Goal: Information Seeking & Learning: Learn about a topic

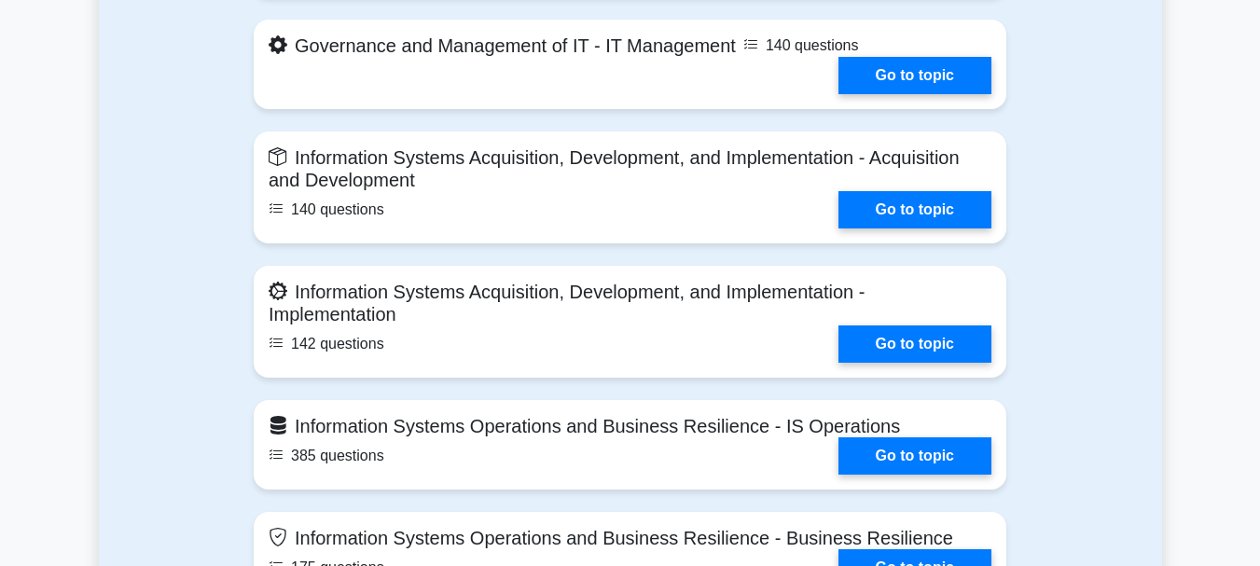
scroll to position [1306, 0]
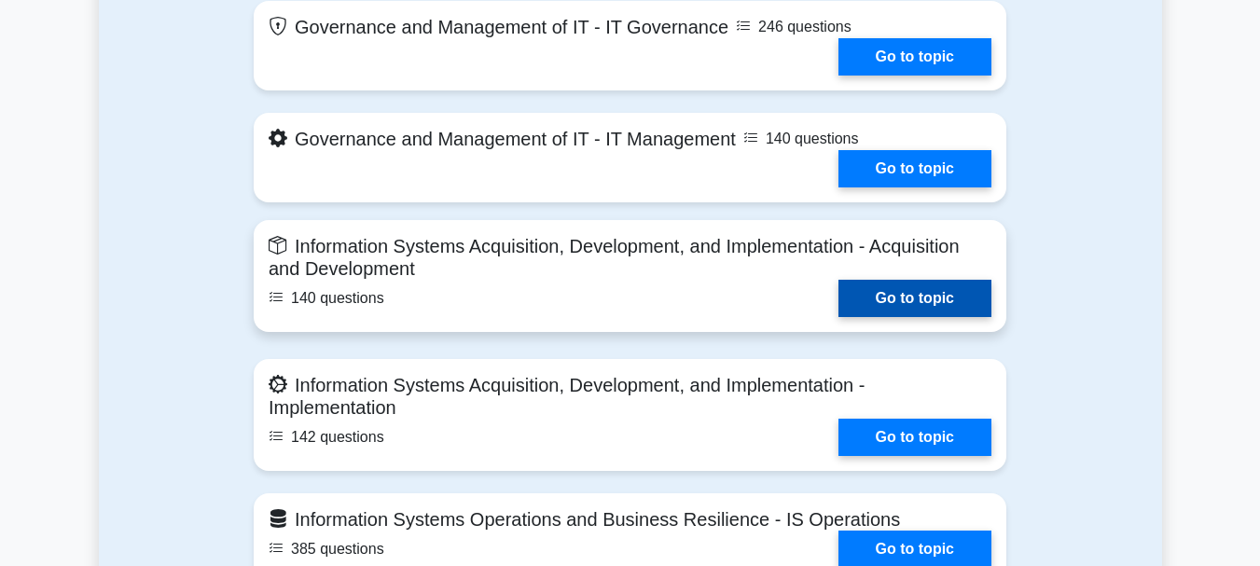
click at [902, 295] on link "Go to topic" at bounding box center [915, 298] width 153 height 37
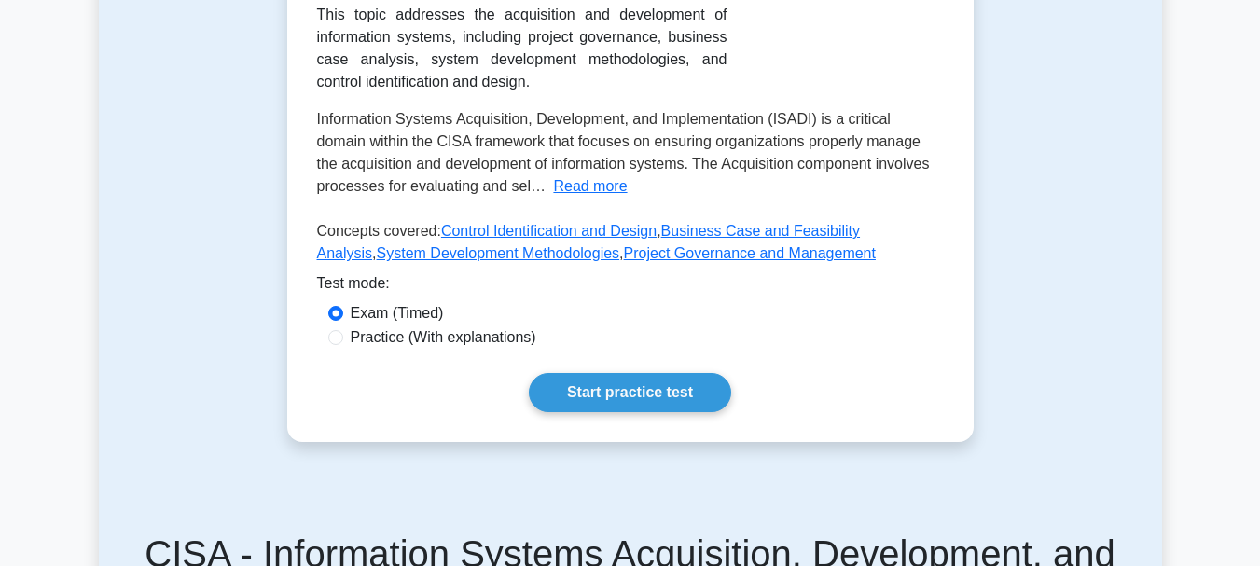
scroll to position [562, 0]
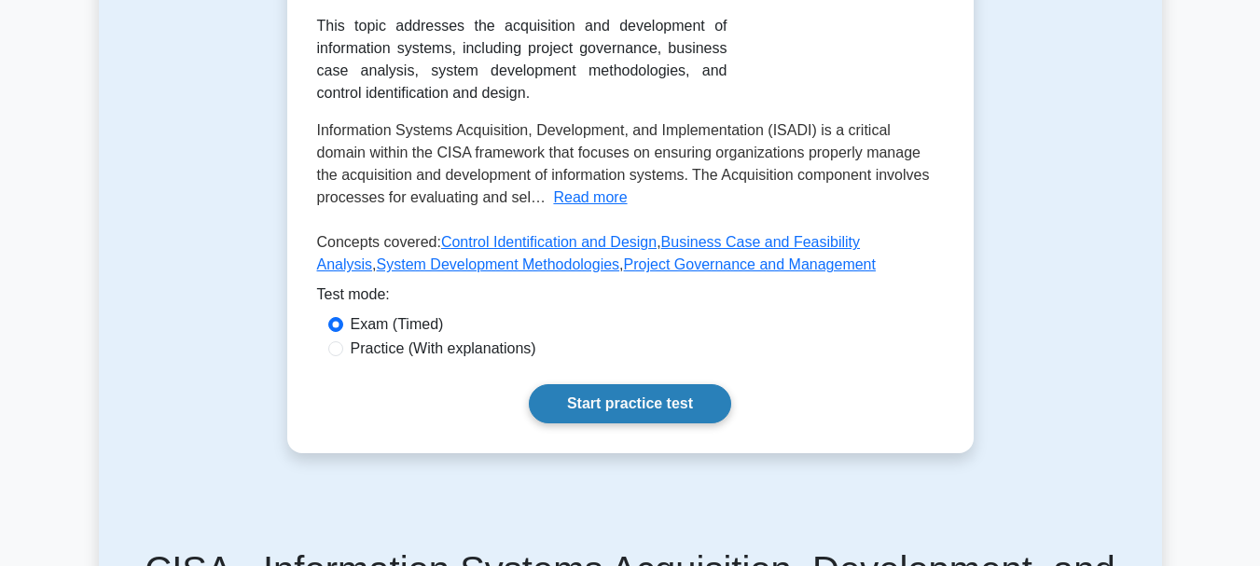
click at [631, 406] on link "Start practice test" at bounding box center [630, 403] width 202 height 39
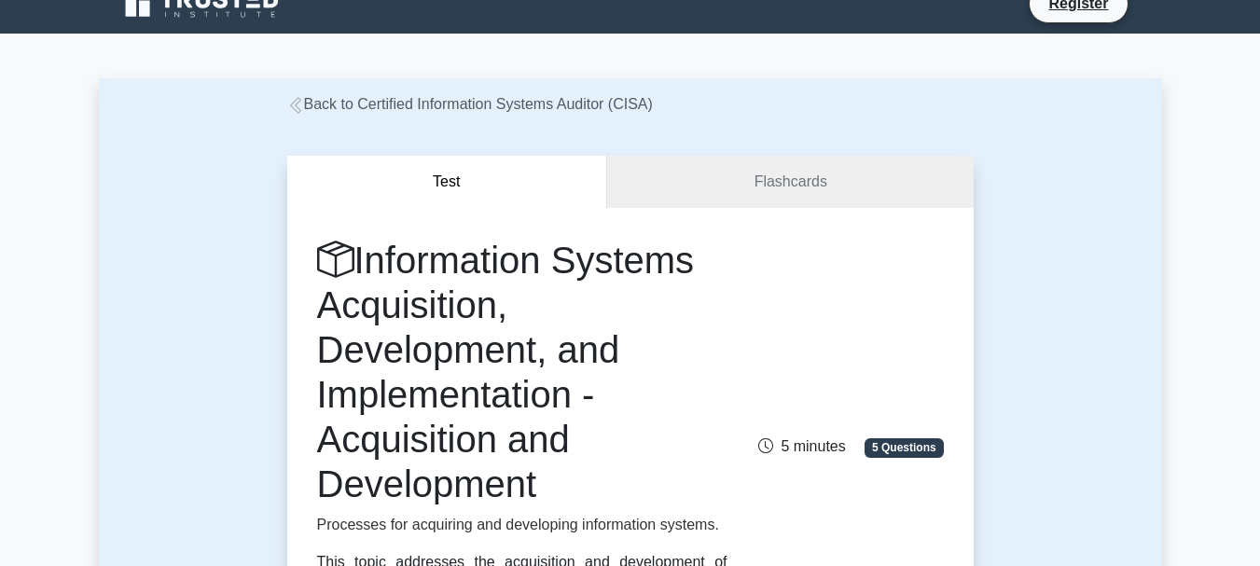
scroll to position [3, 0]
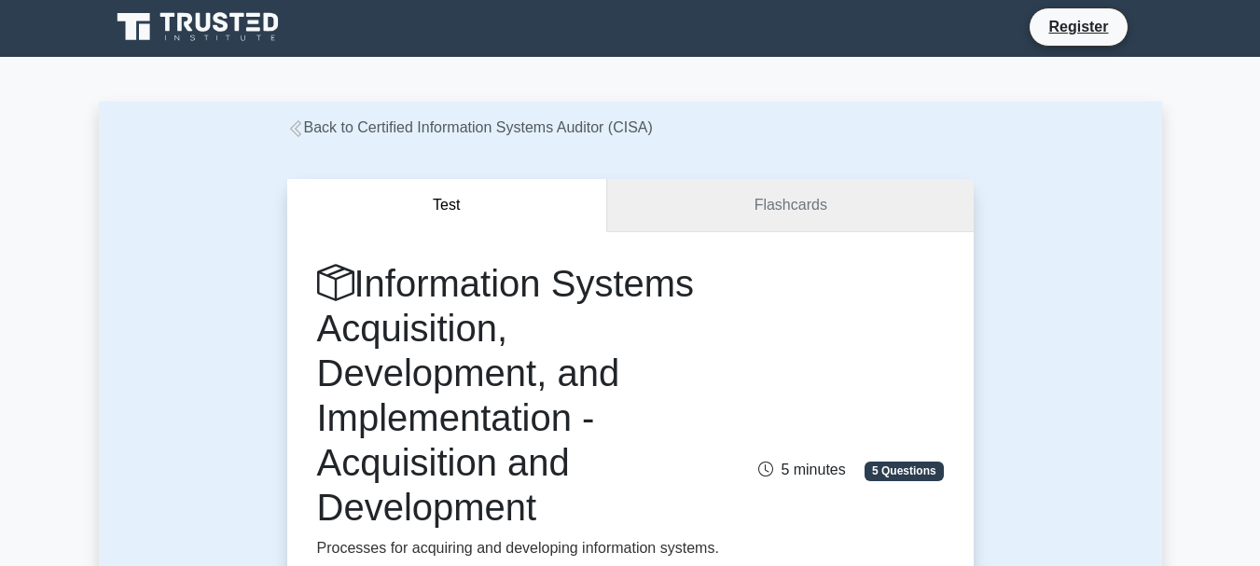
click at [765, 209] on link "Flashcards" at bounding box center [790, 205] width 366 height 53
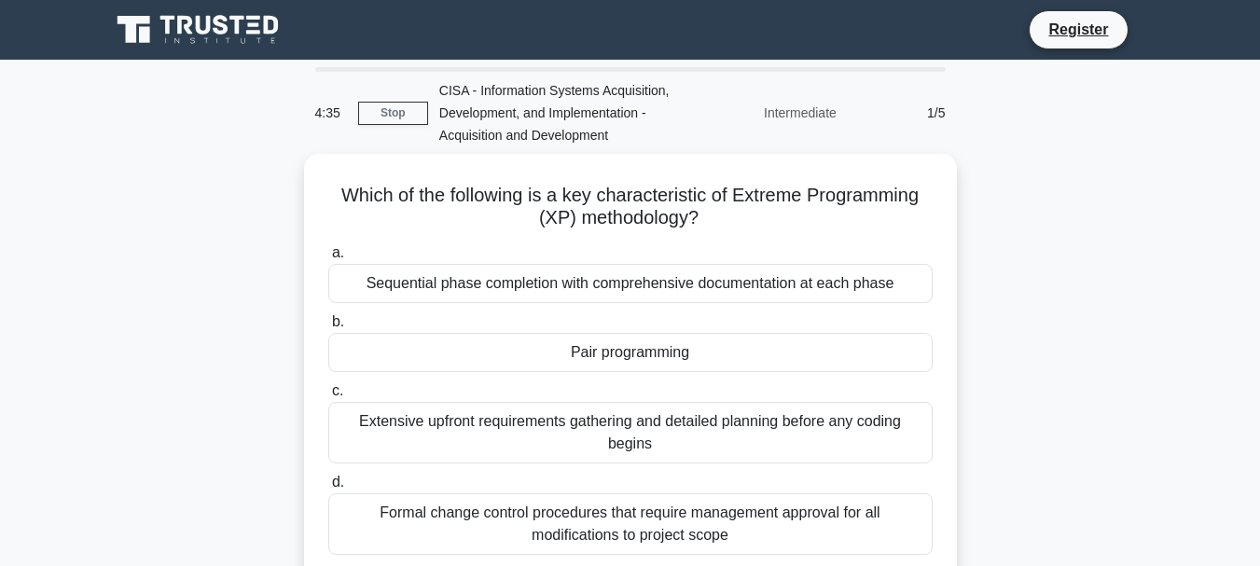
click at [811, 107] on div "Intermediate" at bounding box center [766, 112] width 163 height 37
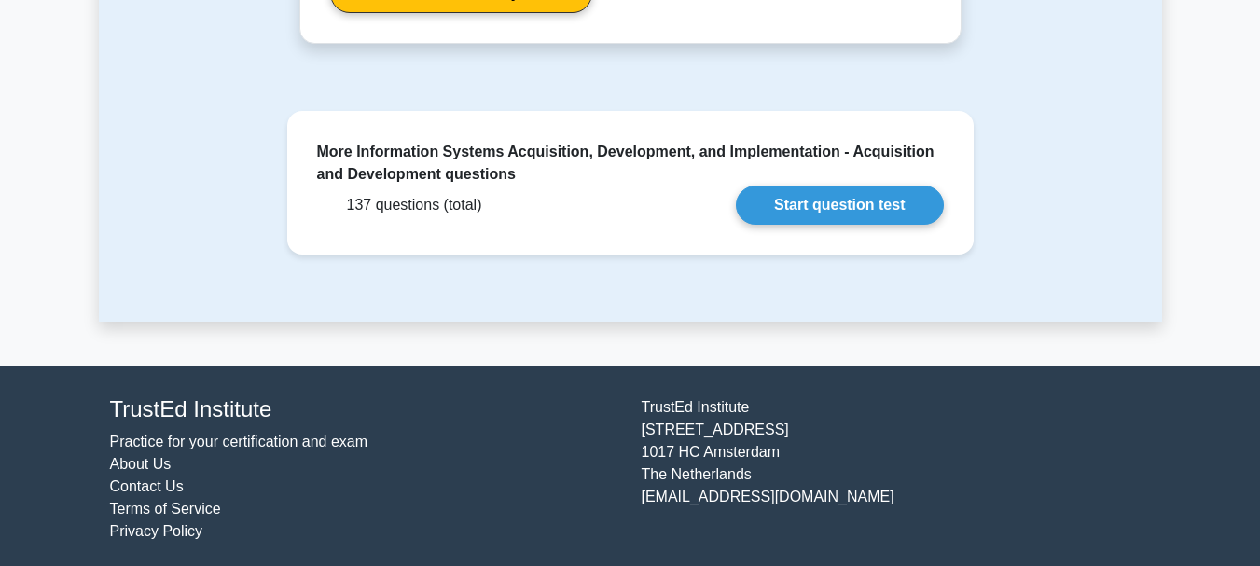
scroll to position [1727, 0]
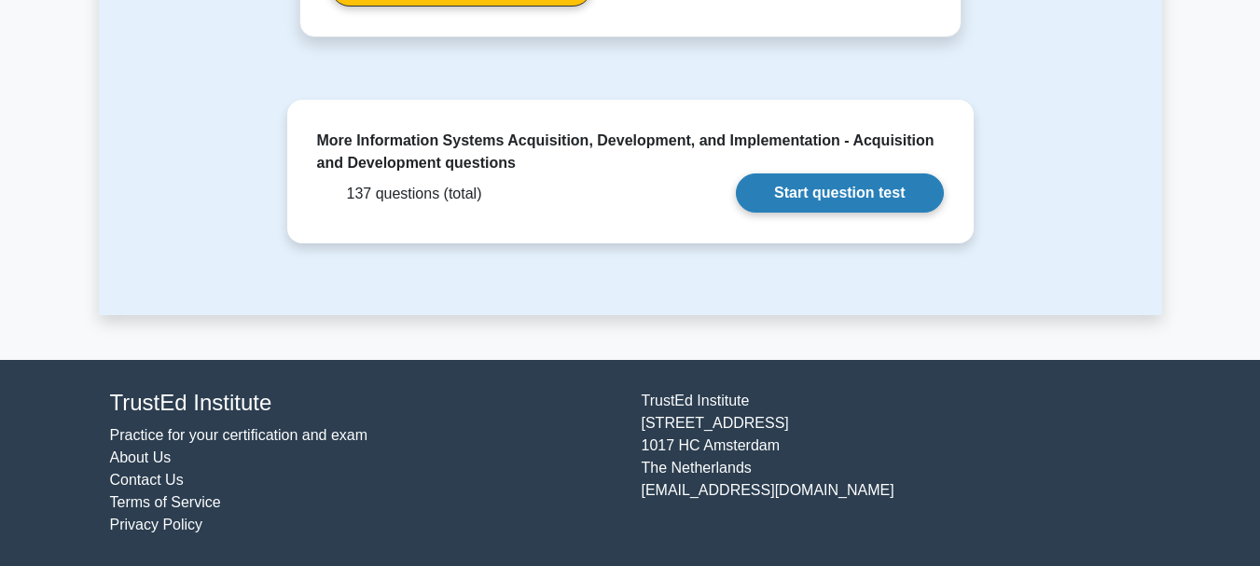
click at [803, 200] on link "Start question test" at bounding box center [839, 192] width 207 height 39
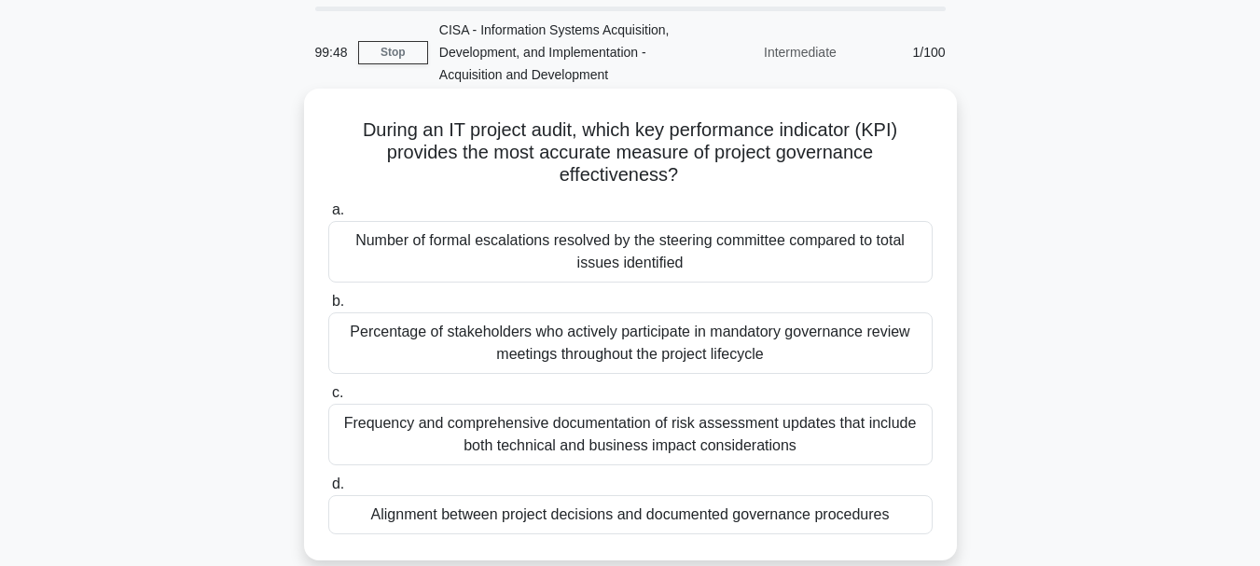
scroll to position [93, 0]
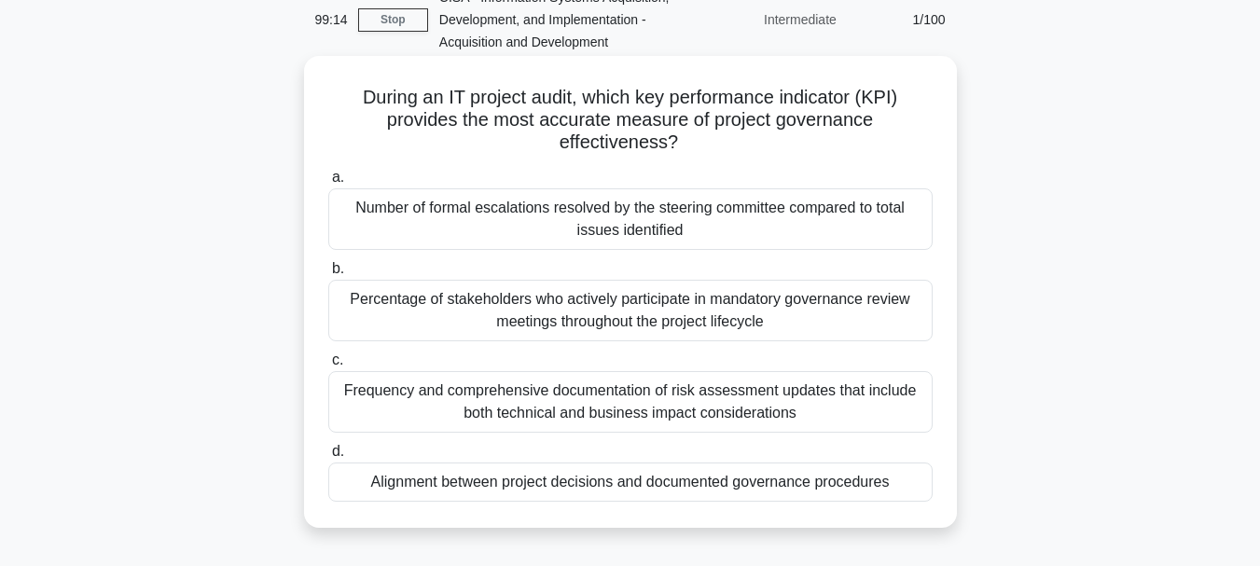
click at [494, 487] on div "Alignment between project decisions and documented governance procedures" at bounding box center [630, 482] width 604 height 39
click at [328, 458] on input "d. Alignment between project decisions and documented governance procedures" at bounding box center [328, 452] width 0 height 12
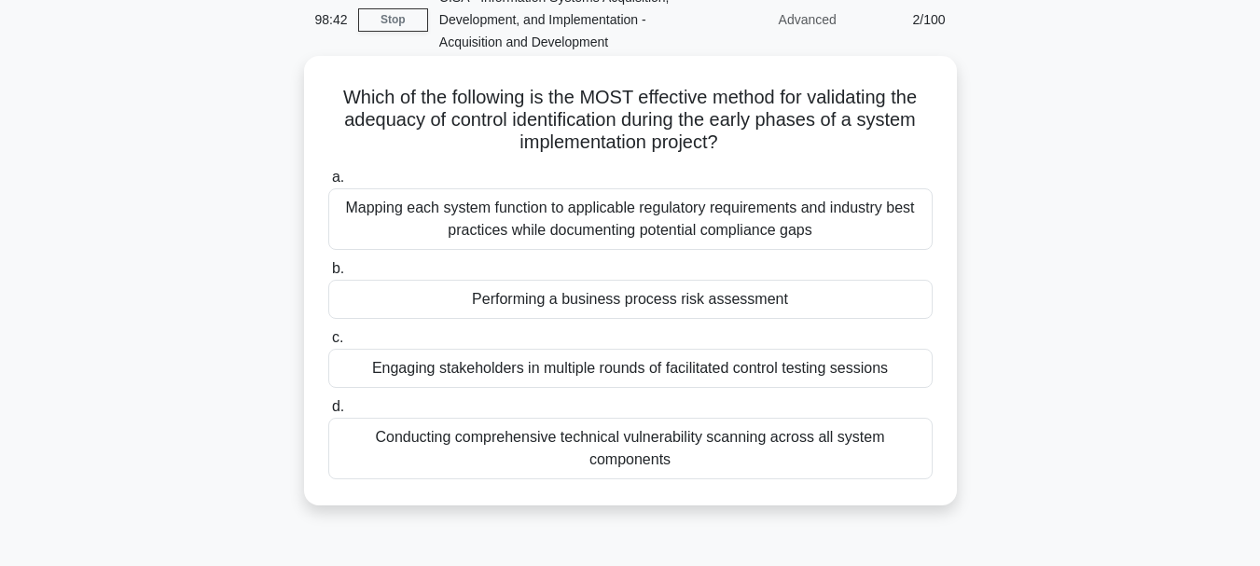
click at [593, 309] on div "Performing a business process risk assessment" at bounding box center [630, 299] width 604 height 39
click at [328, 275] on input "b. Performing a business process risk assessment" at bounding box center [328, 269] width 0 height 12
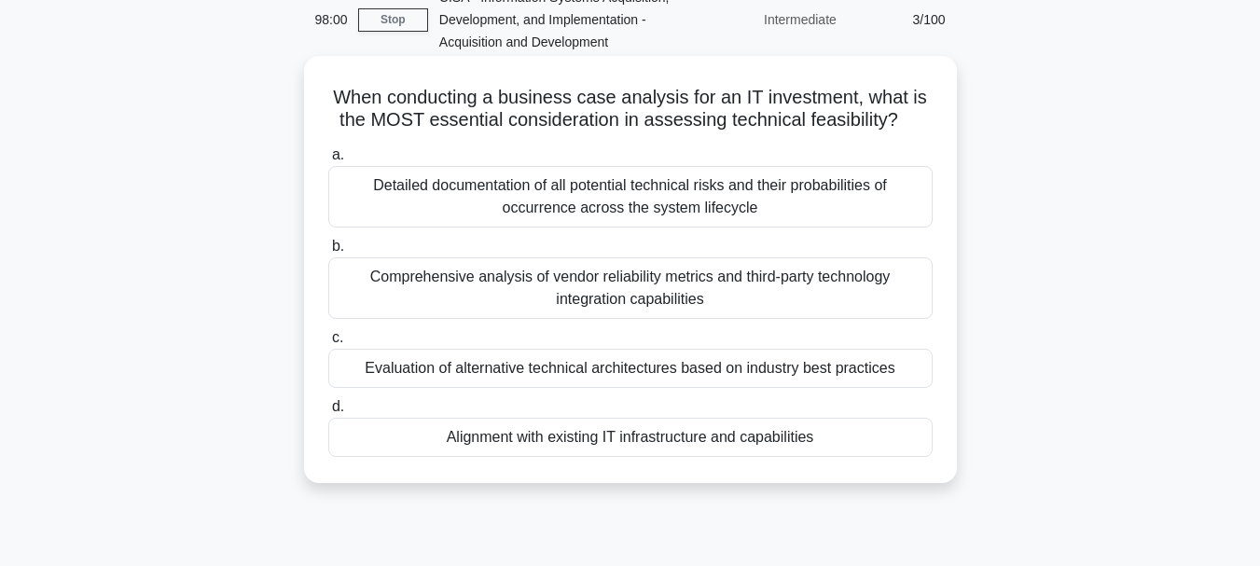
click at [499, 446] on div "Alignment with existing IT infrastructure and capabilities" at bounding box center [630, 437] width 604 height 39
click at [328, 413] on input "d. Alignment with existing IT infrastructure and capabilities" at bounding box center [328, 407] width 0 height 12
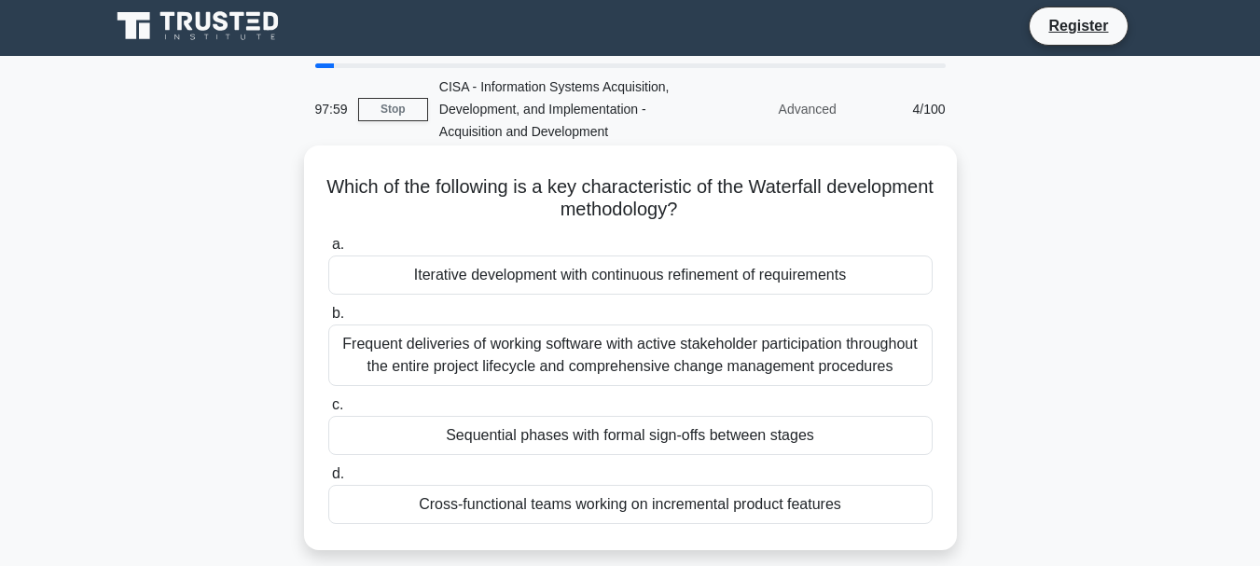
scroll to position [0, 0]
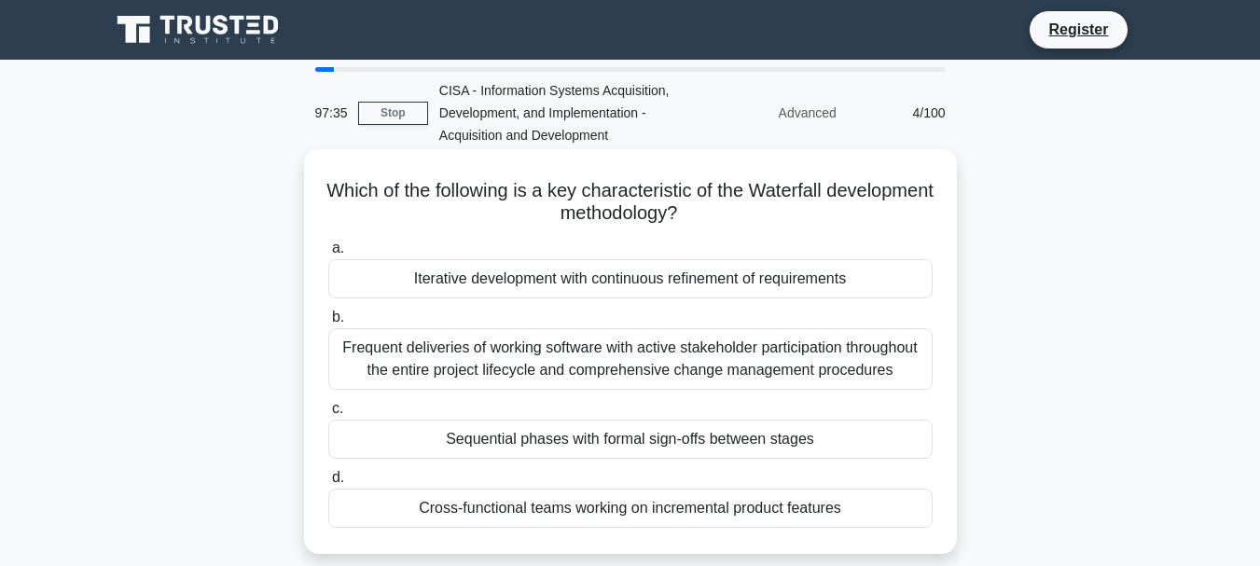
click at [614, 282] on div "Iterative development with continuous refinement of requirements" at bounding box center [630, 278] width 604 height 39
click at [328, 255] on input "a. Iterative development with continuous refinement of requirements" at bounding box center [328, 249] width 0 height 12
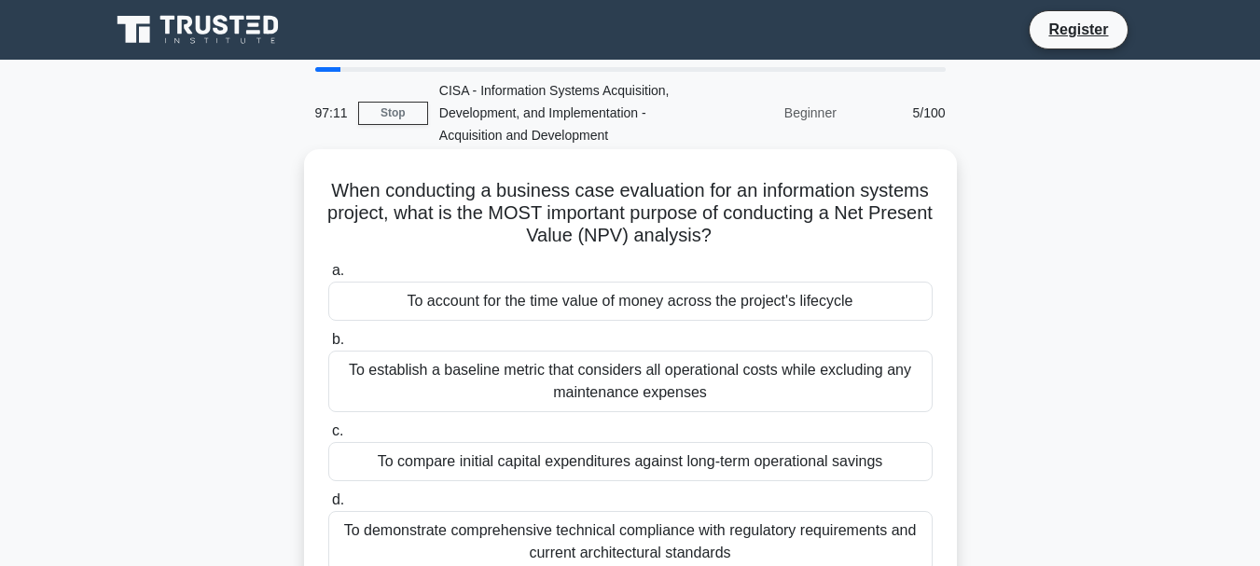
click at [582, 305] on div "To account for the time value of money across the project's lifecycle" at bounding box center [630, 301] width 604 height 39
click at [328, 277] on input "a. To account for the time value of money across the project's lifecycle" at bounding box center [328, 271] width 0 height 12
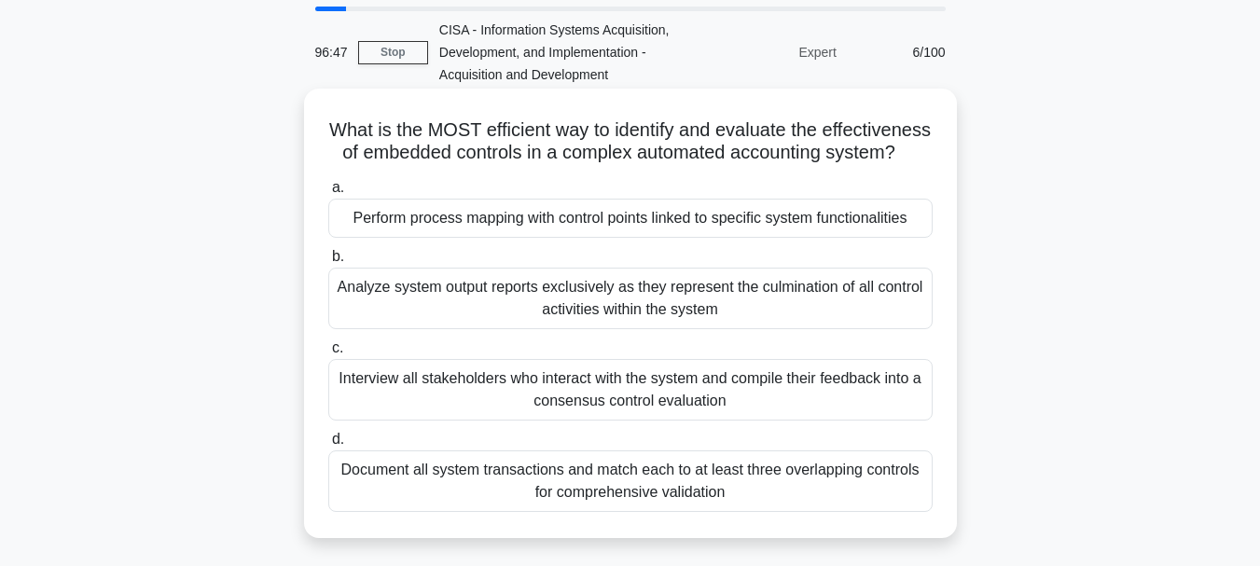
scroll to position [93, 0]
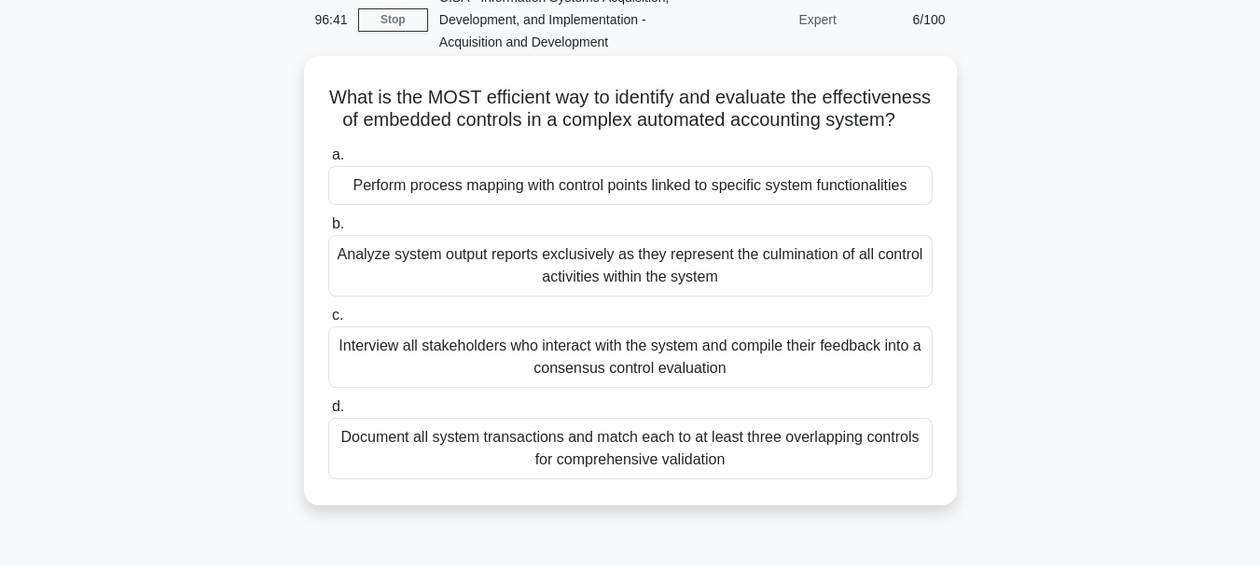
click at [526, 205] on div "Perform process mapping with control points linked to specific system functiona…" at bounding box center [630, 185] width 604 height 39
click at [328, 161] on input "a. Perform process mapping with control points linked to specific system functi…" at bounding box center [328, 155] width 0 height 12
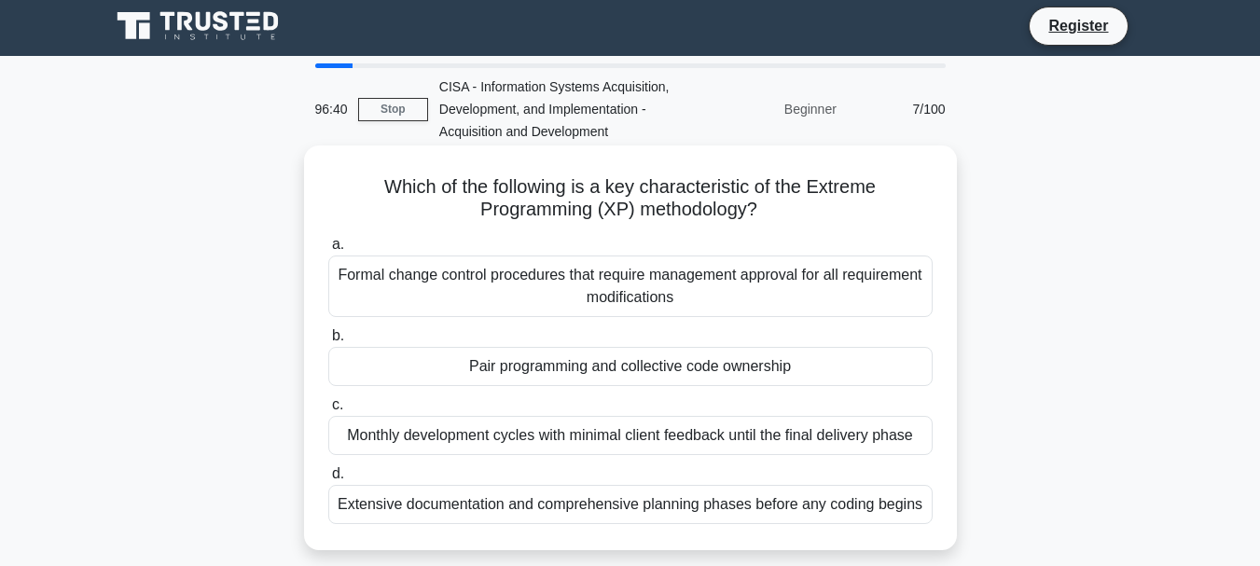
scroll to position [0, 0]
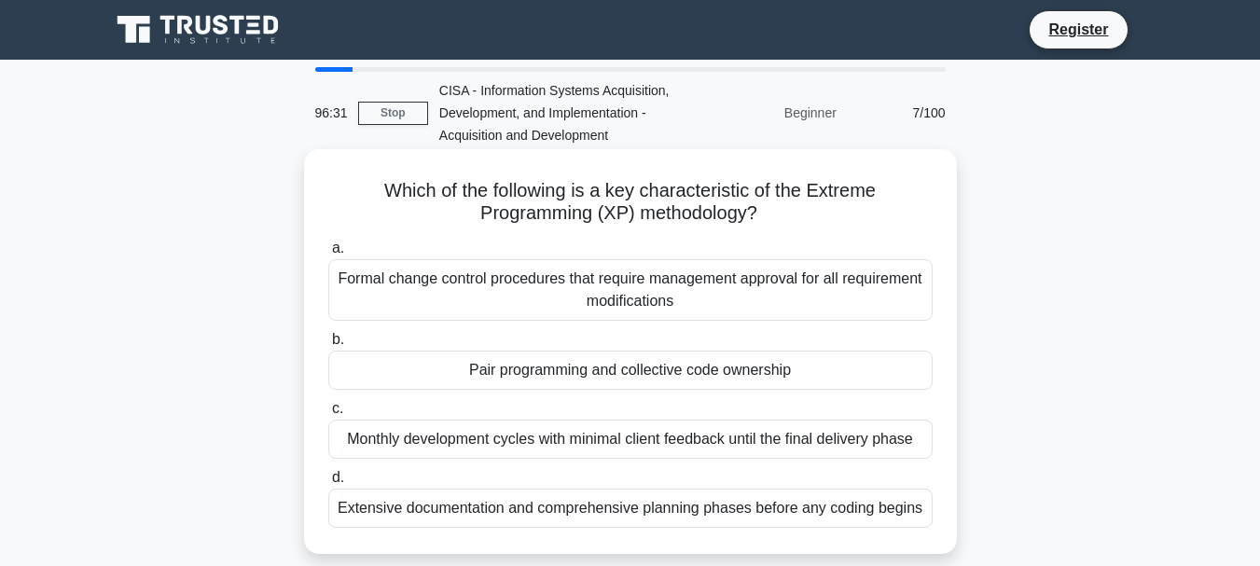
click at [446, 285] on div "Formal change control procedures that require management approval for all requi…" at bounding box center [630, 290] width 604 height 62
click at [328, 255] on input "a. Formal change control procedures that require management approval for all re…" at bounding box center [328, 249] width 0 height 12
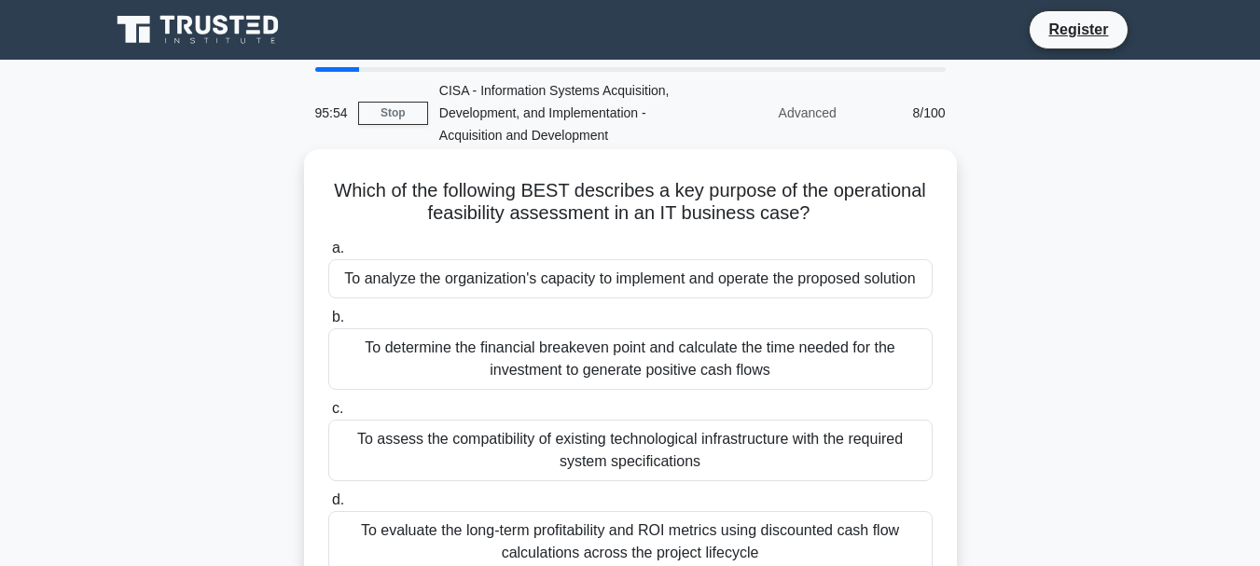
click at [604, 545] on div "To evaluate the long-term profitability and ROI metrics using discounted cash f…" at bounding box center [630, 542] width 604 height 62
click at [328, 506] on input "d. To evaluate the long-term profitability and ROI metrics using discounted cas…" at bounding box center [328, 500] width 0 height 12
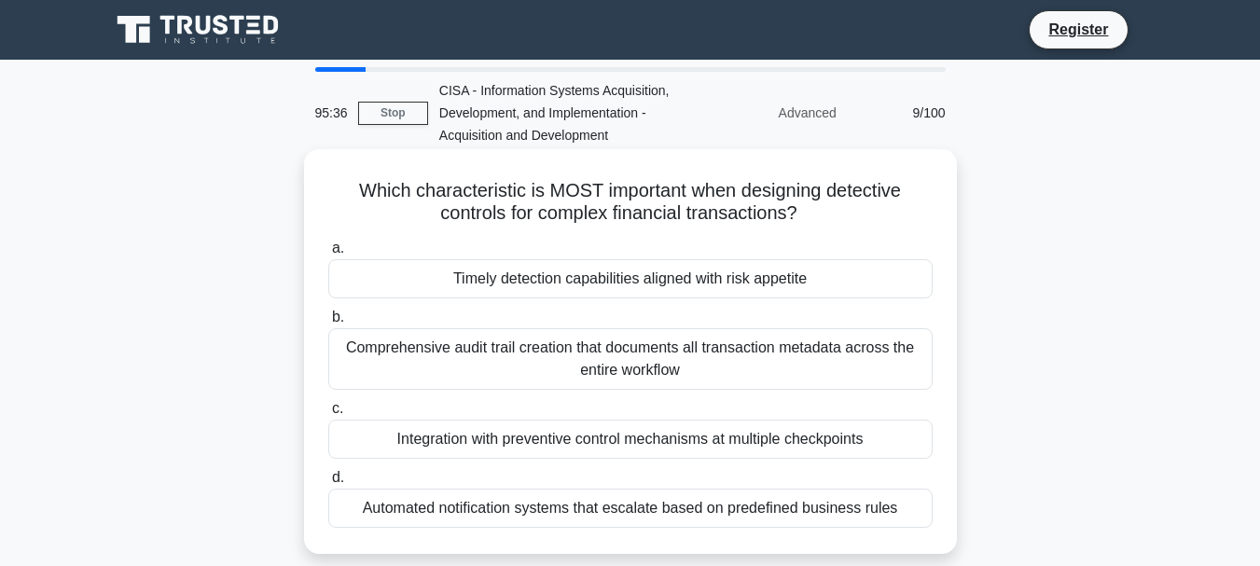
click at [644, 284] on div "Timely detection capabilities aligned with risk appetite" at bounding box center [630, 278] width 604 height 39
click at [328, 255] on input "a. Timely detection capabilities aligned with risk appetite" at bounding box center [328, 249] width 0 height 12
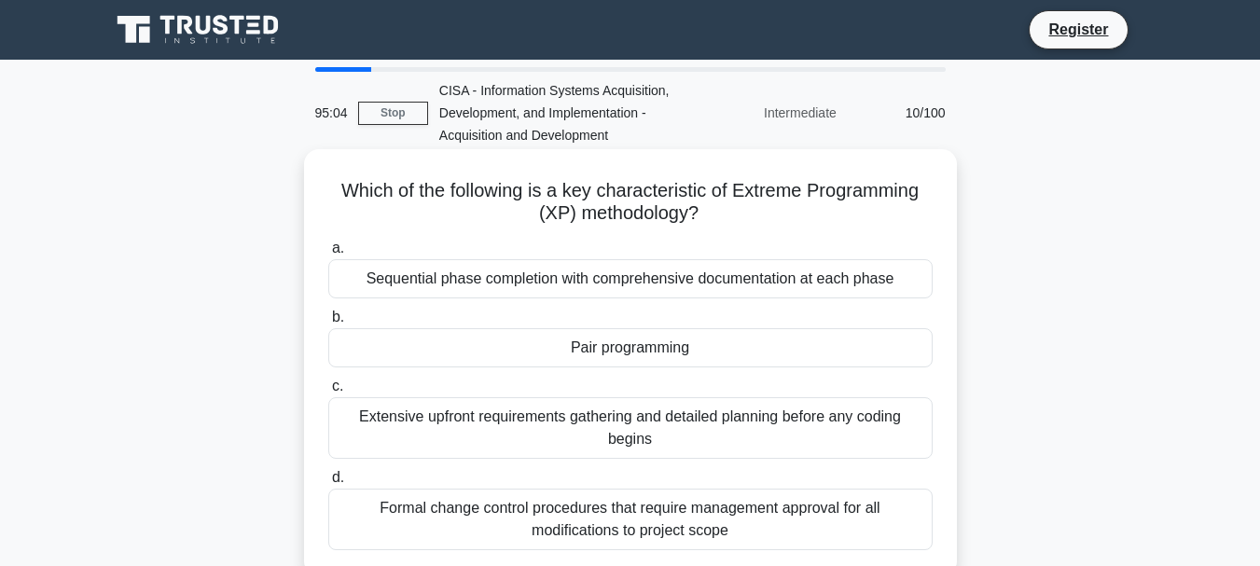
click at [631, 416] on div "Extensive upfront requirements gathering and detailed planning before any codin…" at bounding box center [630, 428] width 604 height 62
click at [328, 393] on input "c. Extensive upfront requirements gathering and detailed planning before any co…" at bounding box center [328, 387] width 0 height 12
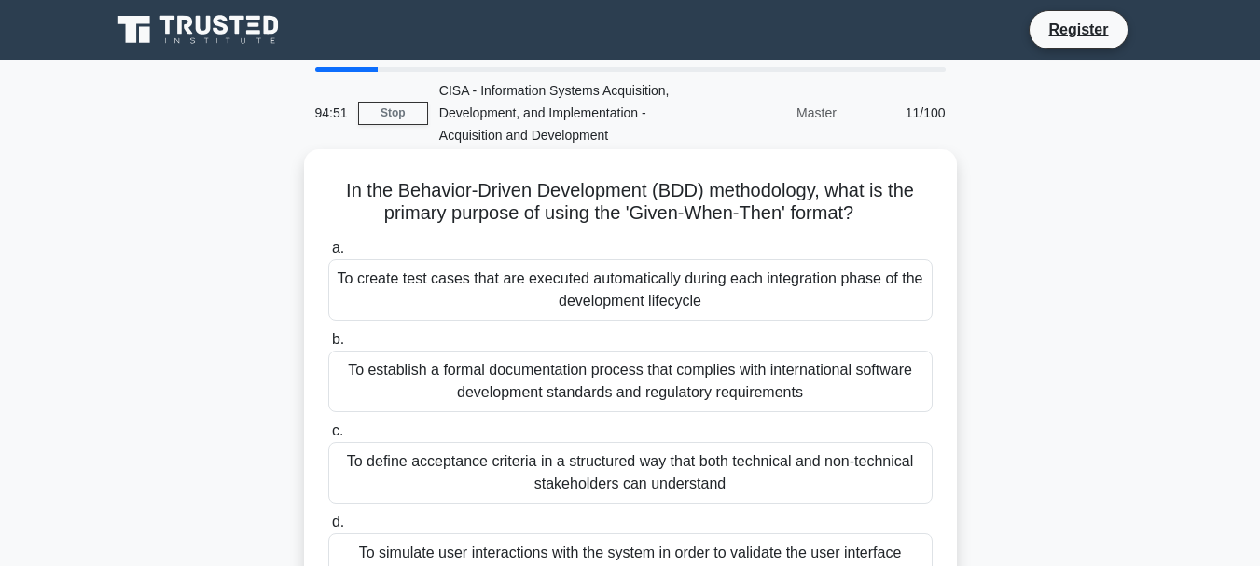
click at [644, 296] on div "To create test cases that are executed automatically during each integration ph…" at bounding box center [630, 290] width 604 height 62
click at [328, 255] on input "a. To create test cases that are executed automatically during each integration…" at bounding box center [328, 249] width 0 height 12
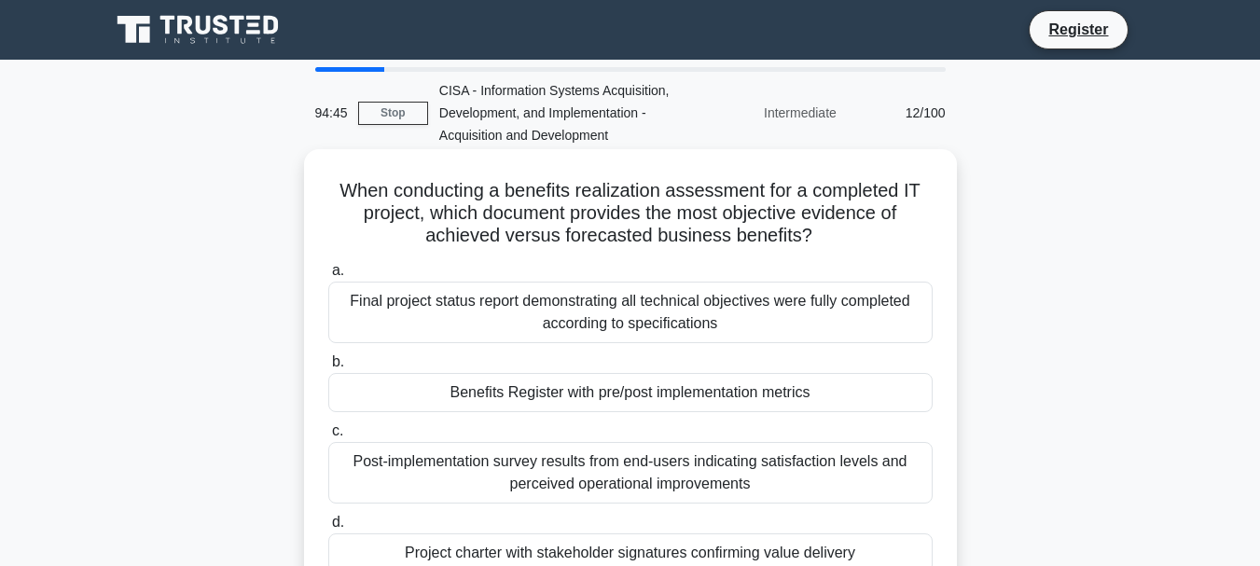
click at [637, 341] on div "Final project status report demonstrating all technical objectives were fully c…" at bounding box center [630, 313] width 604 height 62
click at [328, 277] on input "a. Final project status report demonstrating all technical objectives were full…" at bounding box center [328, 271] width 0 height 12
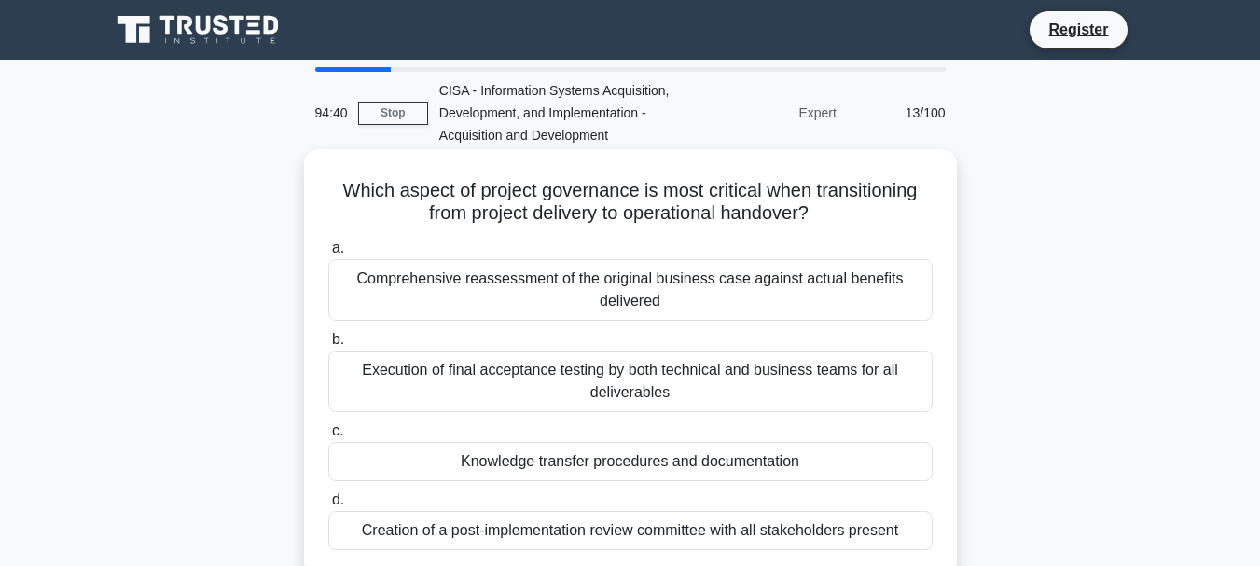
click at [621, 290] on div "Comprehensive reassessment of the original business case against actual benefit…" at bounding box center [630, 290] width 604 height 62
click at [328, 255] on input "a. Comprehensive reassessment of the original business case against actual bene…" at bounding box center [328, 249] width 0 height 12
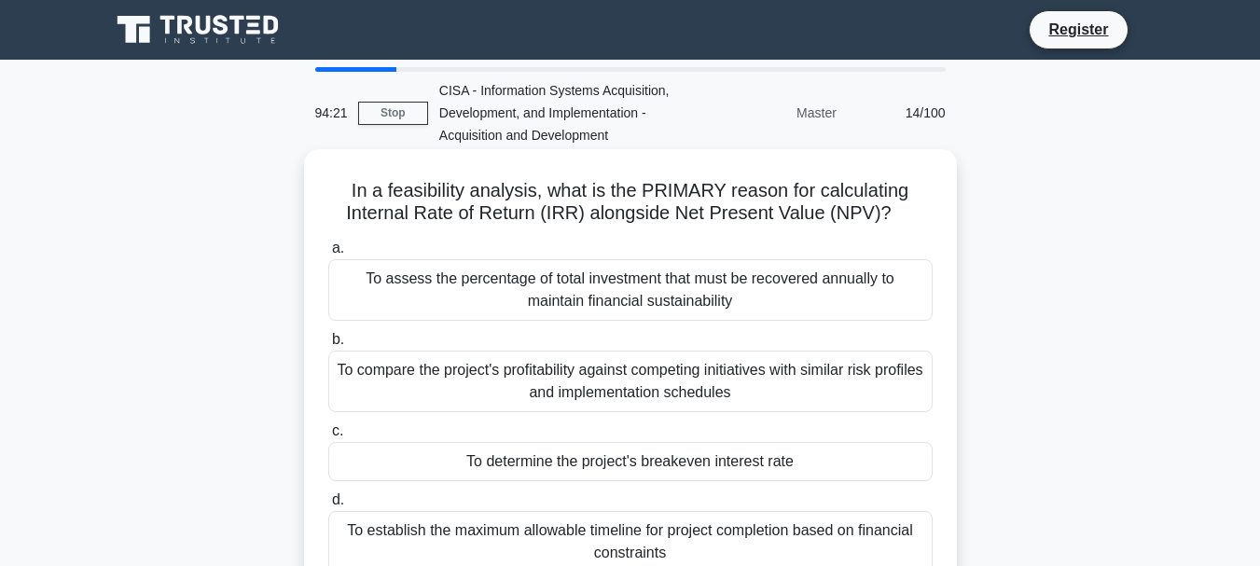
scroll to position [93, 0]
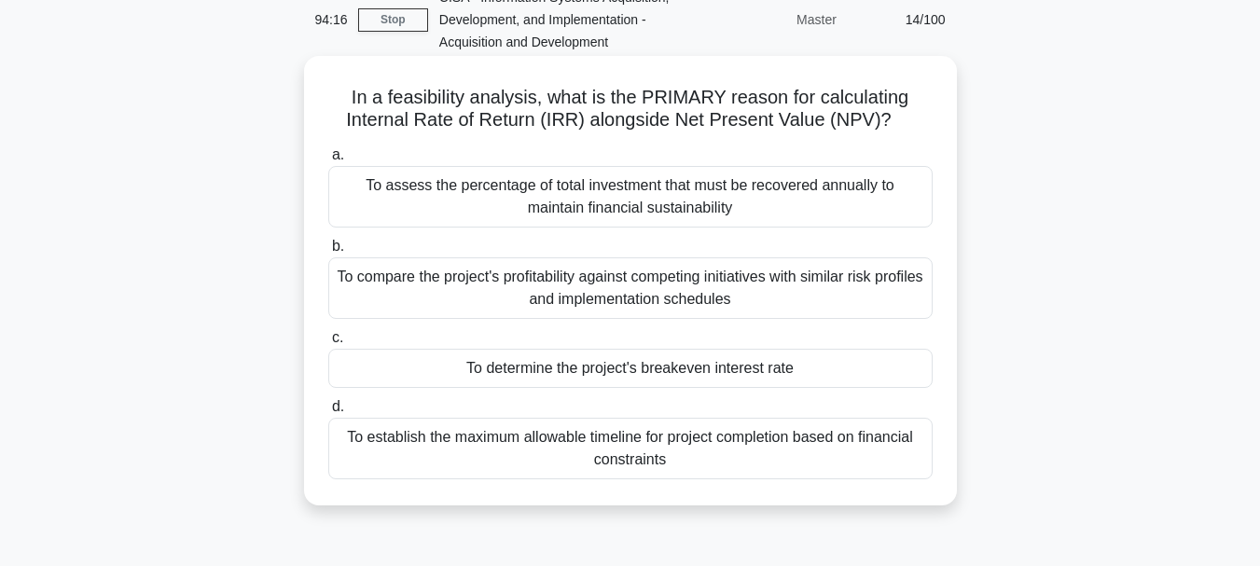
click at [620, 206] on div "To assess the percentage of total investment that must be recovered annually to…" at bounding box center [630, 197] width 604 height 62
click at [328, 161] on input "a. To assess the percentage of total investment that must be recovered annually…" at bounding box center [328, 155] width 0 height 12
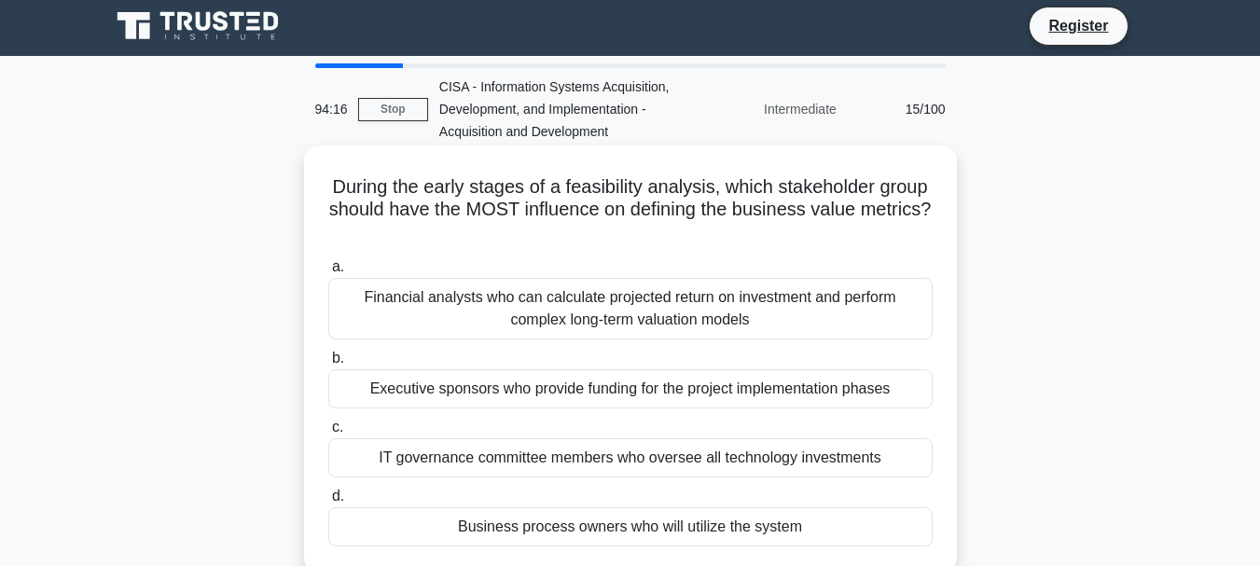
scroll to position [0, 0]
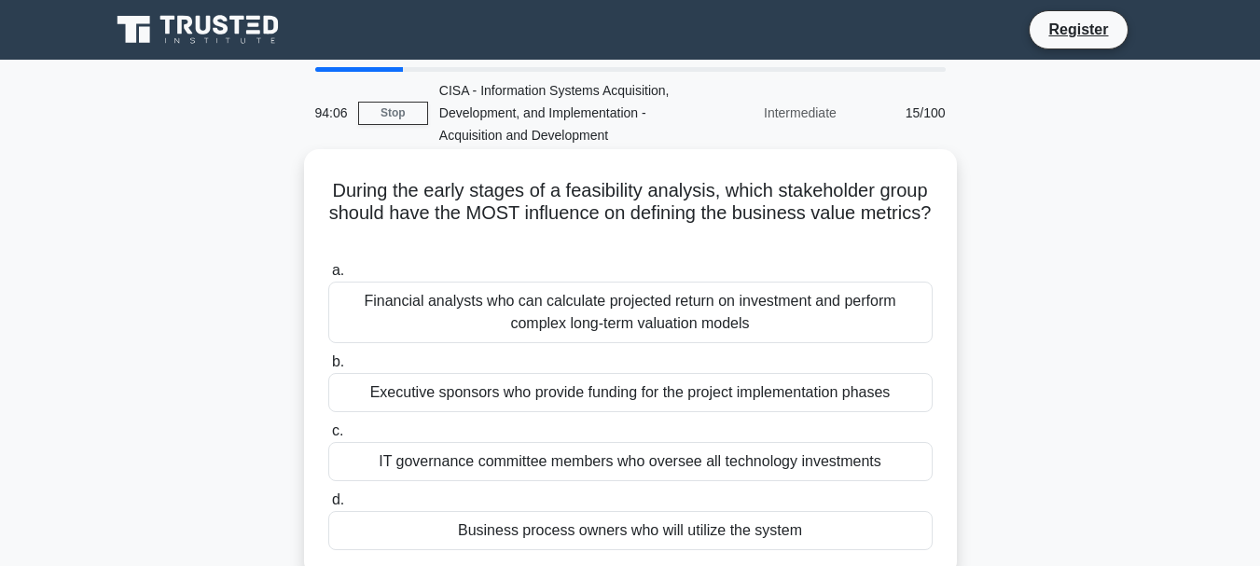
click at [630, 530] on div "Business process owners who will utilize the system" at bounding box center [630, 530] width 604 height 39
click at [328, 506] on input "d. Business process owners who will utilize the system" at bounding box center [328, 500] width 0 height 12
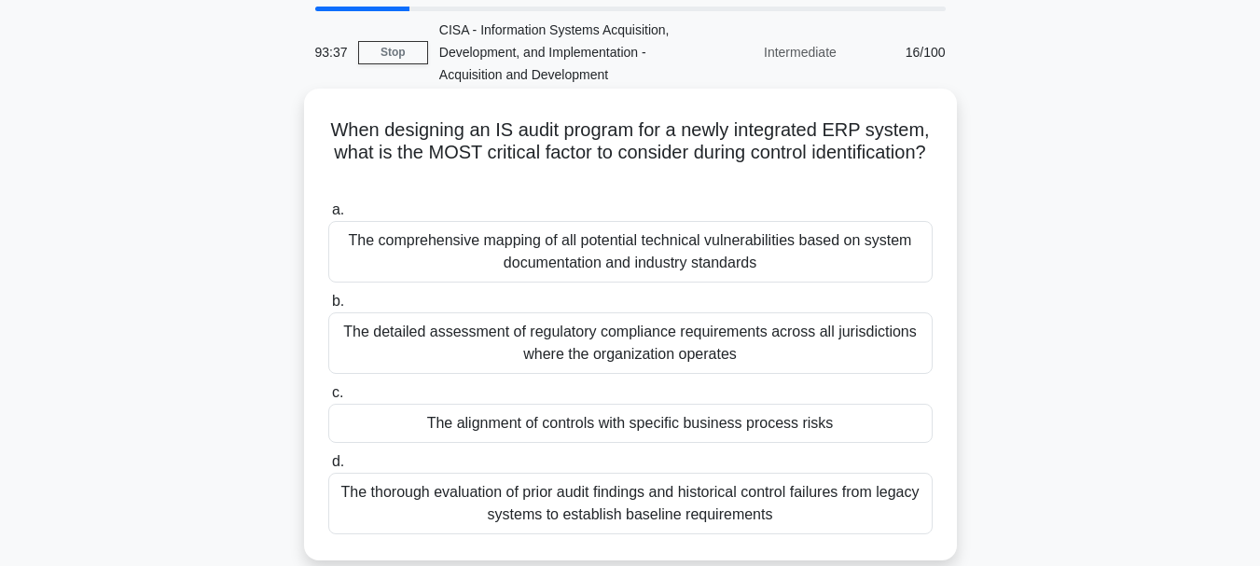
scroll to position [93, 0]
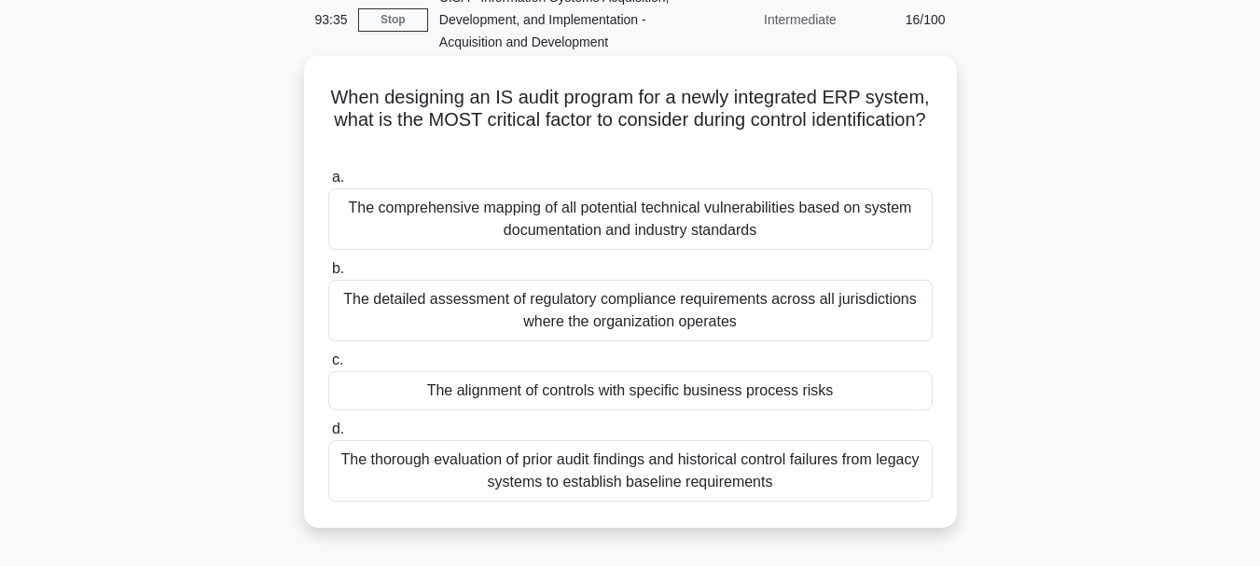
click at [573, 388] on div "The alignment of controls with specific business process risks" at bounding box center [630, 390] width 604 height 39
click at [526, 392] on div "The alignment of controls with specific business process risks" at bounding box center [630, 390] width 604 height 39
click at [328, 367] on input "c. The alignment of controls with specific business process risks" at bounding box center [328, 360] width 0 height 12
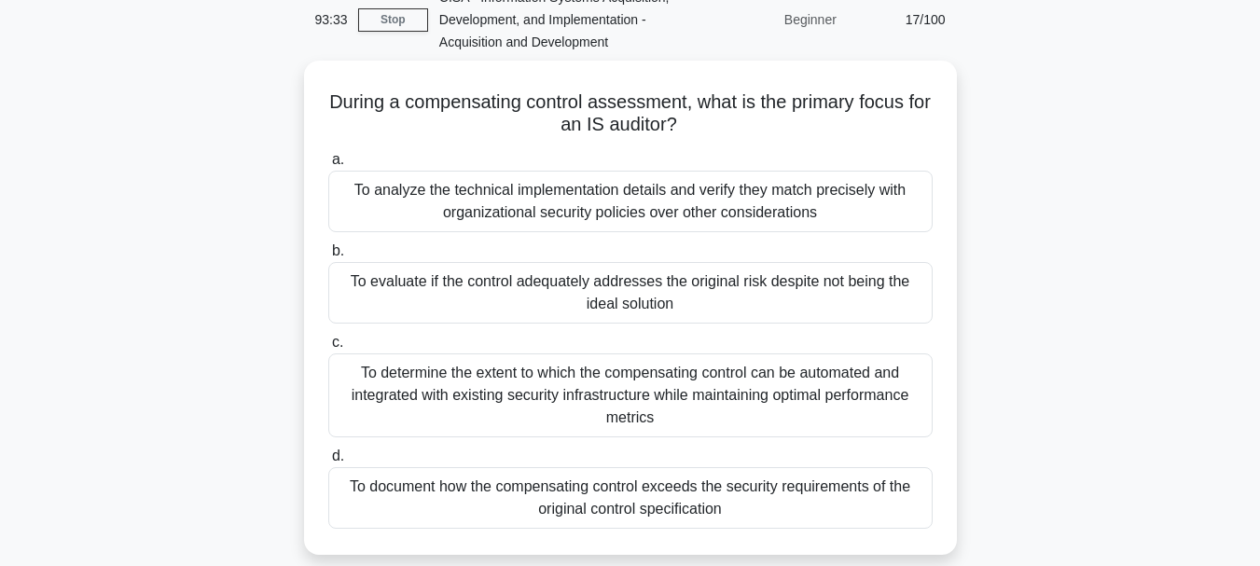
scroll to position [0, 0]
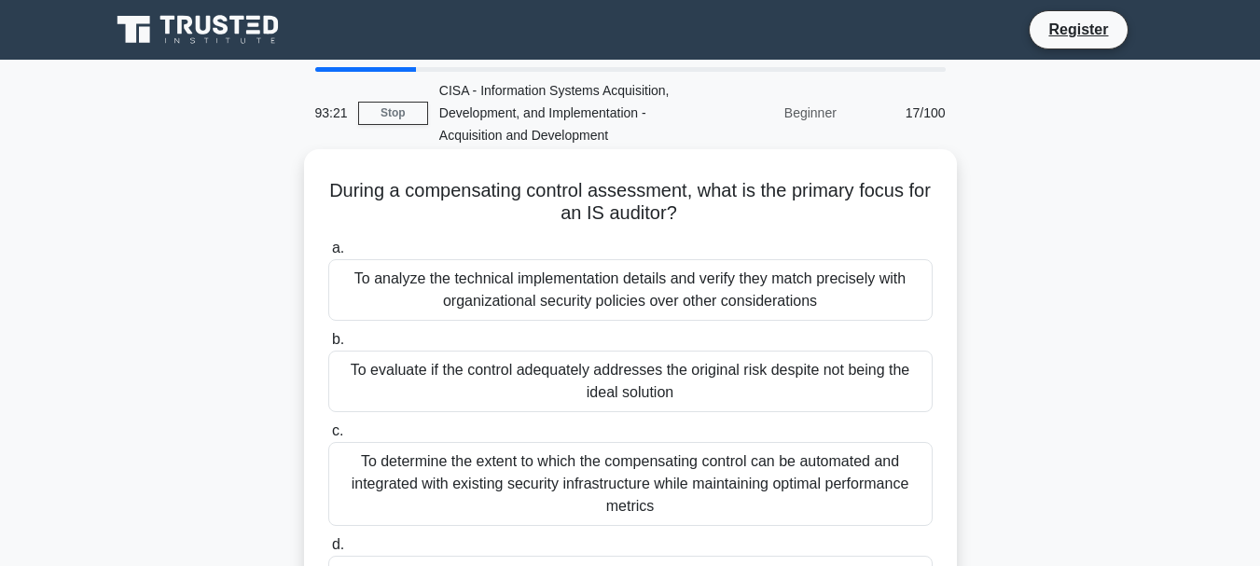
click at [741, 378] on div "To evaluate if the control adequately addresses the original risk despite not b…" at bounding box center [630, 382] width 604 height 62
click at [328, 346] on input "b. To evaluate if the control adequately addresses the original risk despite no…" at bounding box center [328, 340] width 0 height 12
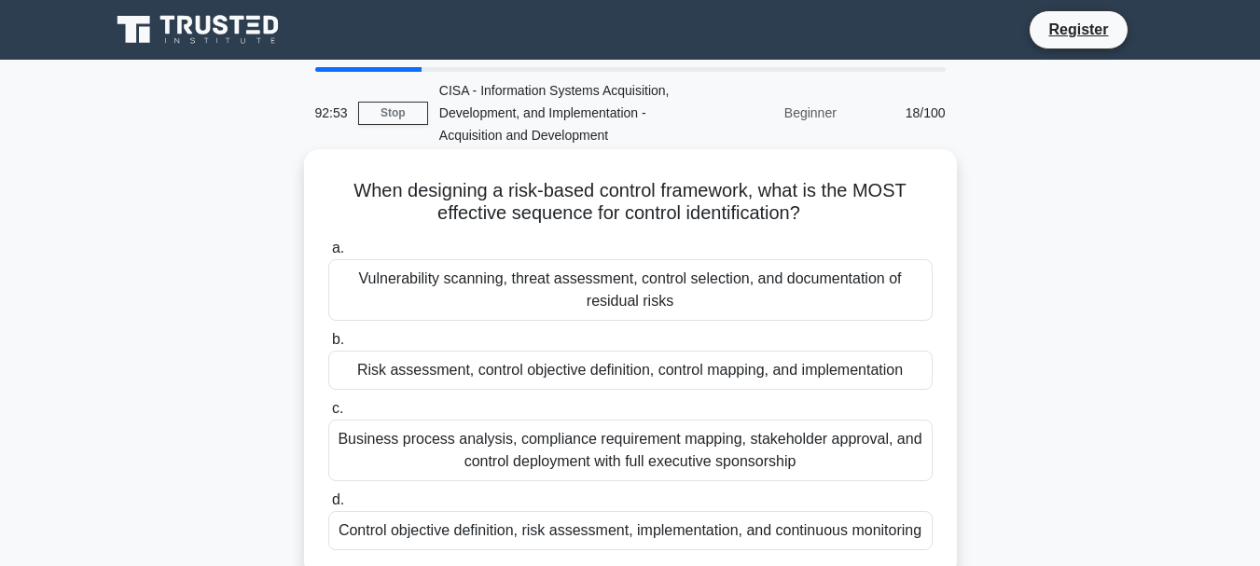
click at [649, 275] on div "Vulnerability scanning, threat assessment, control selection, and documentation…" at bounding box center [630, 290] width 604 height 62
click at [328, 255] on input "a. Vulnerability scanning, threat assessment, control selection, and documentat…" at bounding box center [328, 249] width 0 height 12
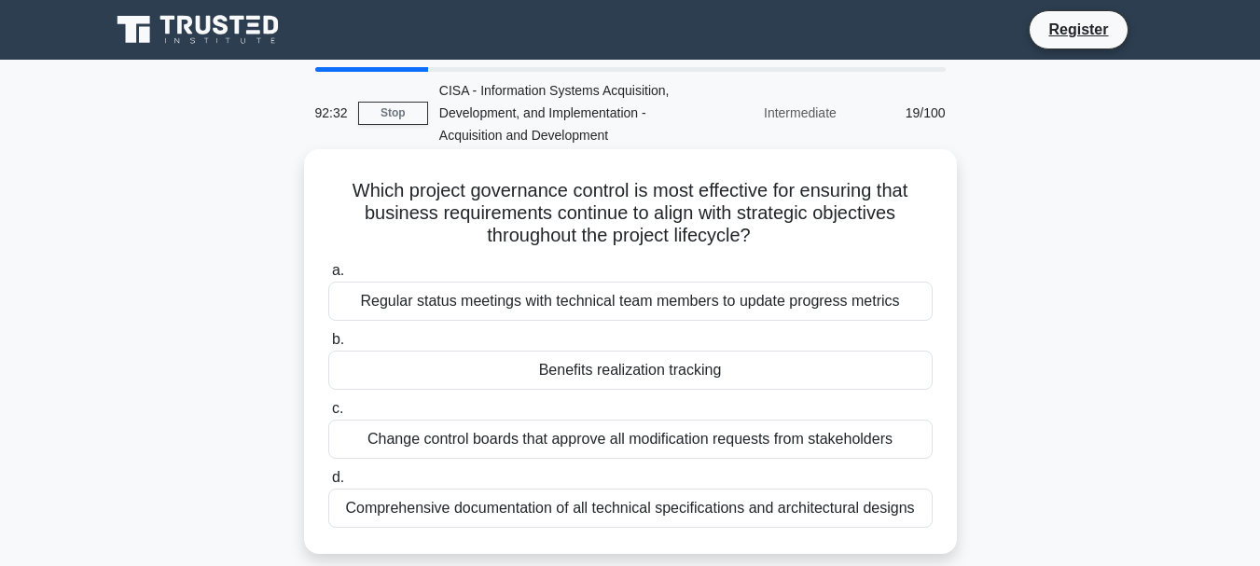
click at [557, 366] on div "Benefits realization tracking" at bounding box center [630, 370] width 604 height 39
click at [328, 346] on input "b. Benefits realization tracking" at bounding box center [328, 340] width 0 height 12
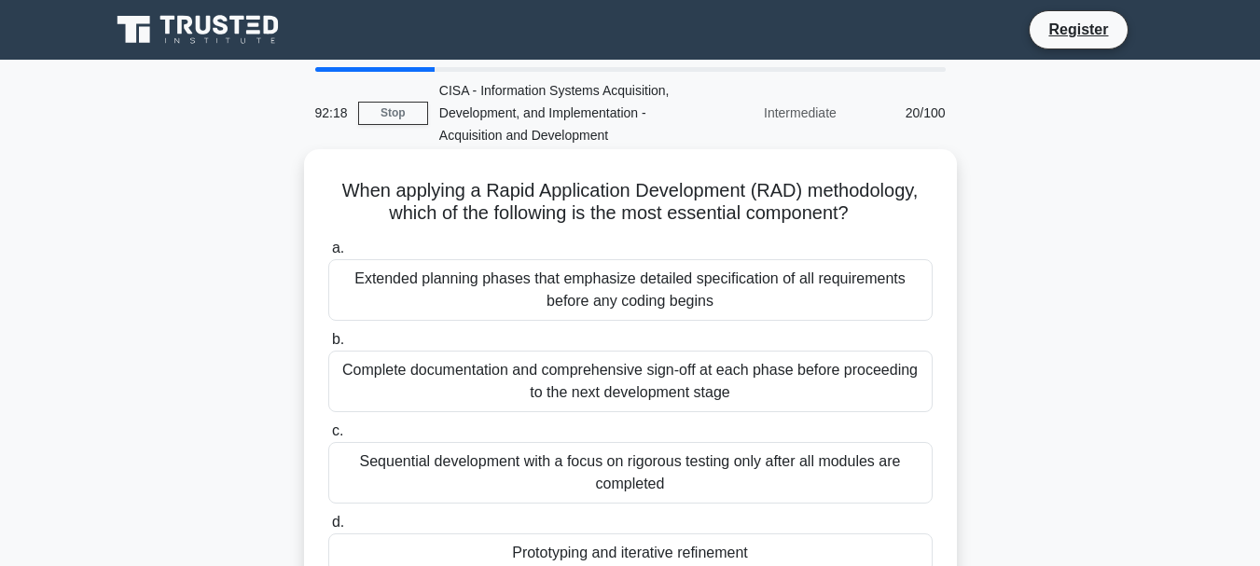
click at [606, 397] on div "Complete documentation and comprehensive sign-off at each phase before proceedi…" at bounding box center [630, 382] width 604 height 62
click at [328, 346] on input "b. Complete documentation and comprehensive sign-off at each phase before proce…" at bounding box center [328, 340] width 0 height 12
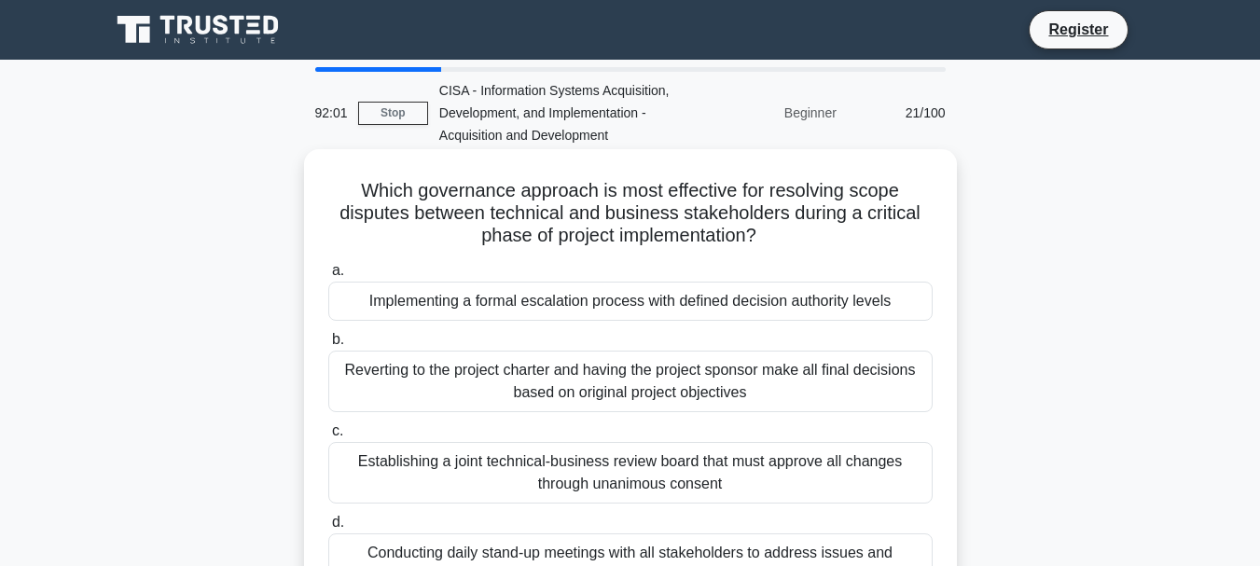
click at [672, 373] on div "Reverting to the project charter and having the project sponsor make all final …" at bounding box center [630, 382] width 604 height 62
click at [328, 346] on input "b. Reverting to the project charter and having the project sponsor make all fin…" at bounding box center [328, 340] width 0 height 12
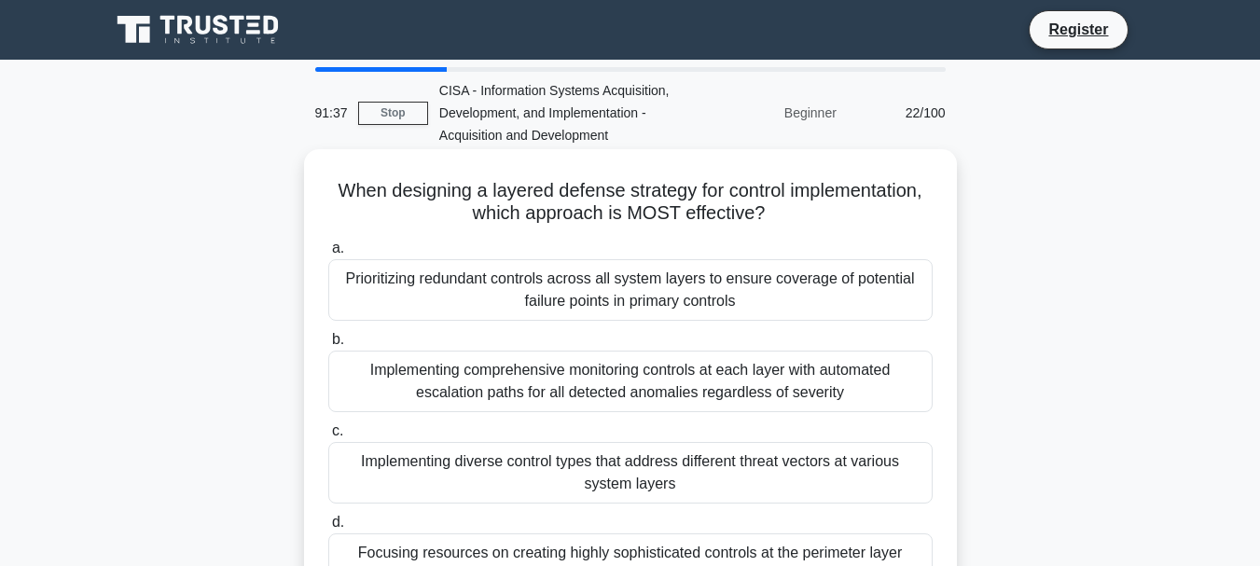
click at [554, 284] on div "Prioritizing redundant controls across all system layers to ensure coverage of …" at bounding box center [630, 290] width 604 height 62
click at [328, 255] on input "a. Prioritizing redundant controls across all system layers to ensure coverage …" at bounding box center [328, 249] width 0 height 12
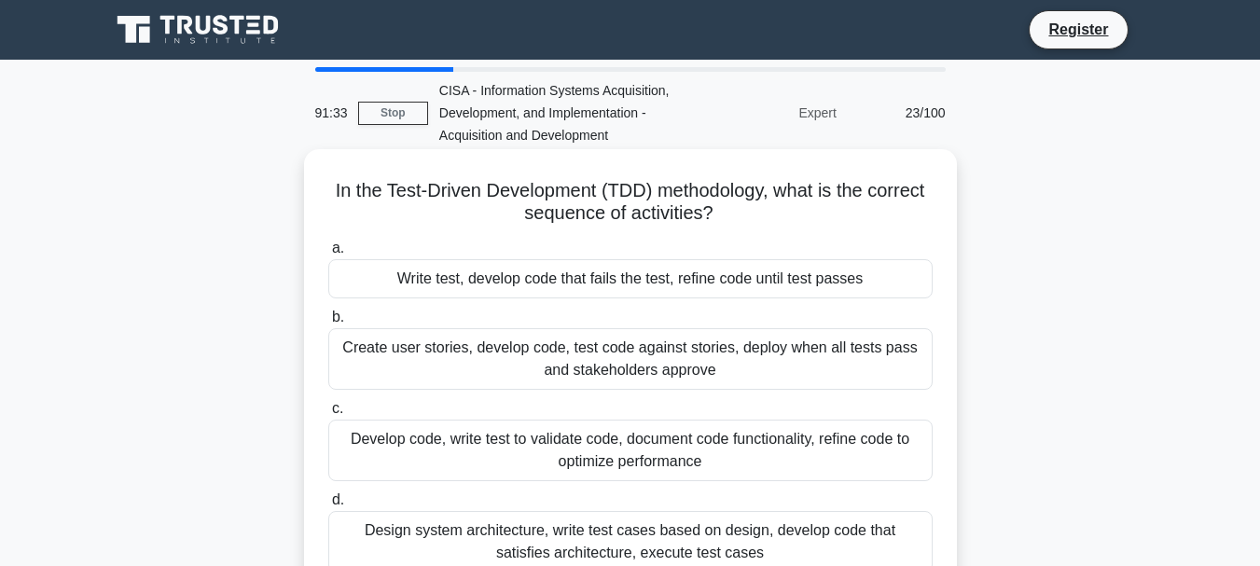
click at [637, 274] on div "Write test, develop code that fails the test, refine code until test passes" at bounding box center [630, 278] width 604 height 39
click at [328, 255] on input "a. Write test, develop code that fails the test, refine code until test passes" at bounding box center [328, 249] width 0 height 12
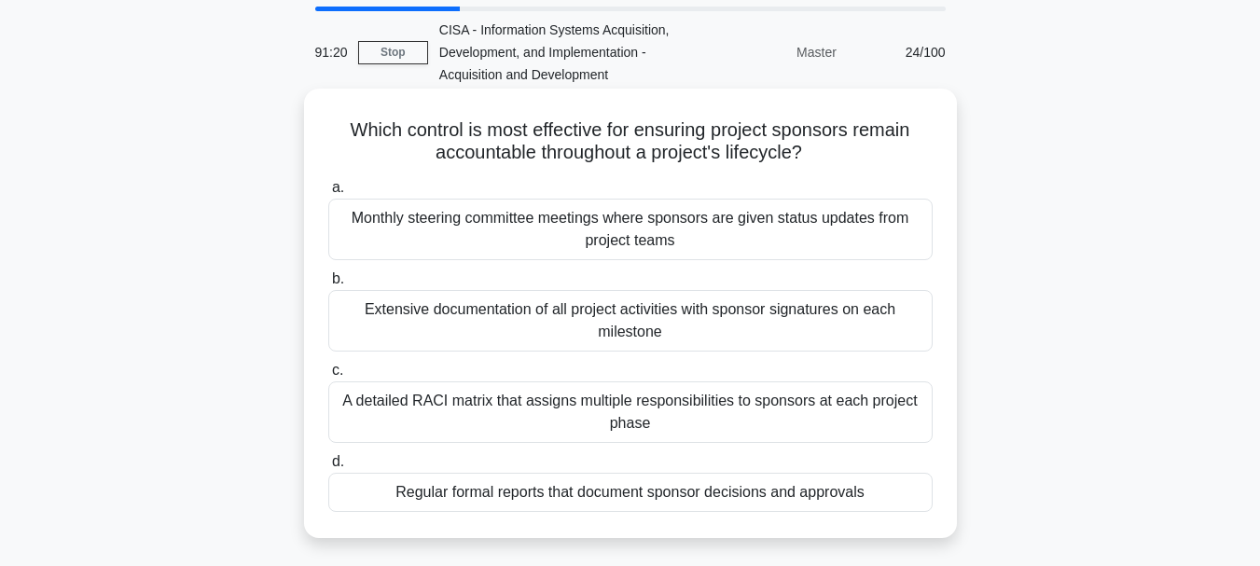
scroll to position [93, 0]
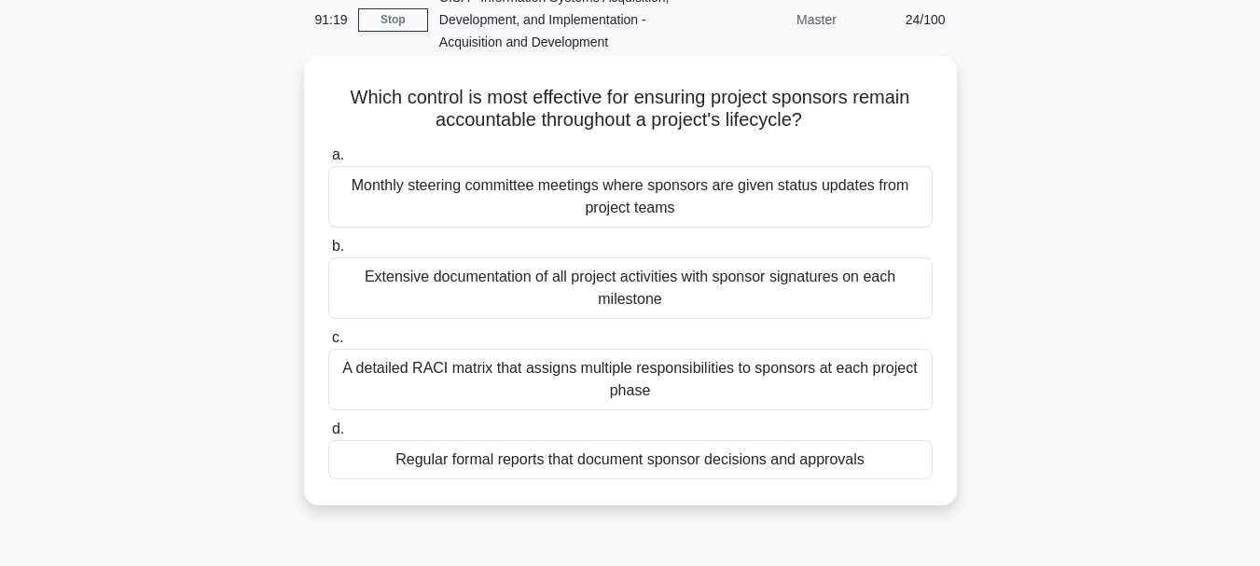
click at [564, 457] on div "Regular formal reports that document sponsor decisions and approvals" at bounding box center [630, 459] width 604 height 39
click at [328, 436] on input "d. Regular formal reports that document sponsor decisions and approvals" at bounding box center [328, 429] width 0 height 12
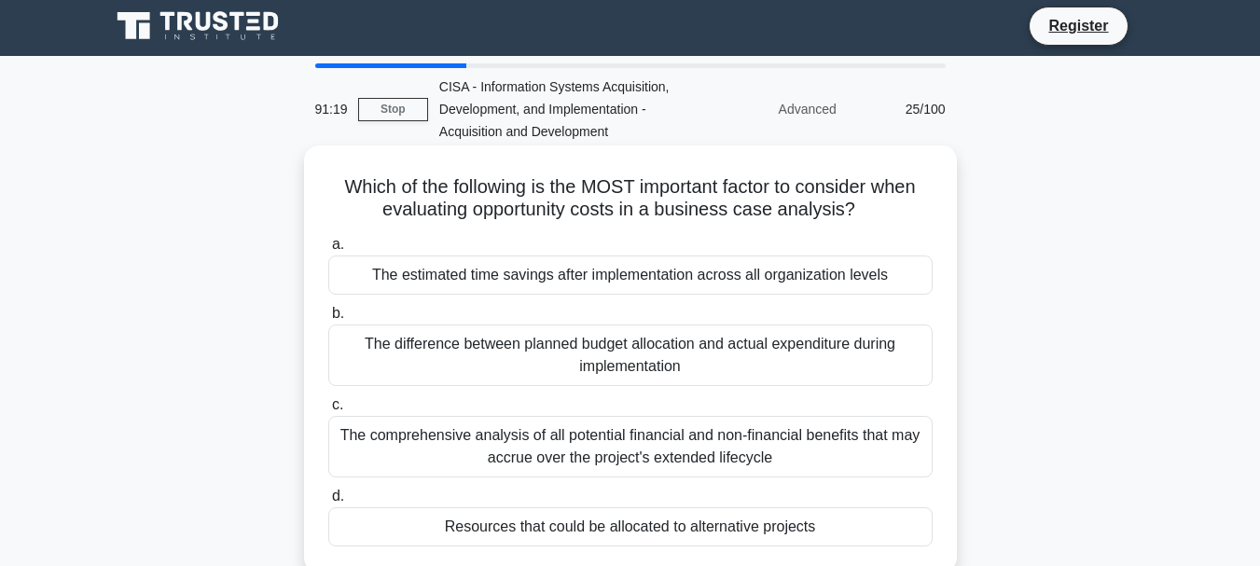
scroll to position [0, 0]
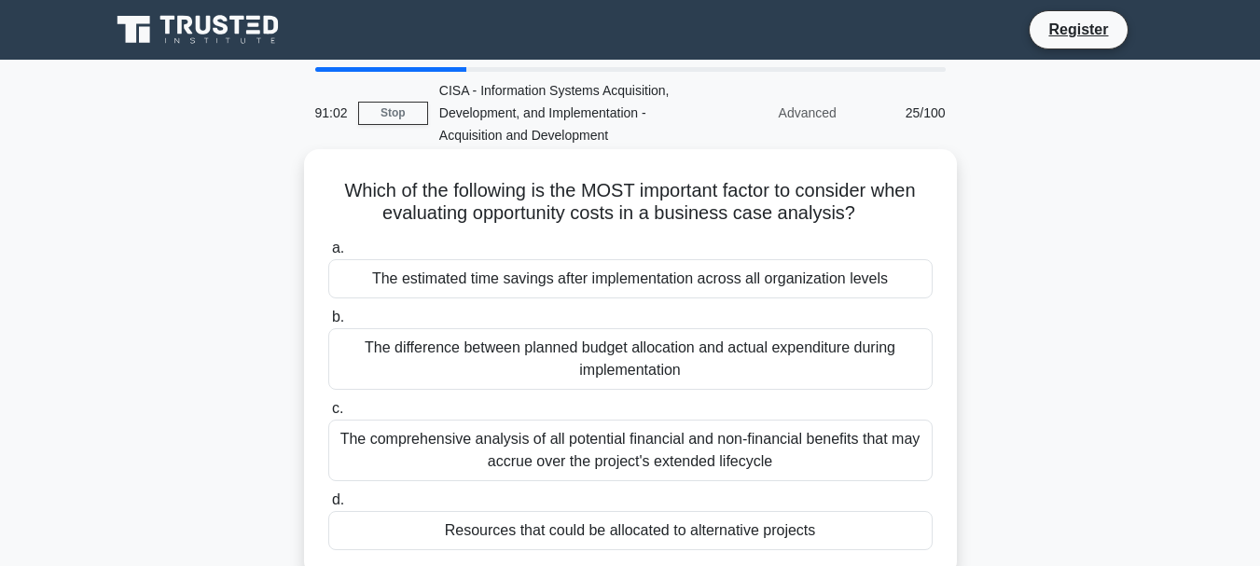
click at [649, 535] on div "Resources that could be allocated to alternative projects" at bounding box center [630, 530] width 604 height 39
click at [328, 506] on input "d. Resources that could be allocated to alternative projects" at bounding box center [328, 500] width 0 height 12
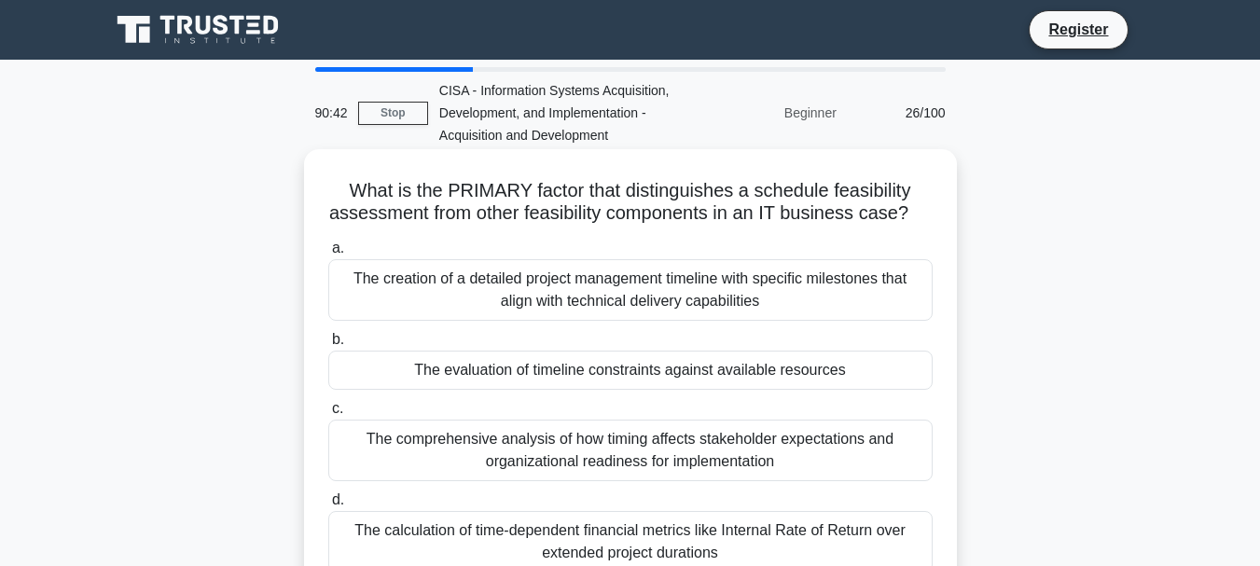
click at [701, 289] on div "The creation of a detailed project management timeline with specific milestones…" at bounding box center [630, 290] width 604 height 62
click at [328, 255] on input "a. The creation of a detailed project management timeline with specific milesto…" at bounding box center [328, 249] width 0 height 12
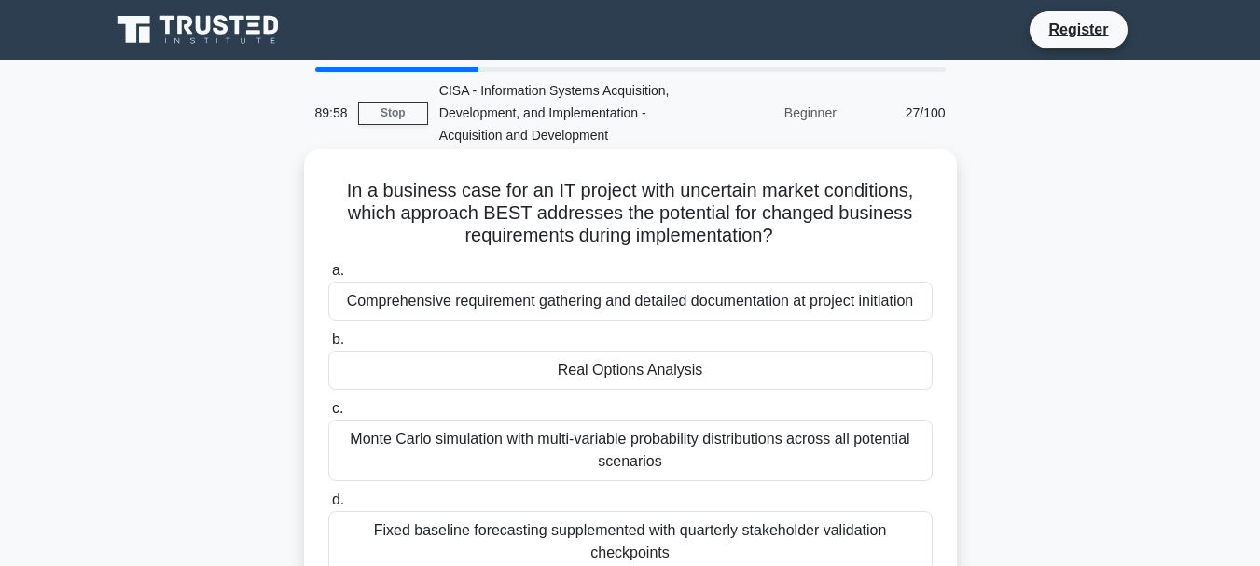
click at [616, 297] on div "Comprehensive requirement gathering and detailed documentation at project initi…" at bounding box center [630, 301] width 604 height 39
click at [328, 277] on input "a. Comprehensive requirement gathering and detailed documentation at project in…" at bounding box center [328, 271] width 0 height 12
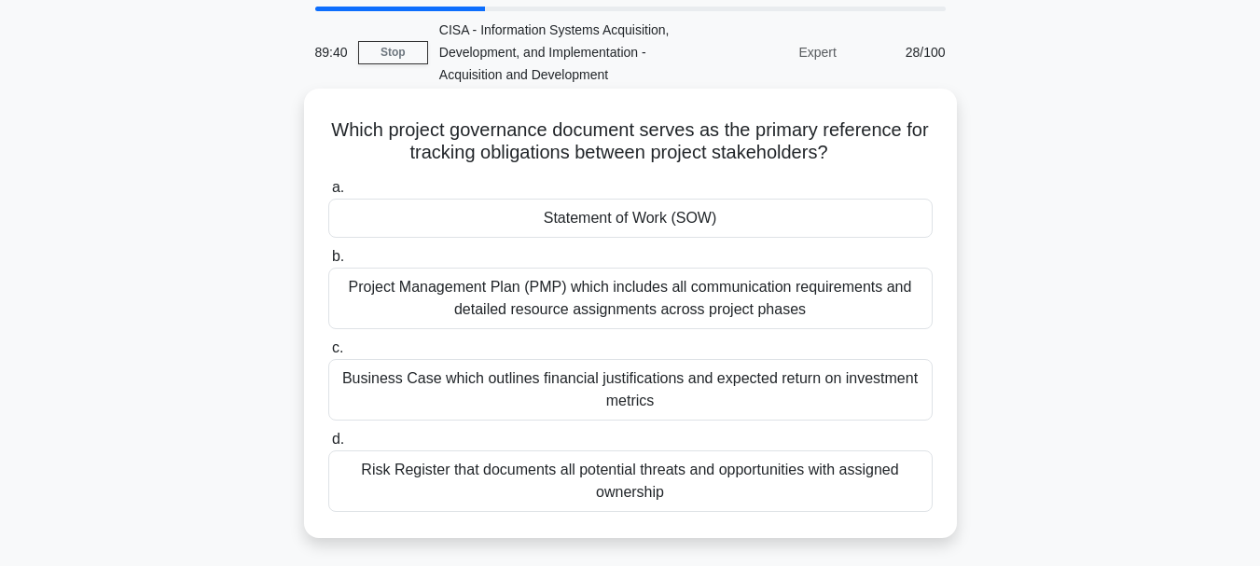
scroll to position [93, 0]
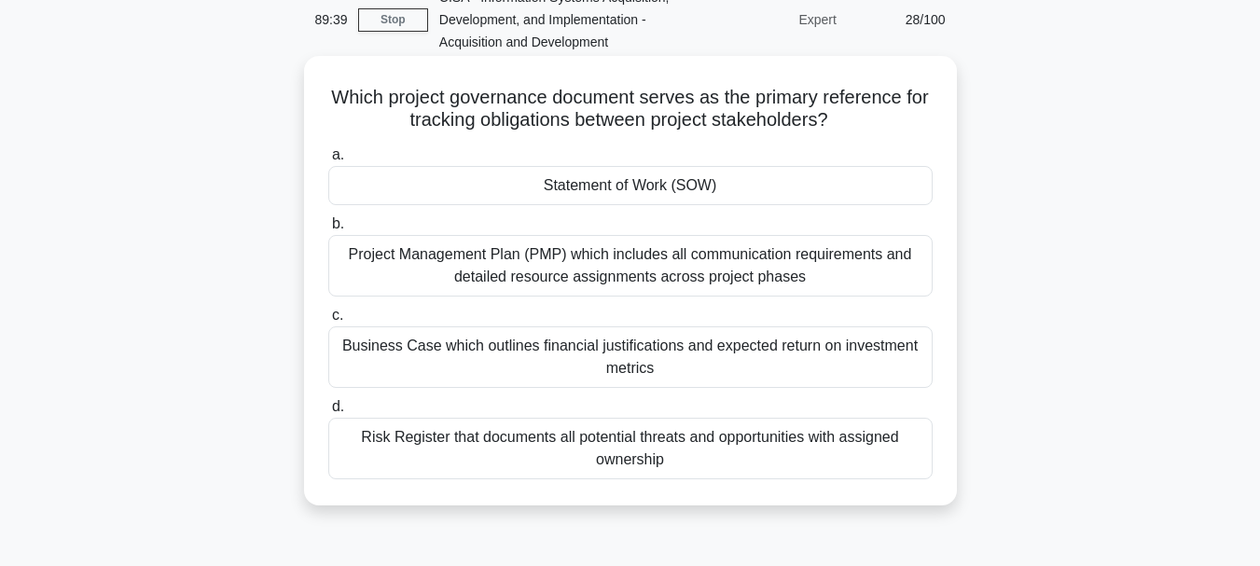
click at [557, 342] on div "Business Case which outlines financial justifications and expected return on in…" at bounding box center [630, 357] width 604 height 62
click at [328, 322] on input "c. Business Case which outlines financial justifications and expected return on…" at bounding box center [328, 316] width 0 height 12
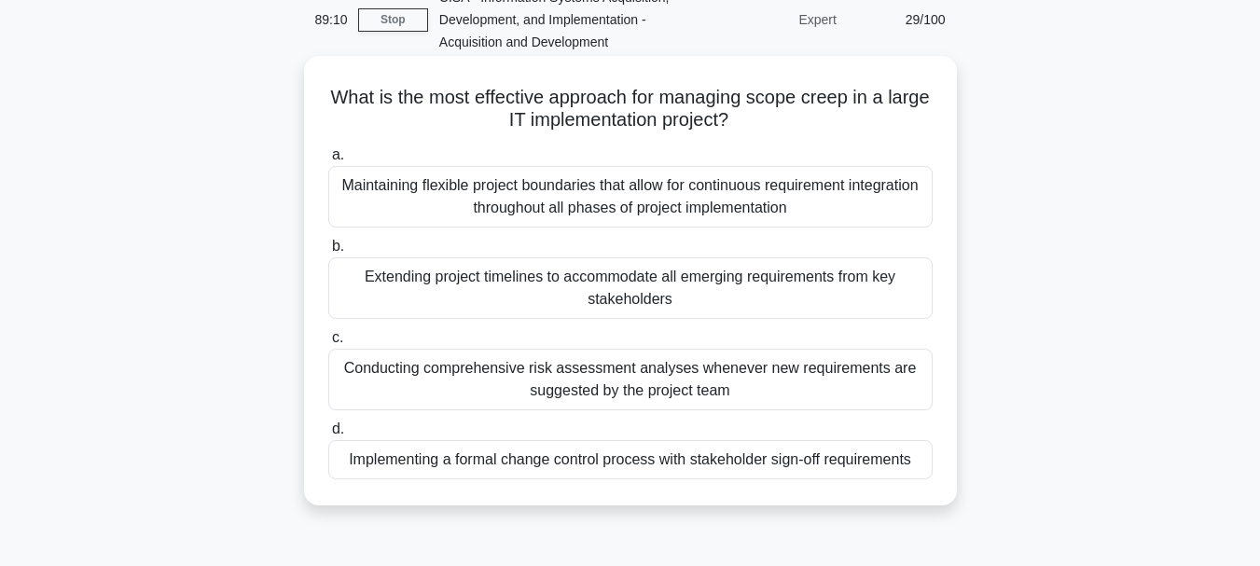
click at [505, 460] on div "Implementing a formal change control process with stakeholder sign-off requirem…" at bounding box center [630, 459] width 604 height 39
click at [328, 436] on input "d. Implementing a formal change control process with stakeholder sign-off requi…" at bounding box center [328, 429] width 0 height 12
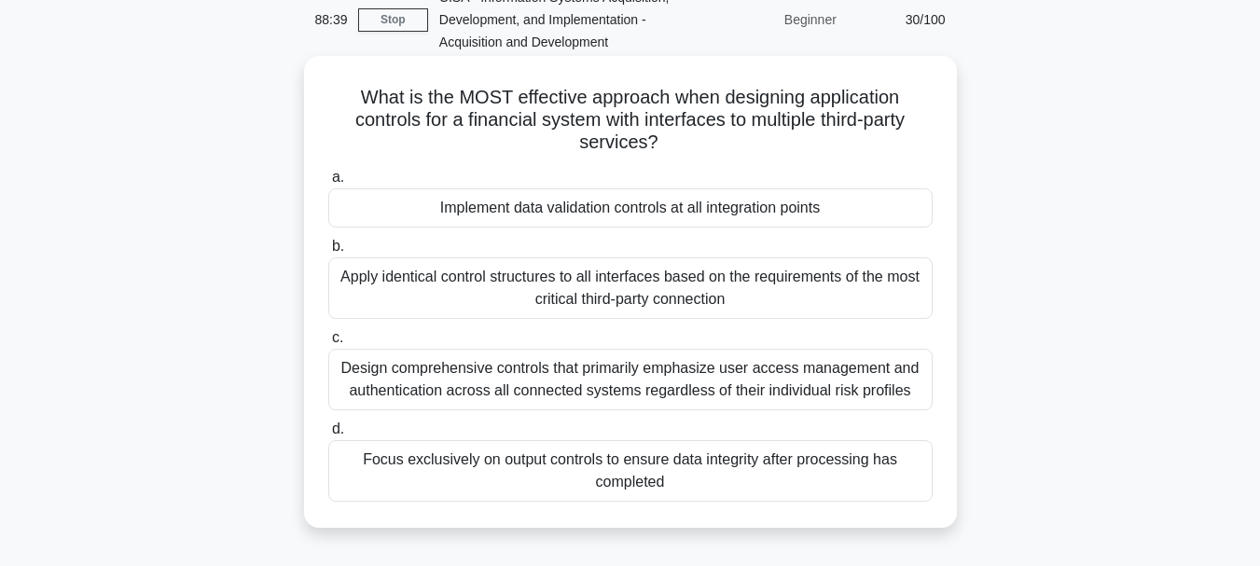
click at [575, 203] on div "Implement data validation controls at all integration points" at bounding box center [630, 207] width 604 height 39
click at [328, 184] on input "a. Implement data validation controls at all integration points" at bounding box center [328, 178] width 0 height 12
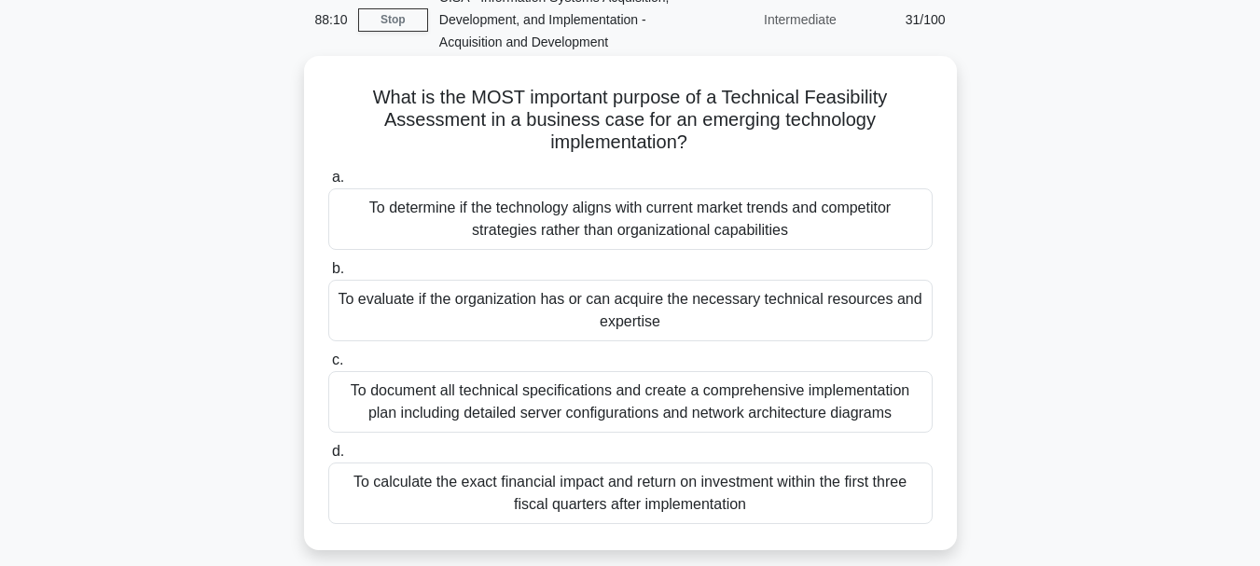
click at [555, 218] on div "To determine if the technology aligns with current market trends and competitor…" at bounding box center [630, 219] width 604 height 62
click at [328, 184] on input "a. To determine if the technology aligns with current market trends and competi…" at bounding box center [328, 178] width 0 height 12
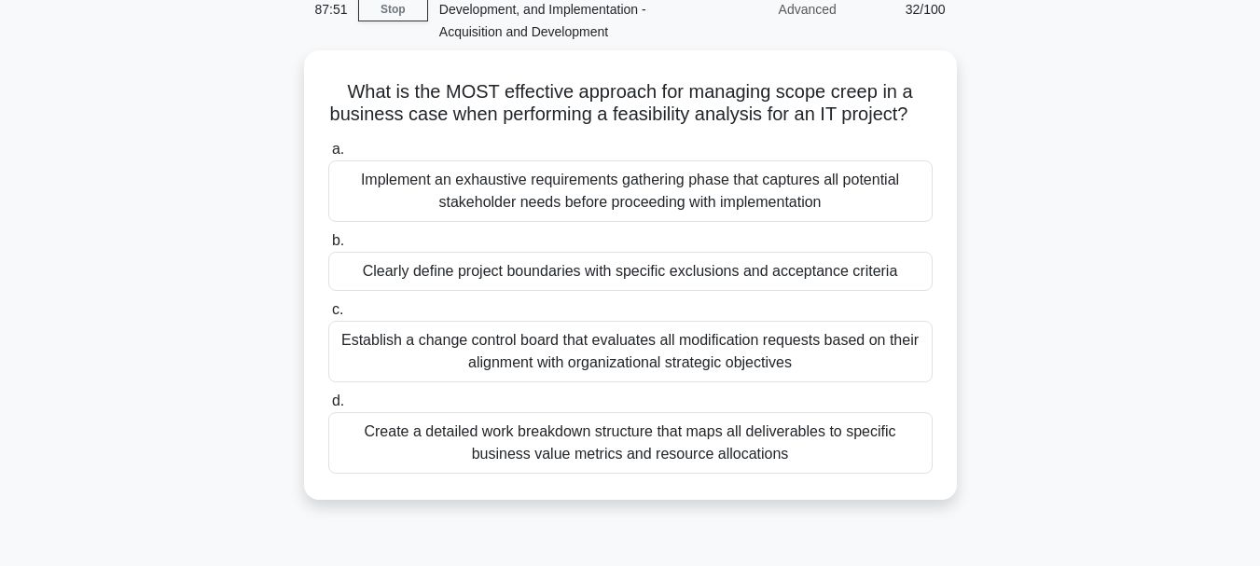
scroll to position [187, 0]
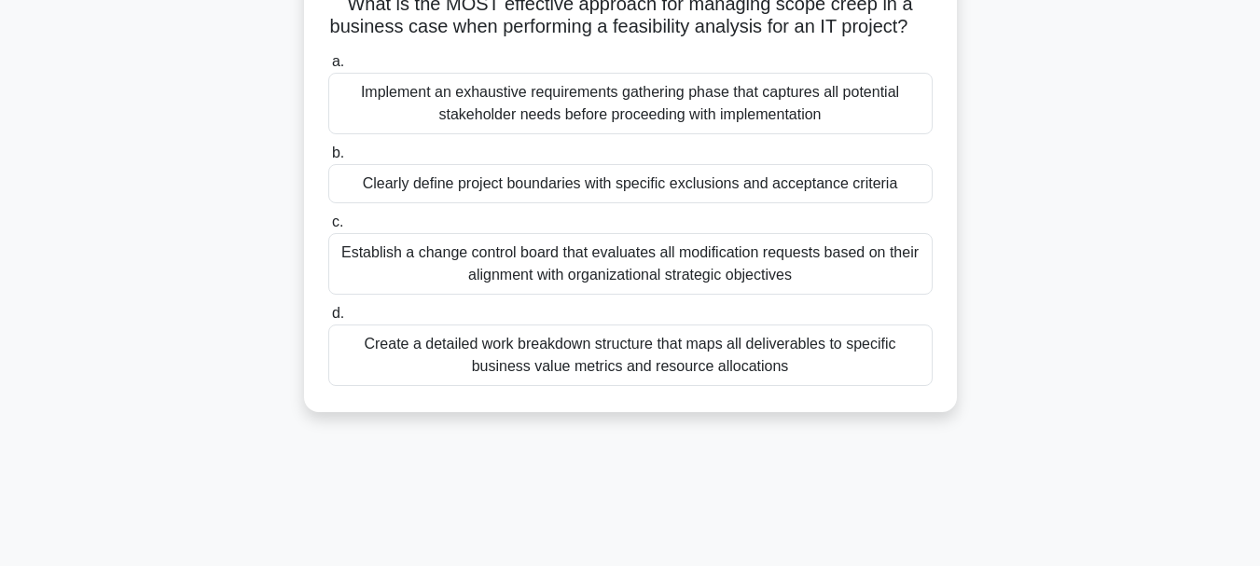
click at [589, 375] on div "Create a detailed work breakdown structure that maps all deliverables to specif…" at bounding box center [630, 356] width 604 height 62
click at [328, 320] on input "d. Create a detailed work breakdown structure that maps all deliverables to spe…" at bounding box center [328, 314] width 0 height 12
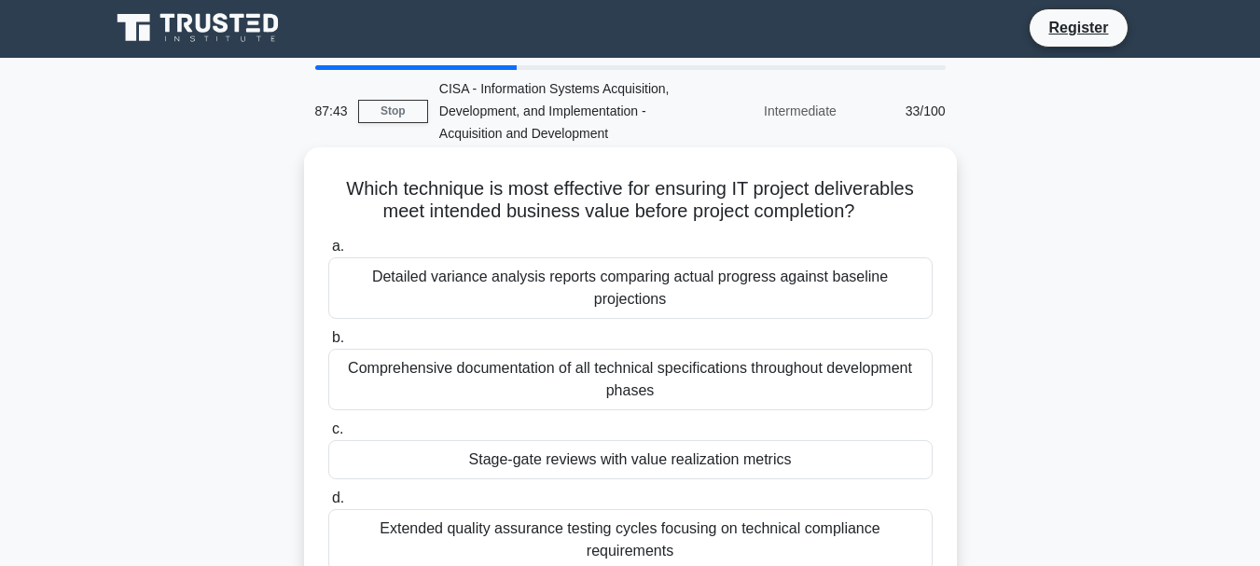
scroll to position [0, 0]
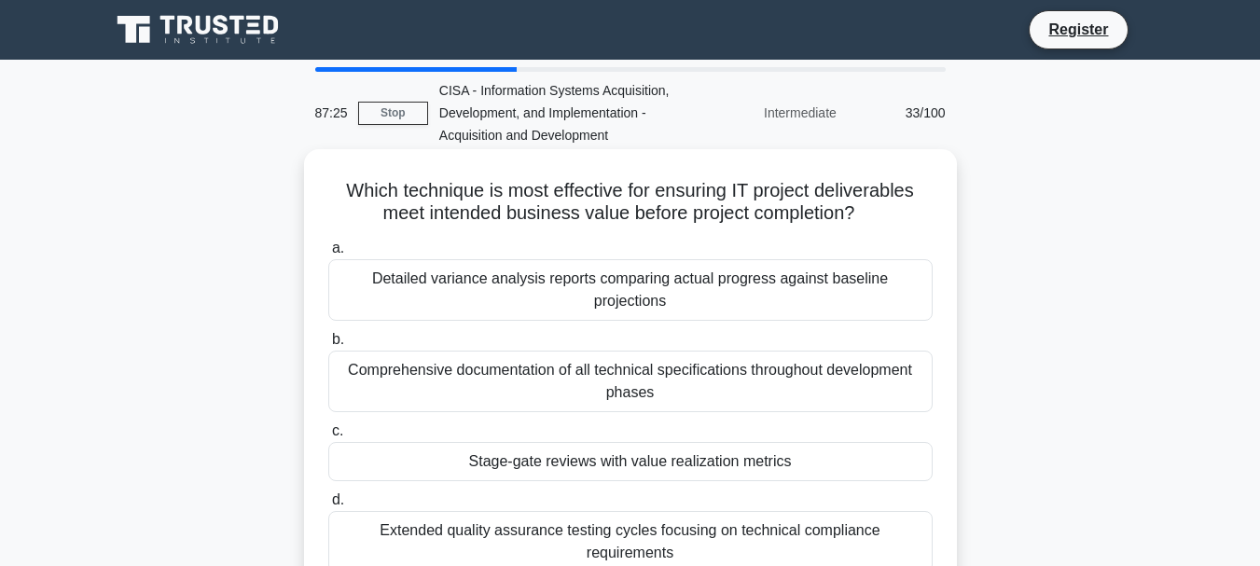
click at [590, 443] on div "Stage-gate reviews with value realization metrics" at bounding box center [630, 461] width 604 height 39
click at [328, 437] on input "c. Stage-gate reviews with value realization metrics" at bounding box center [328, 431] width 0 height 12
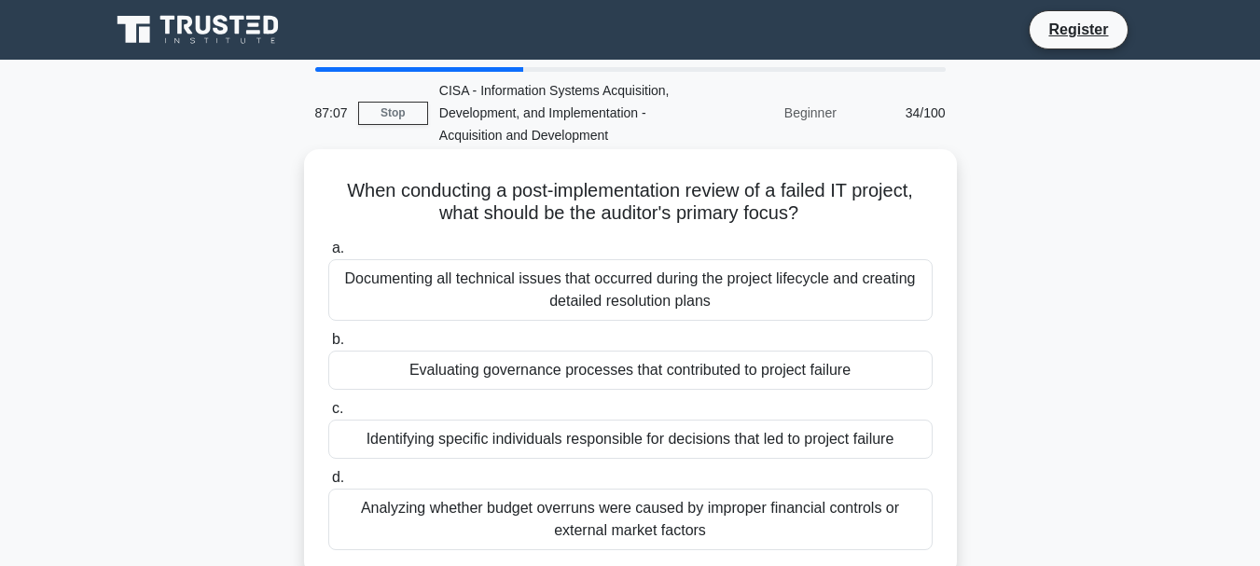
click at [530, 377] on div "Evaluating governance processes that contributed to project failure" at bounding box center [630, 370] width 604 height 39
click at [328, 346] on input "b. Evaluating governance processes that contributed to project failure" at bounding box center [328, 340] width 0 height 12
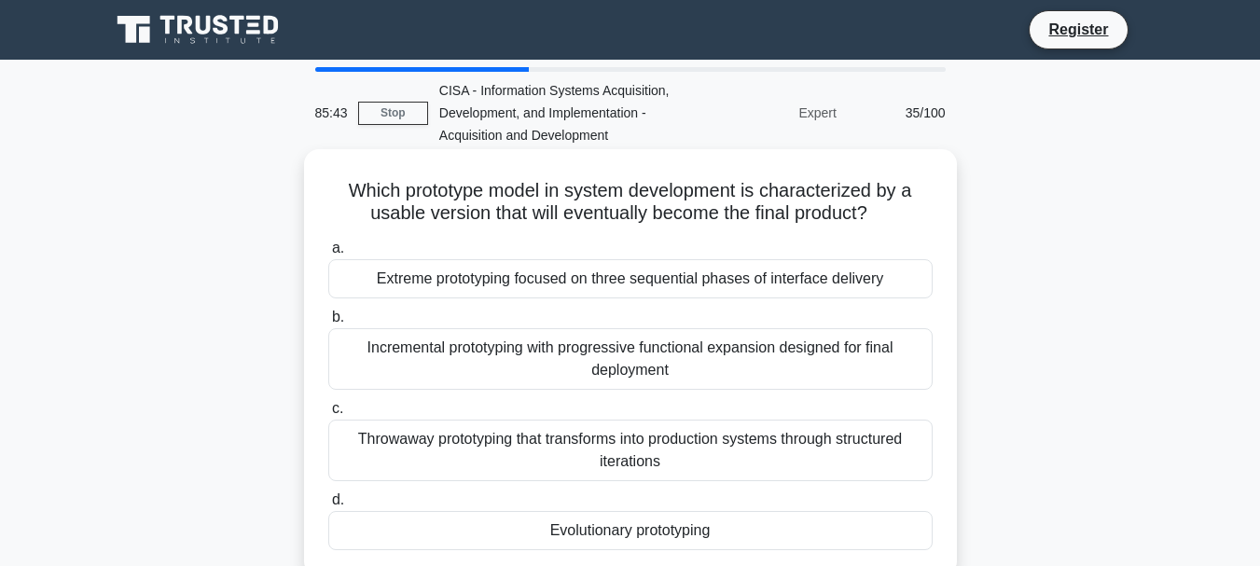
click at [498, 357] on div "Incremental prototyping with progressive functional expansion designed for fina…" at bounding box center [630, 359] width 604 height 62
click at [328, 324] on input "b. Incremental prototyping with progressive functional expansion designed for f…" at bounding box center [328, 318] width 0 height 12
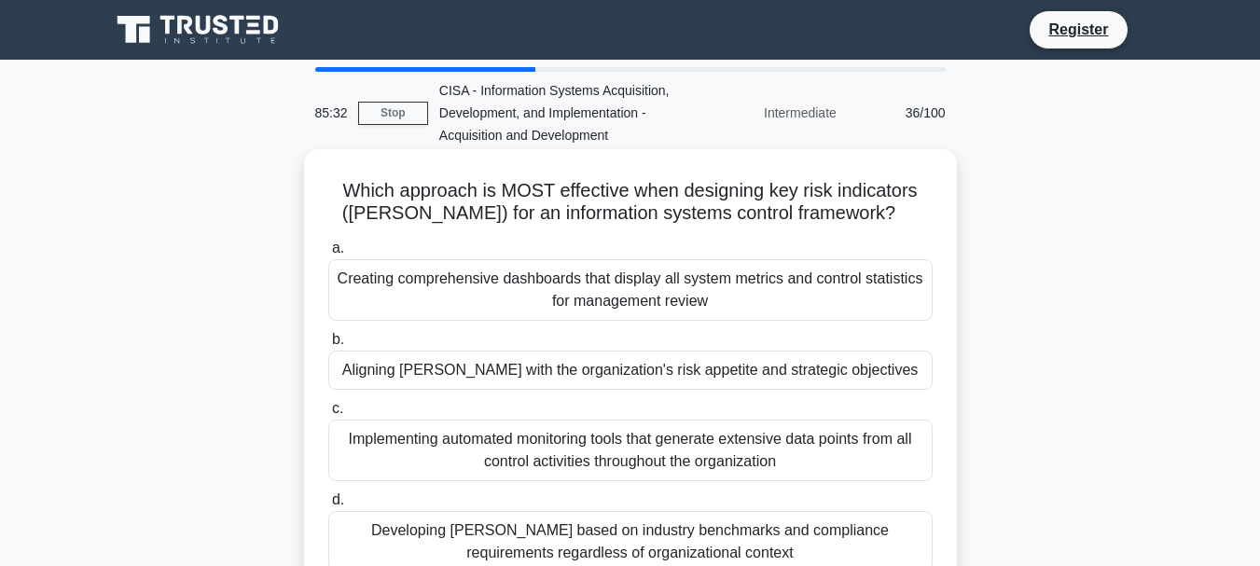
click at [626, 372] on div "Aligning [PERSON_NAME] with the organization's risk appetite and strategic obje…" at bounding box center [630, 370] width 604 height 39
click at [328, 346] on input "b. Aligning KRIs with the organization's risk appetite and strategic objectives" at bounding box center [328, 340] width 0 height 12
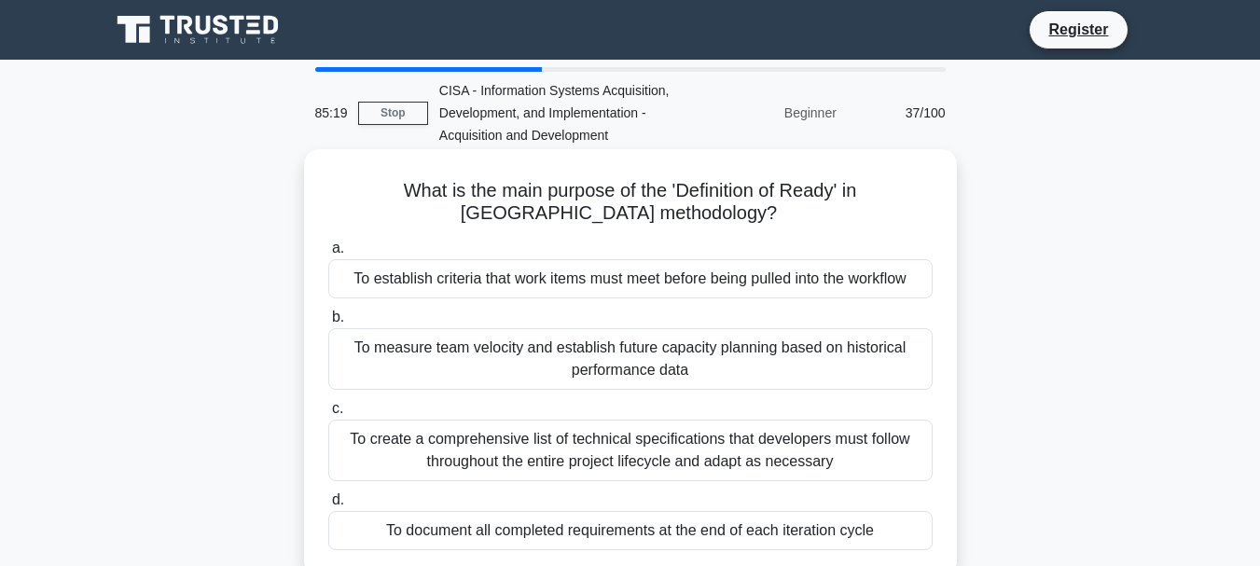
click at [575, 287] on div "To establish criteria that work items must meet before being pulled into the wo…" at bounding box center [630, 278] width 604 height 39
click at [328, 255] on input "a. To establish criteria that work items must meet before being pulled into the…" at bounding box center [328, 249] width 0 height 12
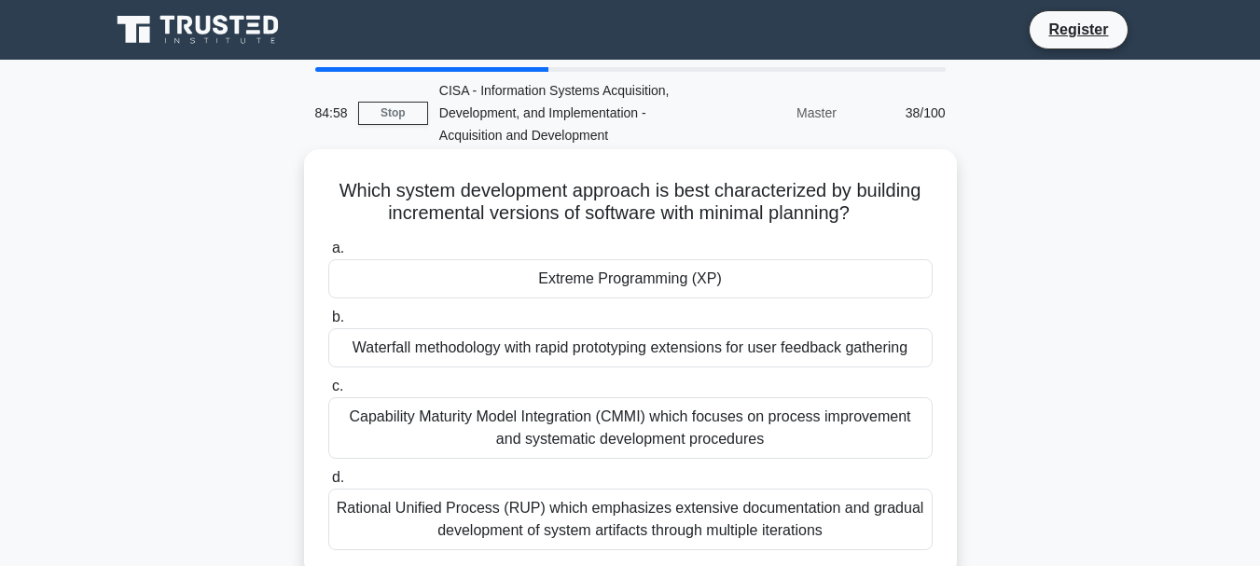
click at [576, 354] on div "Waterfall methodology with rapid prototyping extensions for user feedback gathe…" at bounding box center [630, 347] width 604 height 39
click at [328, 324] on input "b. Waterfall methodology with rapid prototyping extensions for user feedback ga…" at bounding box center [328, 318] width 0 height 12
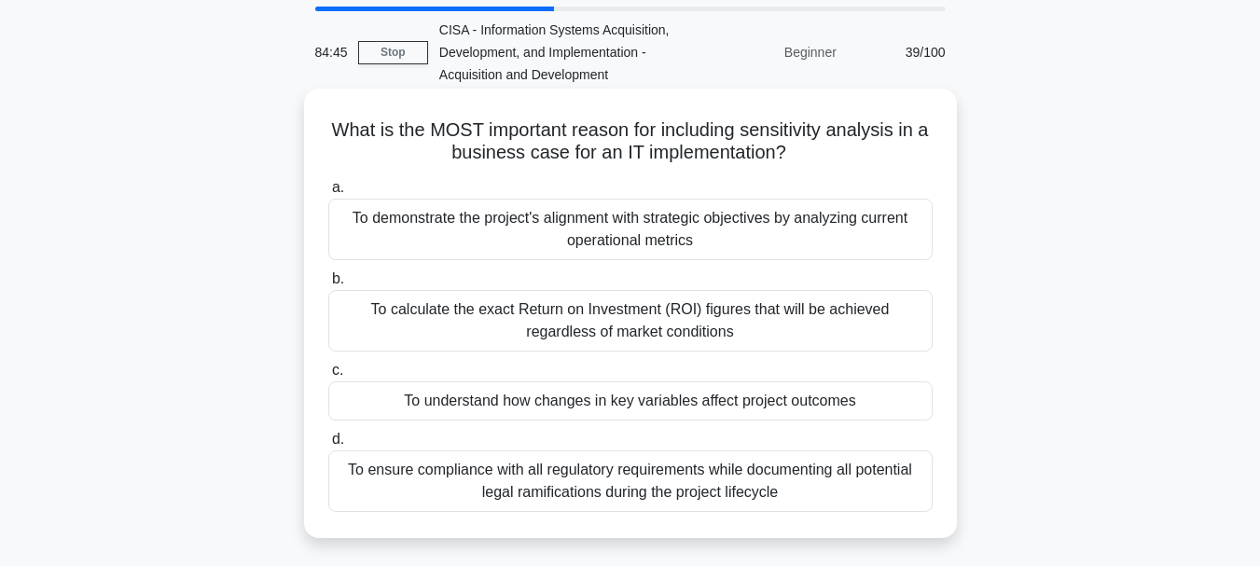
scroll to position [93, 0]
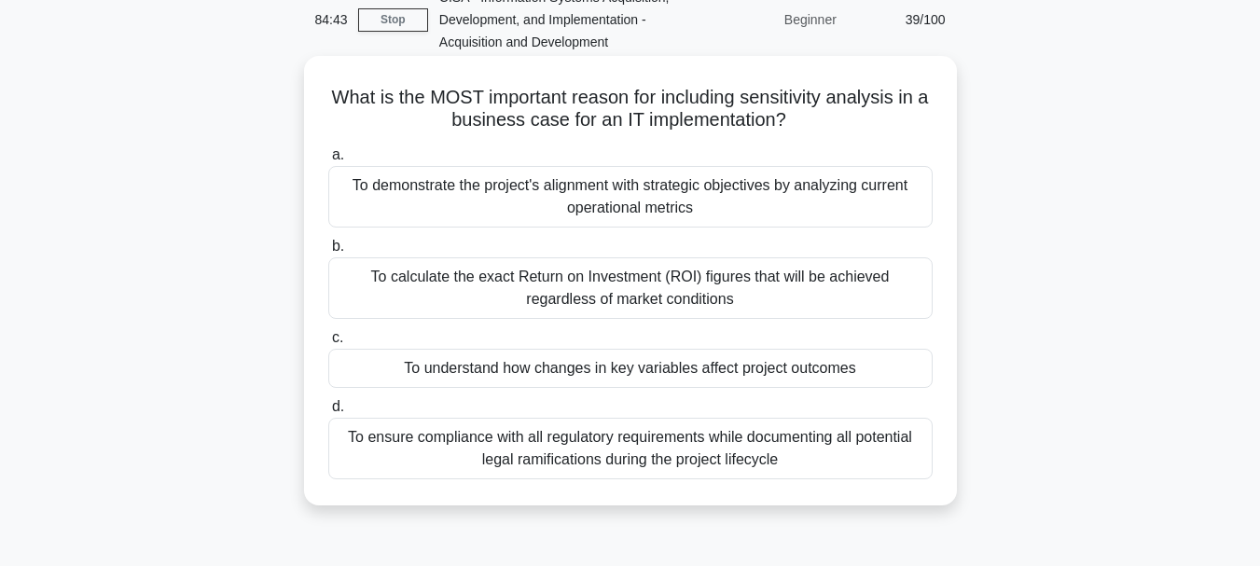
click at [553, 375] on div "To understand how changes in key variables affect project outcomes" at bounding box center [630, 368] width 604 height 39
click at [328, 344] on input "c. To understand how changes in key variables affect project outcomes" at bounding box center [328, 338] width 0 height 12
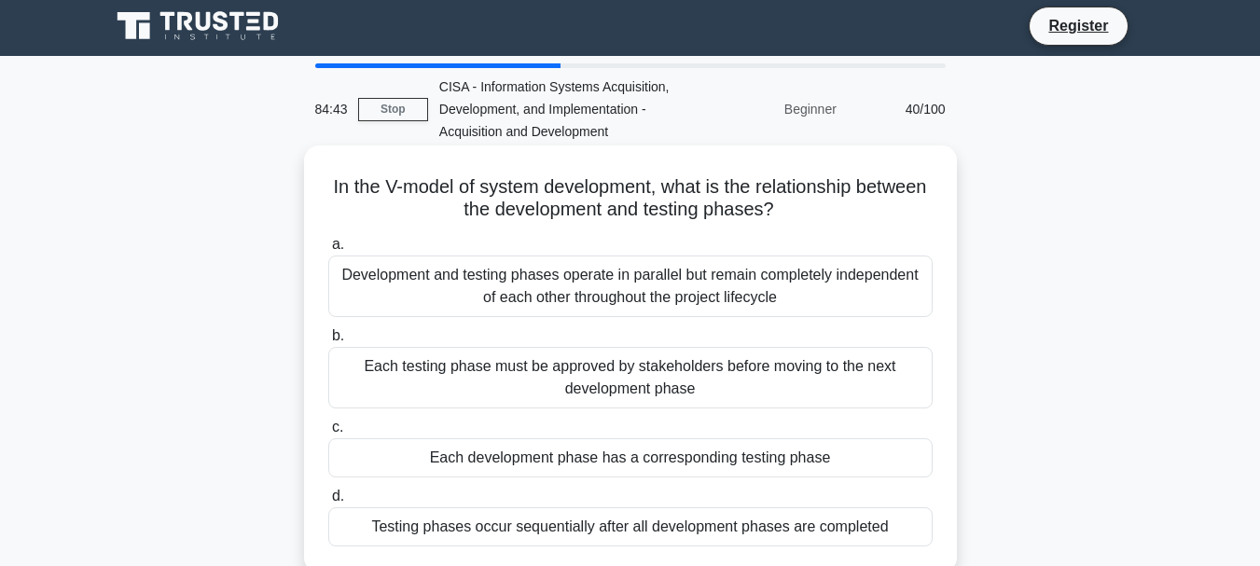
scroll to position [0, 0]
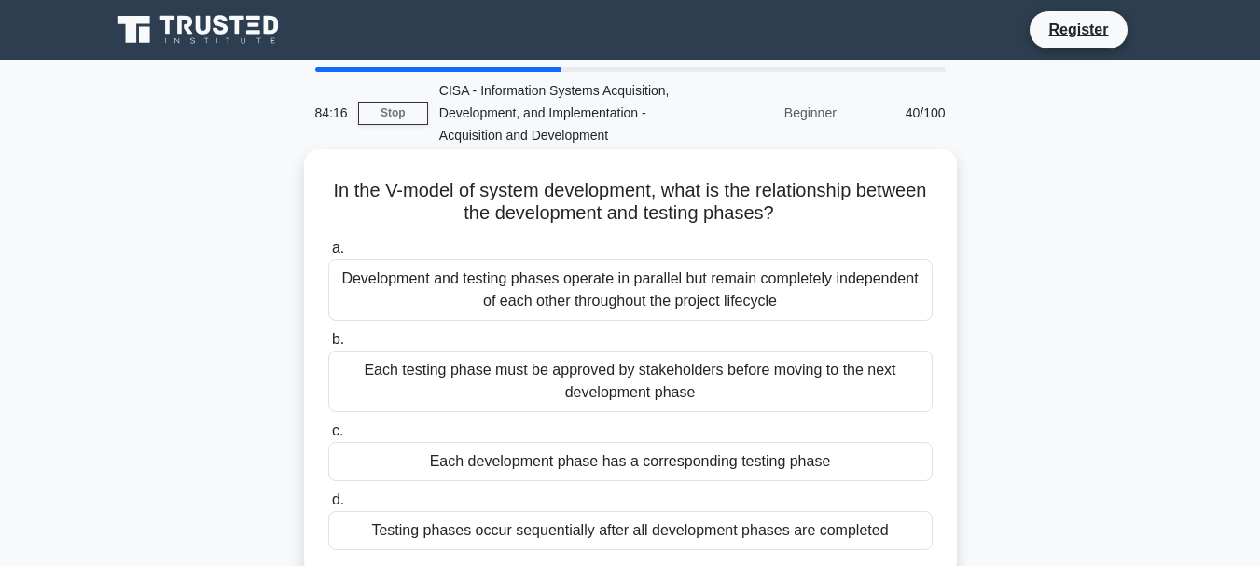
click at [614, 465] on div "Each development phase has a corresponding testing phase" at bounding box center [630, 461] width 604 height 39
click at [328, 437] on input "c. Each development phase has a corresponding testing phase" at bounding box center [328, 431] width 0 height 12
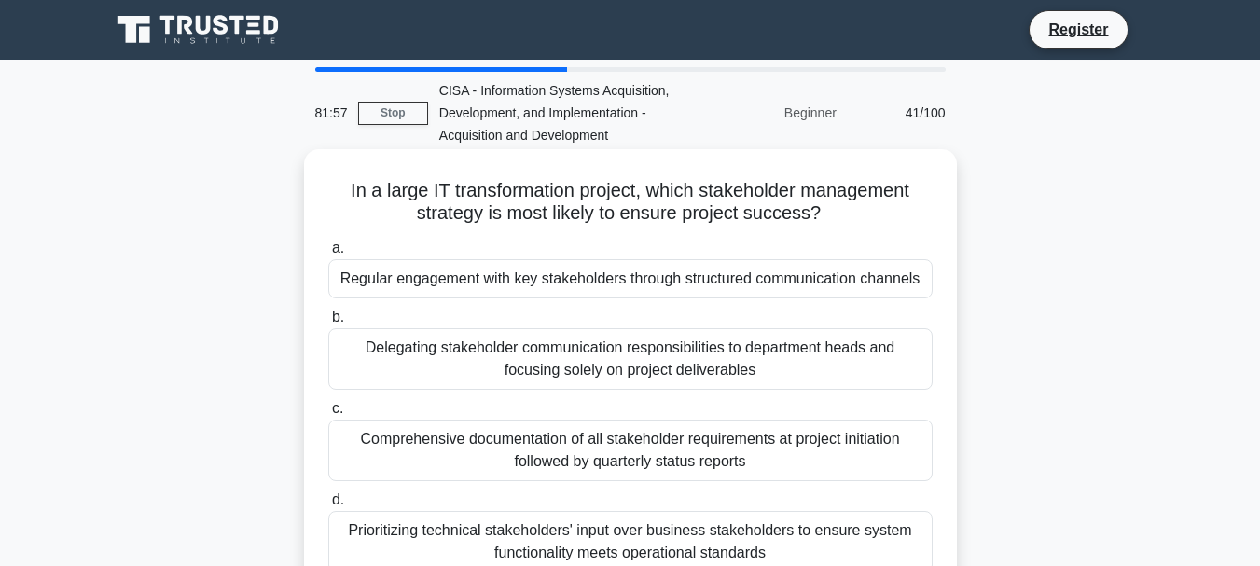
click at [586, 284] on div "Regular engagement with key stakeholders through structured communication chann…" at bounding box center [630, 278] width 604 height 39
click at [328, 255] on input "a. Regular engagement with key stakeholders through structured communication ch…" at bounding box center [328, 249] width 0 height 12
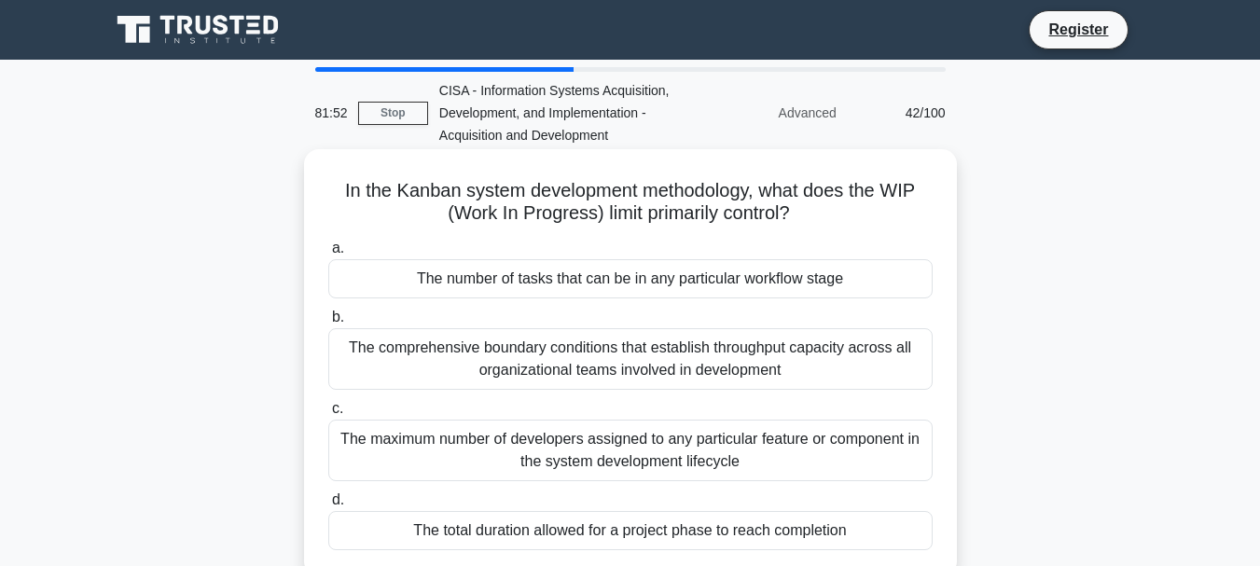
click at [584, 282] on div "The number of tasks that can be in any particular workflow stage" at bounding box center [630, 278] width 604 height 39
click at [328, 255] on input "a. The number of tasks that can be in any particular workflow stage" at bounding box center [328, 249] width 0 height 12
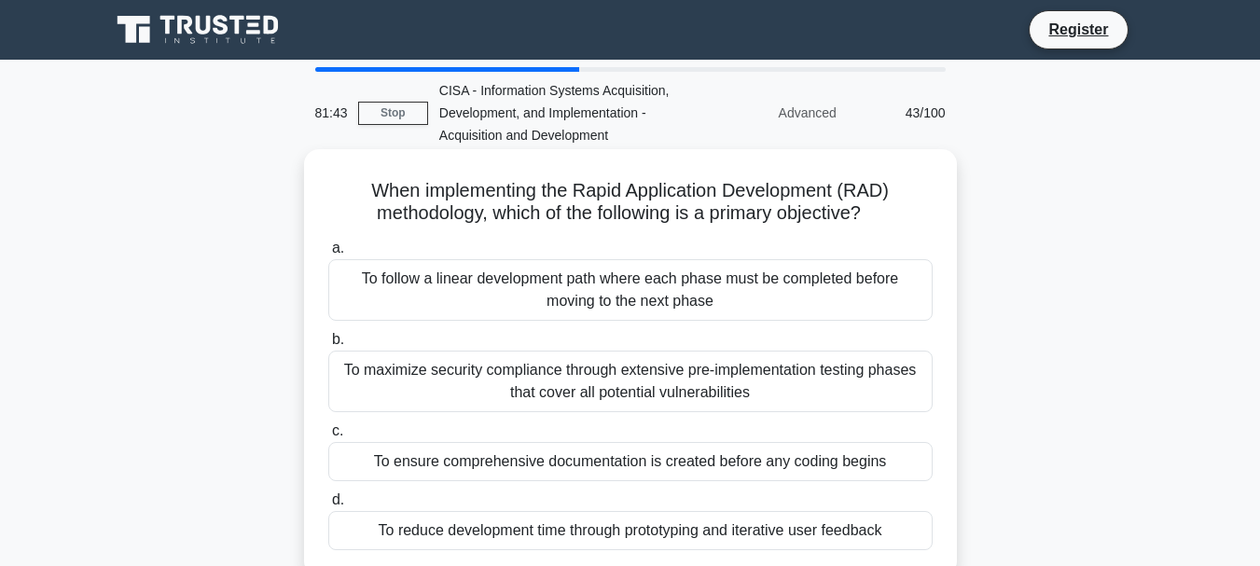
click at [651, 284] on div "To follow a linear development path where each phase must be completed before m…" at bounding box center [630, 290] width 604 height 62
click at [328, 255] on input "a. To follow a linear development path where each phase must be completed befor…" at bounding box center [328, 249] width 0 height 12
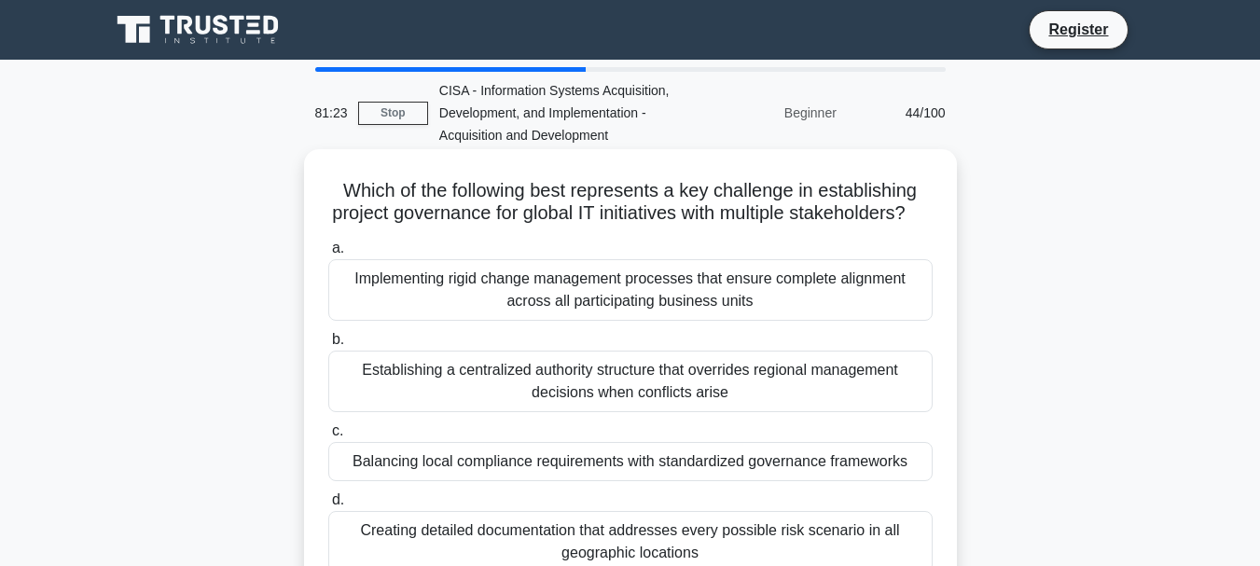
scroll to position [93, 0]
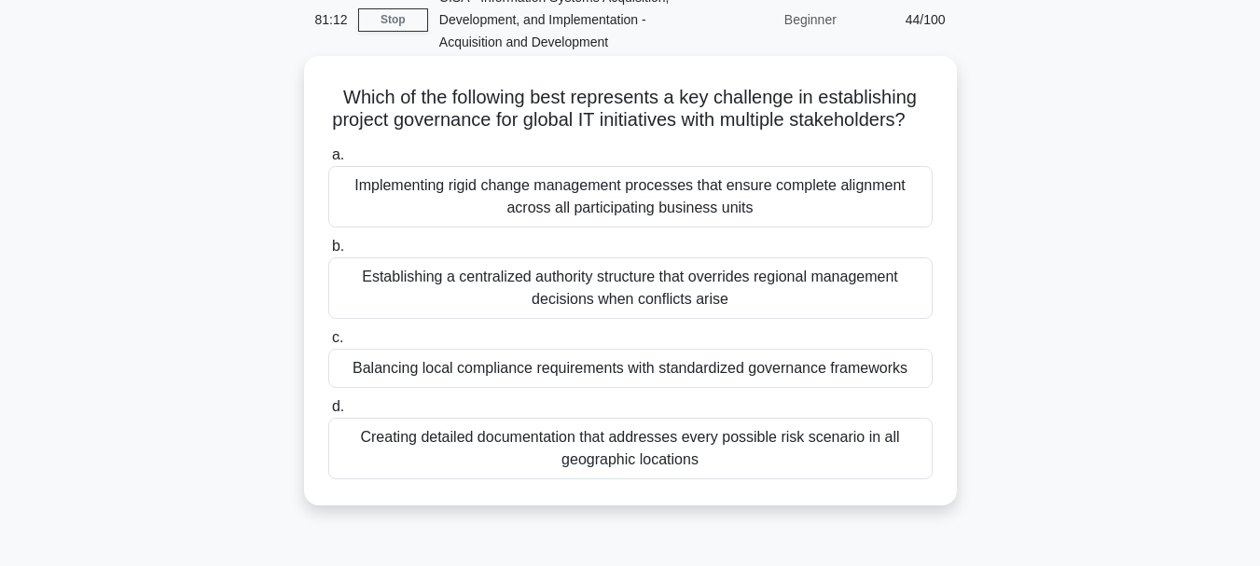
click at [510, 388] on div "Balancing local compliance requirements with standardized governance frameworks" at bounding box center [630, 368] width 604 height 39
click at [328, 344] on input "c. Balancing local compliance requirements with standardized governance framewo…" at bounding box center [328, 338] width 0 height 12
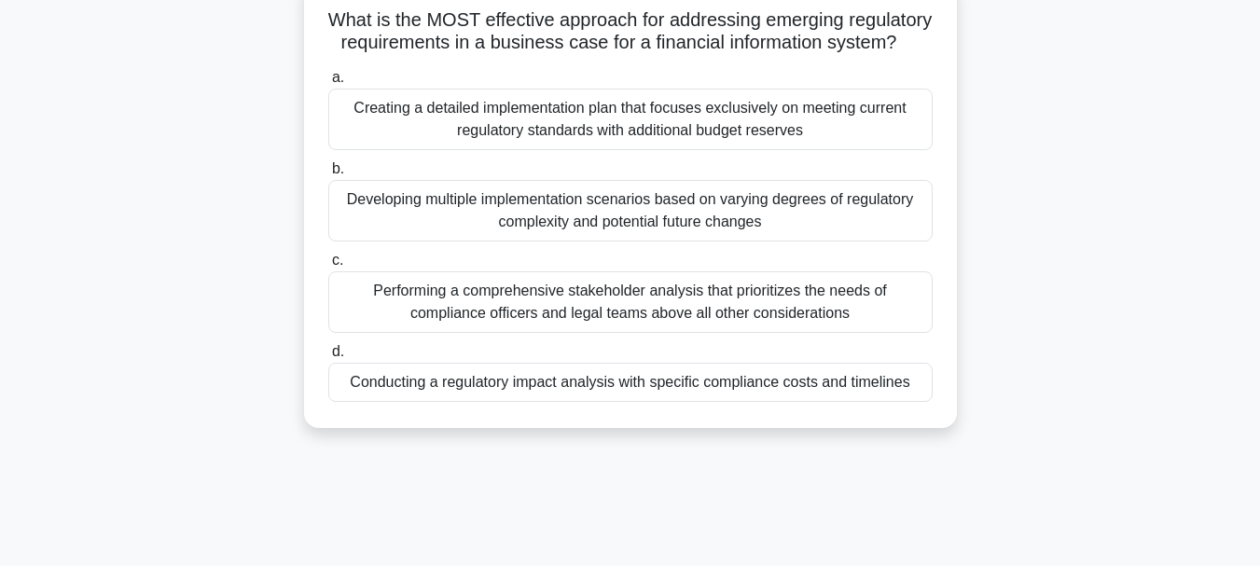
scroll to position [187, 0]
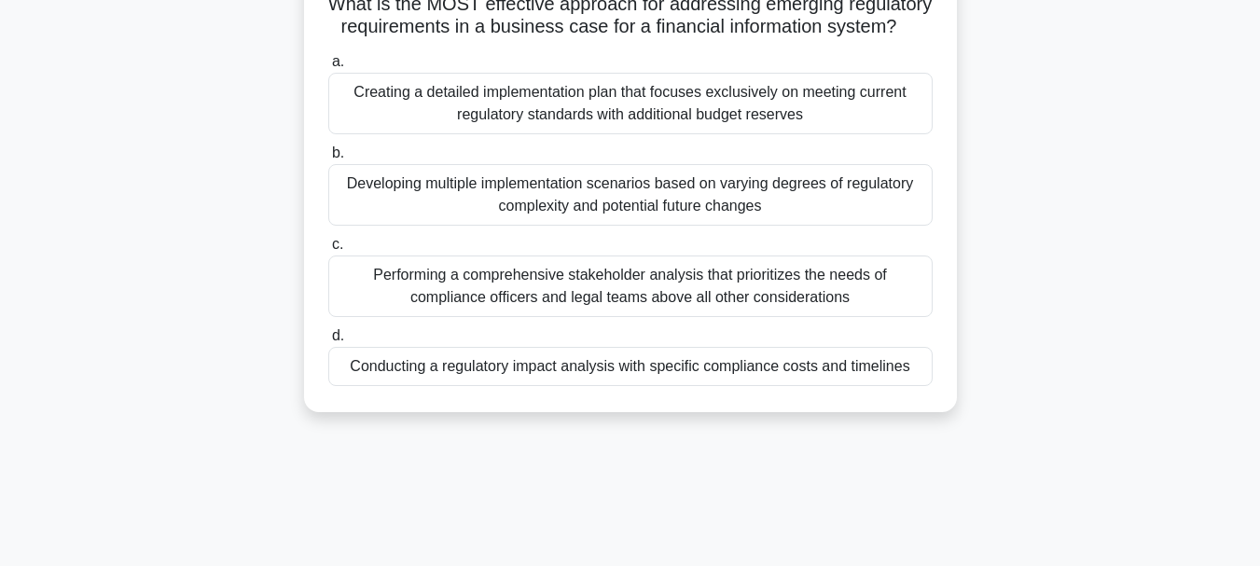
click at [599, 386] on div "Conducting a regulatory impact analysis with specific compliance costs and time…" at bounding box center [630, 366] width 604 height 39
click at [328, 342] on input "d. Conducting a regulatory impact analysis with specific compliance costs and t…" at bounding box center [328, 336] width 0 height 12
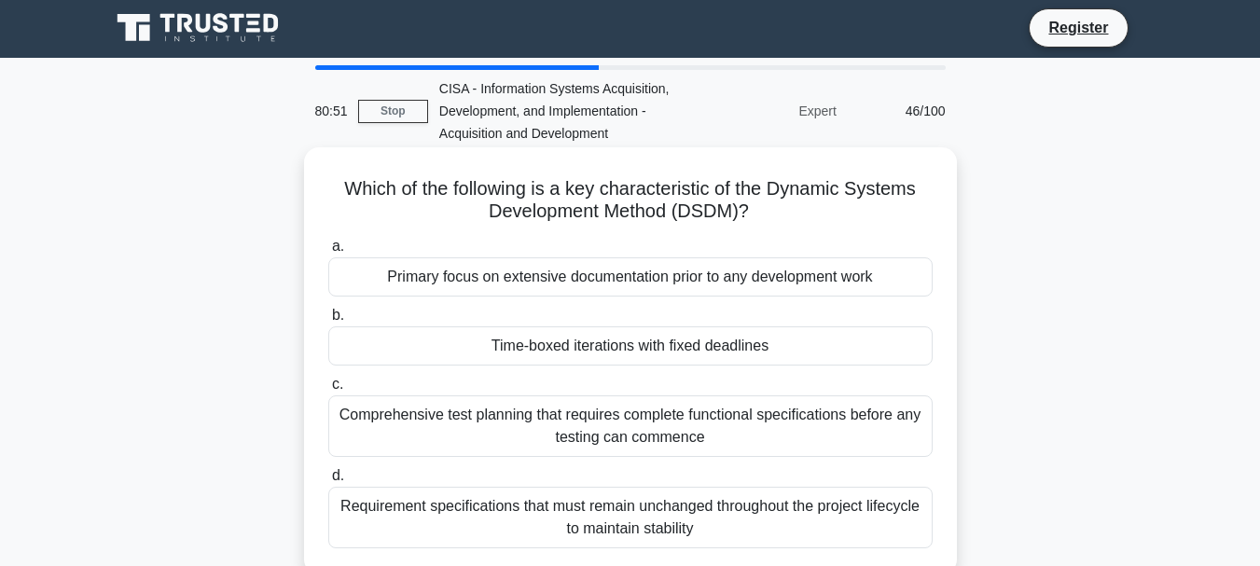
scroll to position [0, 0]
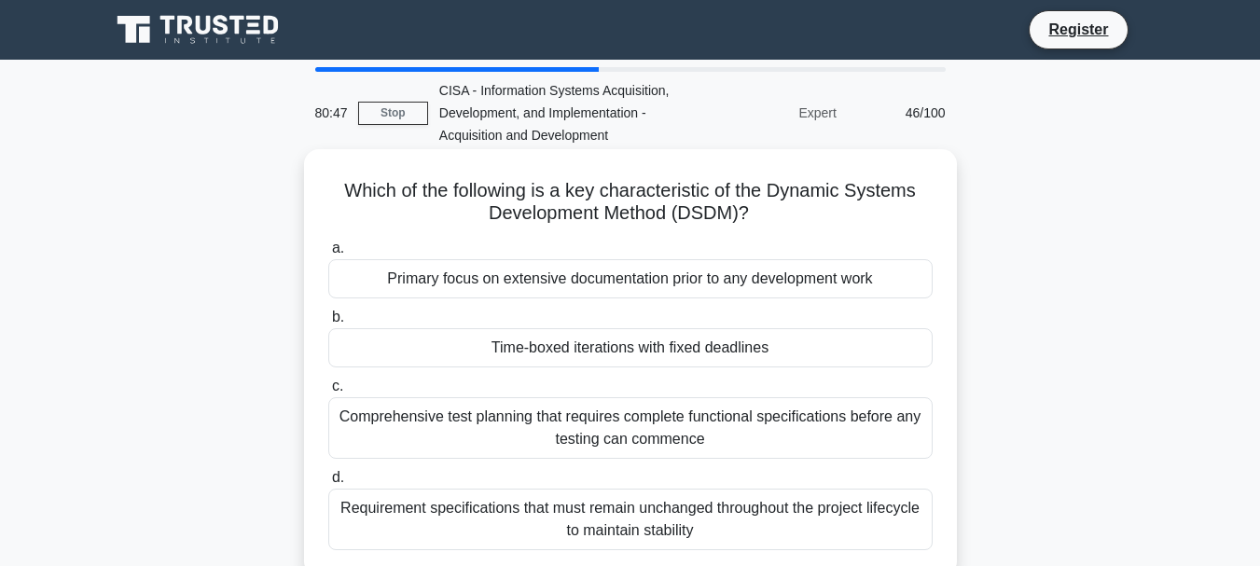
click at [637, 284] on div "Primary focus on extensive documentation prior to any development work" at bounding box center [630, 278] width 604 height 39
click at [328, 255] on input "a. Primary focus on extensive documentation prior to any development work" at bounding box center [328, 249] width 0 height 12
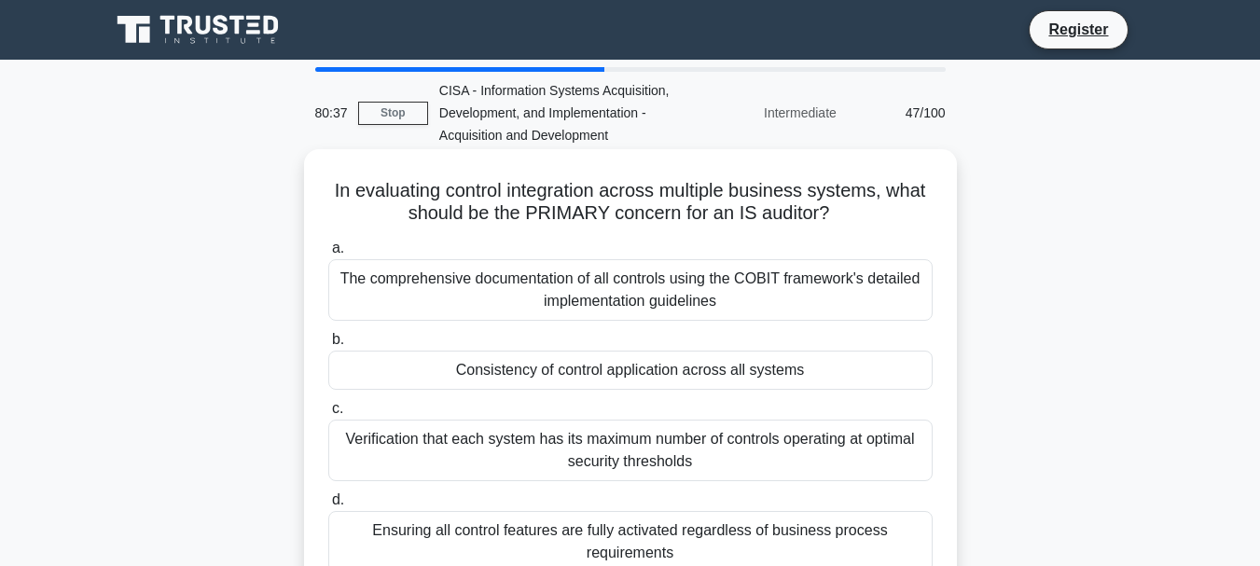
click at [606, 380] on div "Consistency of control application across all systems" at bounding box center [630, 370] width 604 height 39
click at [328, 346] on input "b. Consistency of control application across all systems" at bounding box center [328, 340] width 0 height 12
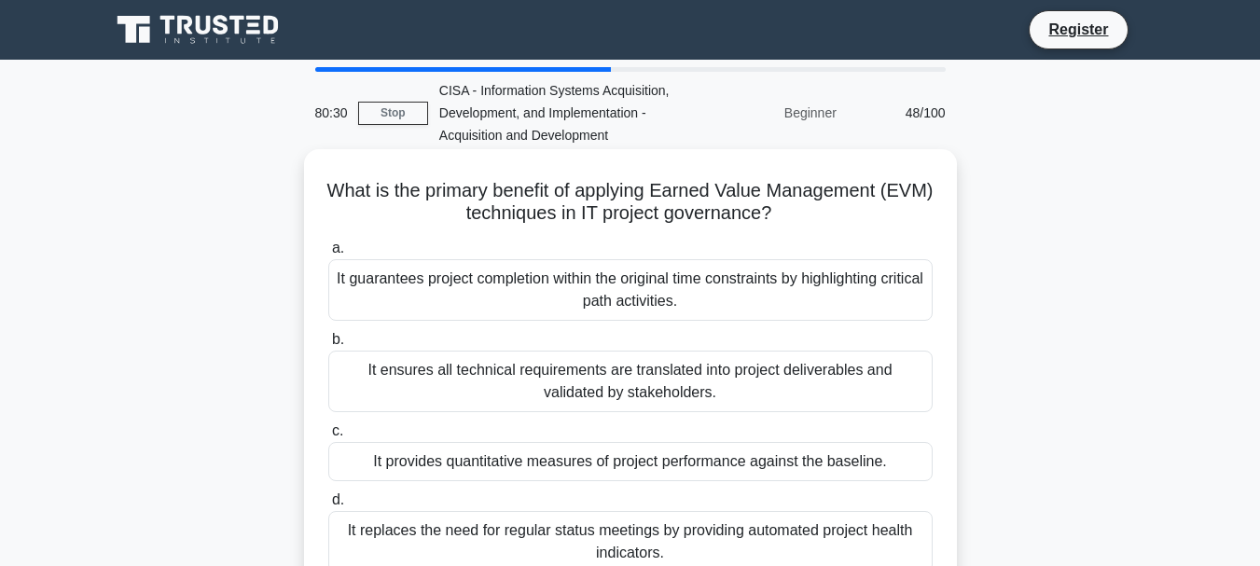
click at [670, 279] on div "It guarantees project completion within the original time constraints by highli…" at bounding box center [630, 290] width 604 height 62
click at [328, 255] on input "a. It guarantees project completion within the original time constraints by hig…" at bounding box center [328, 249] width 0 height 12
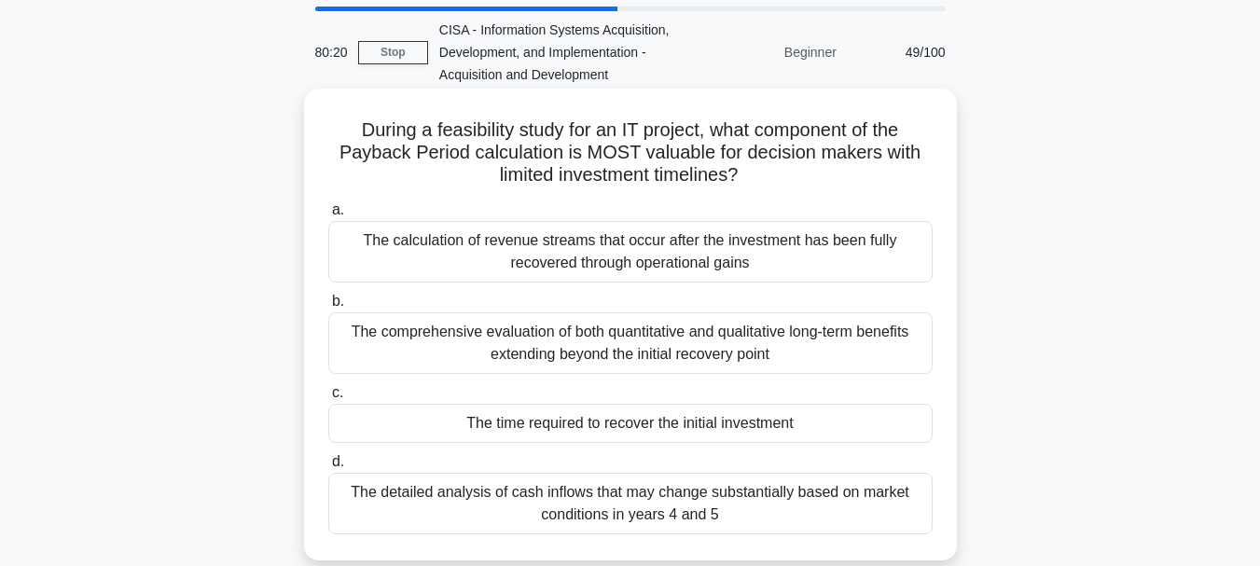
scroll to position [93, 0]
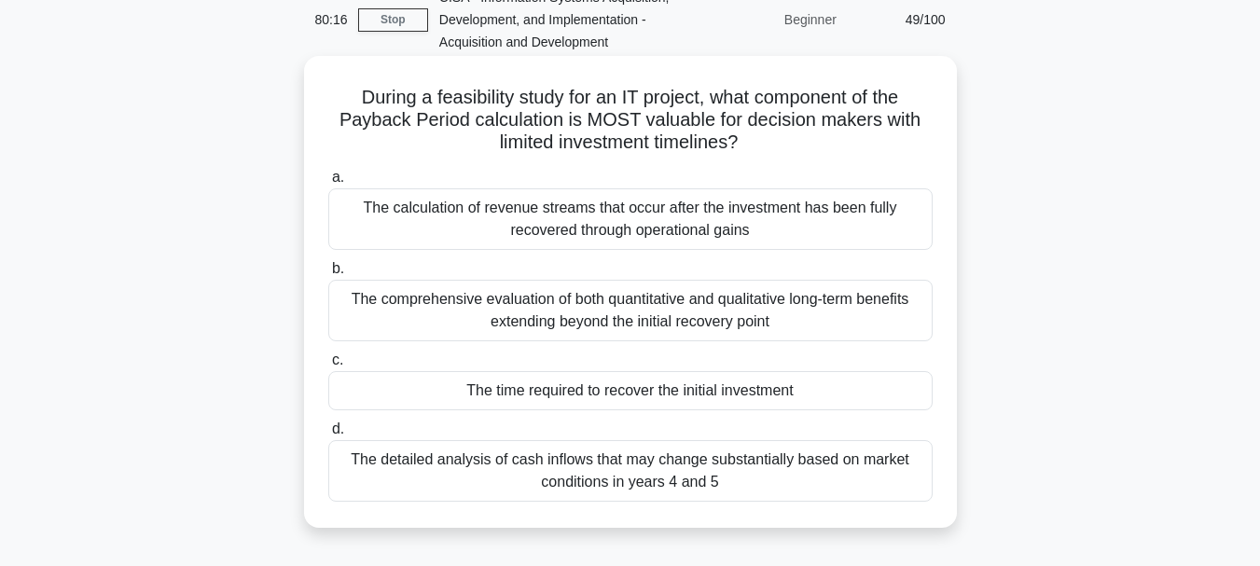
click at [609, 397] on div "The time required to recover the initial investment" at bounding box center [630, 390] width 604 height 39
click at [328, 367] on input "c. The time required to recover the initial investment" at bounding box center [328, 360] width 0 height 12
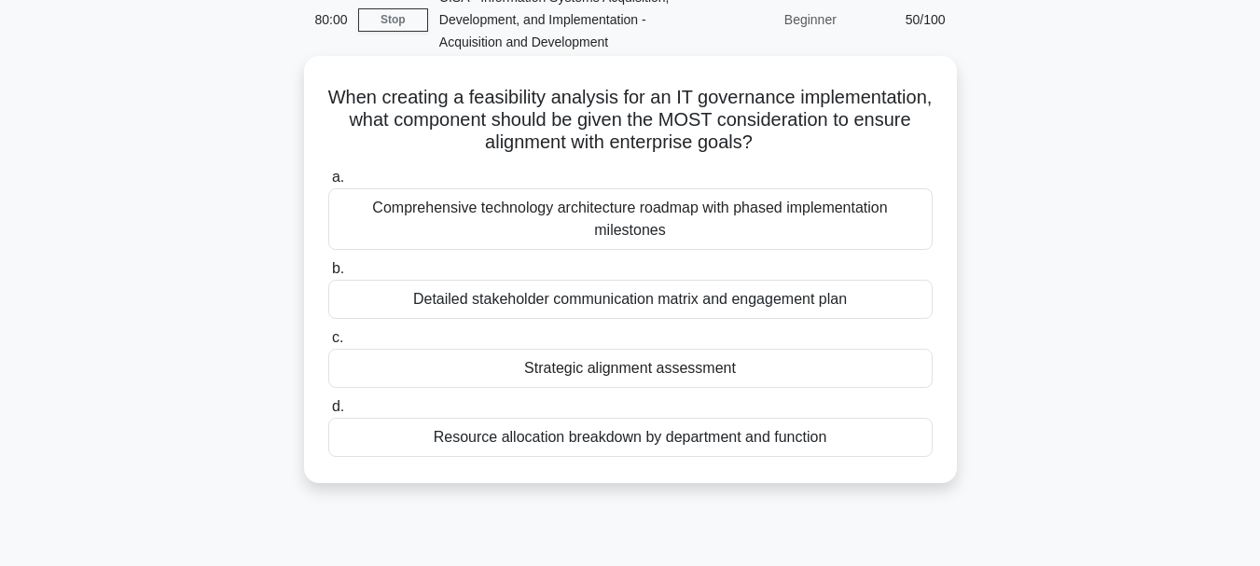
click at [627, 367] on div "Strategic alignment assessment" at bounding box center [630, 368] width 604 height 39
click at [328, 344] on input "c. Strategic alignment assessment" at bounding box center [328, 338] width 0 height 12
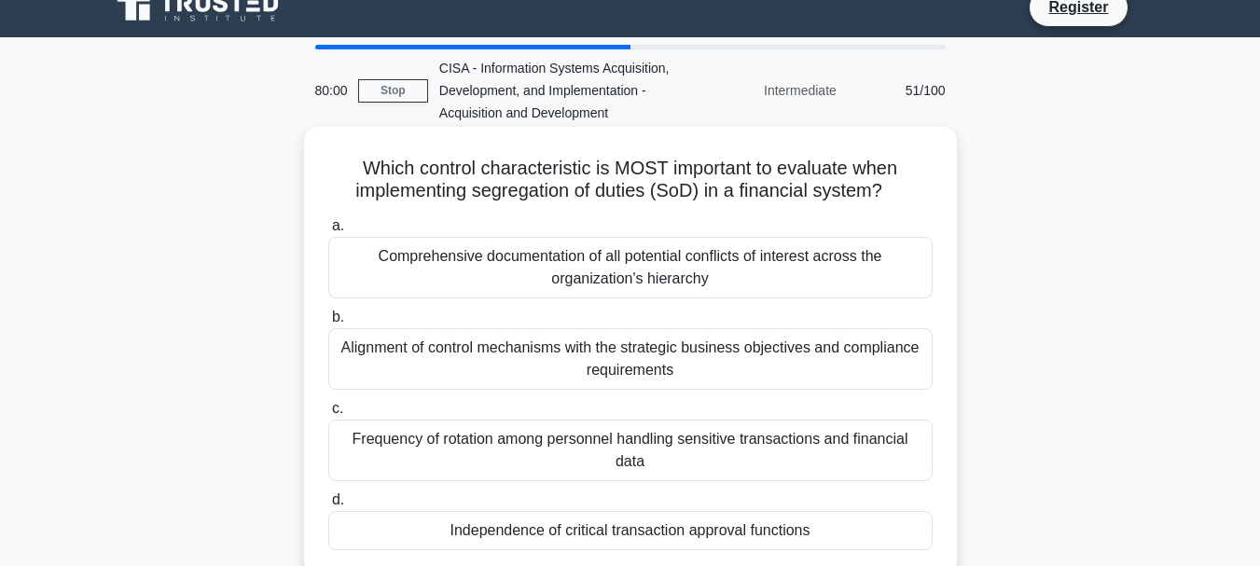
scroll to position [0, 0]
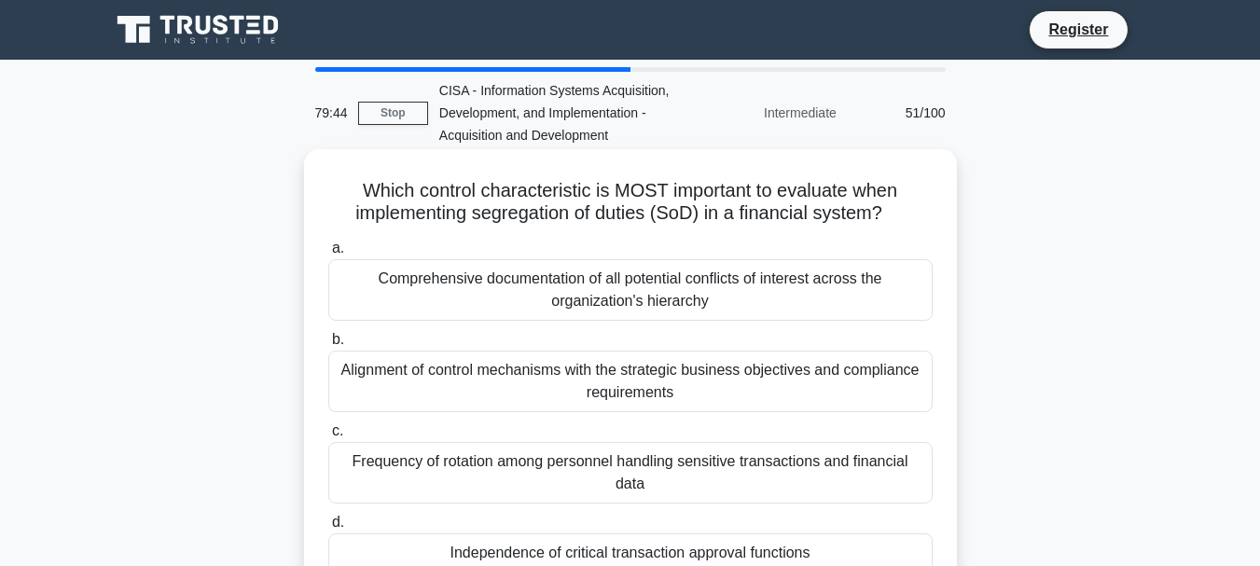
click at [613, 378] on div "Alignment of control mechanisms with the strategic business objectives and comp…" at bounding box center [630, 382] width 604 height 62
click at [328, 346] on input "b. Alignment of control mechanisms with the strategic business objectives and c…" at bounding box center [328, 340] width 0 height 12
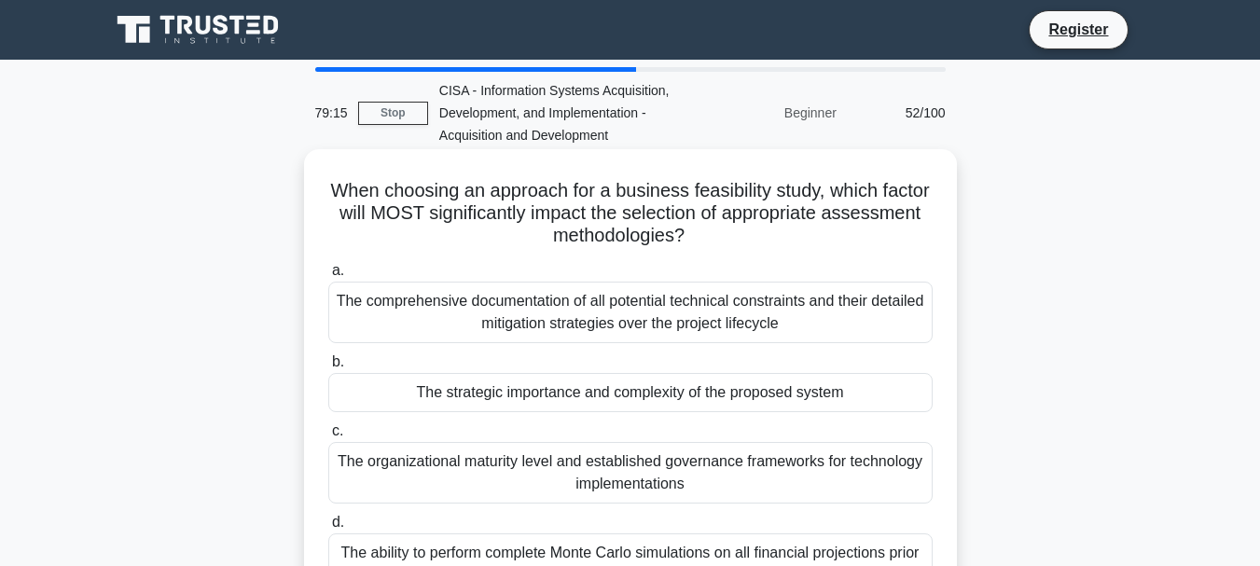
click at [684, 391] on div "The strategic importance and complexity of the proposed system" at bounding box center [630, 392] width 604 height 39
click at [328, 368] on input "b. The strategic importance and complexity of the proposed system" at bounding box center [328, 362] width 0 height 12
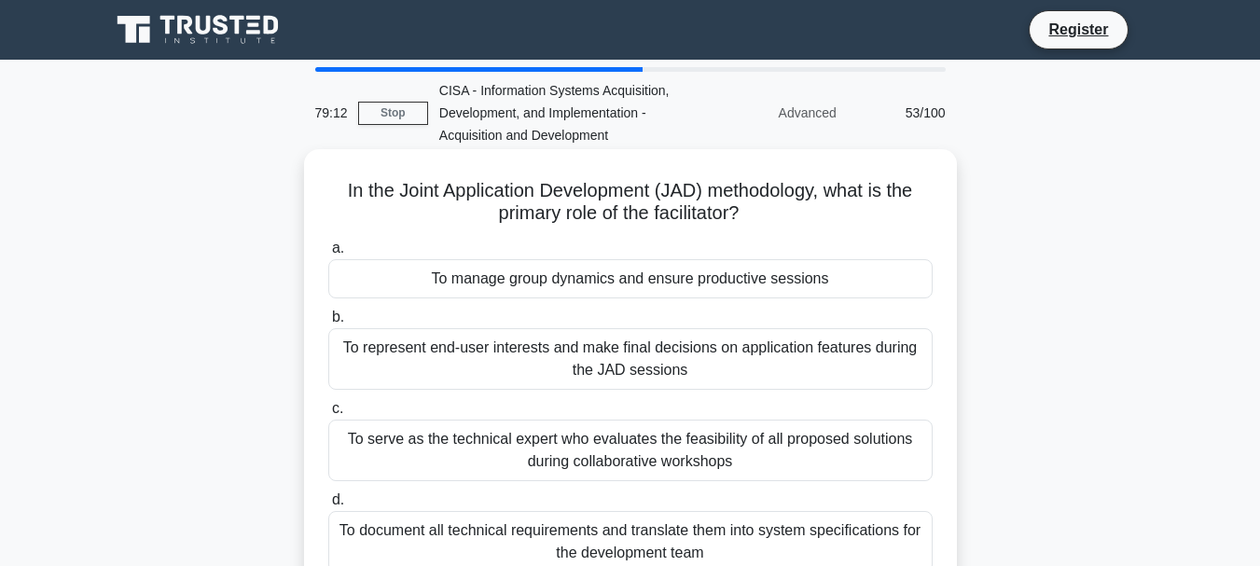
click at [642, 283] on div "To manage group dynamics and ensure productive sessions" at bounding box center [630, 278] width 604 height 39
click at [328, 255] on input "a. To manage group dynamics and ensure productive sessions" at bounding box center [328, 249] width 0 height 12
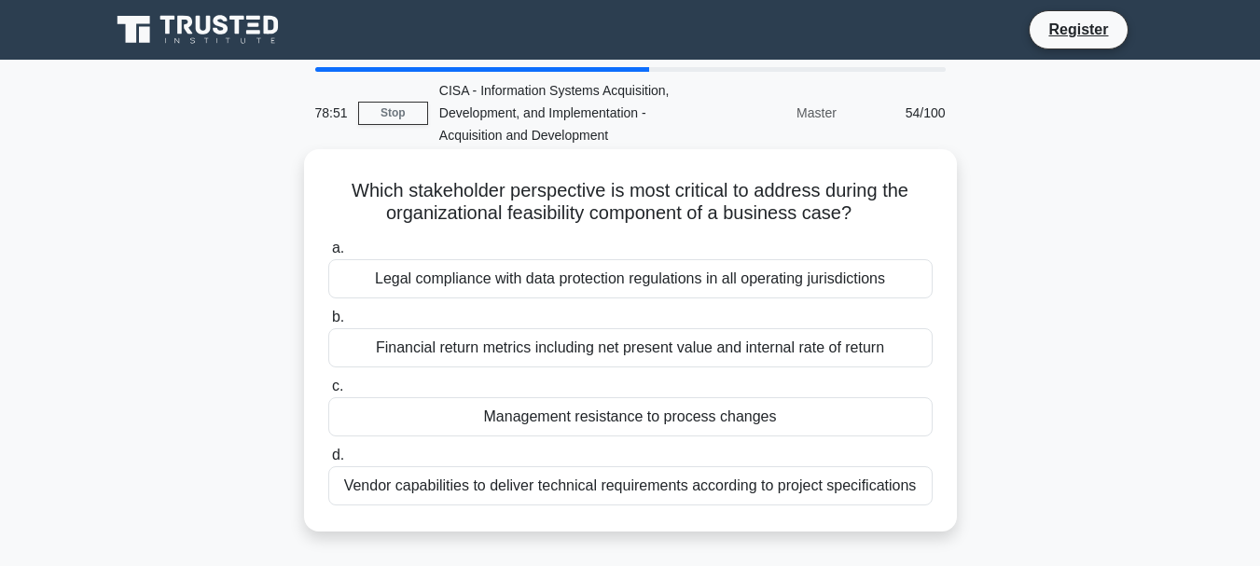
click at [533, 279] on div "Legal compliance with data protection regulations in all operating jurisdictions" at bounding box center [630, 278] width 604 height 39
click at [328, 255] on input "a. Legal compliance with data protection regulations in all operating jurisdict…" at bounding box center [328, 249] width 0 height 12
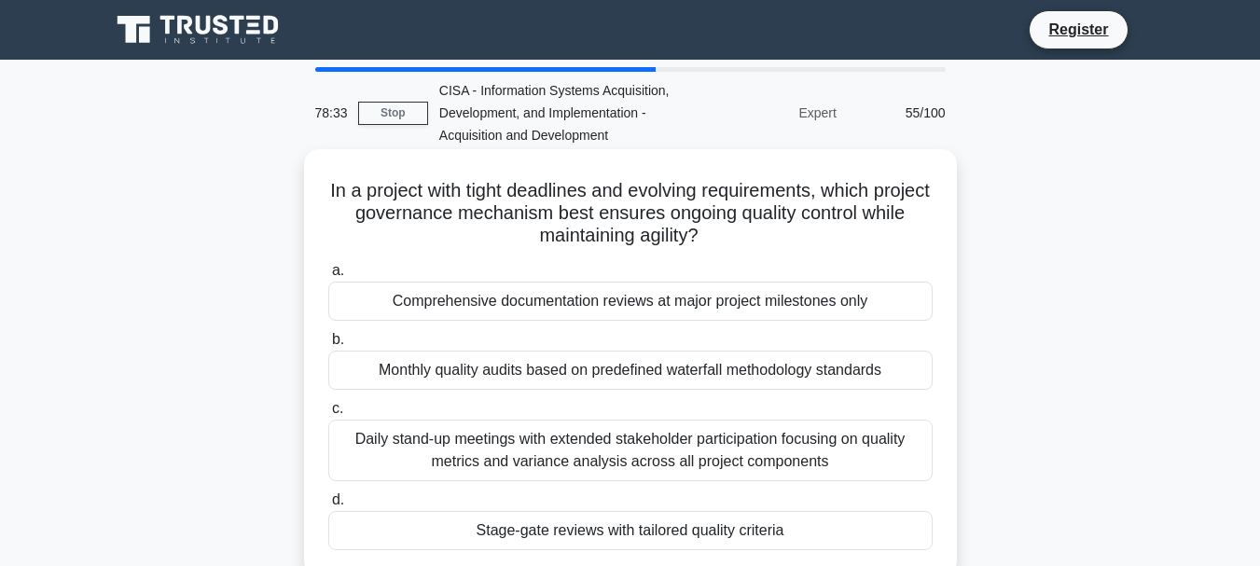
click at [612, 528] on div "Stage-gate reviews with tailored quality criteria" at bounding box center [630, 530] width 604 height 39
click at [328, 506] on input "d. Stage-gate reviews with tailored quality criteria" at bounding box center [328, 500] width 0 height 12
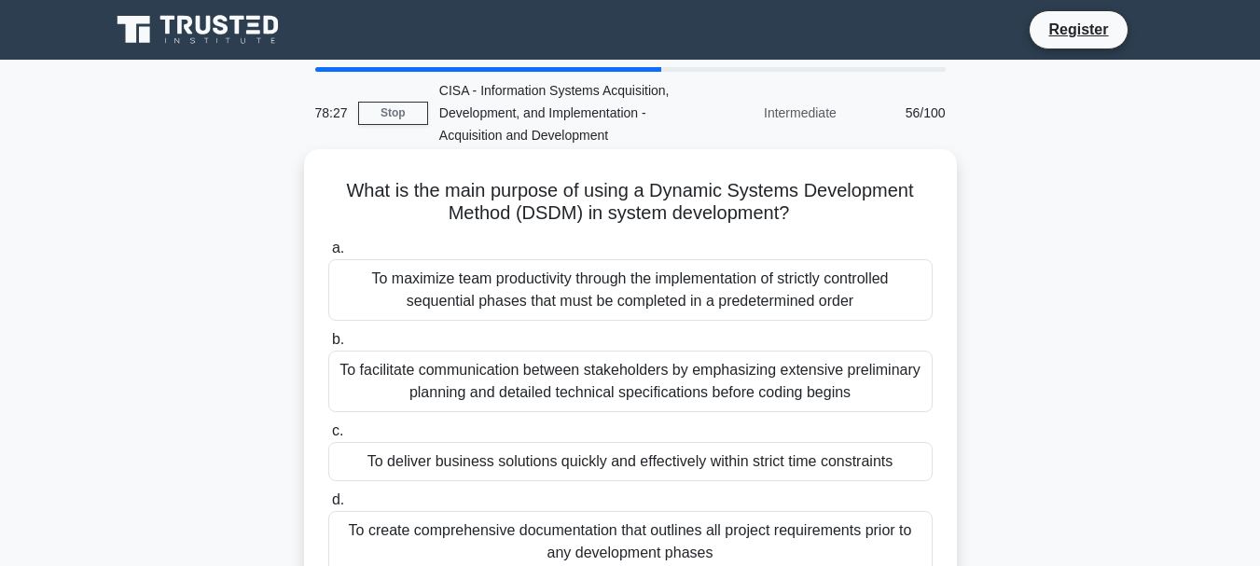
click at [562, 288] on div "To maximize team productivity through the implementation of strictly controlled…" at bounding box center [630, 290] width 604 height 62
click at [328, 255] on input "a. To maximize team productivity through the implementation of strictly control…" at bounding box center [328, 249] width 0 height 12
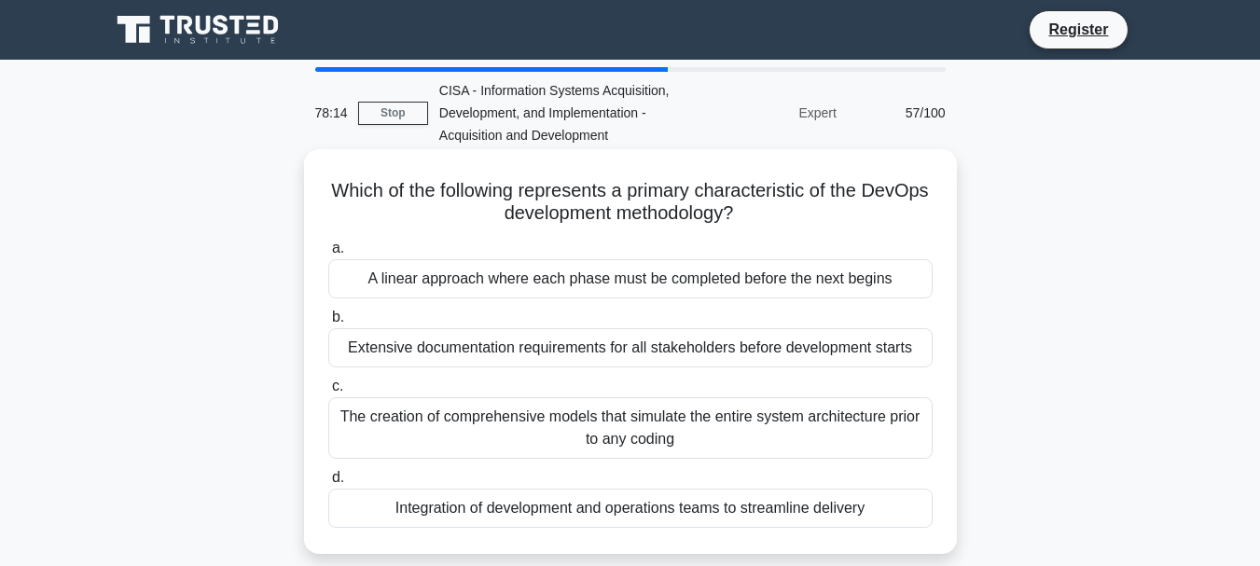
click at [656, 511] on div "Integration of development and operations teams to streamline delivery" at bounding box center [630, 508] width 604 height 39
click at [328, 484] on input "d. Integration of development and operations teams to streamline delivery" at bounding box center [328, 478] width 0 height 12
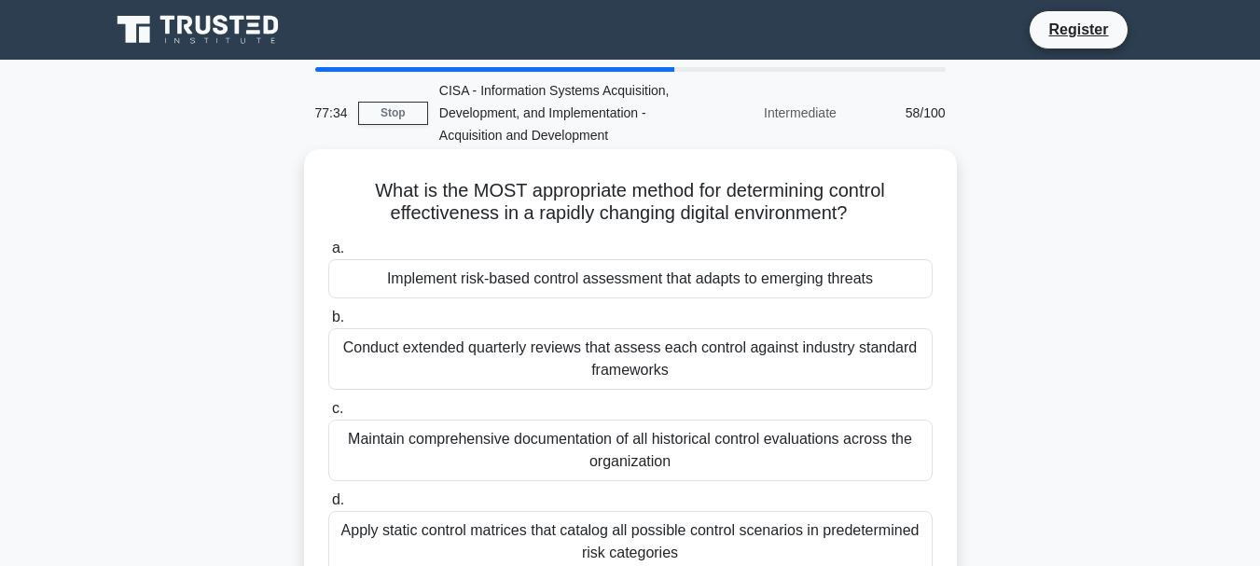
click at [645, 281] on div "Implement risk-based control assessment that adapts to emerging threats" at bounding box center [630, 278] width 604 height 39
click at [328, 255] on input "a. Implement risk-based control assessment that adapts to emerging threats" at bounding box center [328, 249] width 0 height 12
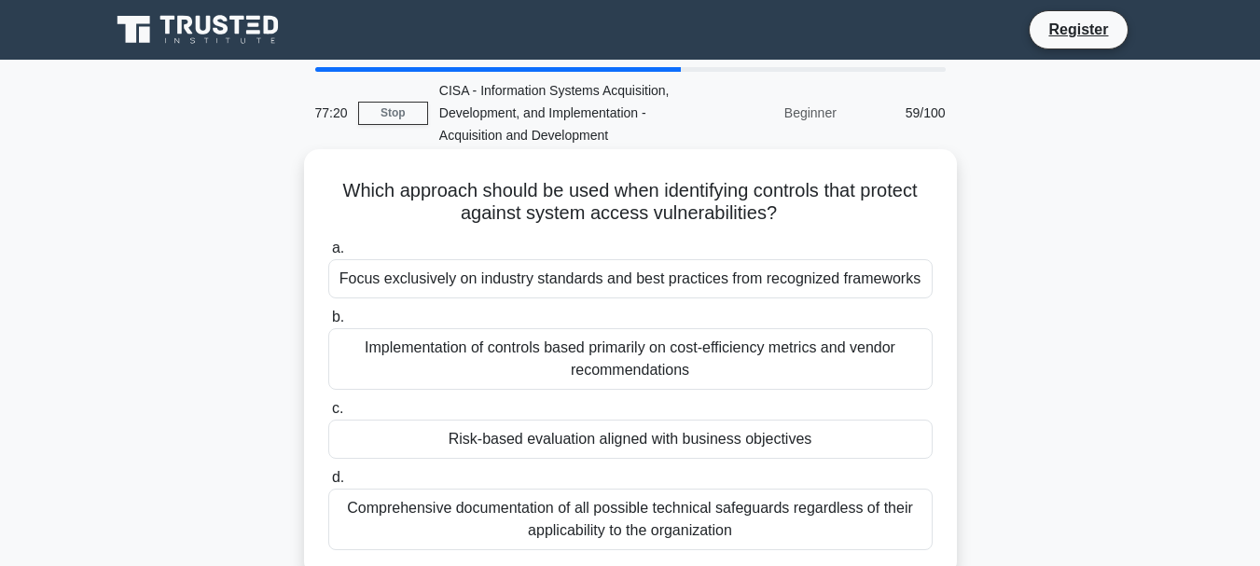
click at [655, 437] on div "Risk-based evaluation aligned with business objectives" at bounding box center [630, 439] width 604 height 39
click at [328, 415] on input "c. Risk-based evaluation aligned with business objectives" at bounding box center [328, 409] width 0 height 12
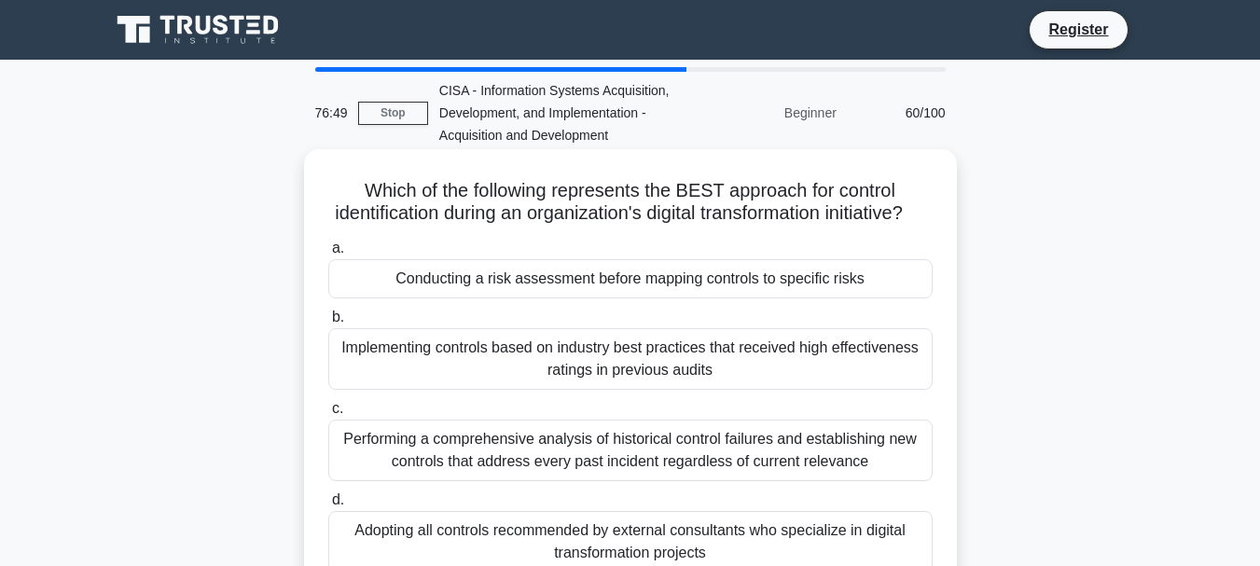
click at [617, 298] on div "Conducting a risk assessment before mapping controls to specific risks" at bounding box center [630, 278] width 604 height 39
click at [328, 255] on input "a. Conducting a risk assessment before mapping controls to specific risks" at bounding box center [328, 249] width 0 height 12
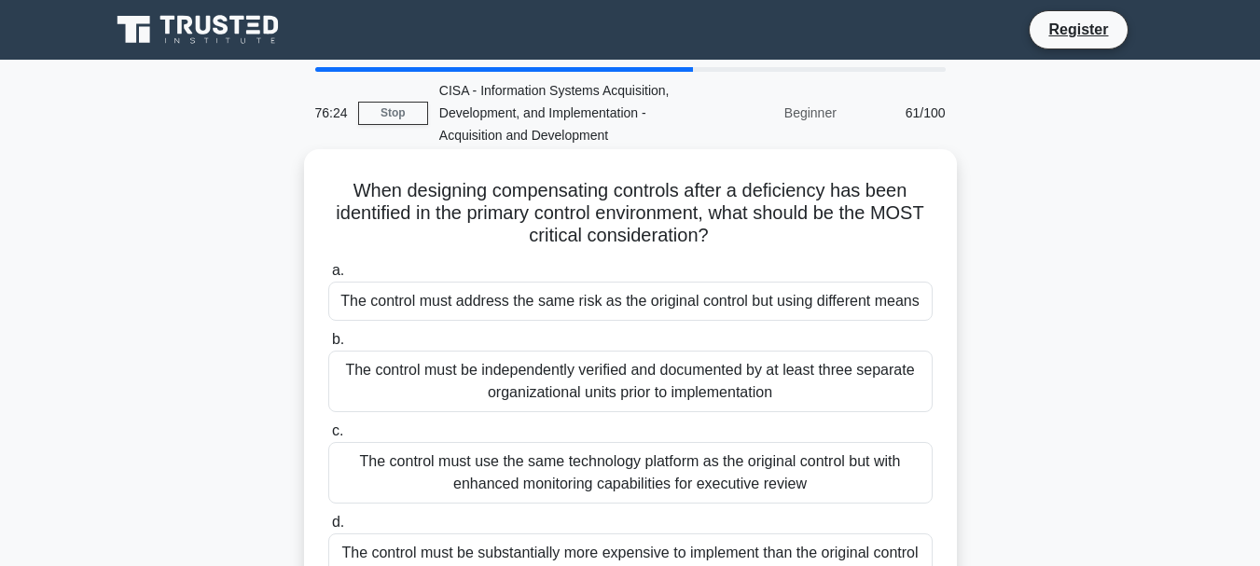
scroll to position [93, 0]
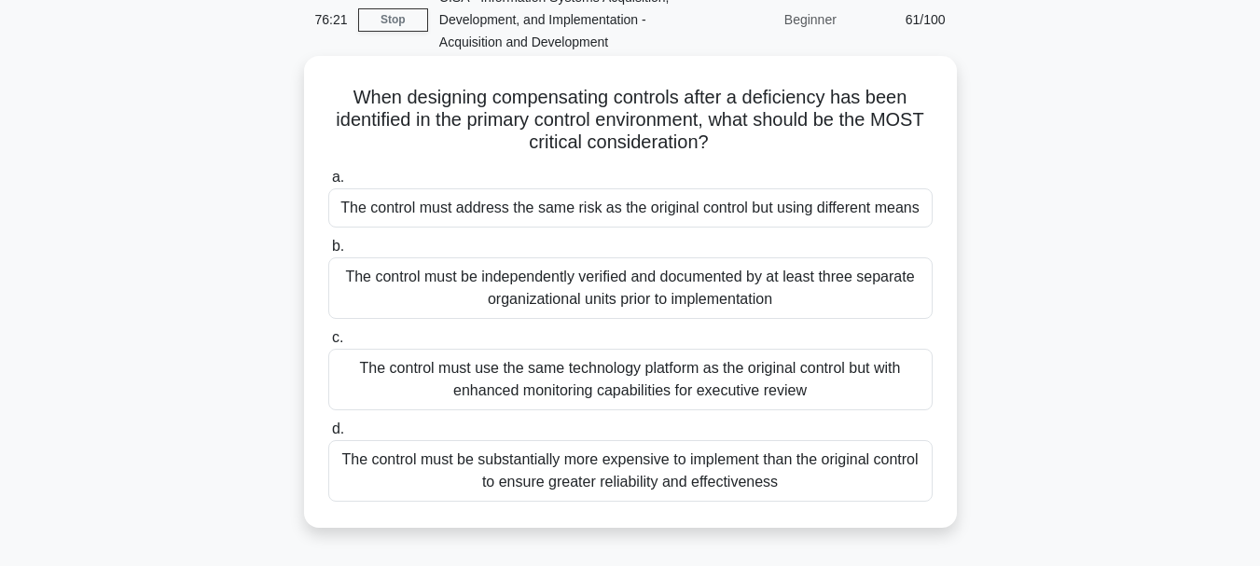
click at [541, 213] on div "The control must address the same risk as the original control but using differ…" at bounding box center [630, 207] width 604 height 39
click at [328, 184] on input "a. The control must address the same risk as the original control but using dif…" at bounding box center [328, 178] width 0 height 12
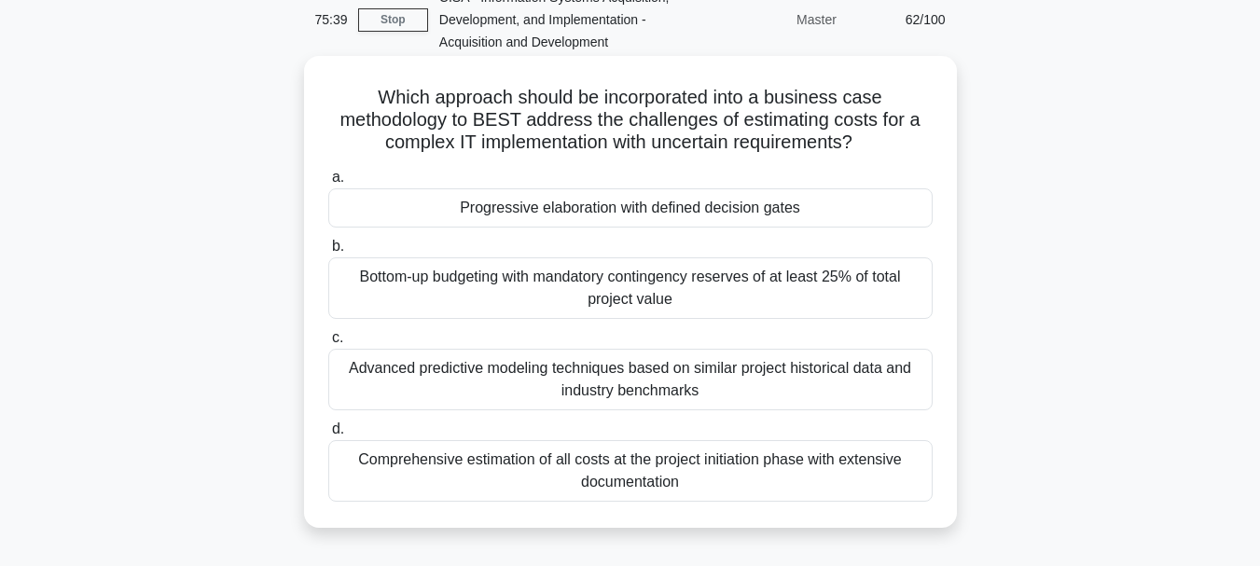
click at [639, 465] on div "Comprehensive estimation of all costs at the project initiation phase with exte…" at bounding box center [630, 471] width 604 height 62
click at [328, 436] on input "d. Comprehensive estimation of all costs at the project initiation phase with e…" at bounding box center [328, 429] width 0 height 12
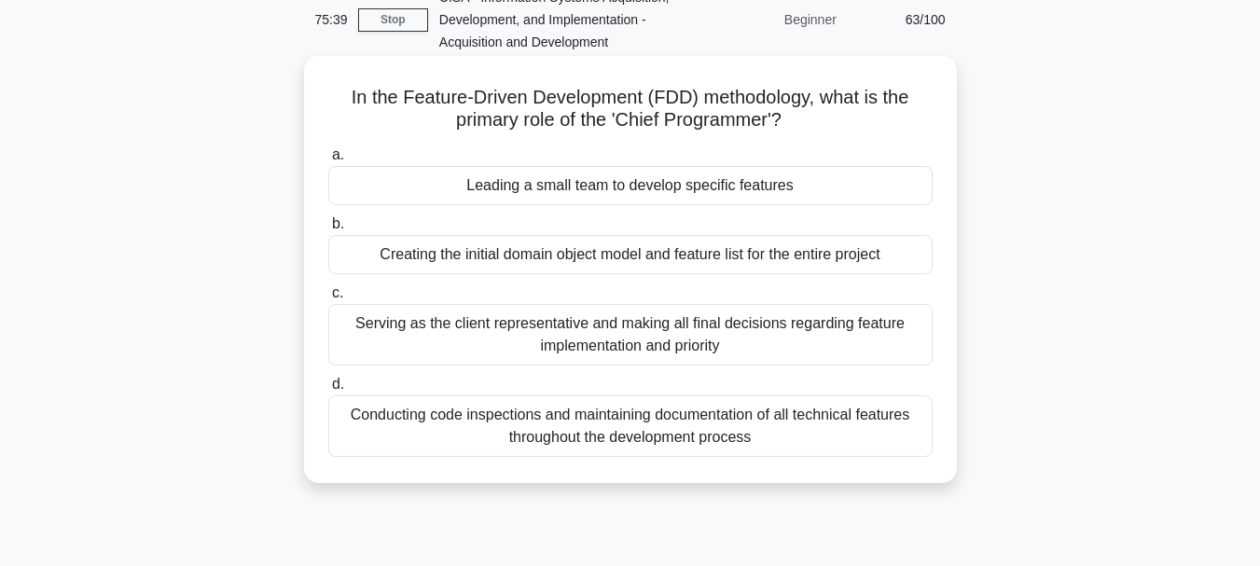
scroll to position [0, 0]
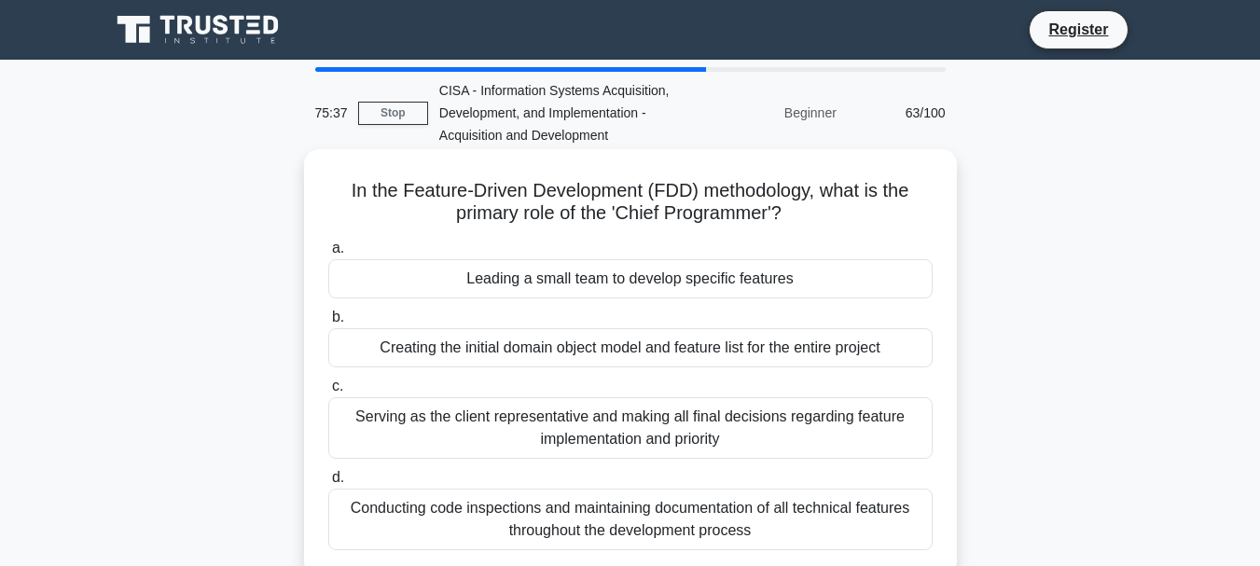
click at [570, 277] on div "Leading a small team to develop specific features" at bounding box center [630, 278] width 604 height 39
click at [328, 255] on input "a. Leading a small team to develop specific features" at bounding box center [328, 249] width 0 height 12
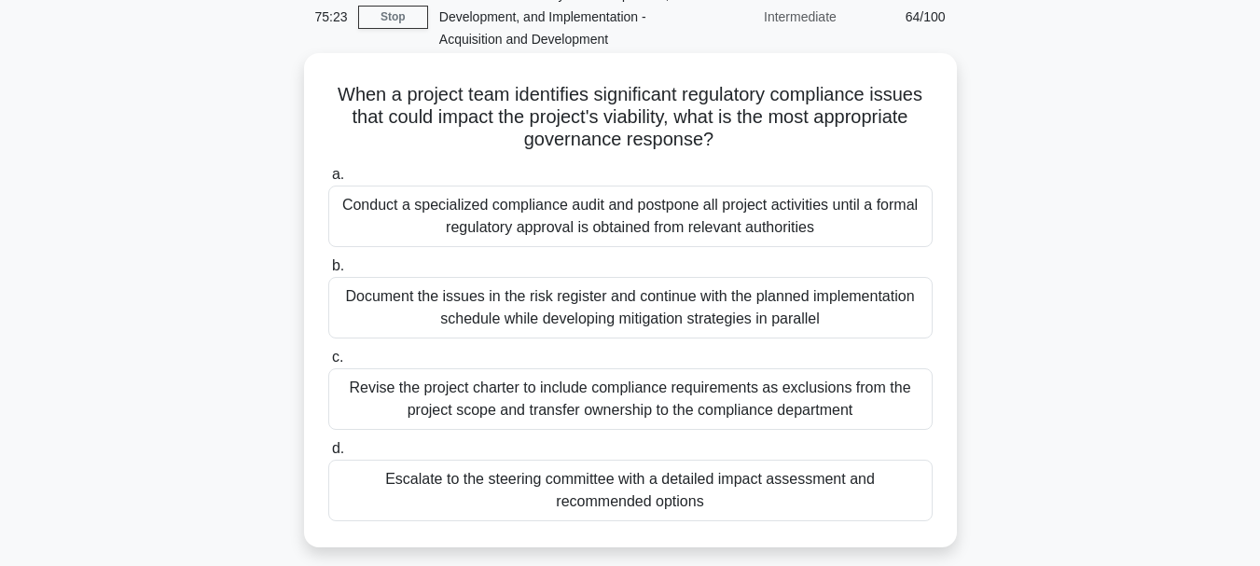
scroll to position [187, 0]
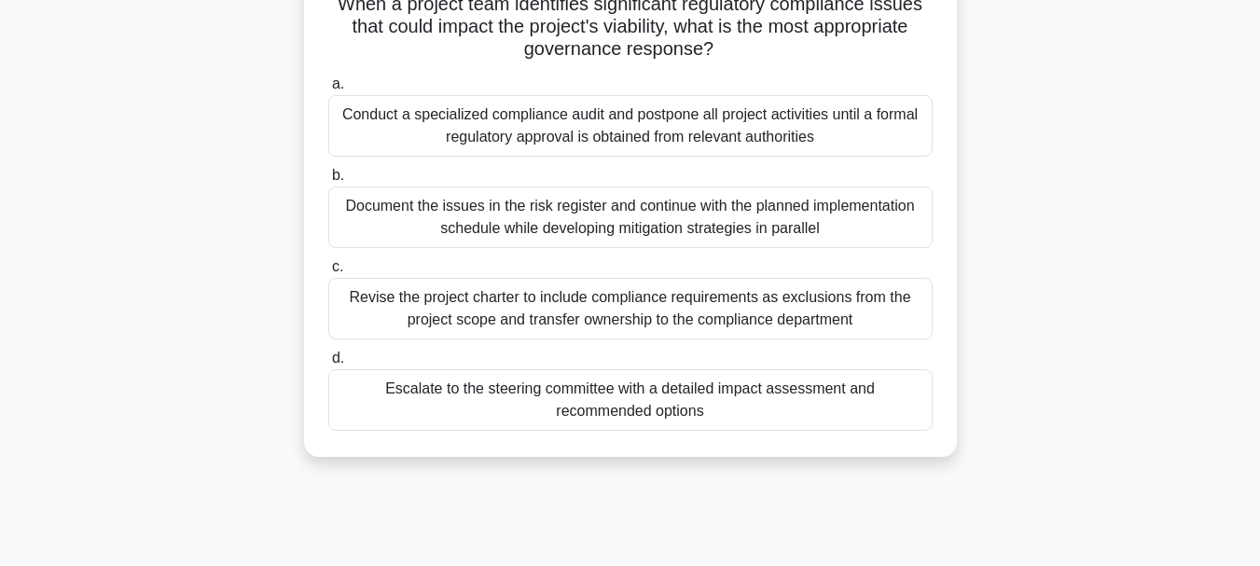
click at [631, 395] on div "Escalate to the steering committee with a detailed impact assessment and recomm…" at bounding box center [630, 400] width 604 height 62
click at [328, 365] on input "d. Escalate to the steering committee with a detailed impact assessment and rec…" at bounding box center [328, 359] width 0 height 12
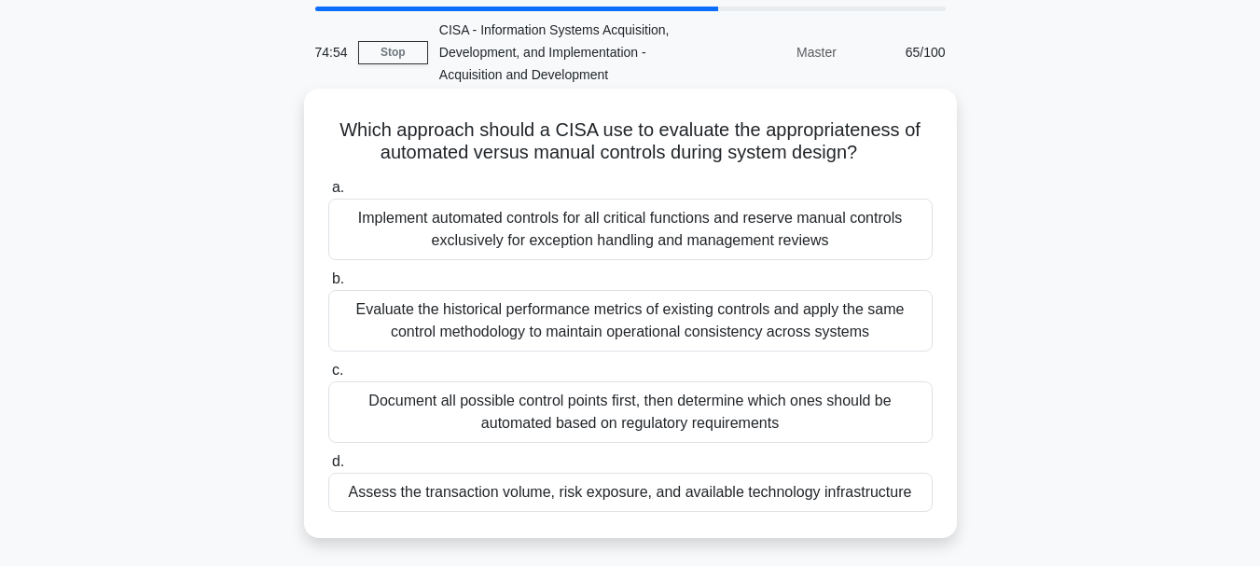
scroll to position [93, 0]
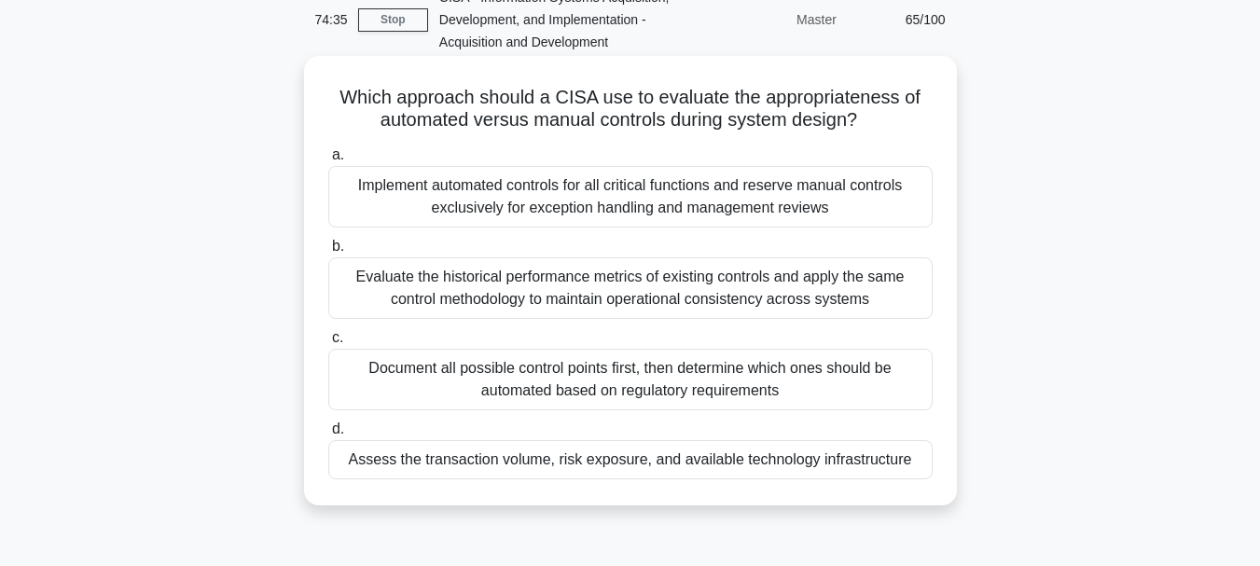
click at [570, 458] on div "Assess the transaction volume, risk exposure, and available technology infrastr…" at bounding box center [630, 459] width 604 height 39
click at [532, 457] on div "Assess the transaction volume, risk exposure, and available technology infrastr…" at bounding box center [630, 459] width 604 height 39
click at [328, 436] on input "d. Assess the transaction volume, risk exposure, and available technology infra…" at bounding box center [328, 429] width 0 height 12
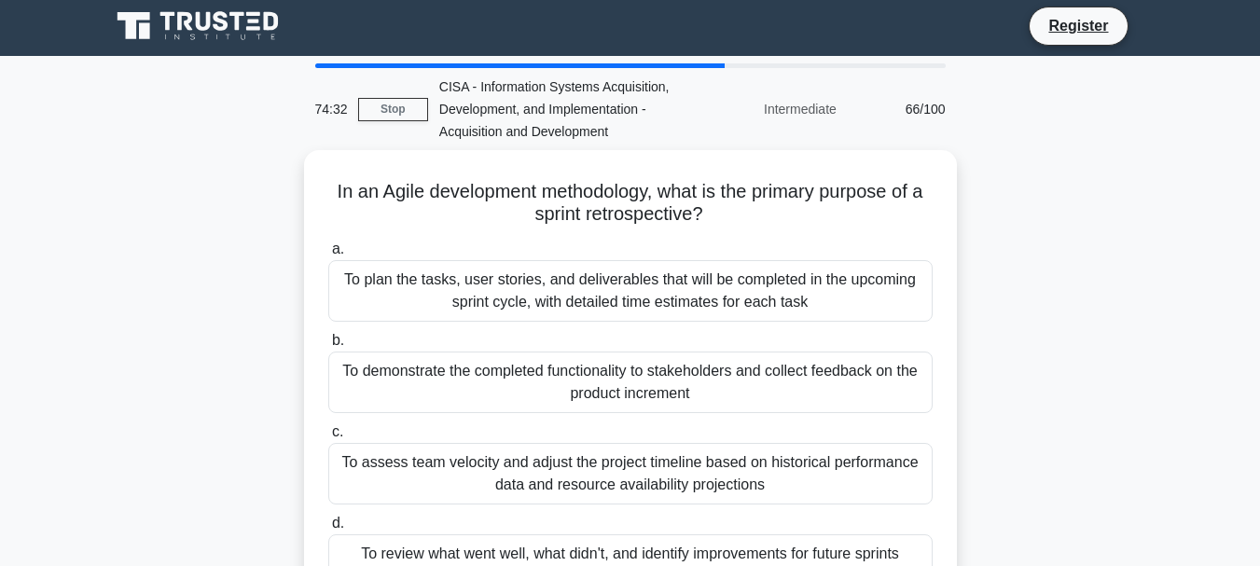
scroll to position [0, 0]
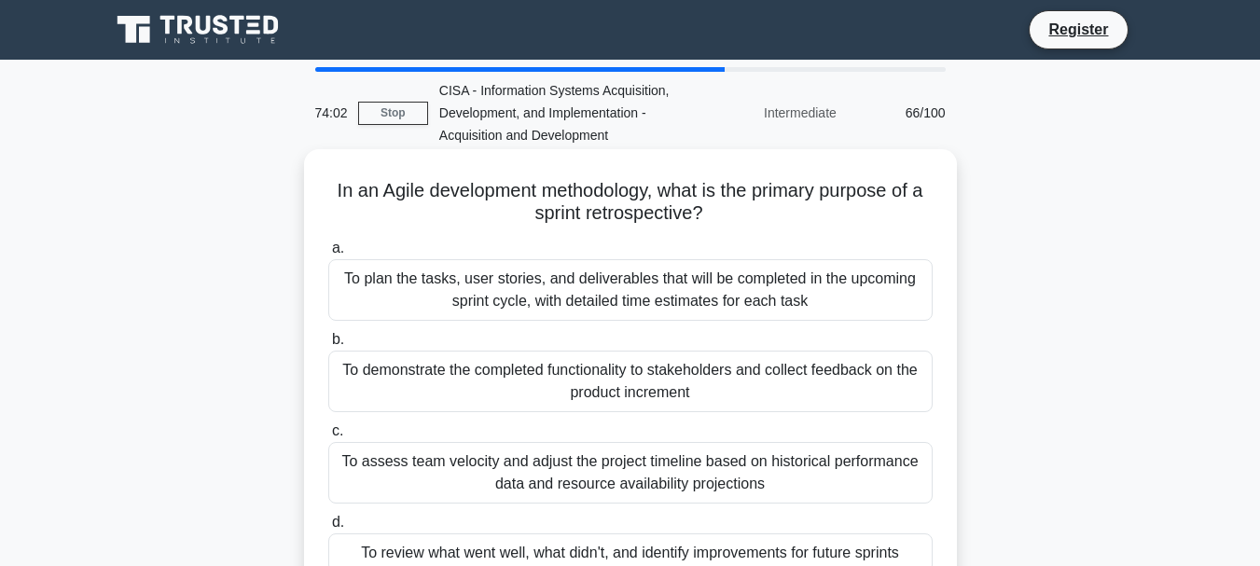
click at [637, 554] on div "To review what went well, what didn't, and identify improvements for future spr…" at bounding box center [630, 553] width 604 height 39
click at [328, 529] on input "d. To review what went well, what didn't, and identify improvements for future …" at bounding box center [328, 523] width 0 height 12
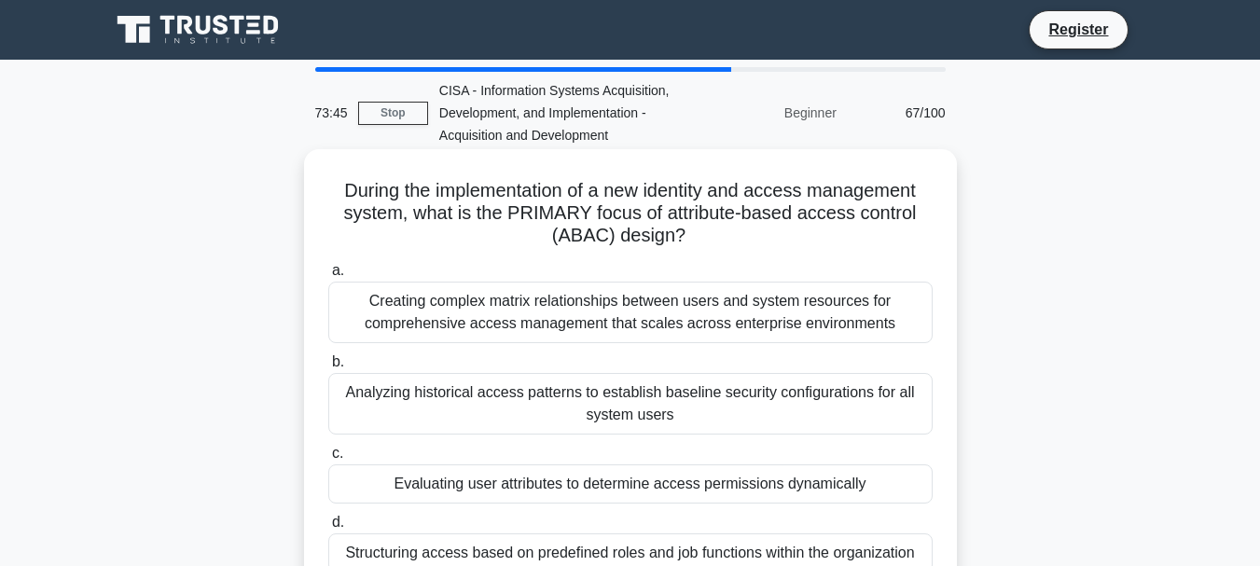
click at [563, 487] on div "Evaluating user attributes to determine access permissions dynamically" at bounding box center [630, 484] width 604 height 39
click at [328, 460] on input "c. Evaluating user attributes to determine access permissions dynamically" at bounding box center [328, 454] width 0 height 12
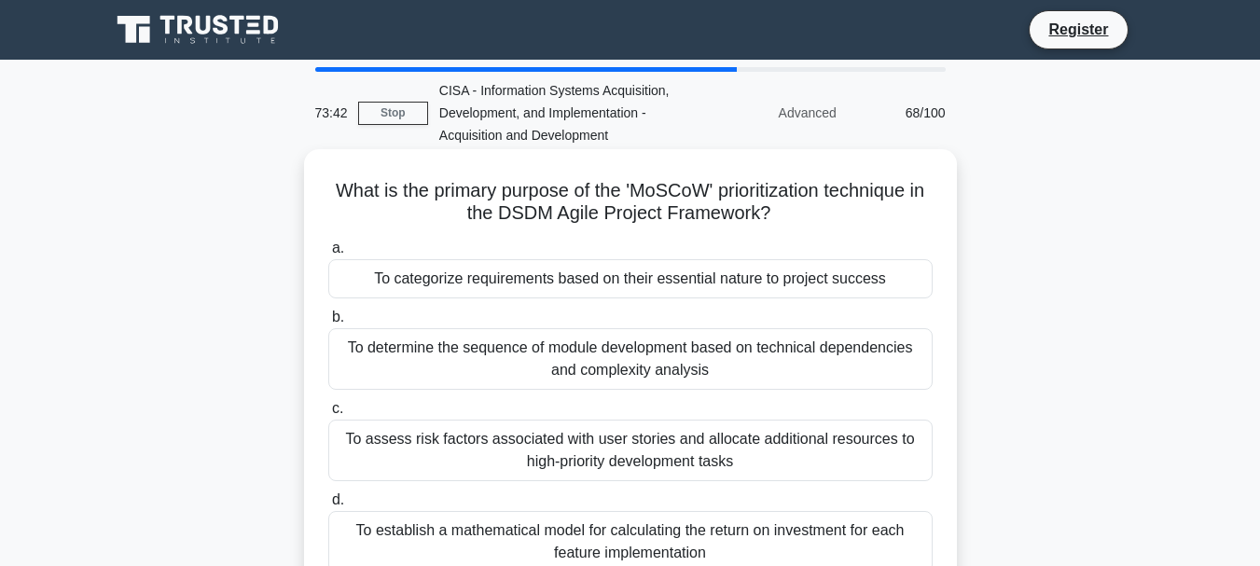
click at [624, 276] on div "To categorize requirements based on their essential nature to project success" at bounding box center [630, 278] width 604 height 39
click at [328, 255] on input "a. To categorize requirements based on their essential nature to project success" at bounding box center [328, 249] width 0 height 12
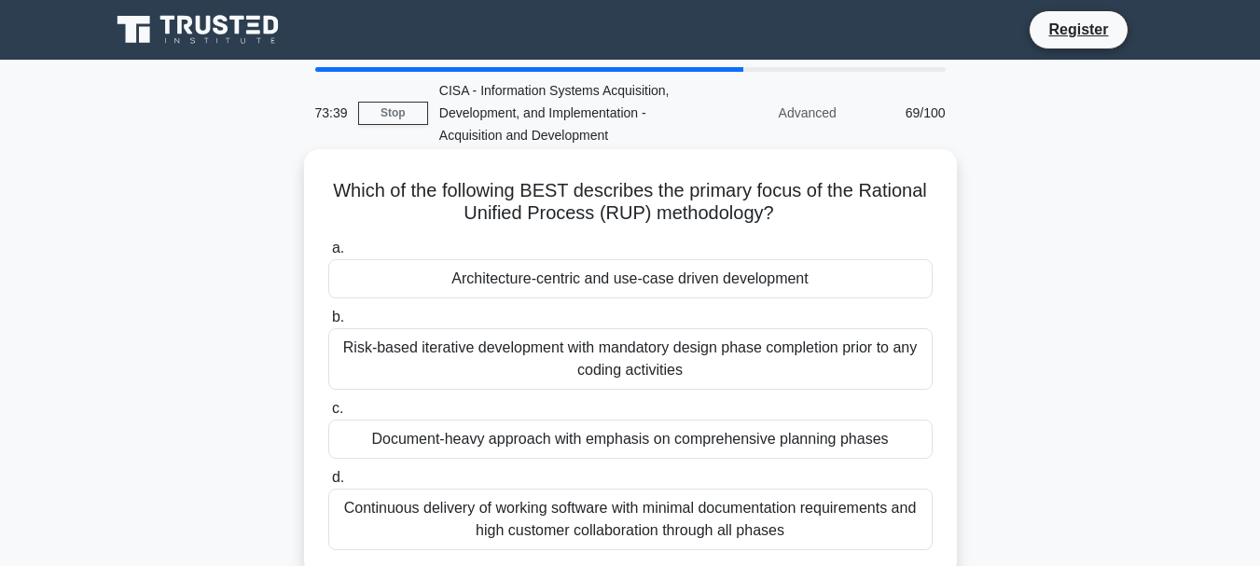
click at [549, 282] on div "Architecture-centric and use-case driven development" at bounding box center [630, 278] width 604 height 39
click at [328, 255] on input "a. Architecture-centric and use-case driven development" at bounding box center [328, 249] width 0 height 12
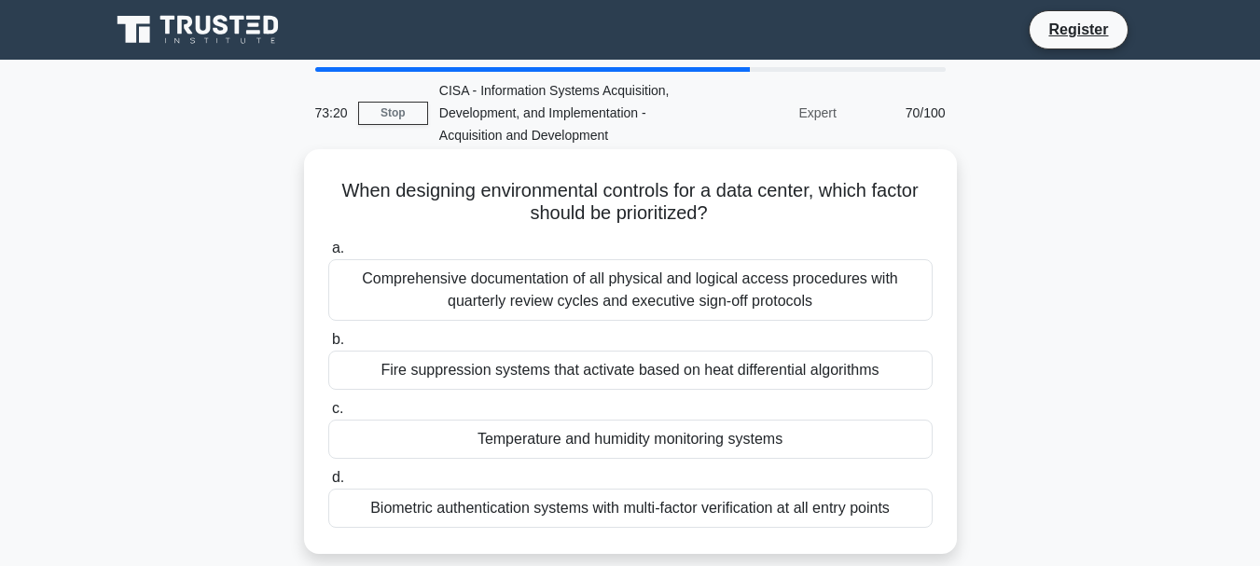
click at [601, 511] on div "Biometric authentication systems with multi-factor verification at all entry po…" at bounding box center [630, 508] width 604 height 39
click at [328, 484] on input "d. Biometric authentication systems with multi-factor verification at all entry…" at bounding box center [328, 478] width 0 height 12
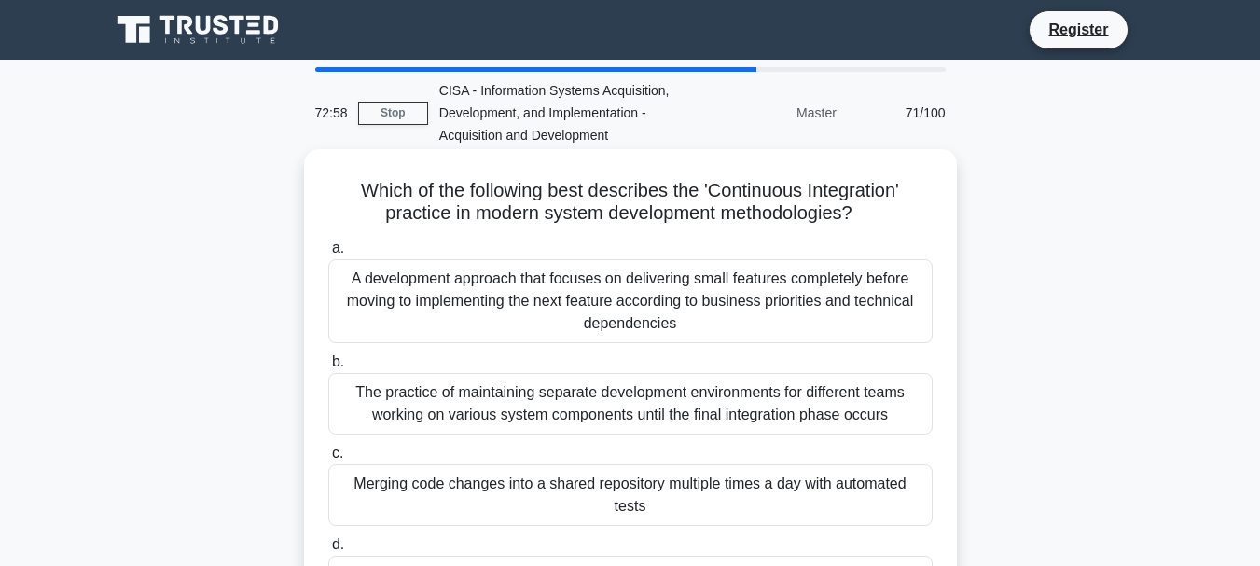
scroll to position [93, 0]
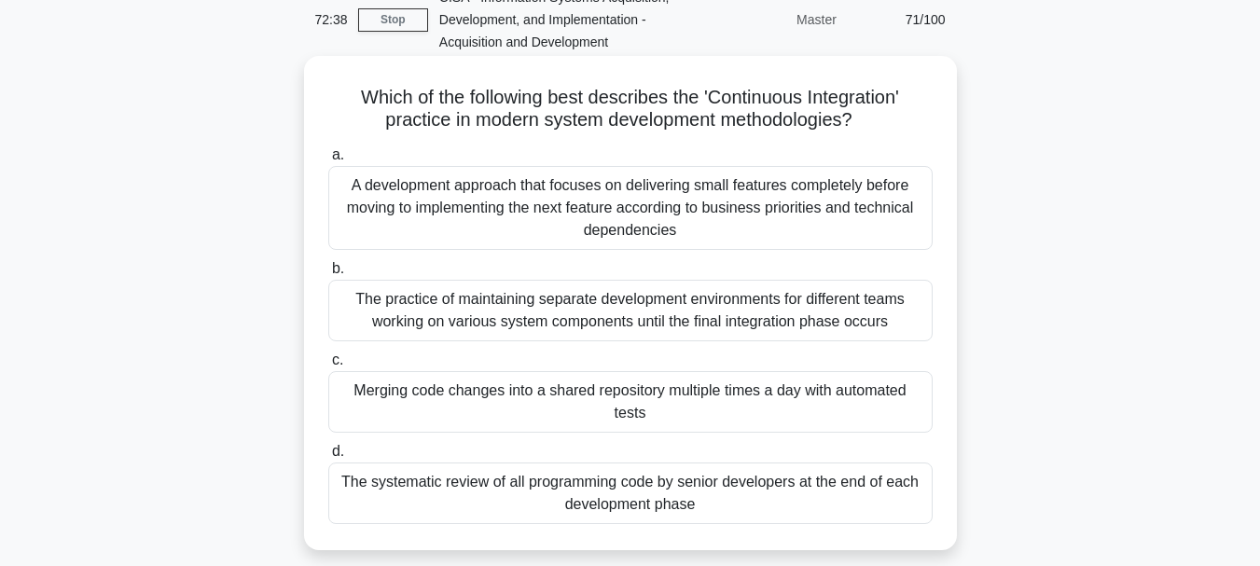
click at [602, 204] on div "A development approach that focuses on delivering small features completely bef…" at bounding box center [630, 208] width 604 height 84
click at [328, 161] on input "a. A development approach that focuses on delivering small features completely …" at bounding box center [328, 155] width 0 height 12
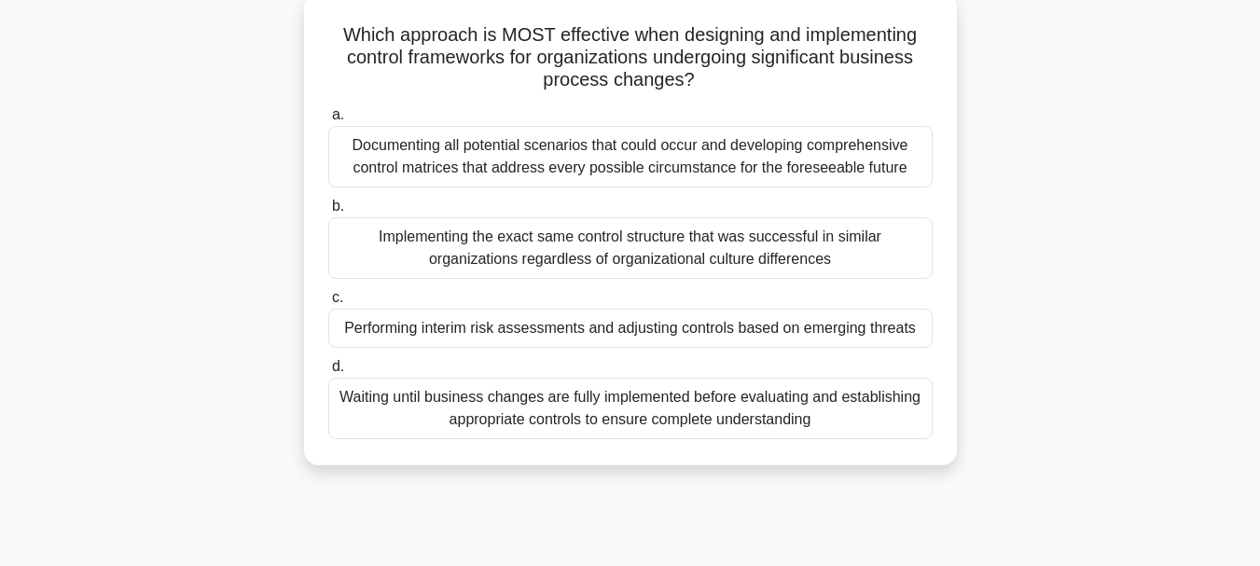
scroll to position [187, 0]
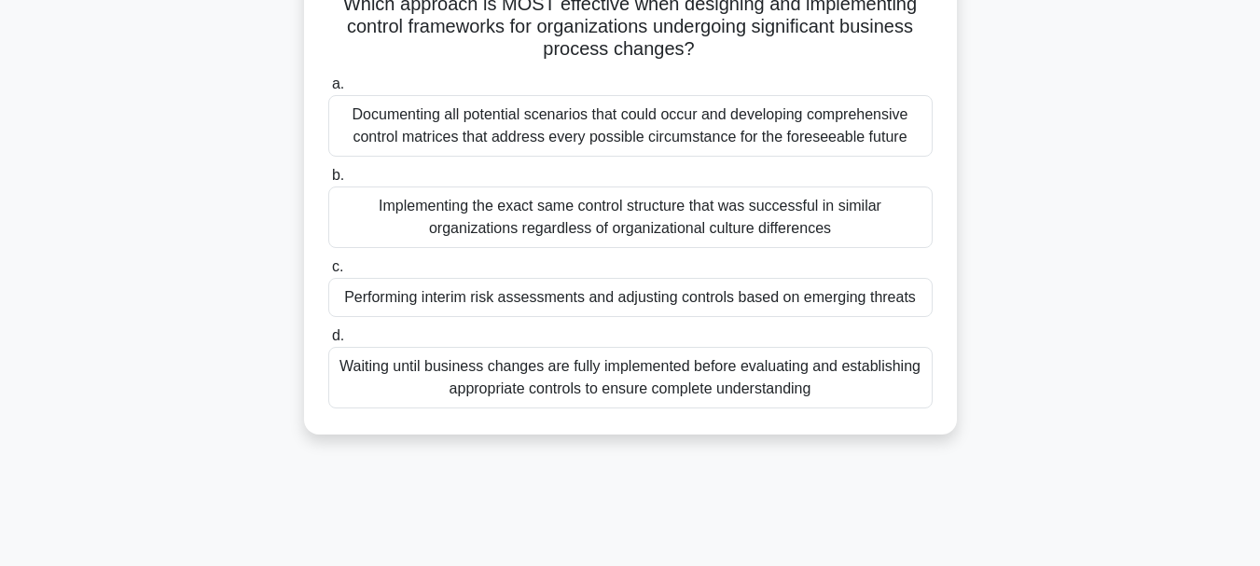
click at [539, 300] on div "Performing interim risk assessments and adjusting controls based on emerging th…" at bounding box center [630, 297] width 604 height 39
click at [328, 273] on input "c. Performing interim risk assessments and adjusting controls based on emerging…" at bounding box center [328, 267] width 0 height 12
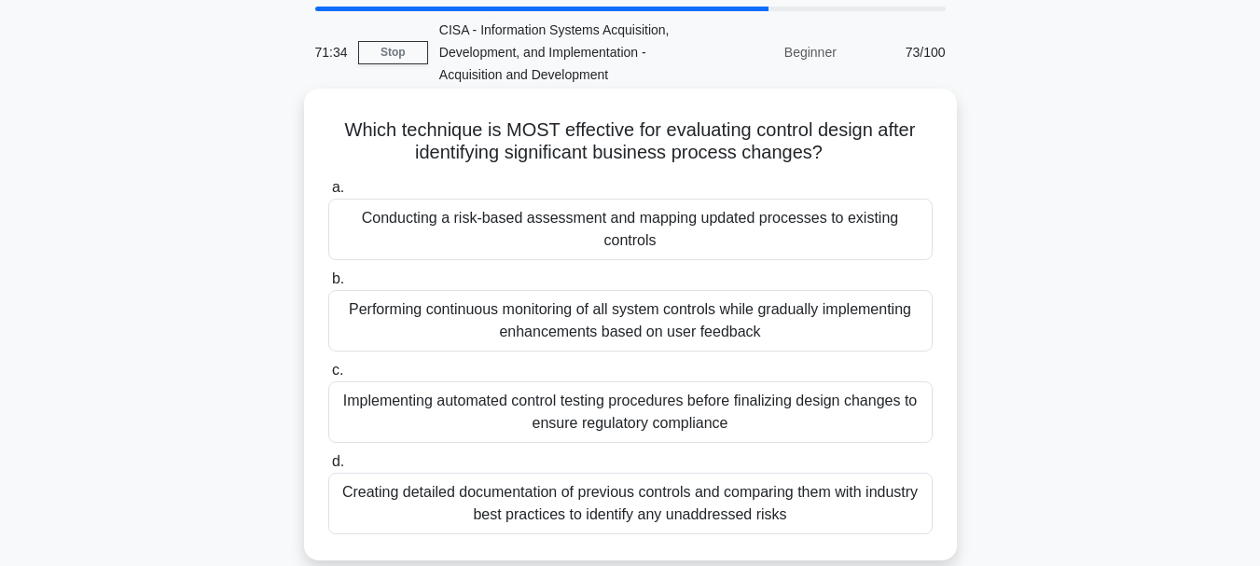
scroll to position [93, 0]
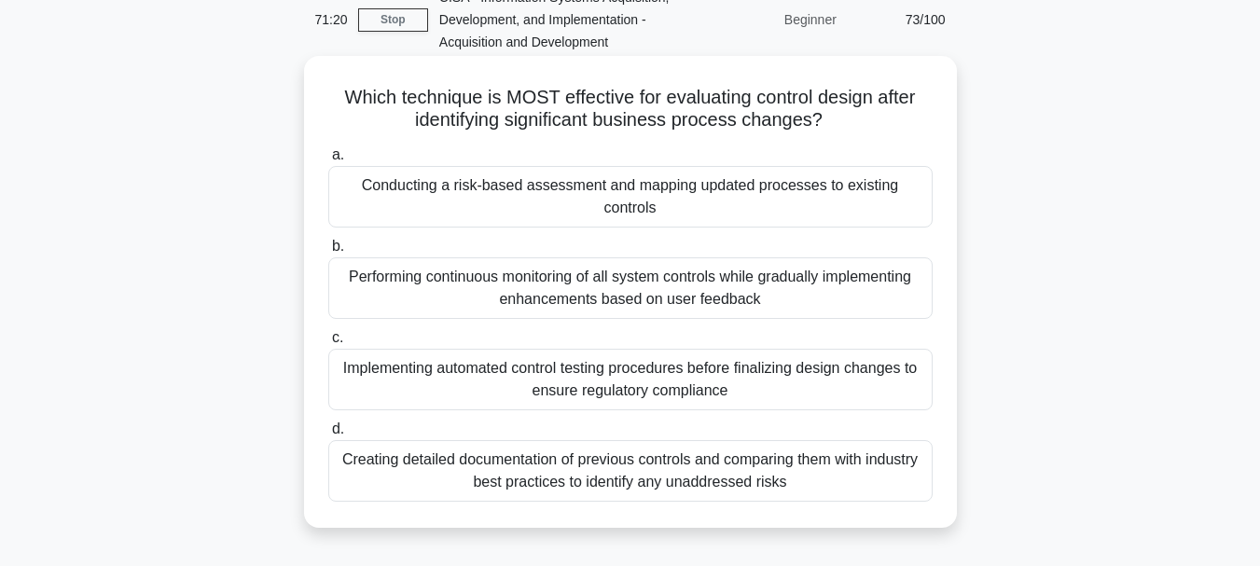
click at [676, 377] on div "Implementing automated control testing procedures before finalizing design chan…" at bounding box center [630, 380] width 604 height 62
click at [328, 344] on input "c. Implementing automated control testing procedures before finalizing design c…" at bounding box center [328, 338] width 0 height 12
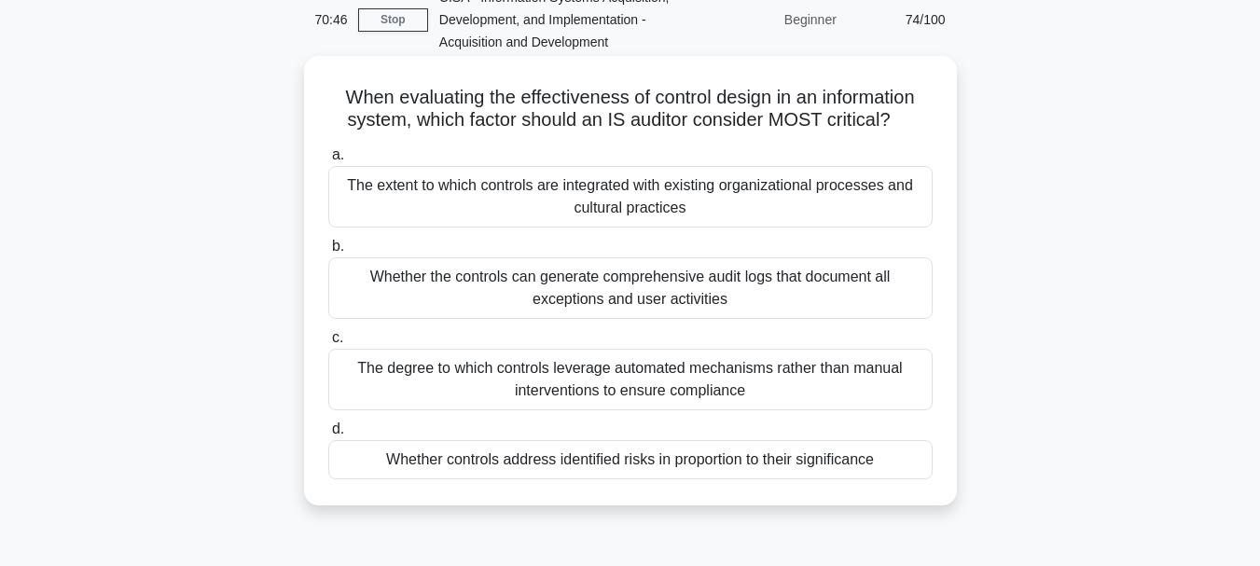
click at [595, 467] on div "Whether controls address identified risks in proportion to their significance" at bounding box center [630, 459] width 604 height 39
click at [328, 436] on input "d. Whether controls address identified risks in proportion to their significance" at bounding box center [328, 429] width 0 height 12
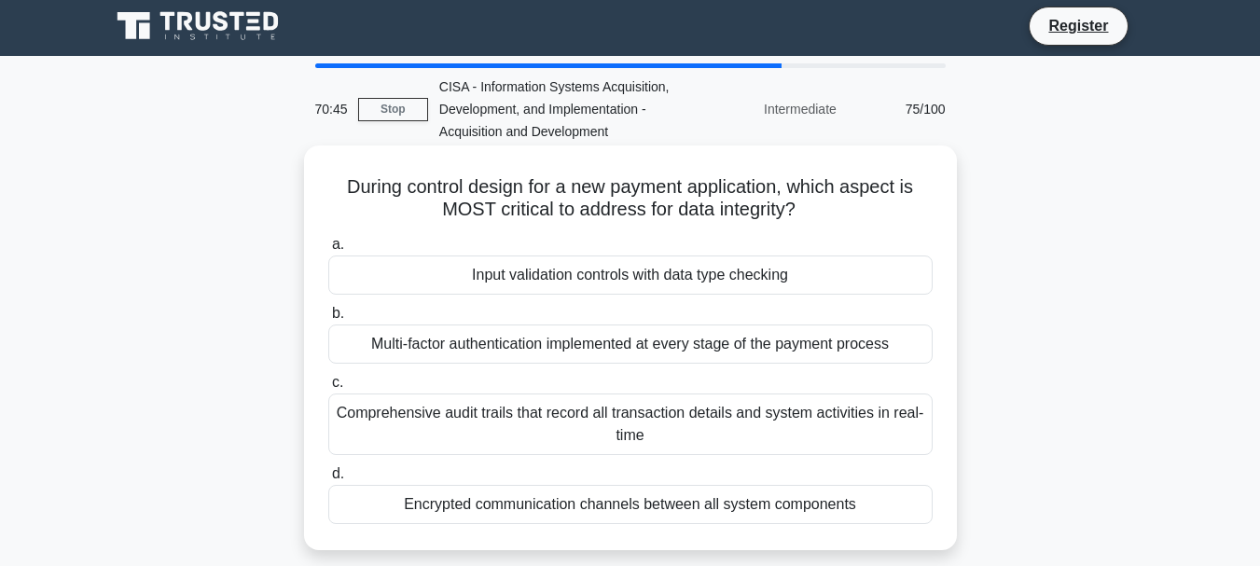
scroll to position [0, 0]
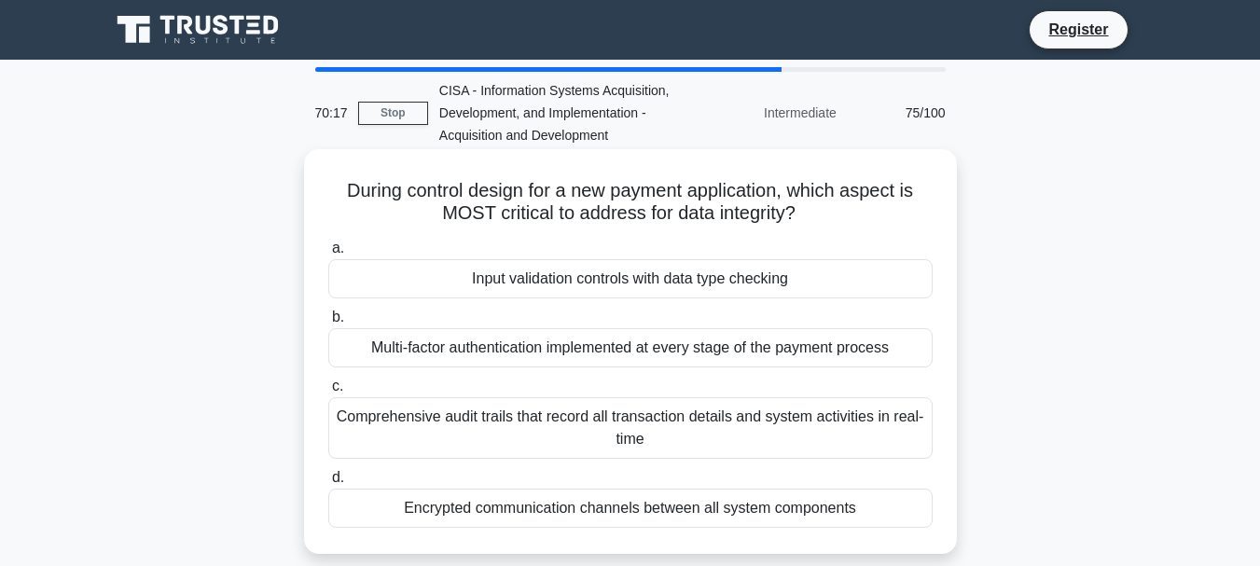
click at [512, 513] on div "Encrypted communication channels between all system components" at bounding box center [630, 508] width 604 height 39
click at [328, 484] on input "d. Encrypted communication channels between all system components" at bounding box center [328, 478] width 0 height 12
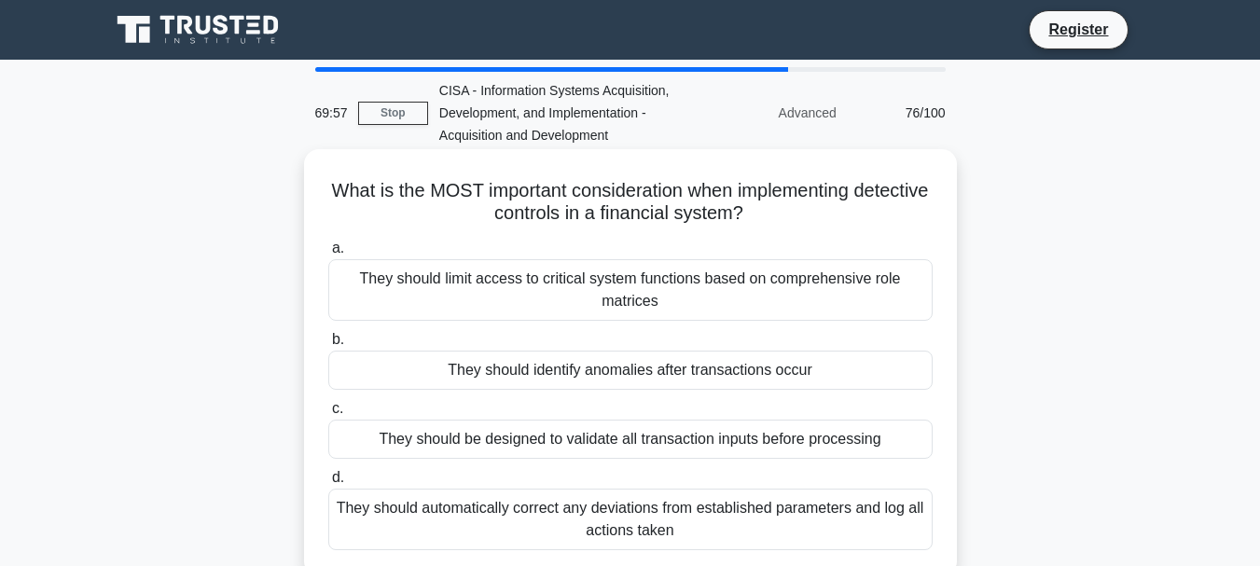
click at [639, 368] on div "They should identify anomalies after transactions occur" at bounding box center [630, 370] width 604 height 39
click at [328, 346] on input "b. They should identify anomalies after transactions occur" at bounding box center [328, 340] width 0 height 12
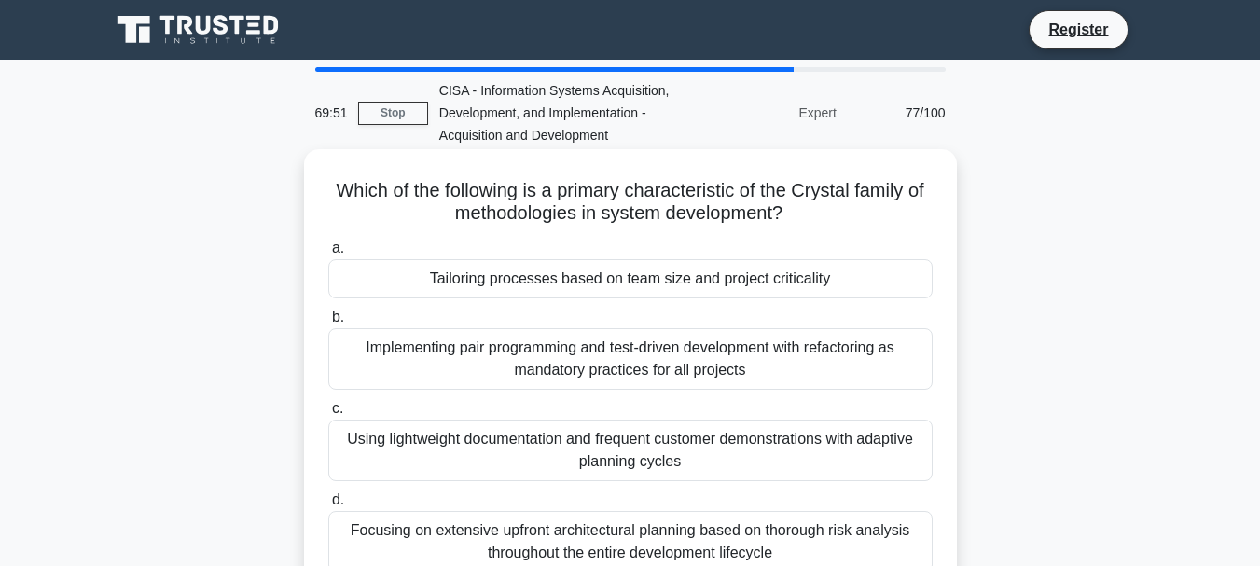
click at [659, 278] on div "Tailoring processes based on team size and project criticality" at bounding box center [630, 278] width 604 height 39
click at [328, 255] on input "a. Tailoring processes based on team size and project criticality" at bounding box center [328, 249] width 0 height 12
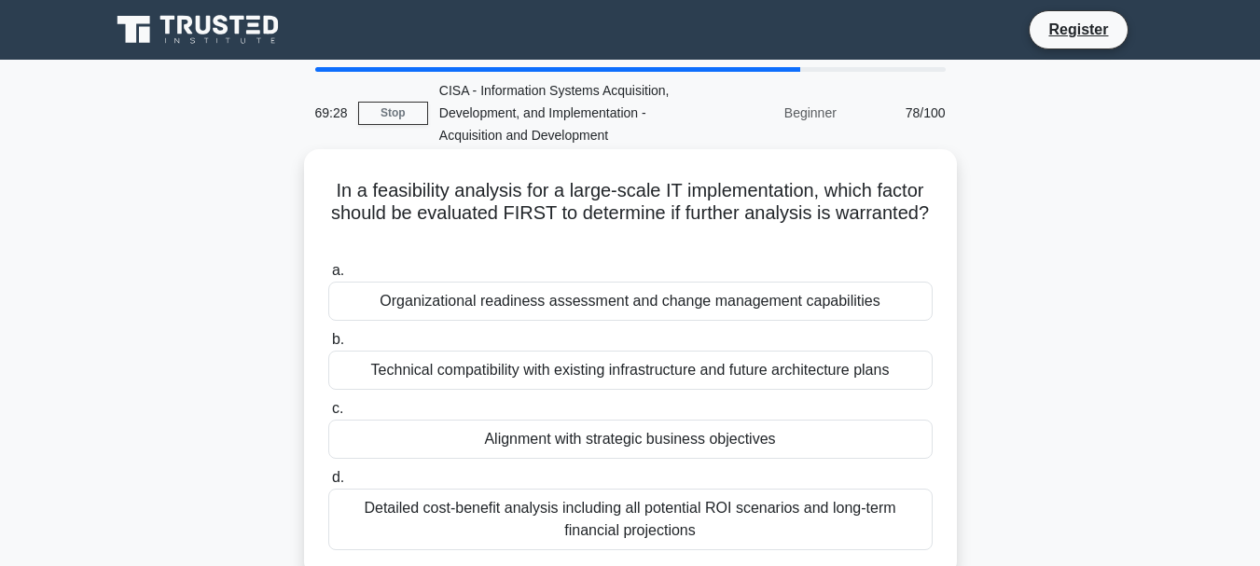
click at [631, 442] on div "Alignment with strategic business objectives" at bounding box center [630, 439] width 604 height 39
click at [328, 415] on input "c. Alignment with strategic business objectives" at bounding box center [328, 409] width 0 height 12
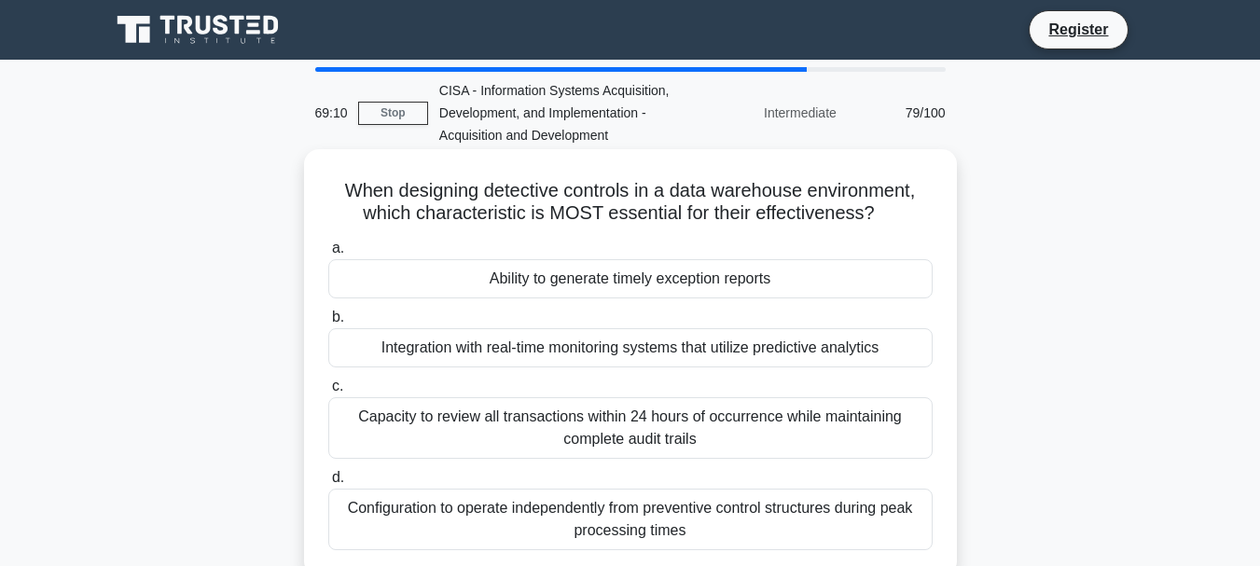
click at [600, 281] on div "Ability to generate timely exception reports" at bounding box center [630, 278] width 604 height 39
click at [328, 255] on input "a. Ability to generate timely exception reports" at bounding box center [328, 249] width 0 height 12
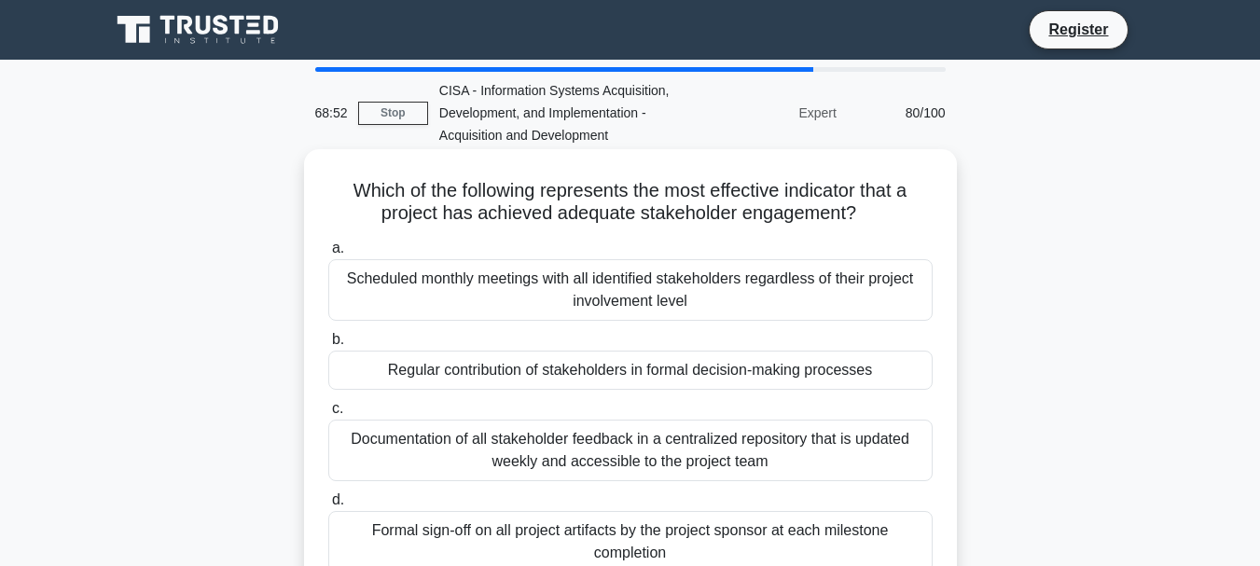
scroll to position [93, 0]
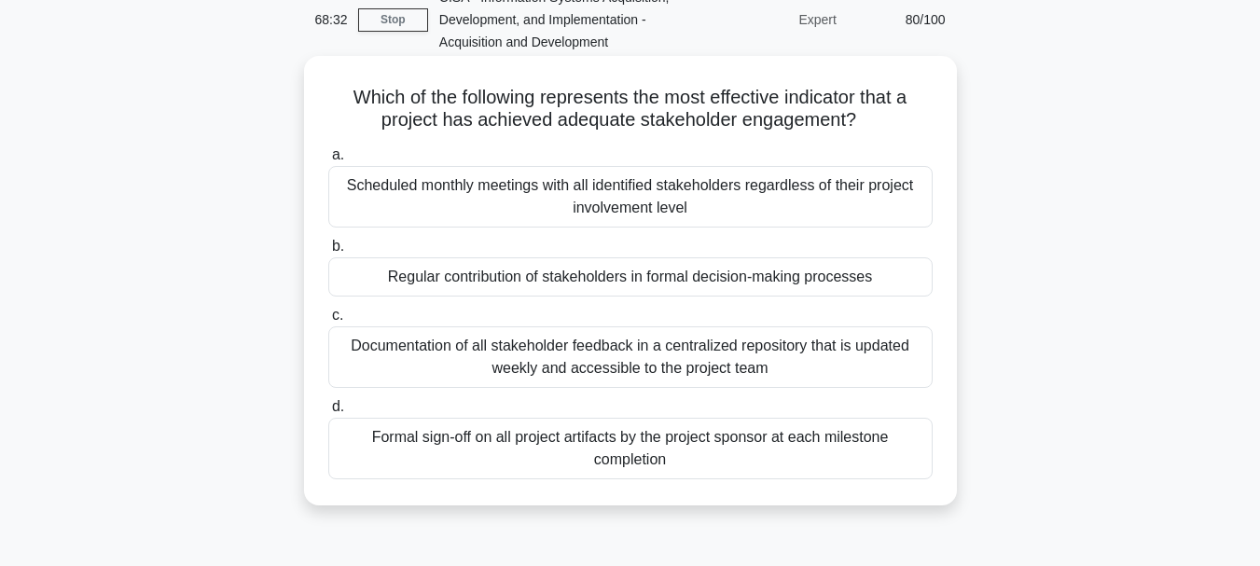
click at [556, 441] on div "Formal sign-off on all project artifacts by the project sponsor at each milesto…" at bounding box center [630, 449] width 604 height 62
click at [328, 413] on input "d. Formal sign-off on all project artifacts by the project sponsor at each mile…" at bounding box center [328, 407] width 0 height 12
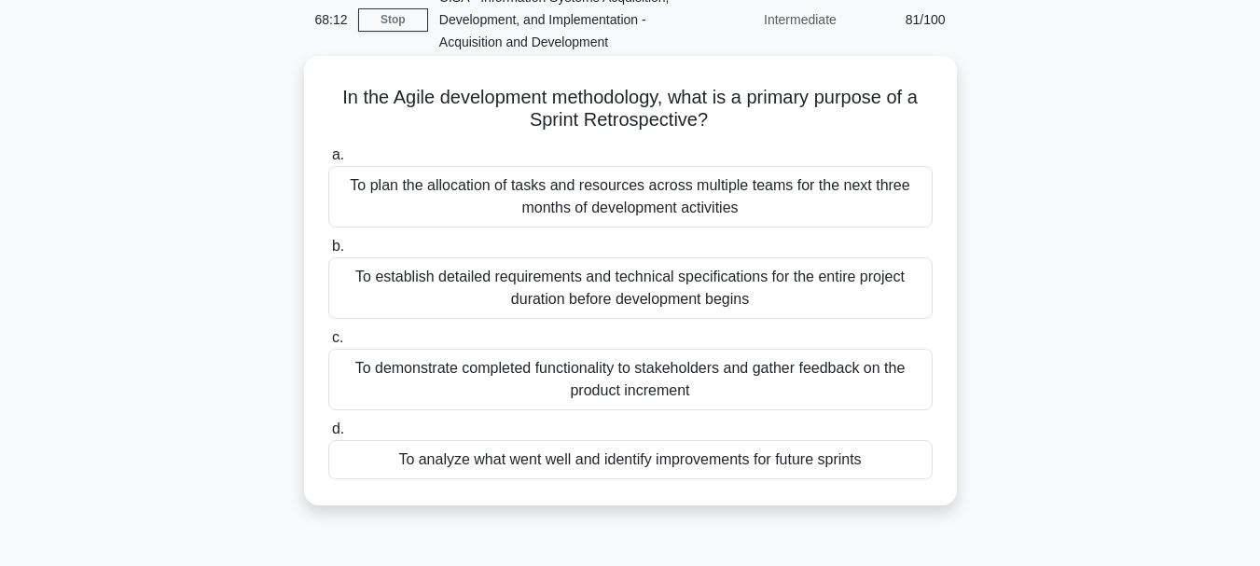
click at [607, 465] on div "To analyze what went well and identify improvements for future sprints" at bounding box center [630, 459] width 604 height 39
click at [328, 436] on input "d. To analyze what went well and identify improvements for future sprints" at bounding box center [328, 429] width 0 height 12
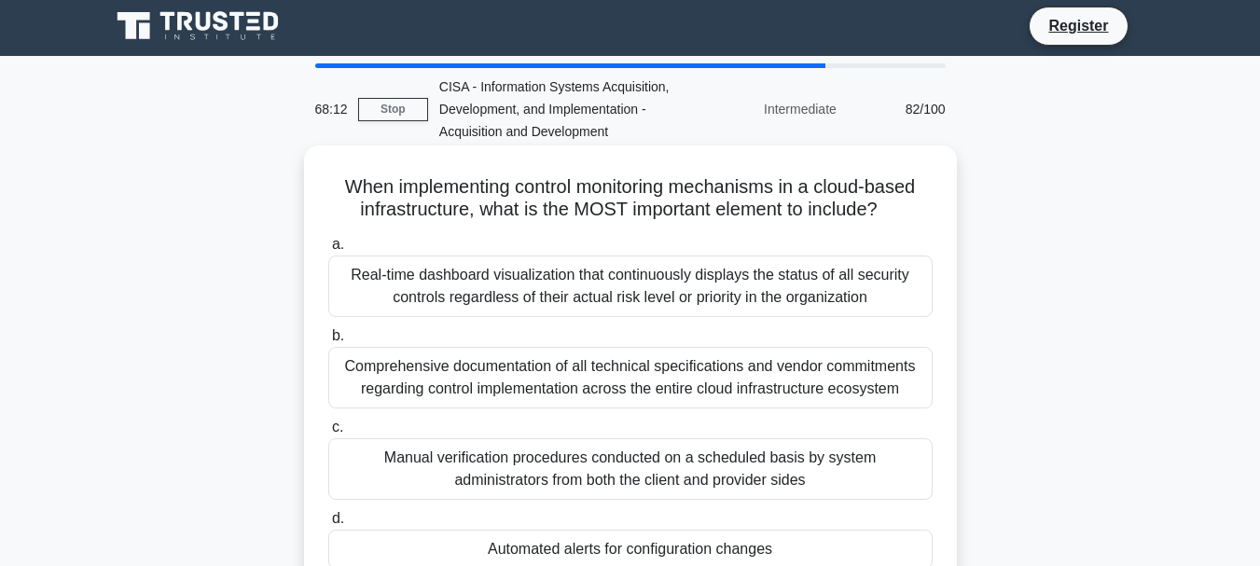
scroll to position [0, 0]
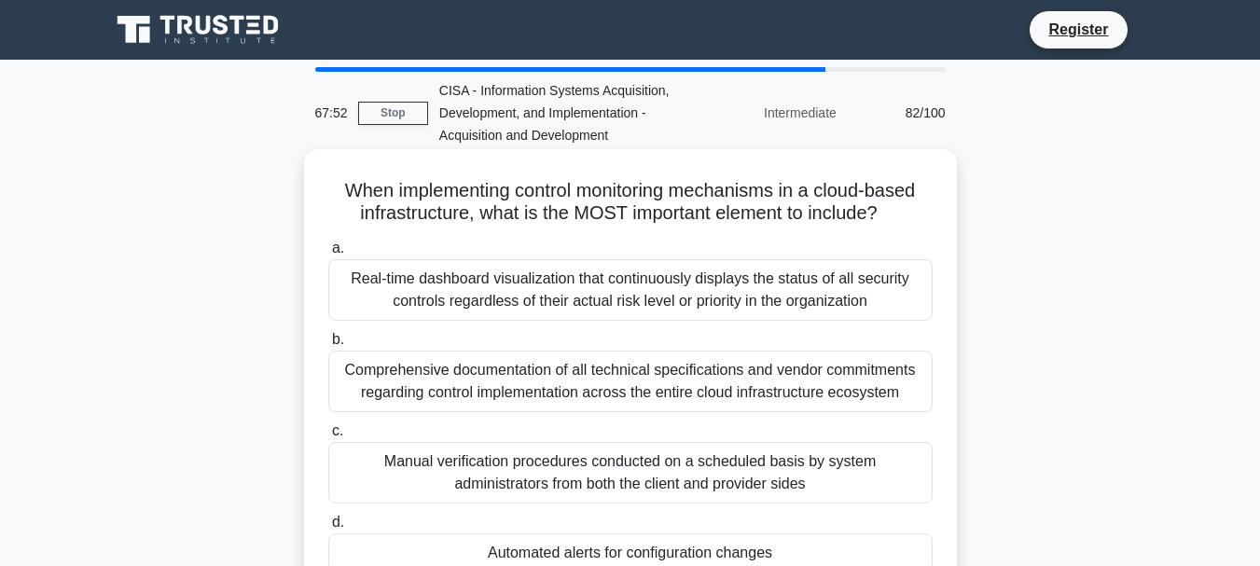
click at [598, 558] on div "Automated alerts for configuration changes" at bounding box center [630, 553] width 604 height 39
click at [328, 529] on input "d. Automated alerts for configuration changes" at bounding box center [328, 523] width 0 height 12
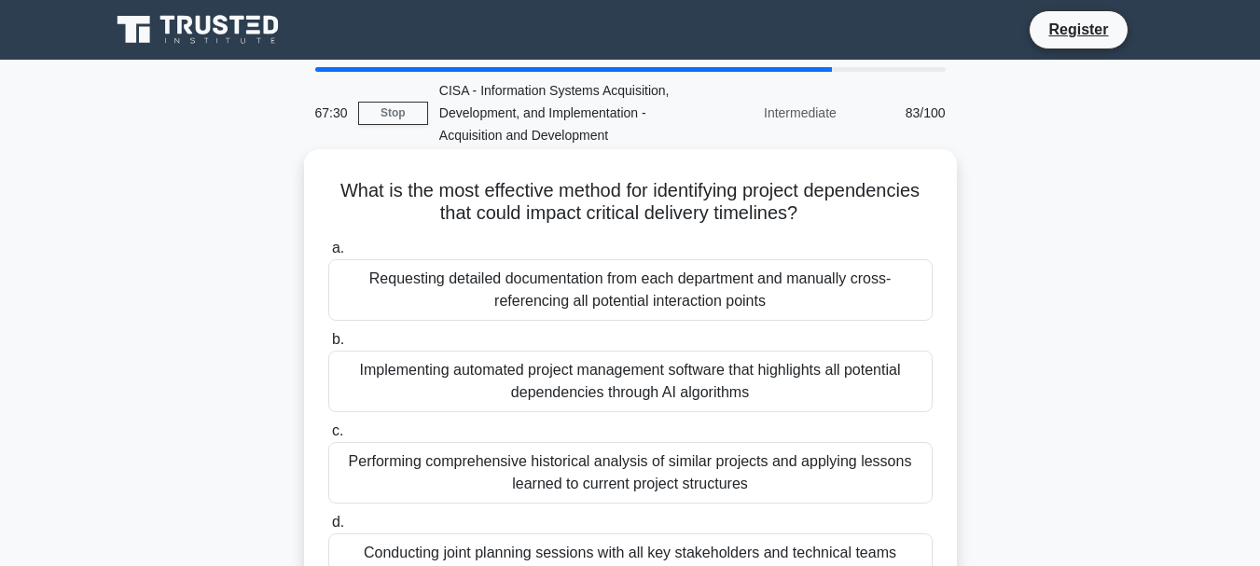
scroll to position [93, 0]
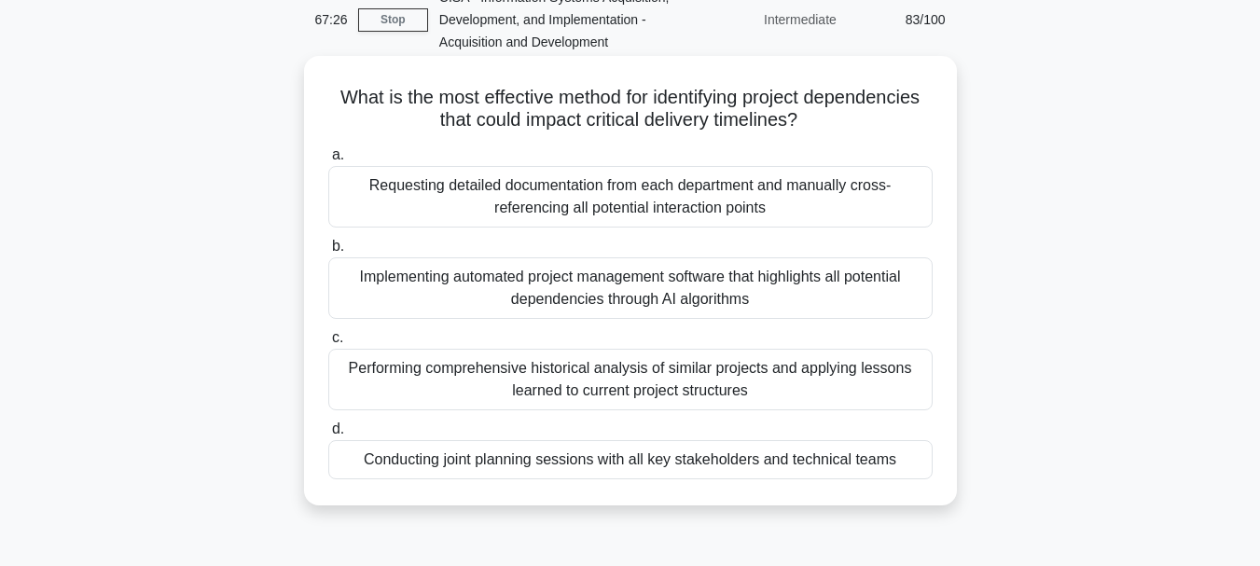
click at [592, 292] on div "Implementing automated project management software that highlights all potentia…" at bounding box center [630, 288] width 604 height 62
click at [328, 253] on input "b. Implementing automated project management software that highlights all poten…" at bounding box center [328, 247] width 0 height 12
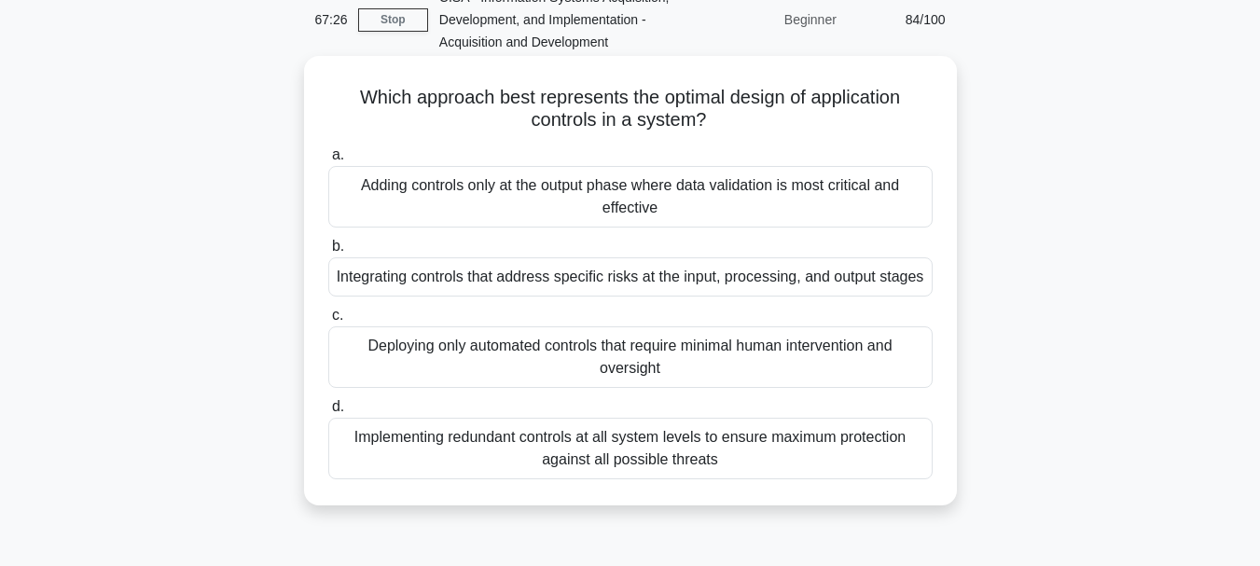
scroll to position [0, 0]
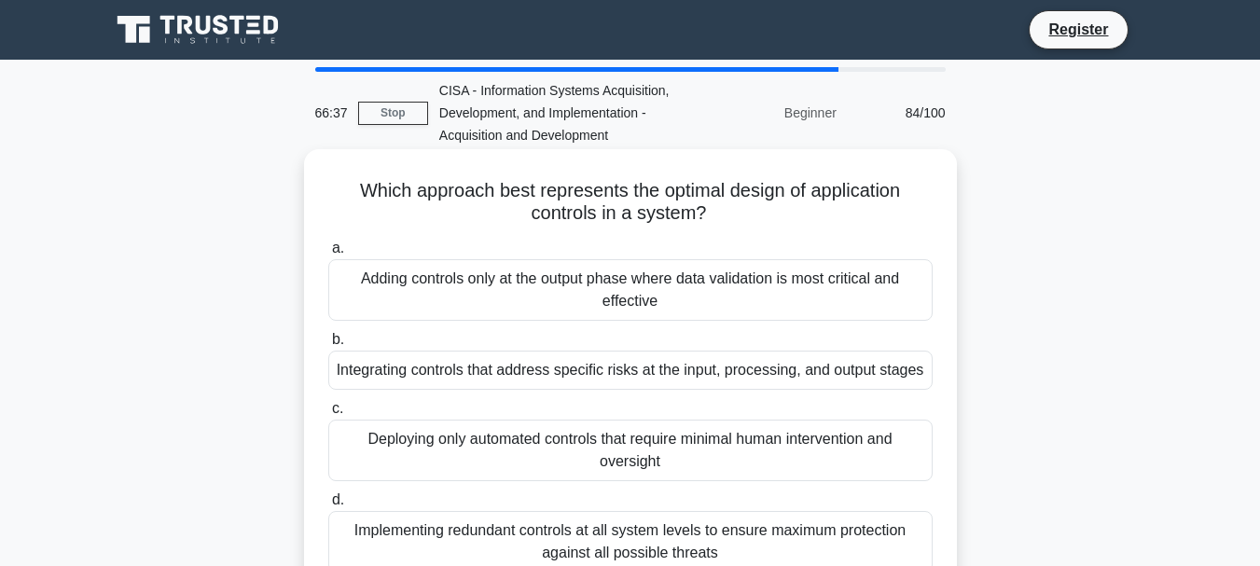
click at [588, 367] on div "Integrating controls that address specific risks at the input, processing, and …" at bounding box center [630, 370] width 604 height 39
click at [328, 346] on input "b. Integrating controls that address specific risks at the input, processing, a…" at bounding box center [328, 340] width 0 height 12
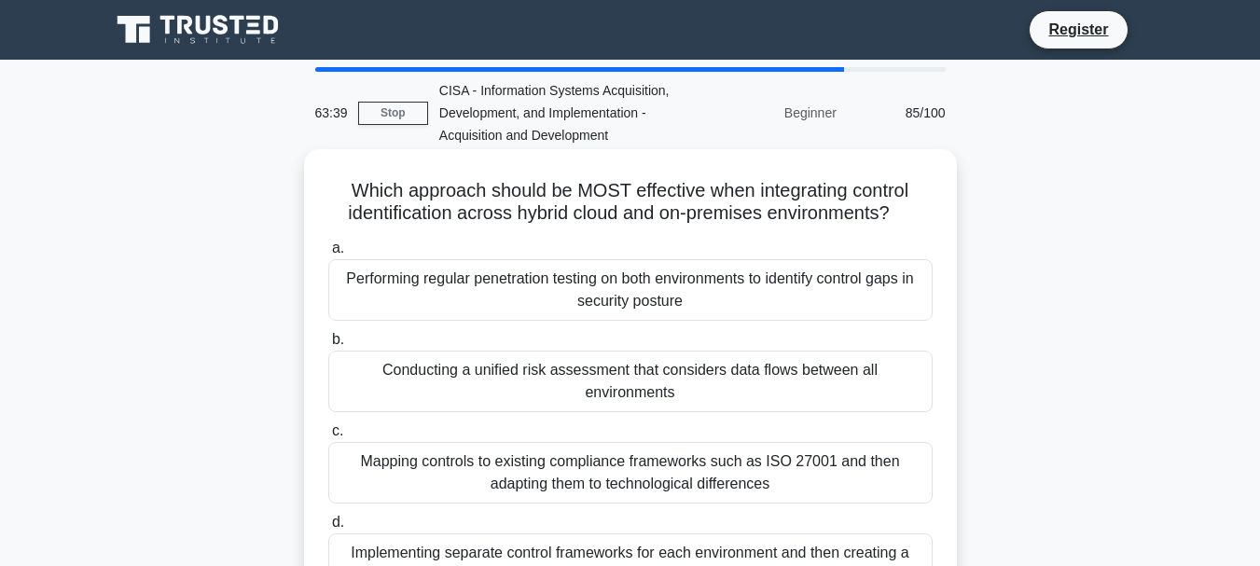
click at [539, 534] on div "Implementing separate control frameworks for each environment and then creating…" at bounding box center [630, 565] width 604 height 62
click at [328, 529] on input "d. Implementing separate control frameworks for each environment and then creat…" at bounding box center [328, 523] width 0 height 12
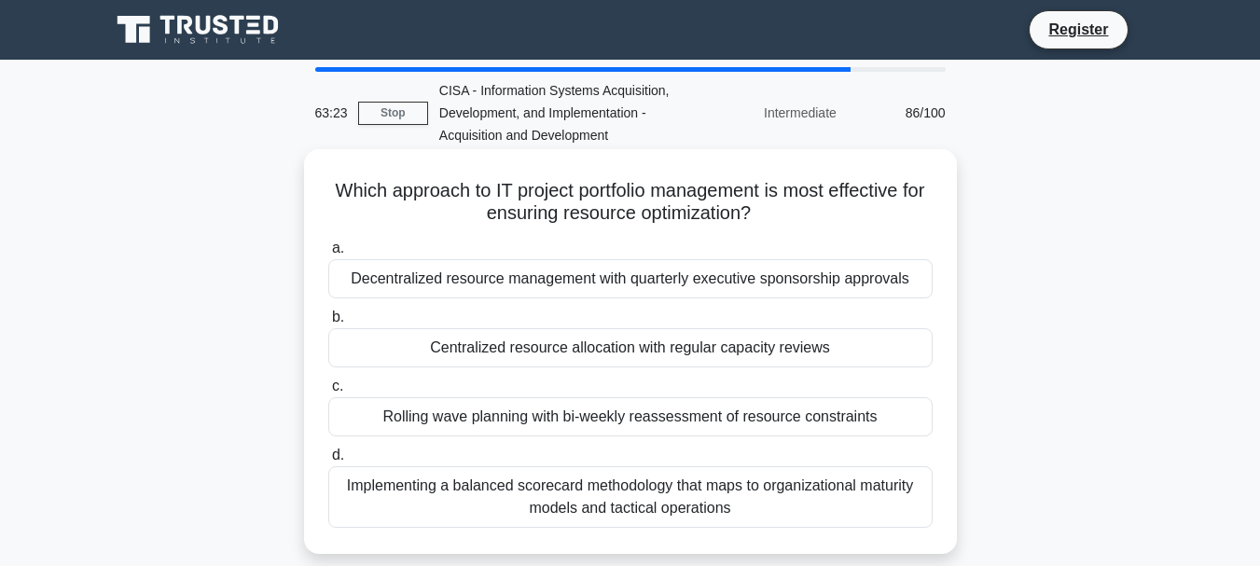
click at [644, 489] on div "Implementing a balanced scorecard methodology that maps to organizational matur…" at bounding box center [630, 497] width 604 height 62
click at [328, 462] on input "d. Implementing a balanced scorecard methodology that maps to organizational ma…" at bounding box center [328, 456] width 0 height 12
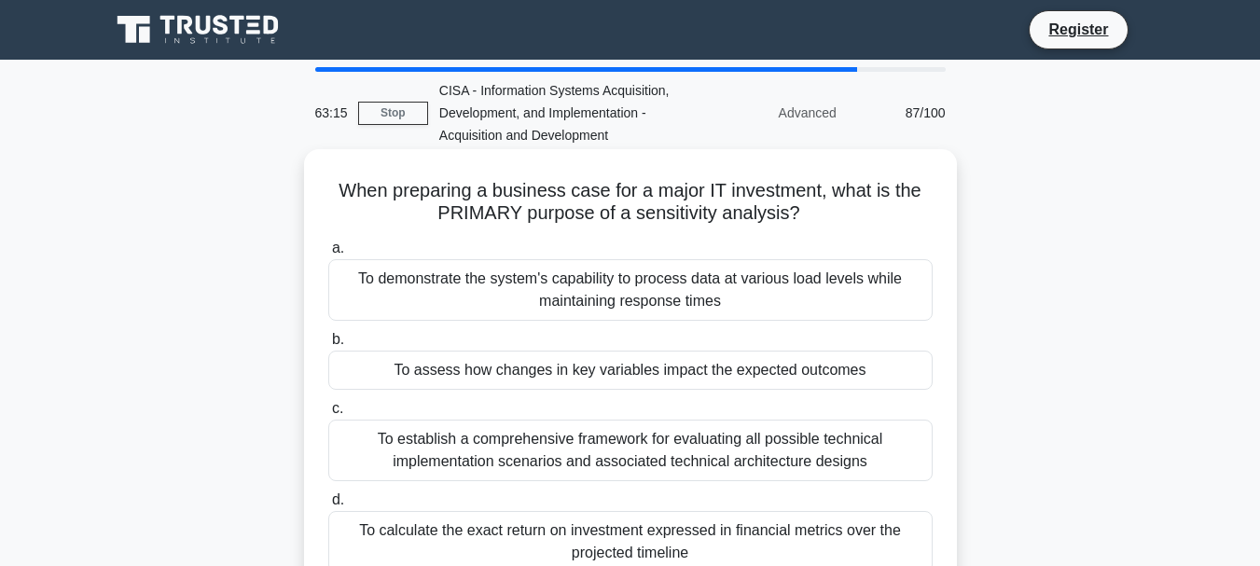
click at [667, 377] on div "To assess how changes in key variables impact the expected outcomes" at bounding box center [630, 370] width 604 height 39
click at [328, 346] on input "b. To assess how changes in key variables impact the expected outcomes" at bounding box center [328, 340] width 0 height 12
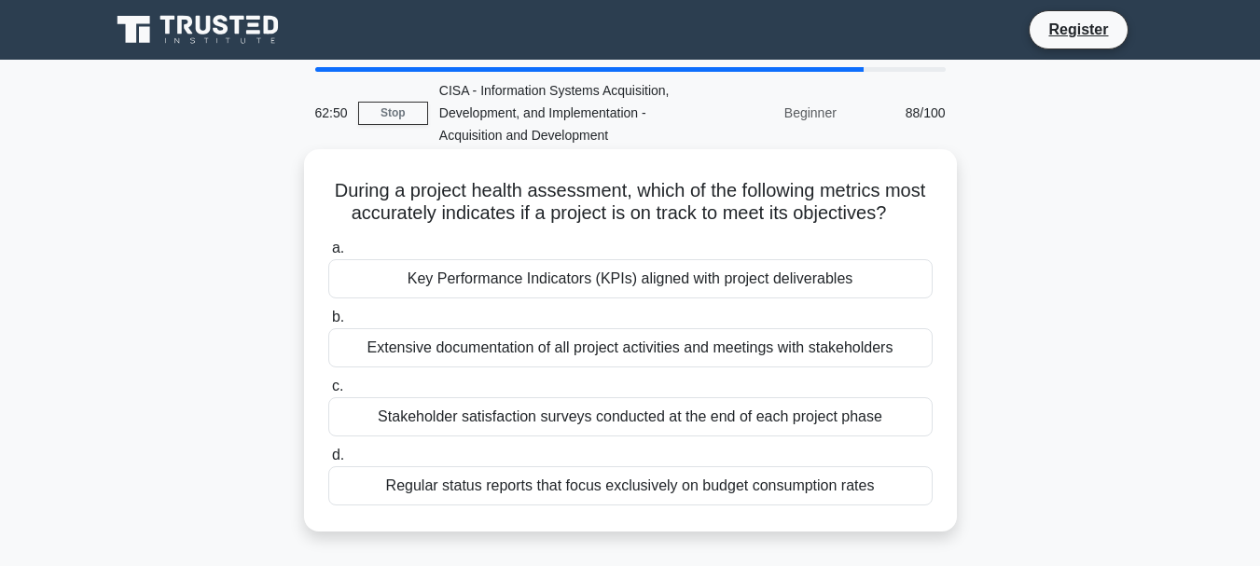
click at [500, 298] on div "Key Performance Indicators (KPIs) aligned with project deliverables" at bounding box center [630, 278] width 604 height 39
click at [328, 255] on input "a. Key Performance Indicators (KPIs) aligned with project deliverables" at bounding box center [328, 249] width 0 height 12
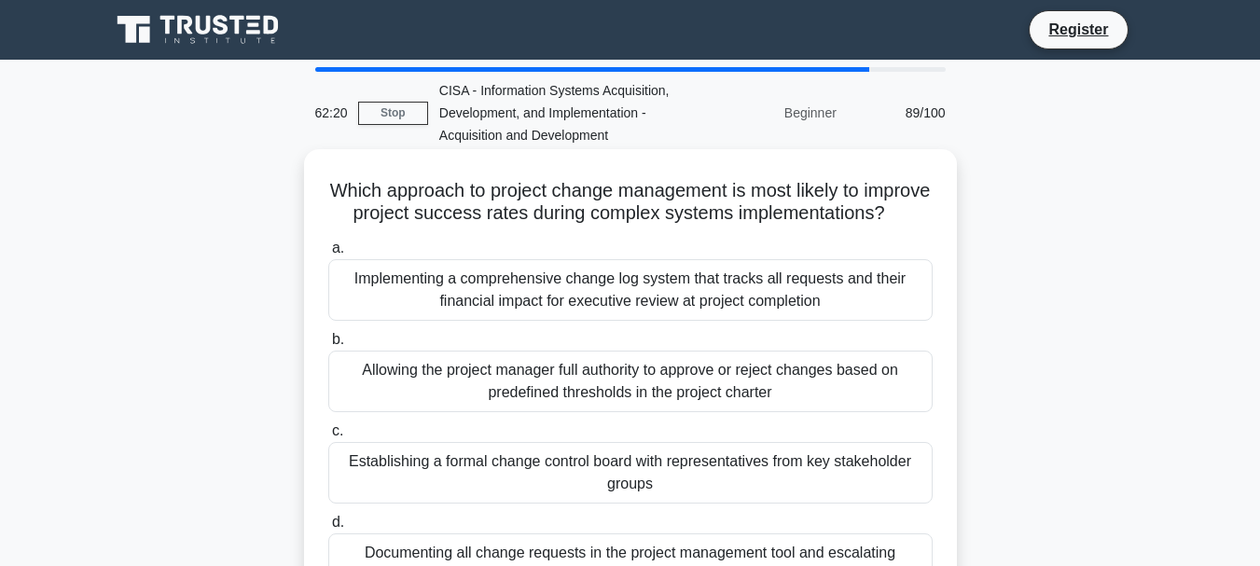
scroll to position [93, 0]
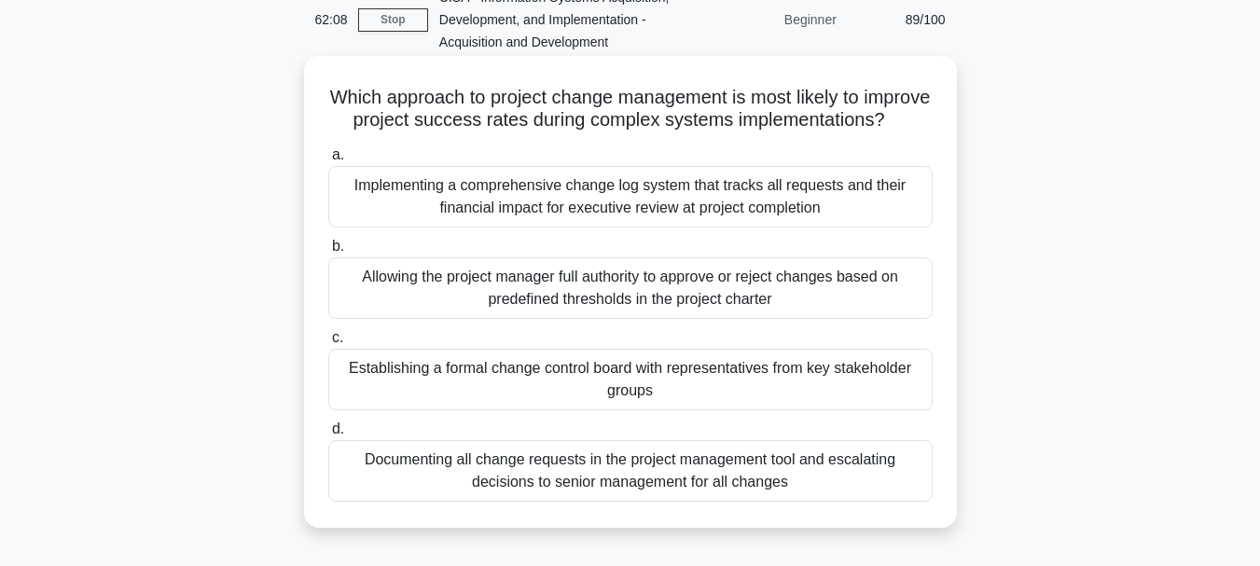
click at [596, 483] on div "Documenting all change requests in the project management tool and escalating d…" at bounding box center [630, 471] width 604 height 62
click at [508, 484] on div "Documenting all change requests in the project management tool and escalating d…" at bounding box center [630, 471] width 604 height 62
click at [328, 436] on input "d. Documenting all change requests in the project management tool and escalatin…" at bounding box center [328, 429] width 0 height 12
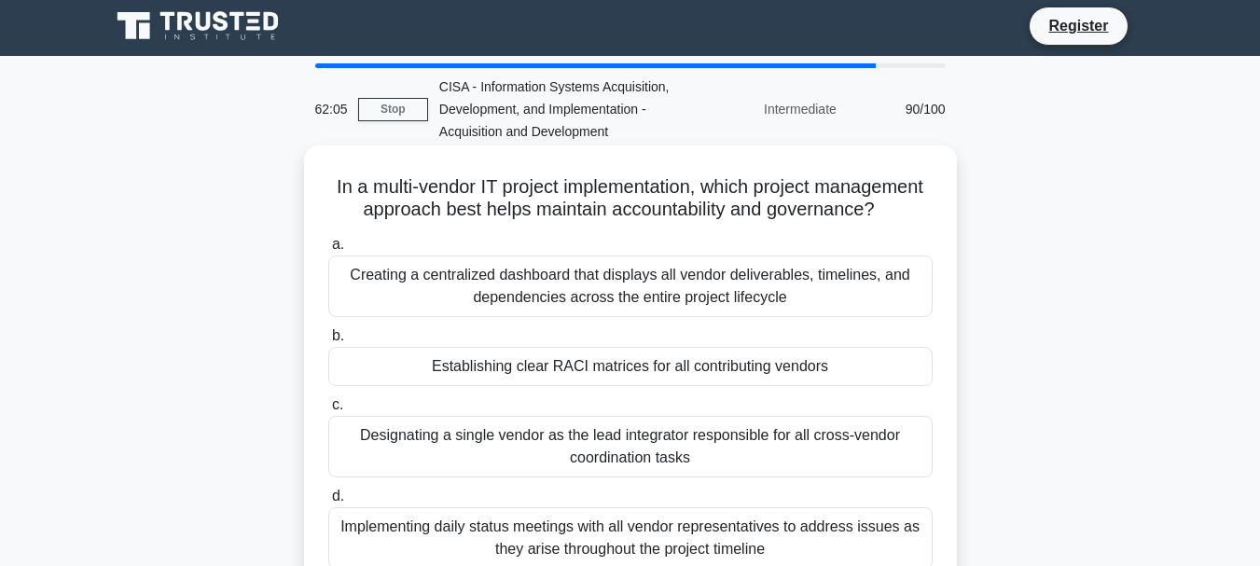
scroll to position [0, 0]
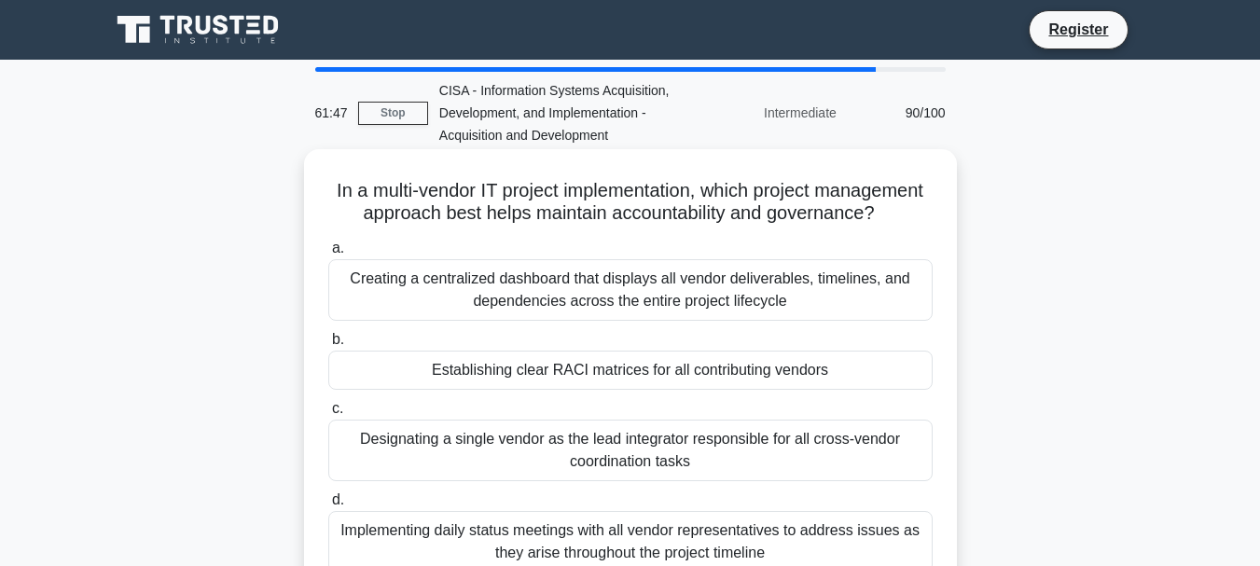
click at [624, 390] on div "Establishing clear RACI matrices for all contributing vendors" at bounding box center [630, 370] width 604 height 39
click at [328, 346] on input "b. Establishing clear RACI matrices for all contributing vendors" at bounding box center [328, 340] width 0 height 12
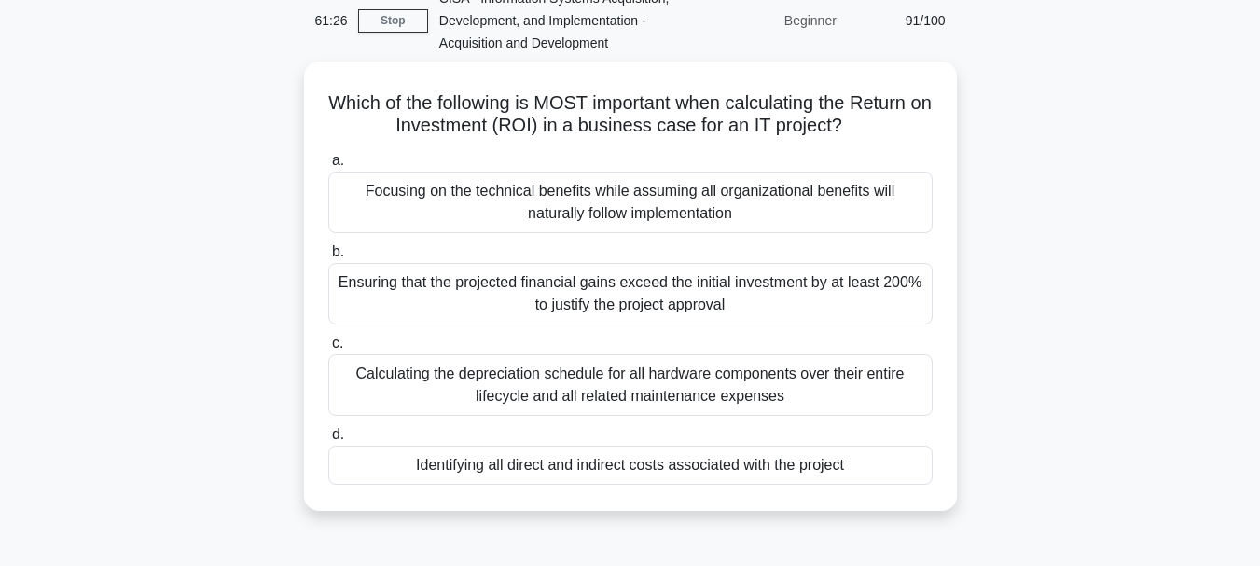
scroll to position [93, 0]
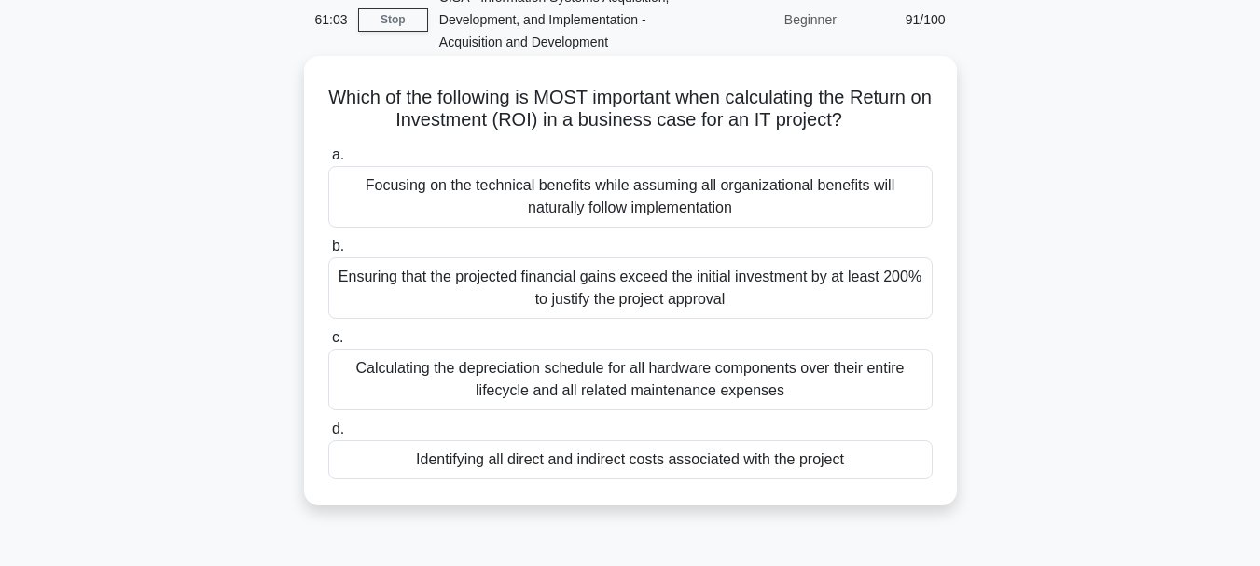
click at [552, 469] on div "Identifying all direct and indirect costs associated with the project" at bounding box center [630, 459] width 604 height 39
click at [328, 436] on input "d. Identifying all direct and indirect costs associated with the project" at bounding box center [328, 429] width 0 height 12
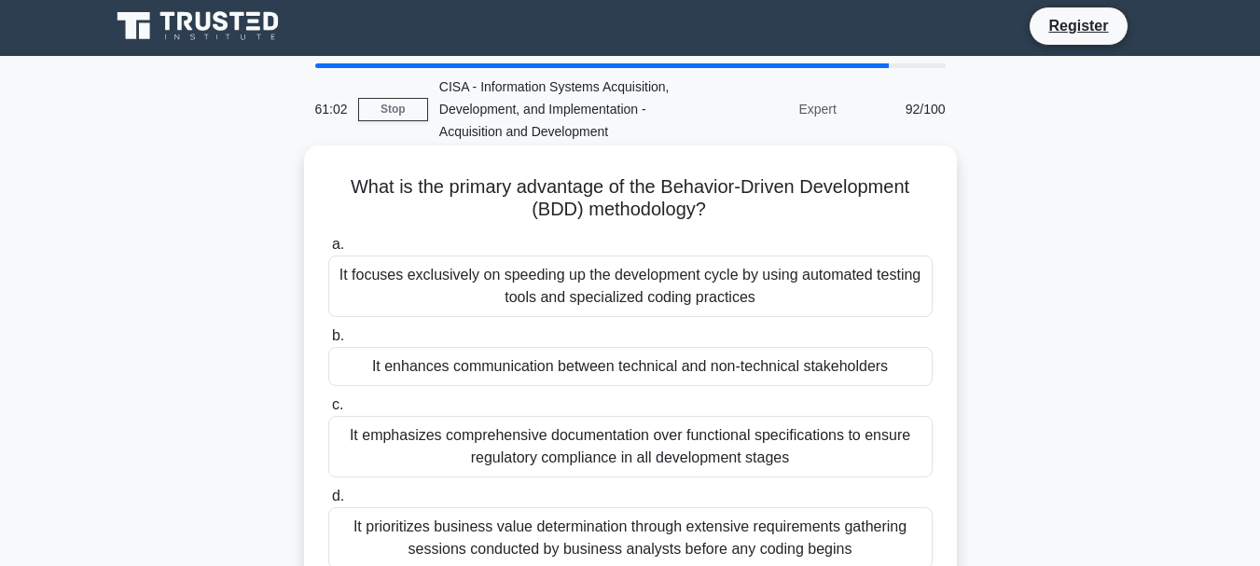
scroll to position [0, 0]
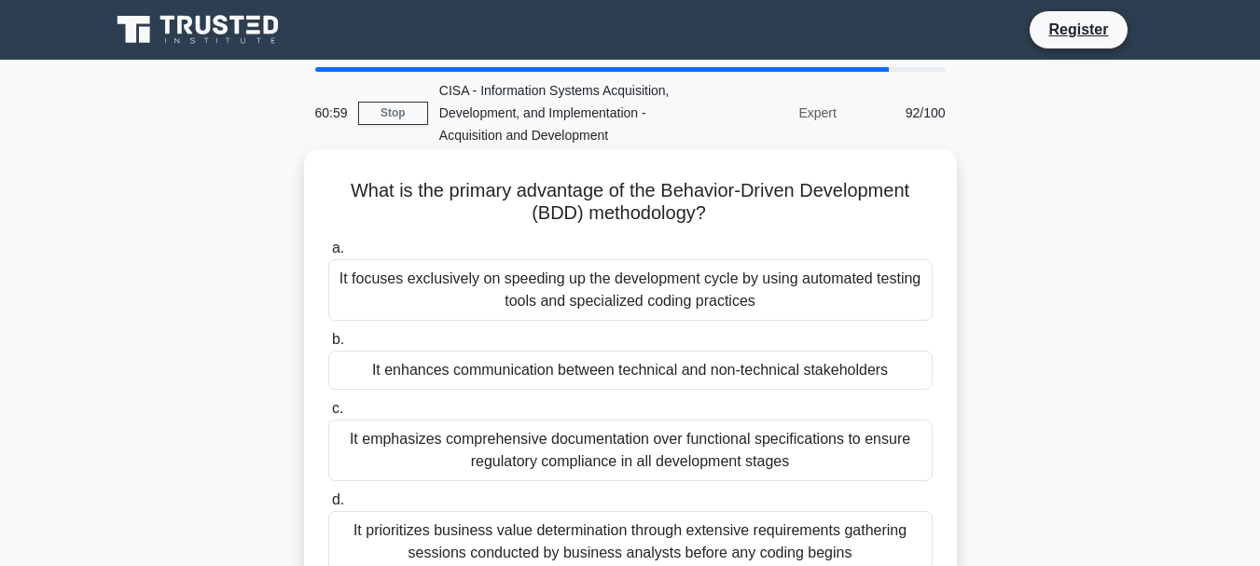
click at [638, 283] on div "It focuses exclusively on speeding up the development cycle by using automated …" at bounding box center [630, 290] width 604 height 62
click at [328, 255] on input "a. It focuses exclusively on speeding up the development cycle by using automat…" at bounding box center [328, 249] width 0 height 12
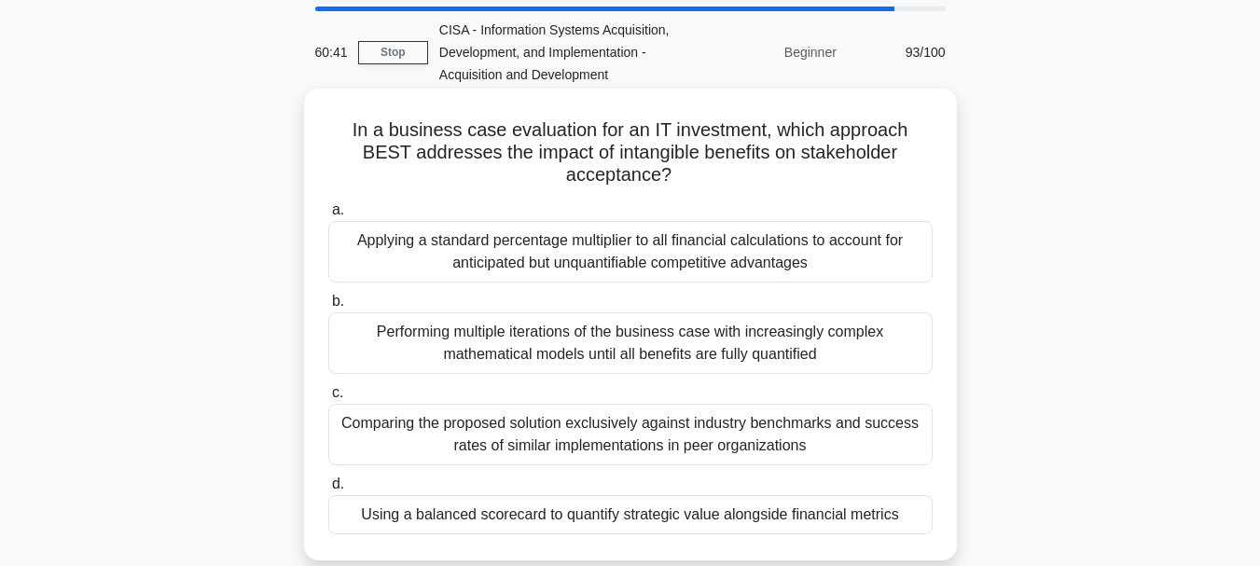
scroll to position [93, 0]
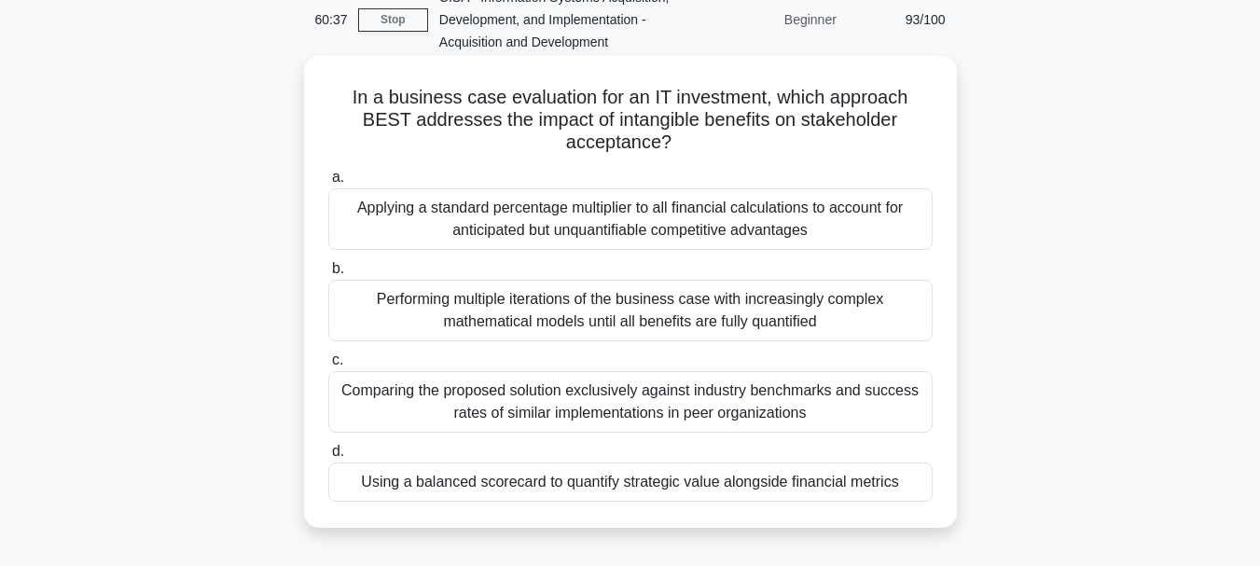
click at [664, 480] on div "Using a balanced scorecard to quantify strategic value alongside financial metr…" at bounding box center [630, 482] width 604 height 39
click at [328, 458] on input "d. Using a balanced scorecard to quantify strategic value alongside financial m…" at bounding box center [328, 452] width 0 height 12
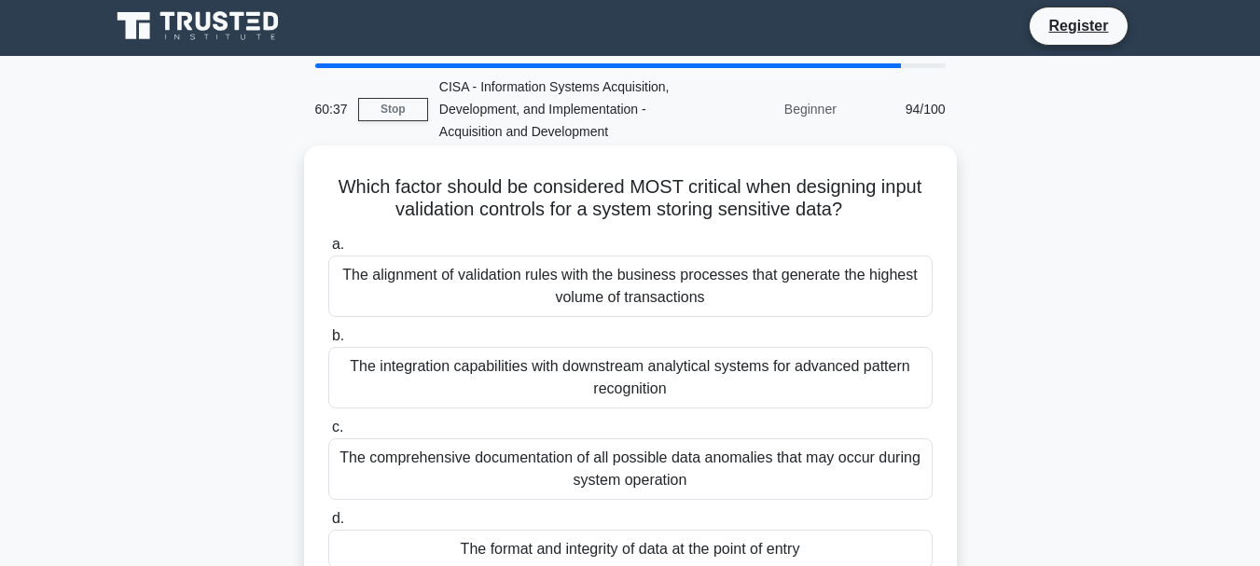
scroll to position [0, 0]
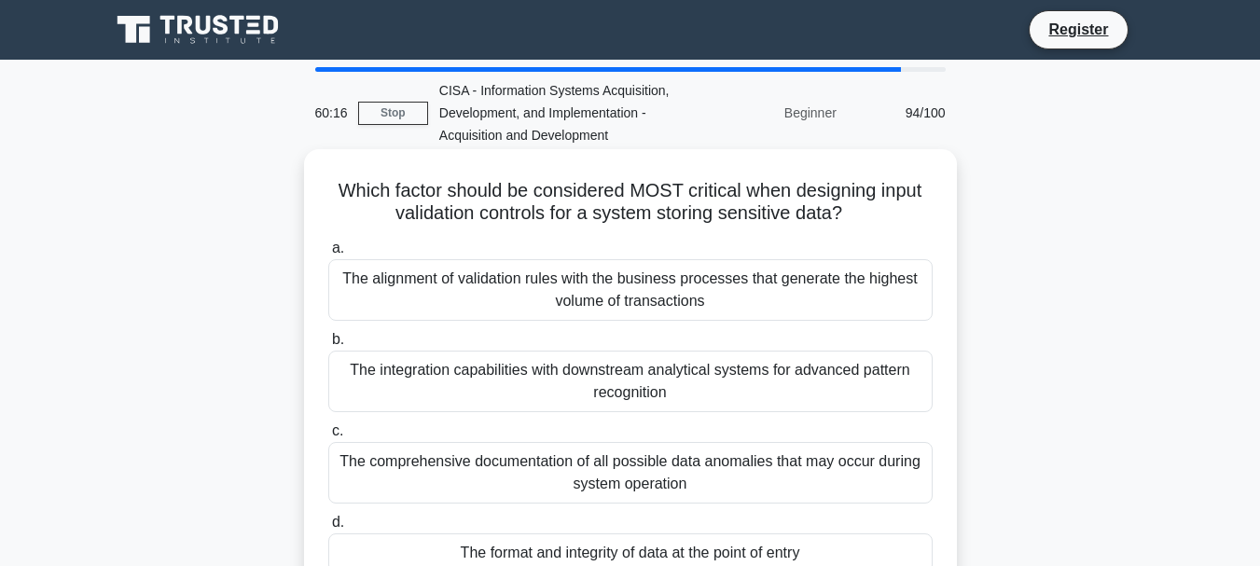
click at [629, 553] on div "The format and integrity of data at the point of entry" at bounding box center [630, 553] width 604 height 39
click at [328, 529] on input "d. The format and integrity of data at the point of entry" at bounding box center [328, 523] width 0 height 12
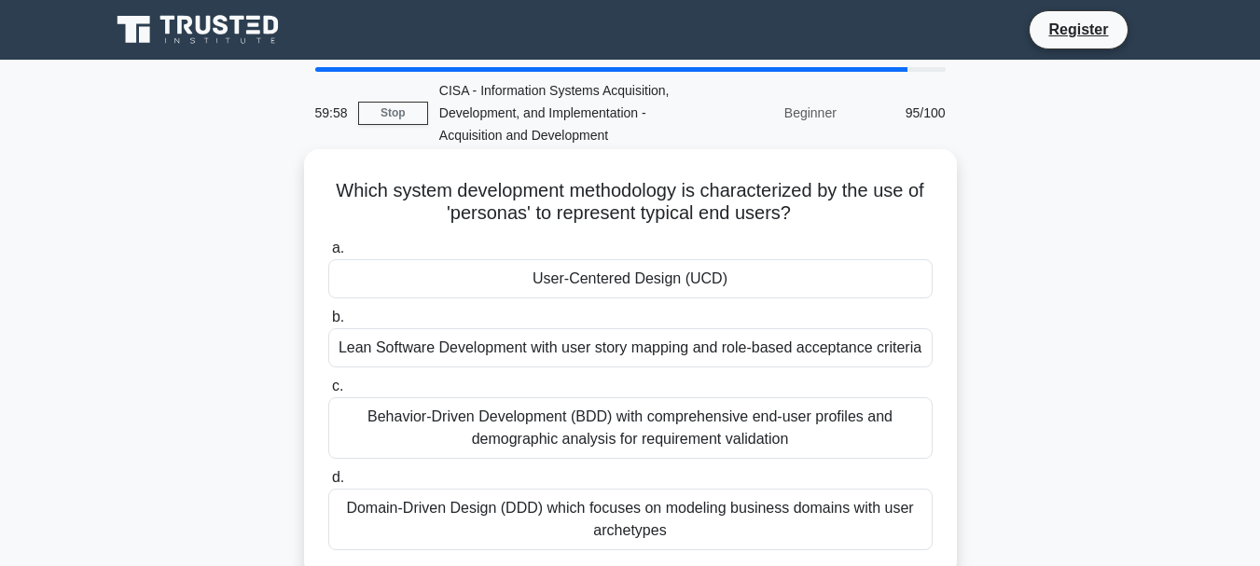
click at [623, 278] on div "User-Centered Design (UCD)" at bounding box center [630, 278] width 604 height 39
click at [328, 255] on input "a. User-Centered Design (UCD)" at bounding box center [328, 249] width 0 height 12
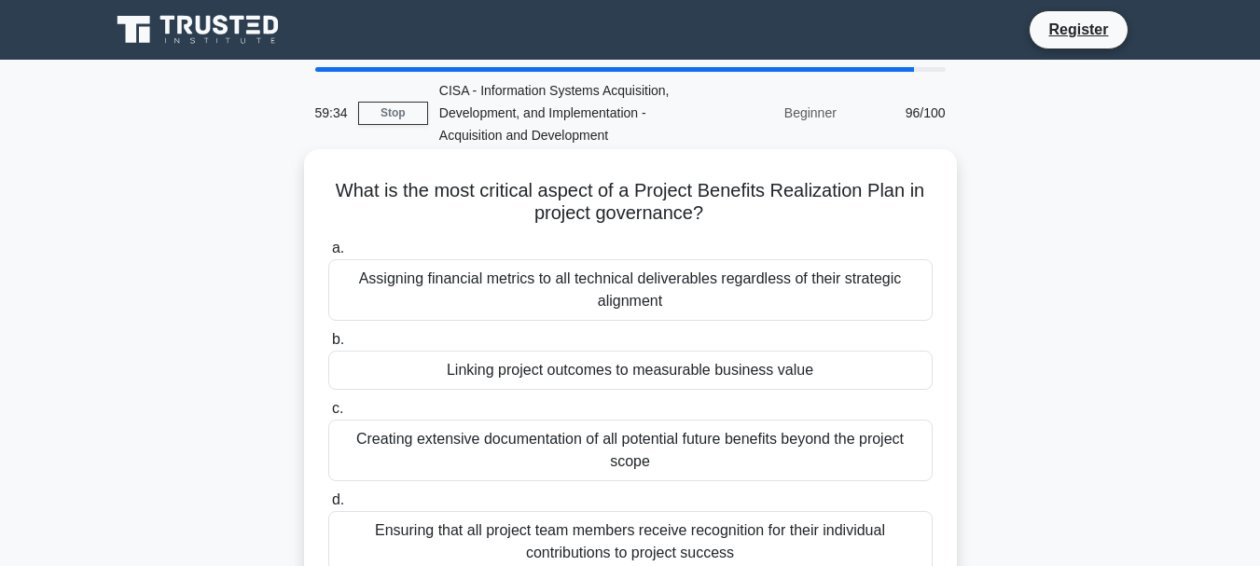
click at [571, 372] on div "Linking project outcomes to measurable business value" at bounding box center [630, 370] width 604 height 39
click at [328, 346] on input "b. Linking project outcomes to measurable business value" at bounding box center [328, 340] width 0 height 12
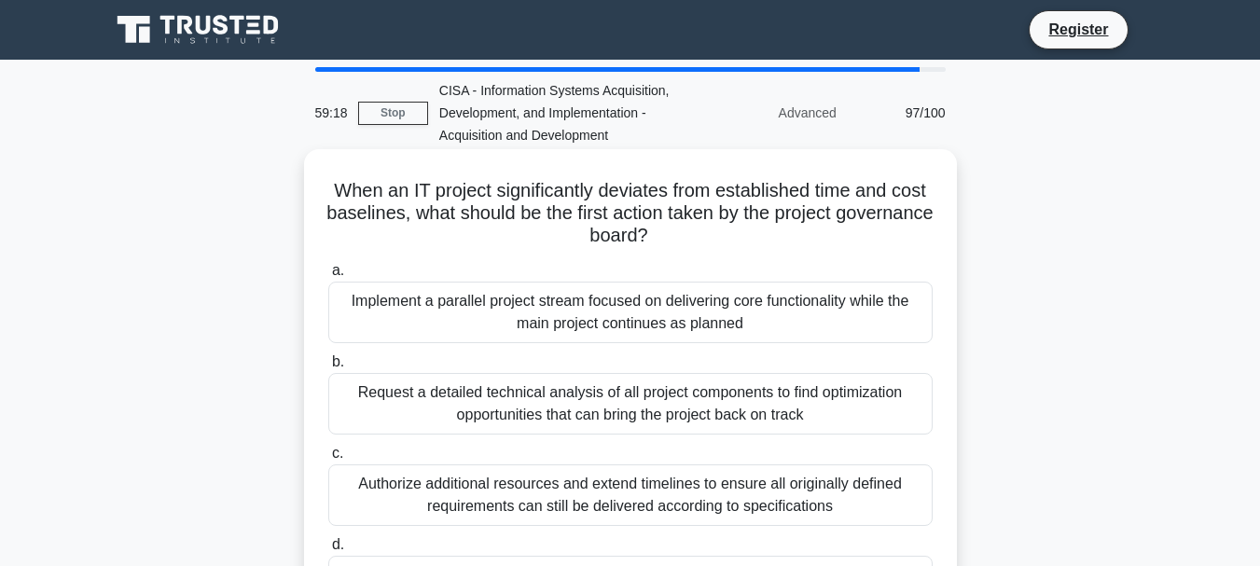
scroll to position [93, 0]
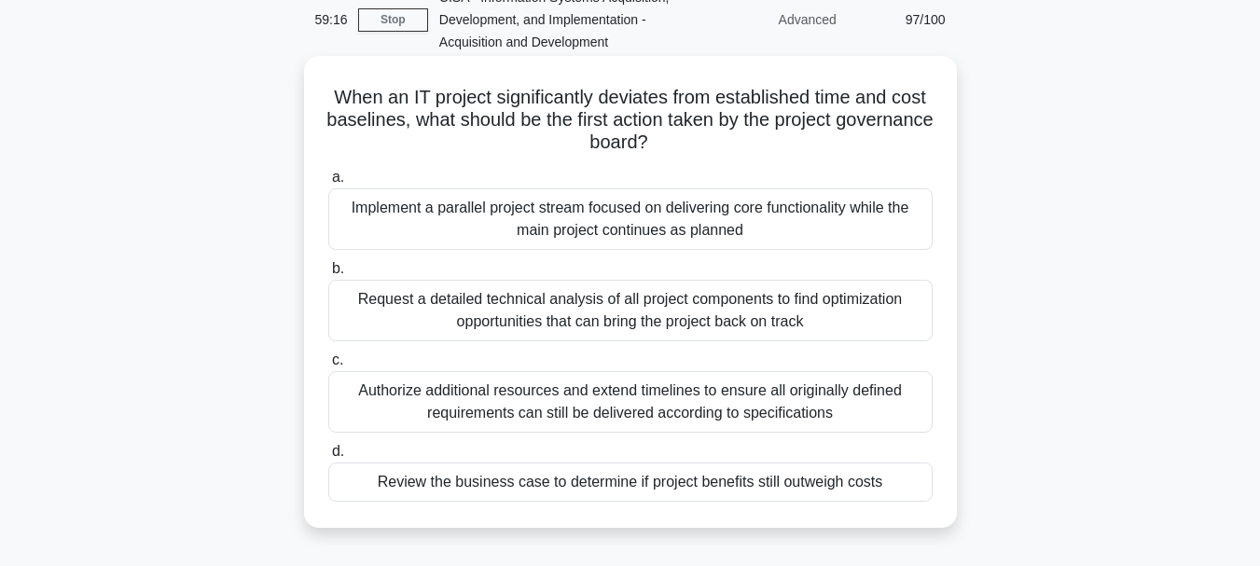
click at [664, 486] on div "Review the business case to determine if project benefits still outweigh costs" at bounding box center [630, 482] width 604 height 39
click at [328, 458] on input "d. Review the business case to determine if project benefits still outweigh cos…" at bounding box center [328, 452] width 0 height 12
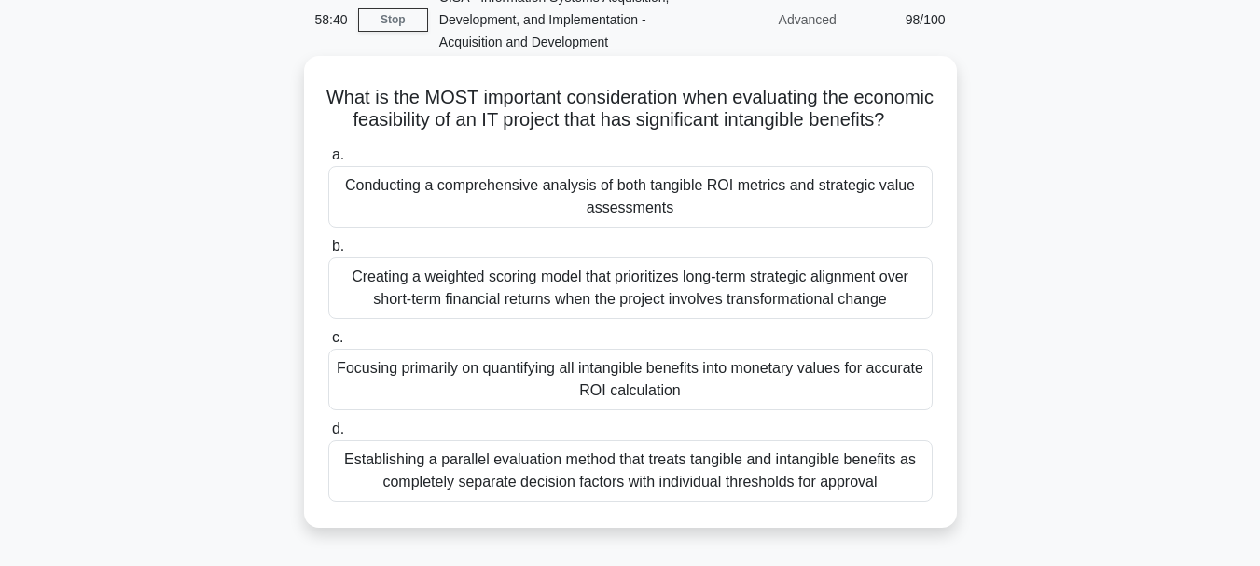
click at [552, 295] on div "Creating a weighted scoring model that prioritizes long-term strategic alignmen…" at bounding box center [630, 288] width 604 height 62
click at [328, 253] on input "b. Creating a weighted scoring model that prioritizes long-term strategic align…" at bounding box center [328, 247] width 0 height 12
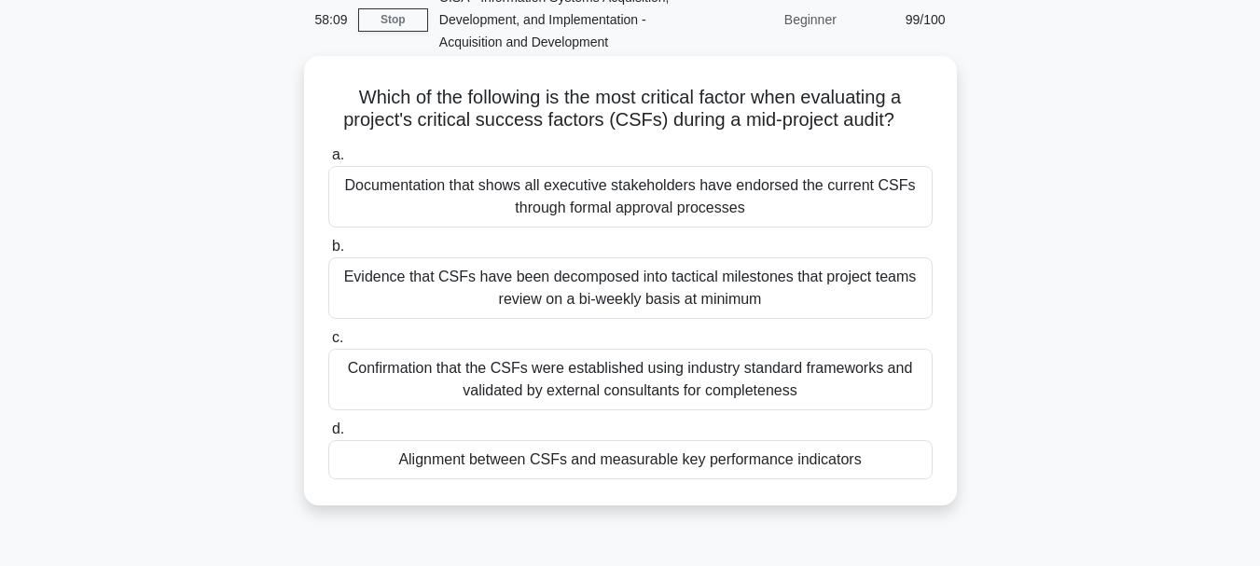
click at [615, 463] on div "Alignment between CSFs and measurable key performance indicators" at bounding box center [630, 459] width 604 height 39
click at [328, 436] on input "d. Alignment between CSFs and measurable key performance indicators" at bounding box center [328, 429] width 0 height 12
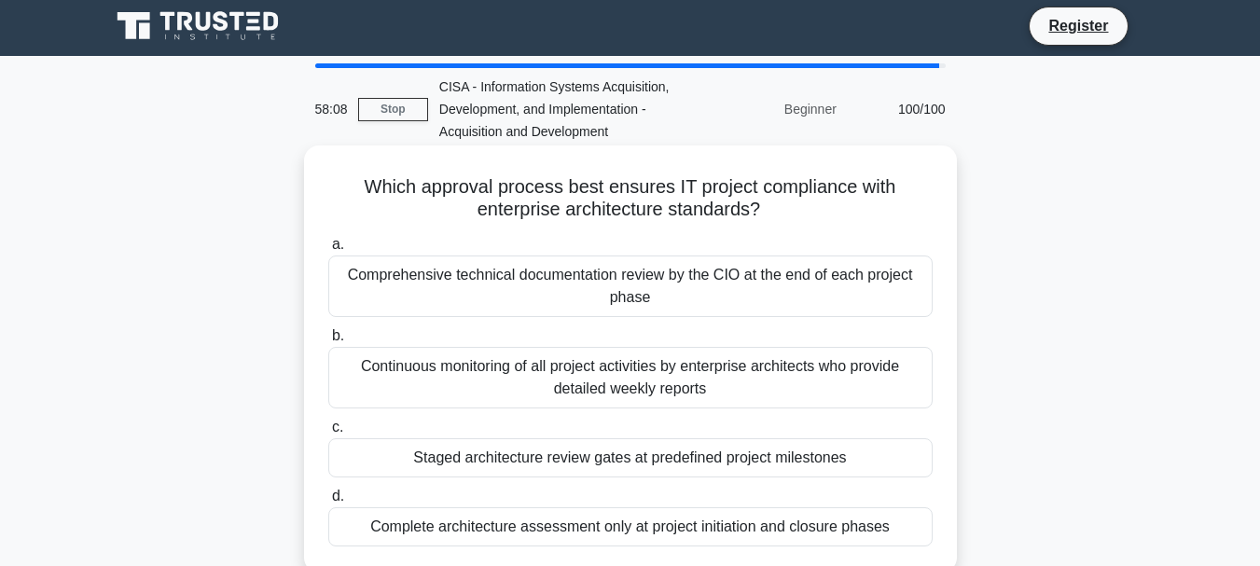
scroll to position [0, 0]
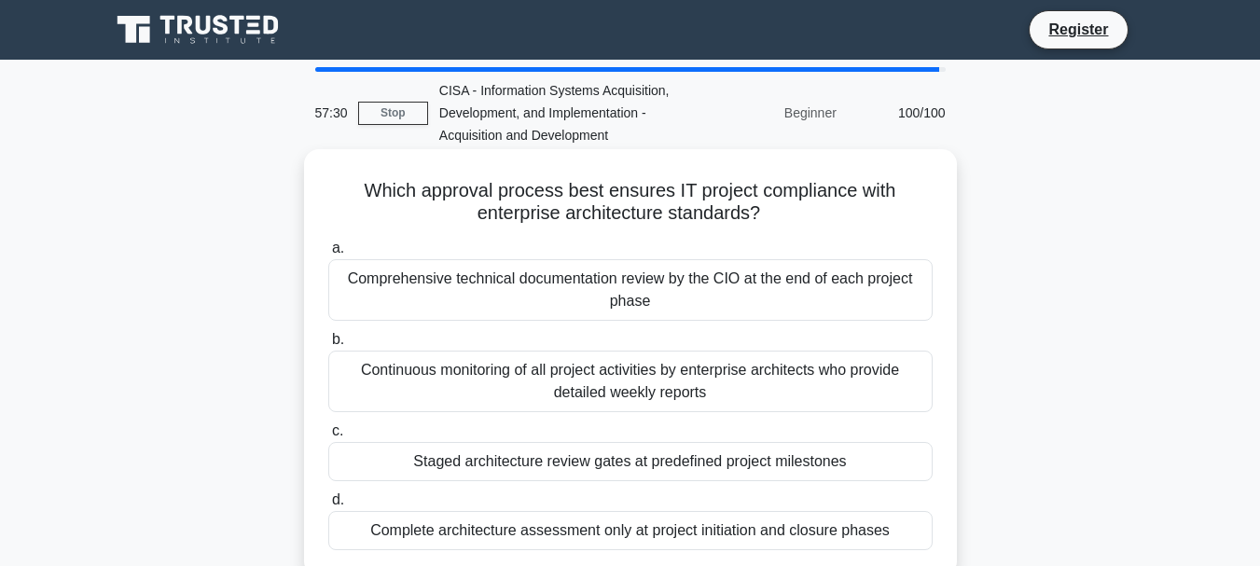
click at [588, 457] on div "Staged architecture review gates at predefined project milestones" at bounding box center [630, 461] width 604 height 39
click at [328, 437] on input "c. Staged architecture review gates at predefined project milestones" at bounding box center [328, 431] width 0 height 12
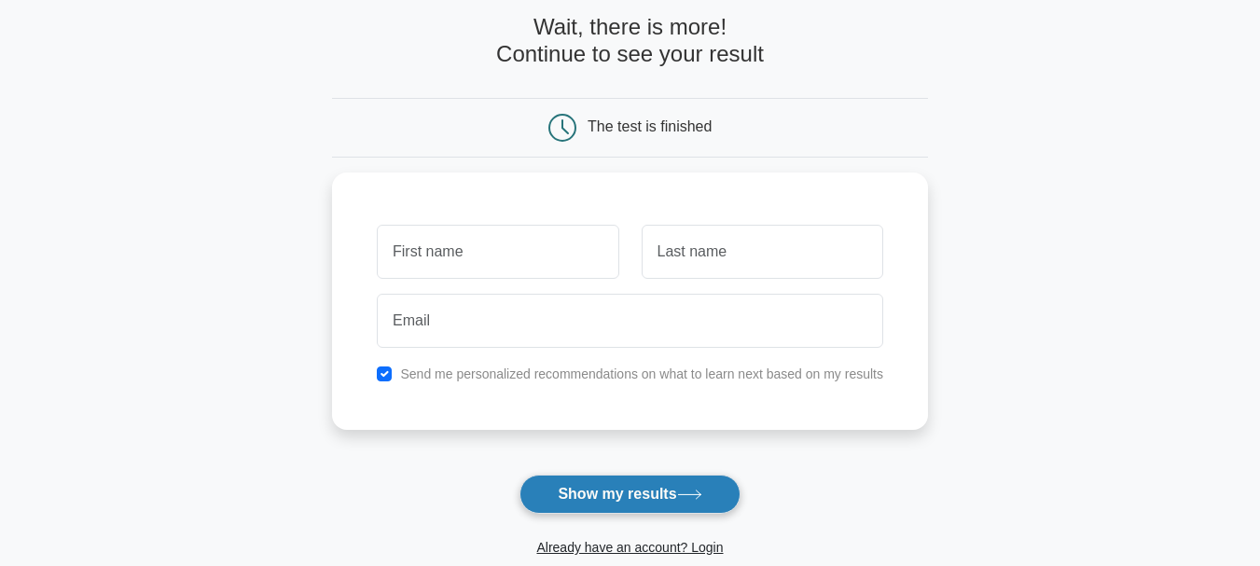
scroll to position [93, 0]
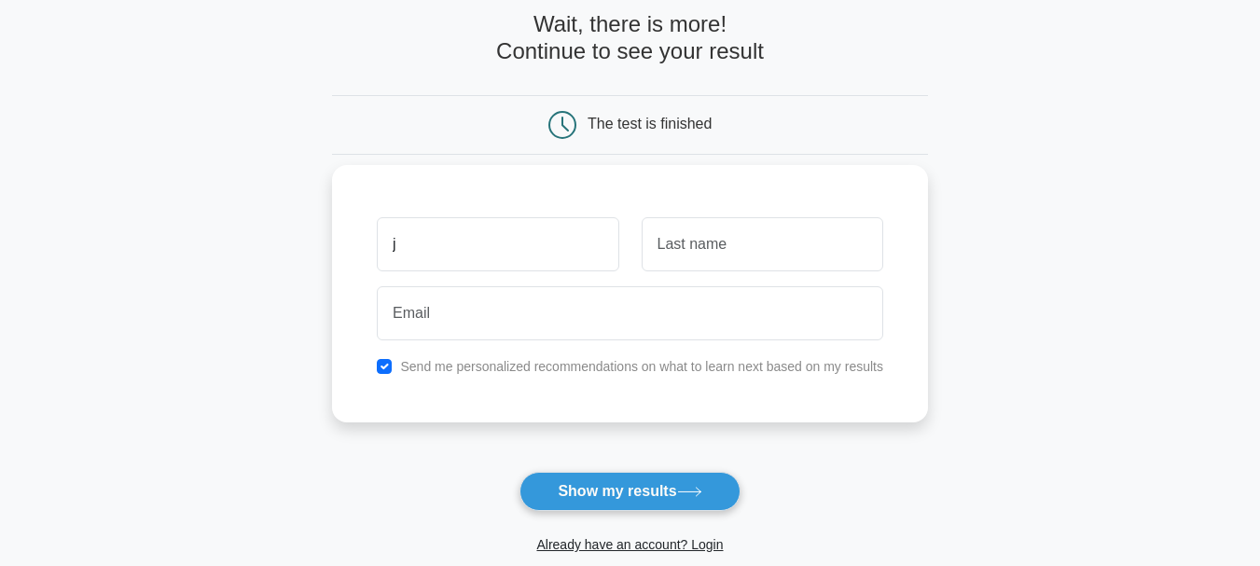
type input "[PERSON_NAME]"
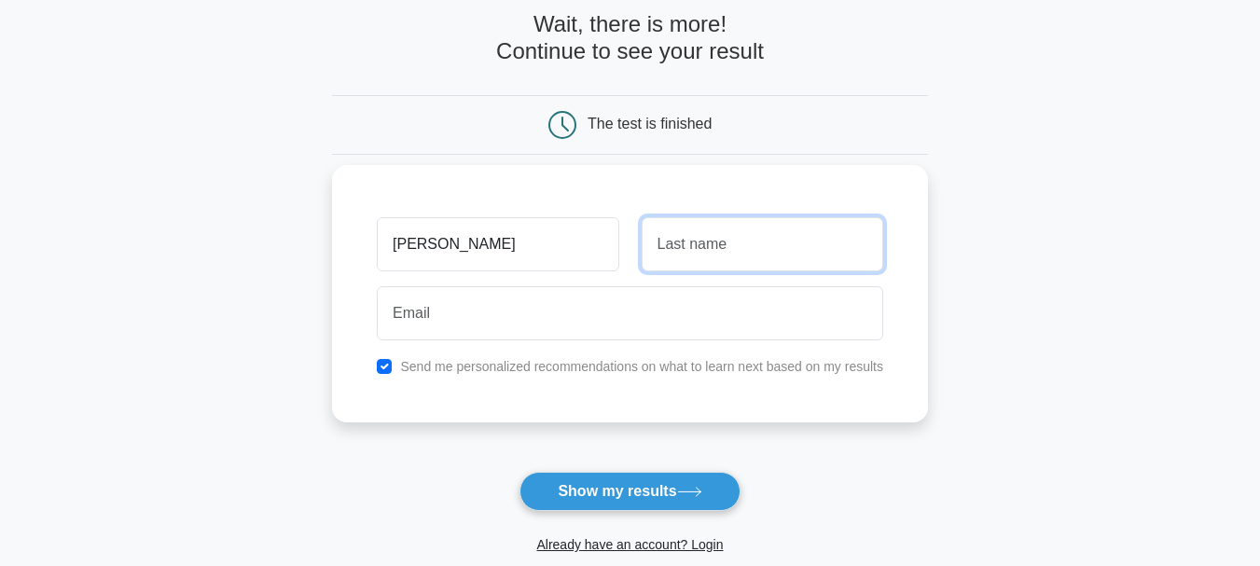
click at [716, 256] on input "text" at bounding box center [763, 244] width 242 height 54
type input "gathogoh"
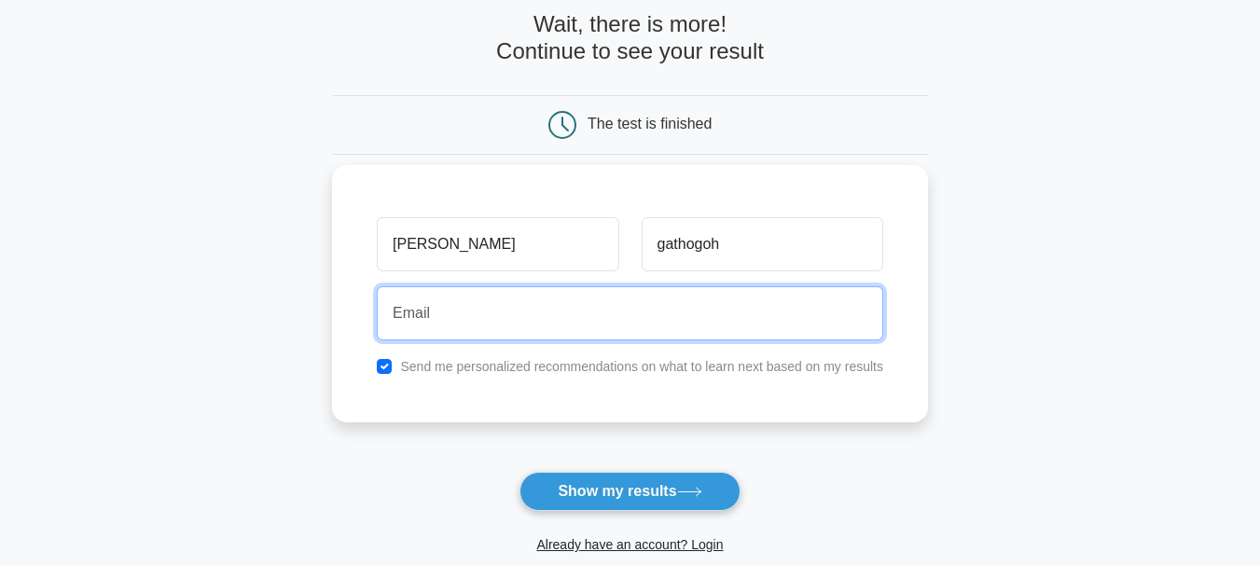
click at [476, 318] on input "email" at bounding box center [630, 313] width 506 height 54
type input "gathogohk@gmail.com"
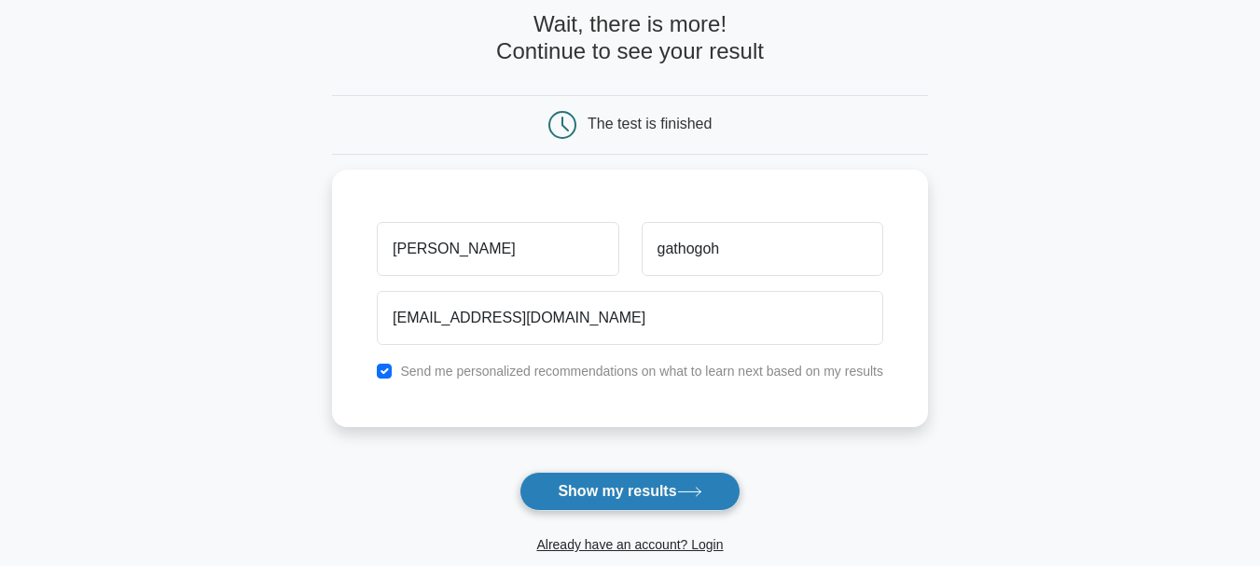
click at [584, 493] on button "Show my results" at bounding box center [630, 491] width 220 height 39
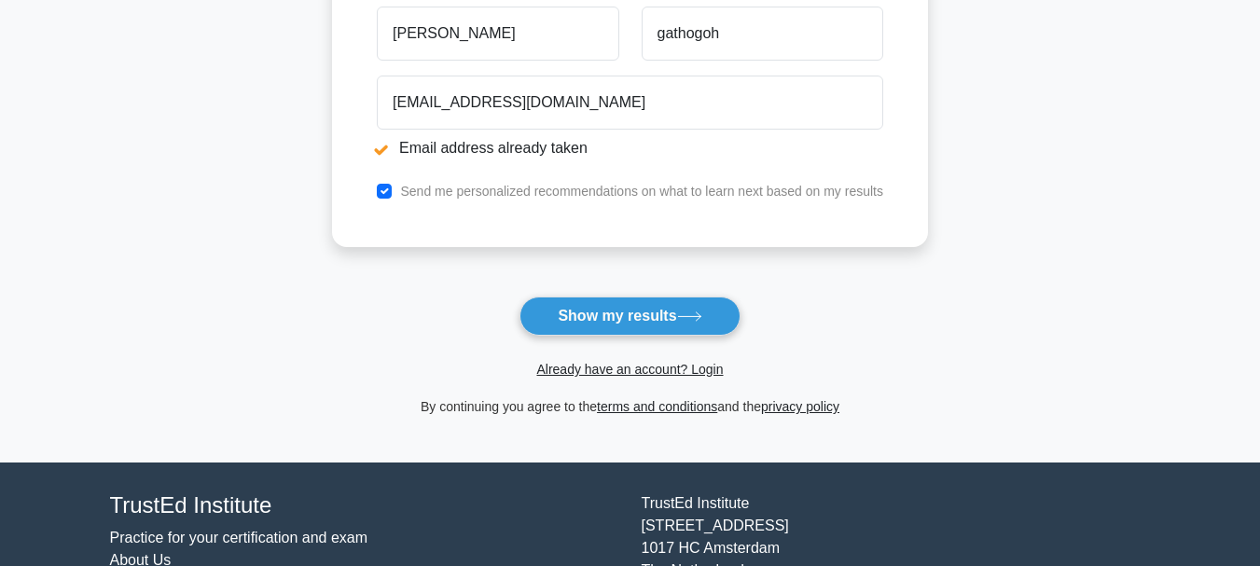
scroll to position [280, 0]
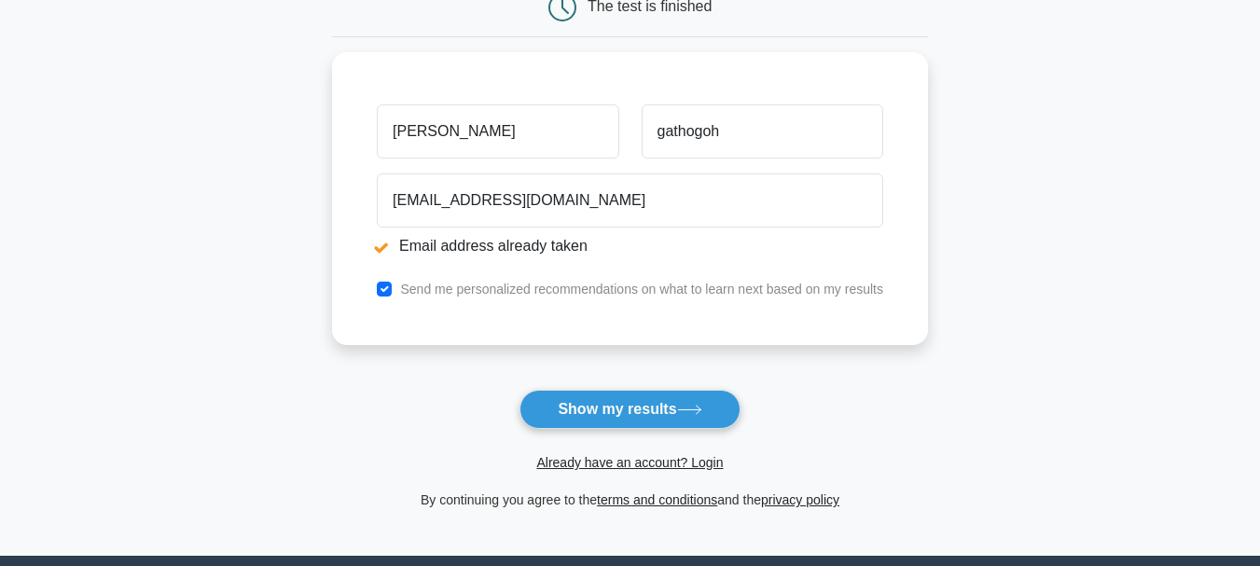
click at [610, 413] on button "Show my results" at bounding box center [630, 409] width 220 height 39
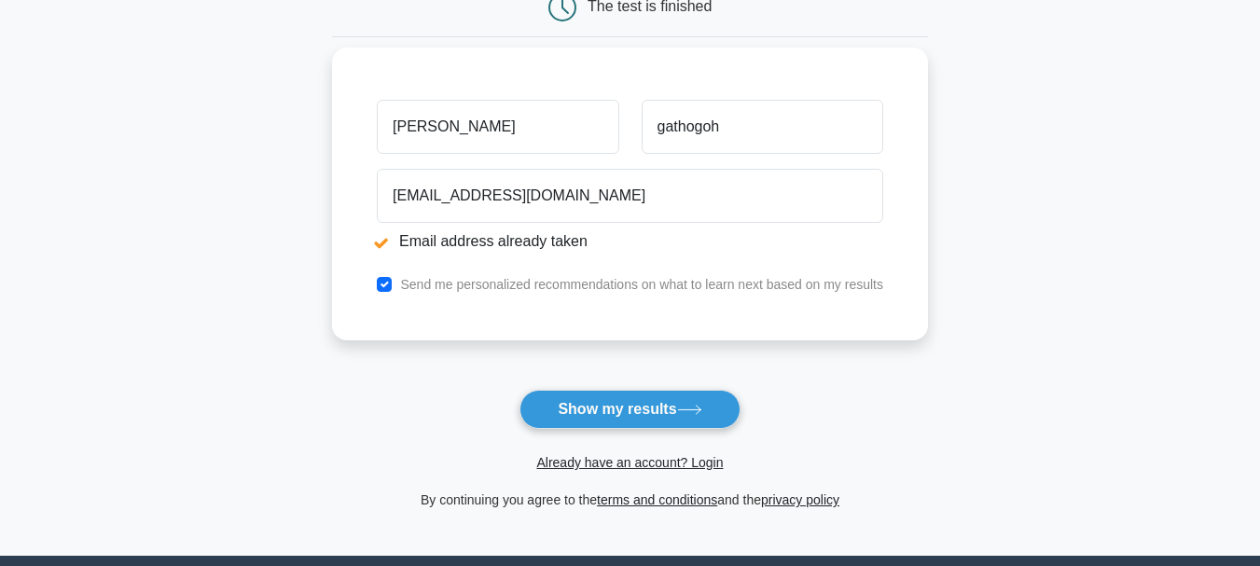
scroll to position [373, 0]
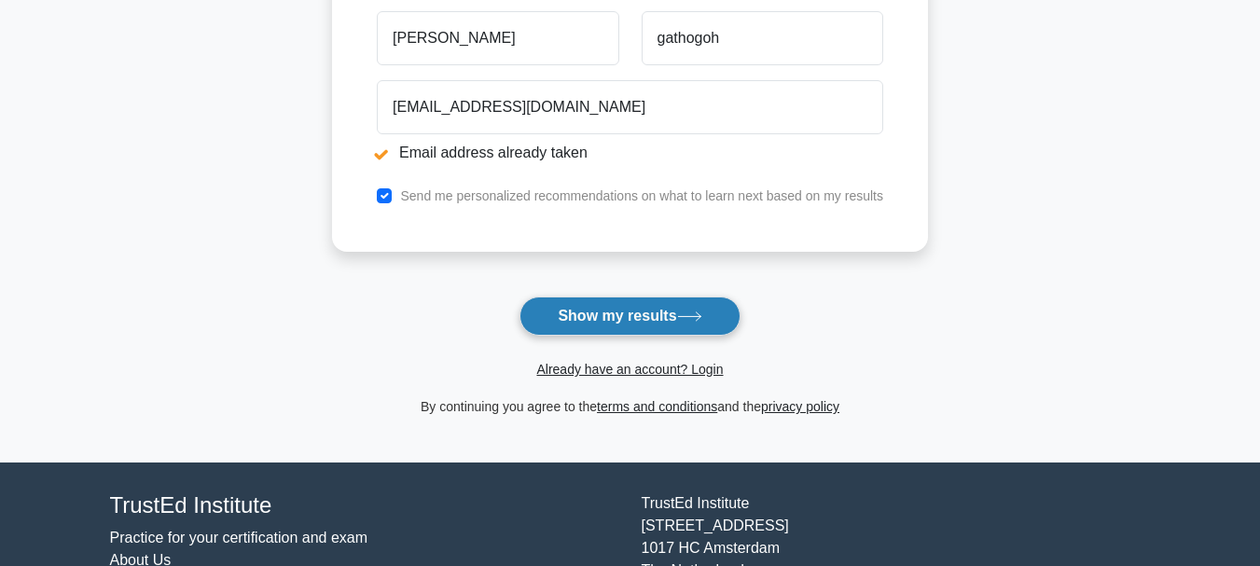
click at [647, 316] on button "Show my results" at bounding box center [630, 316] width 220 height 39
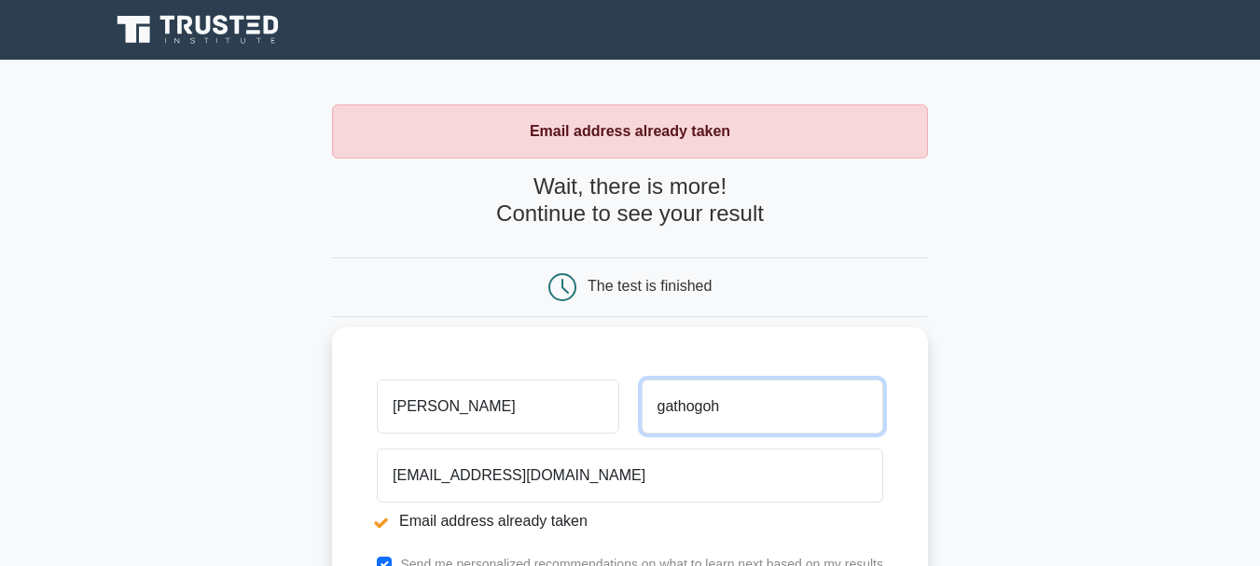
click at [746, 422] on input "gathogoh" at bounding box center [763, 407] width 242 height 54
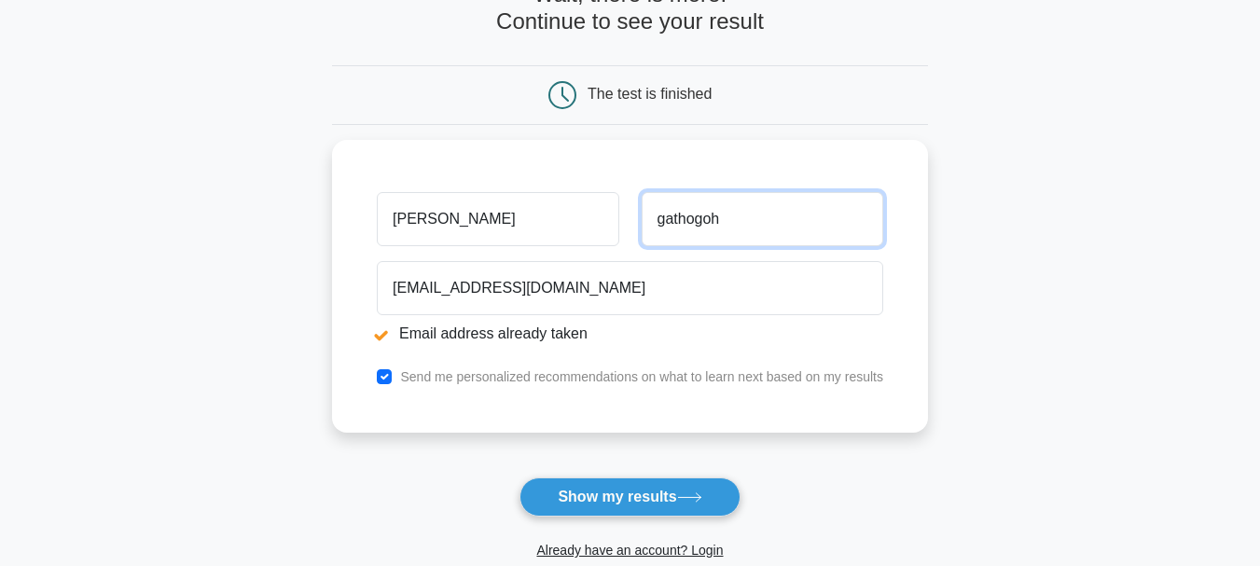
scroll to position [280, 0]
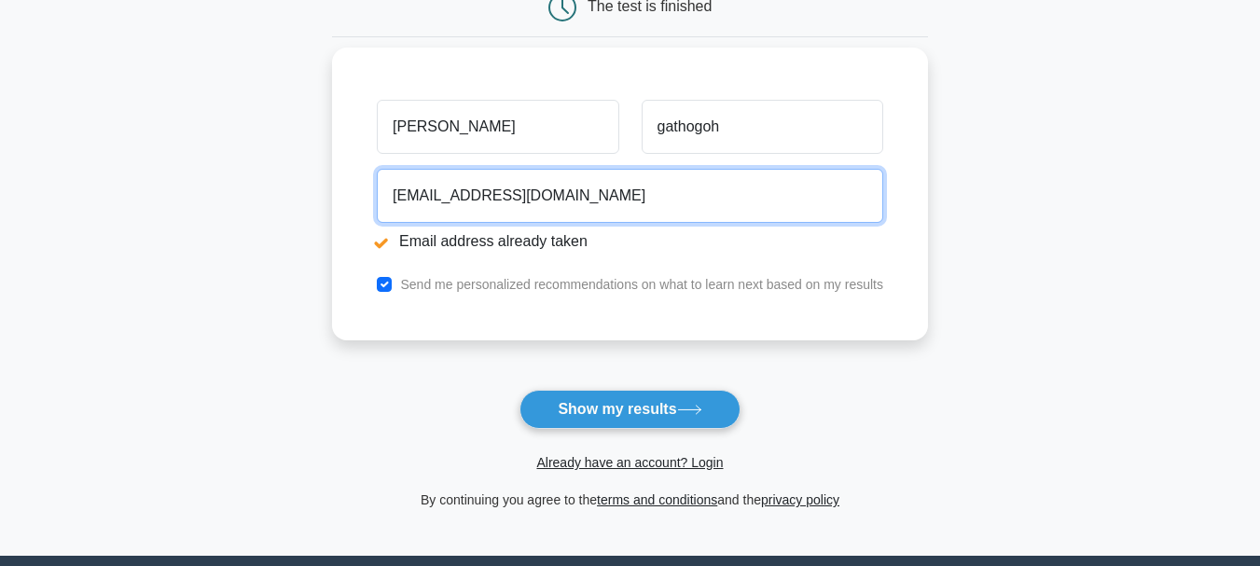
drag, startPoint x: 568, startPoint y: 201, endPoint x: 344, endPoint y: 171, distance: 226.0
click at [344, 171] on div "john gathogoh gathogohk@gmail.com Email address already taken Send me personali…" at bounding box center [630, 194] width 596 height 293
type input "jgathogoh@cuk.ac.ke"
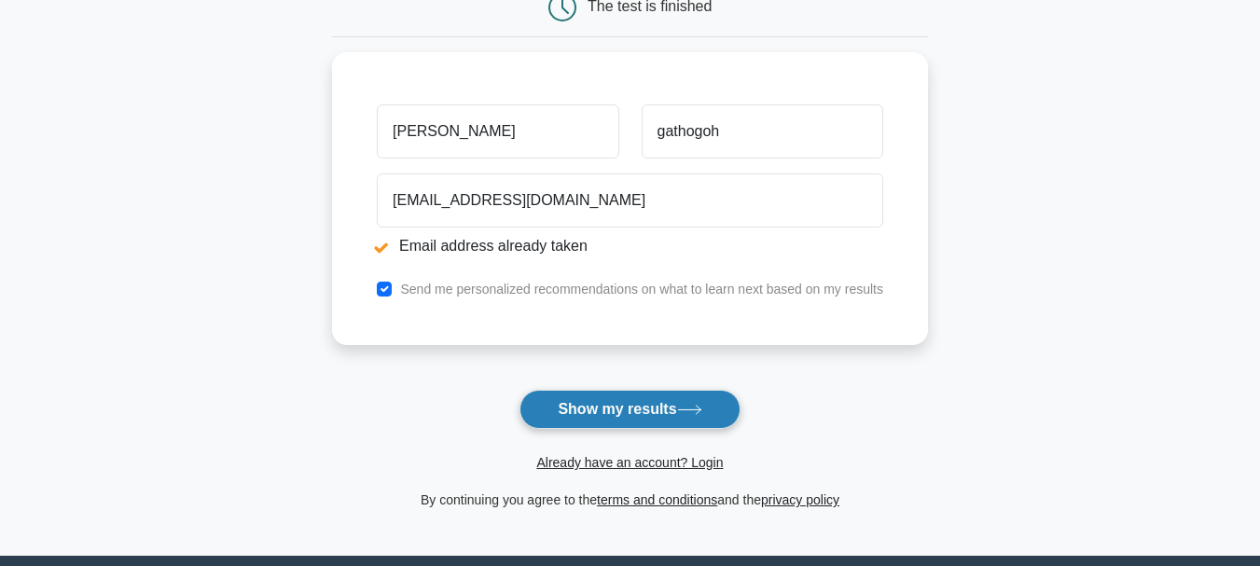
click at [610, 406] on button "Show my results" at bounding box center [630, 409] width 220 height 39
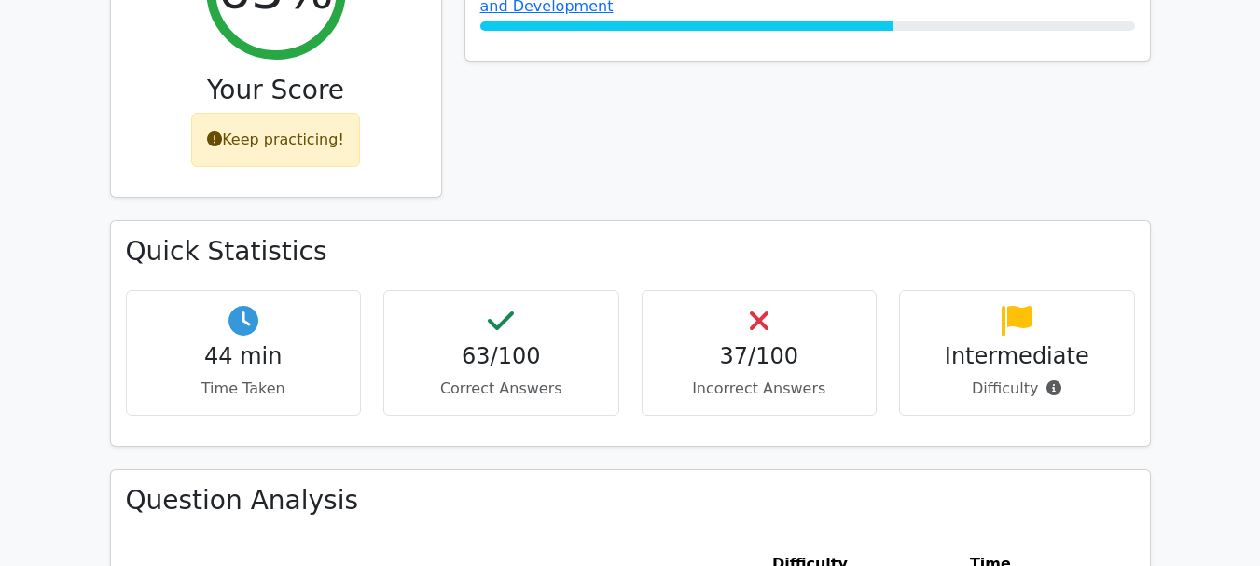
scroll to position [933, 0]
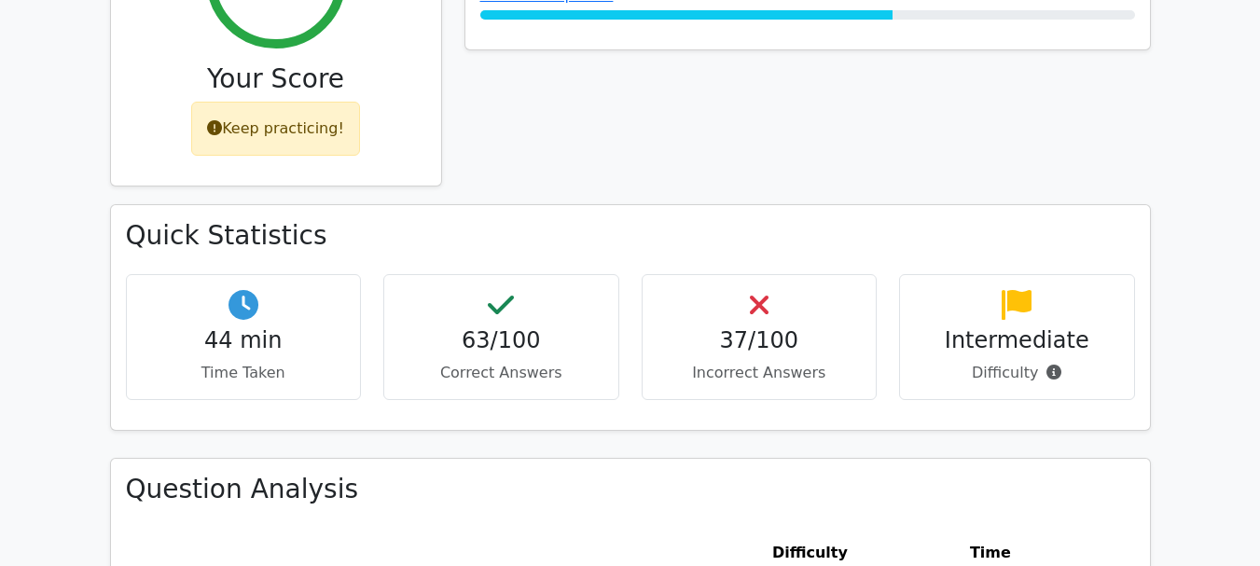
click at [757, 362] on p "Incorrect Answers" at bounding box center [760, 373] width 204 height 22
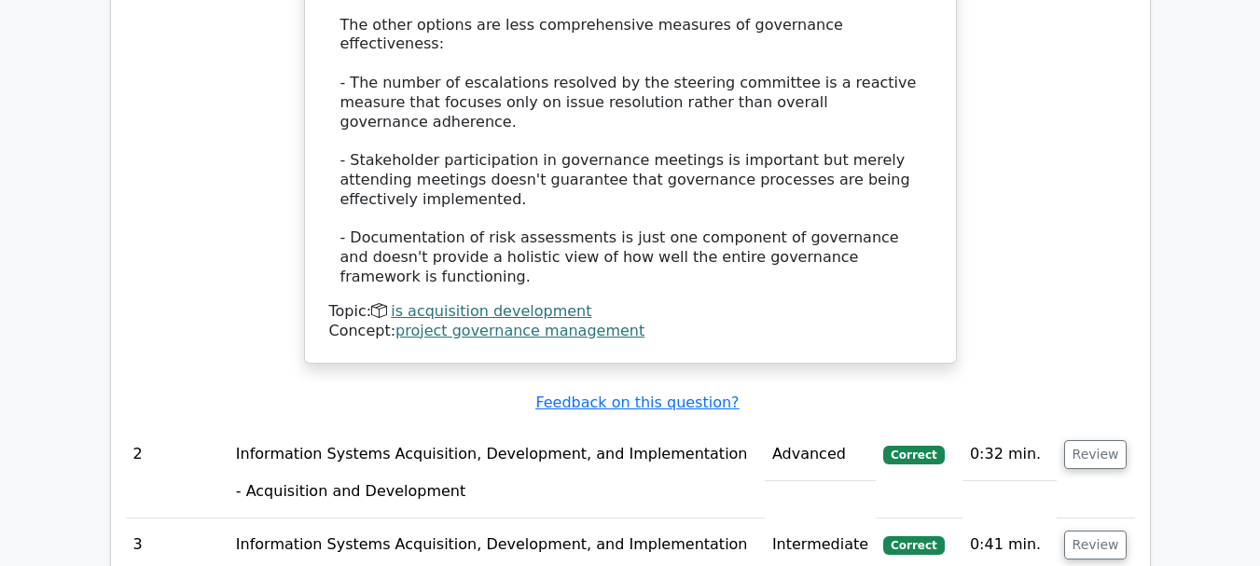
scroll to position [2519, 0]
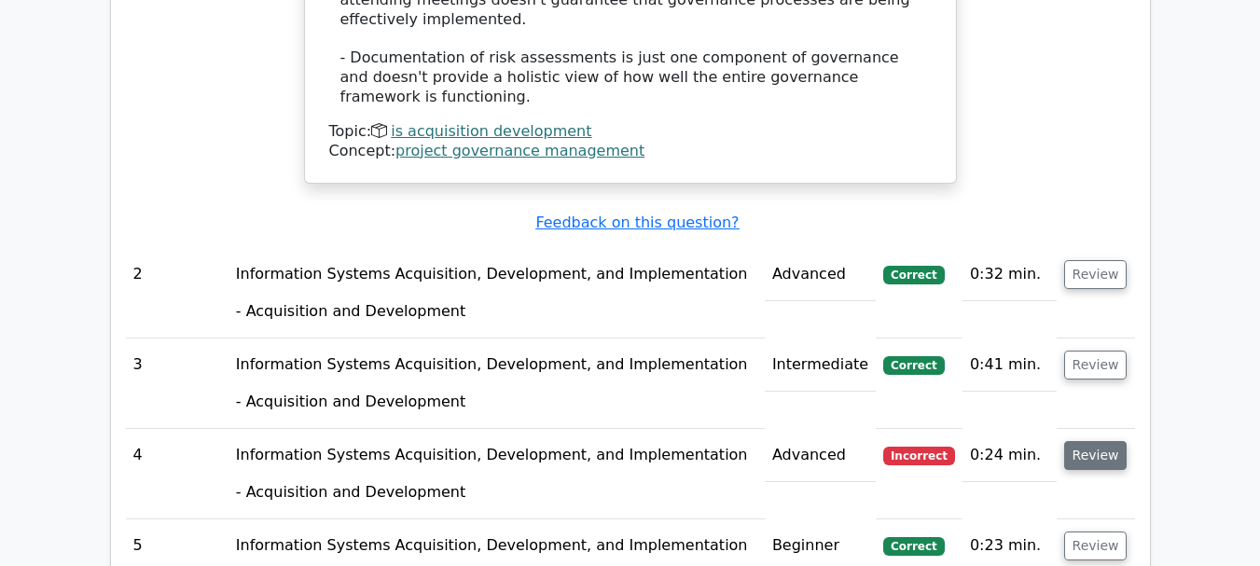
click at [1081, 441] on button "Review" at bounding box center [1095, 455] width 63 height 29
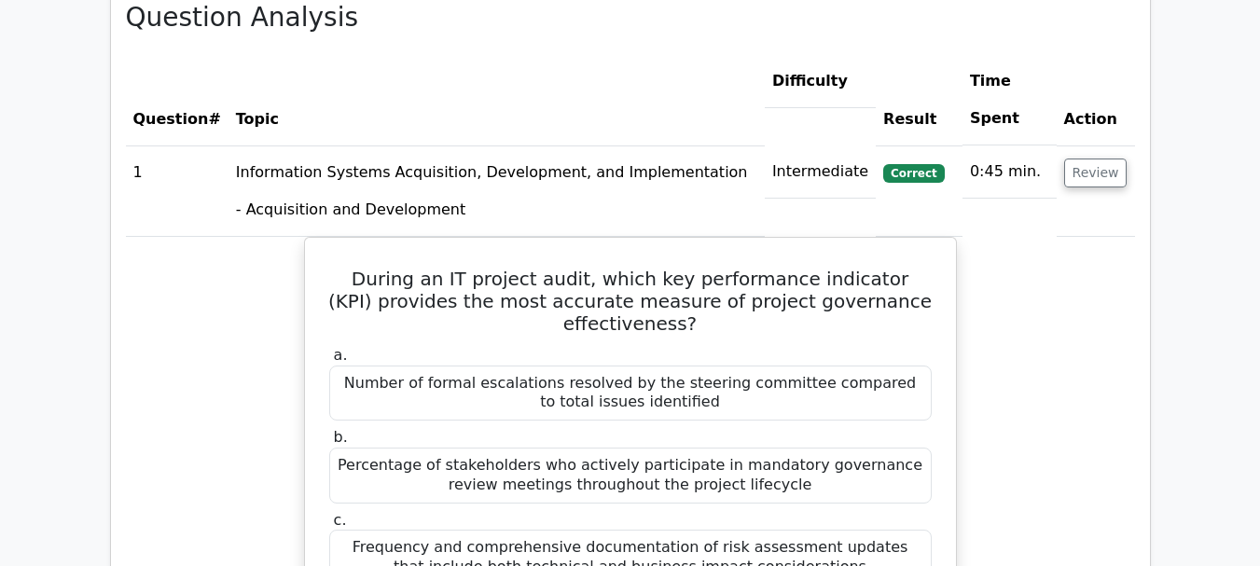
scroll to position [1399, 0]
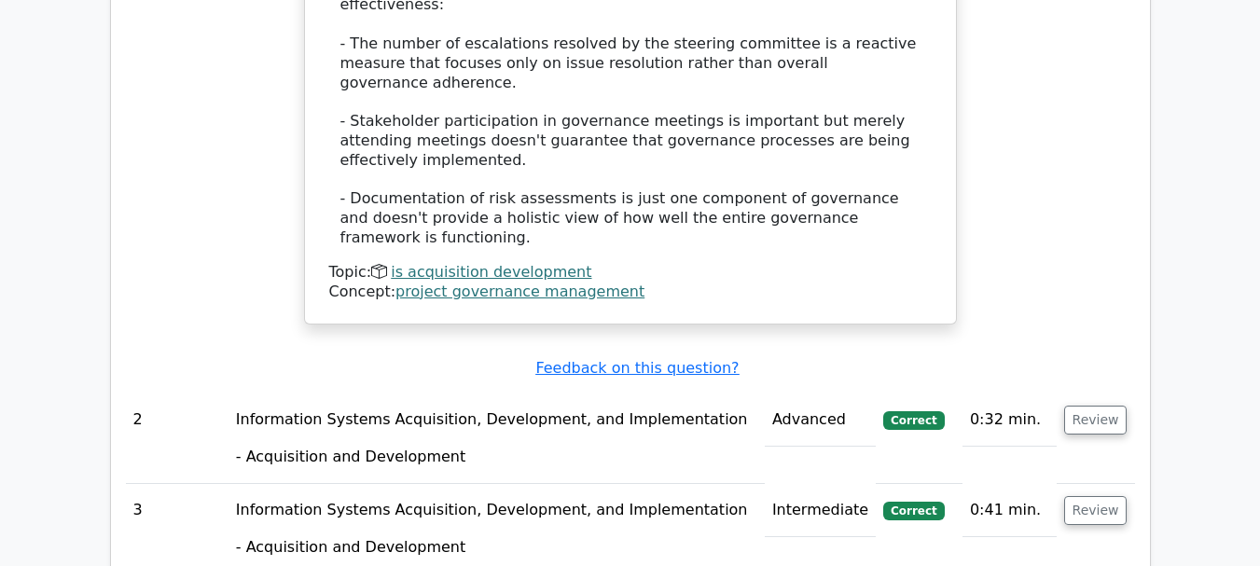
scroll to position [2425, 0]
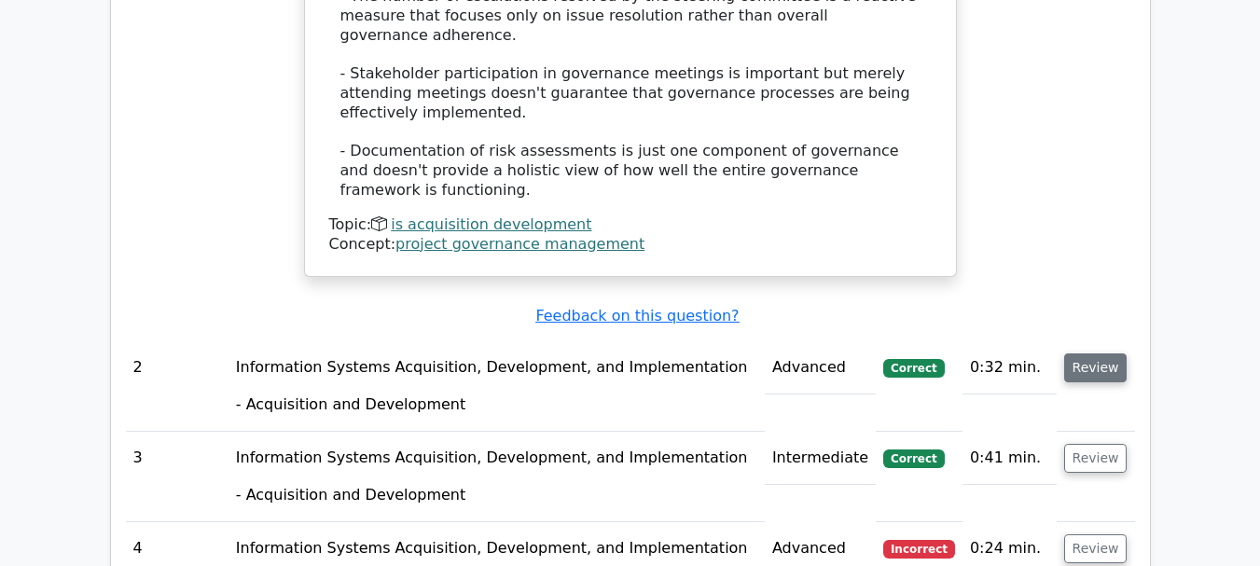
click at [1097, 354] on button "Review" at bounding box center [1095, 368] width 63 height 29
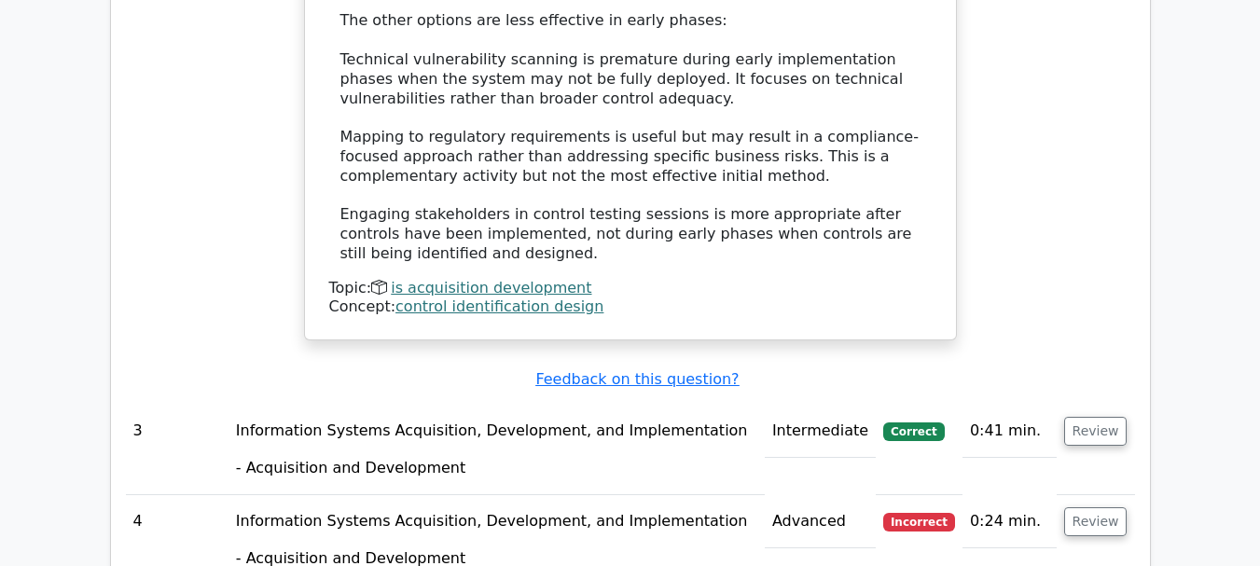
scroll to position [3545, 0]
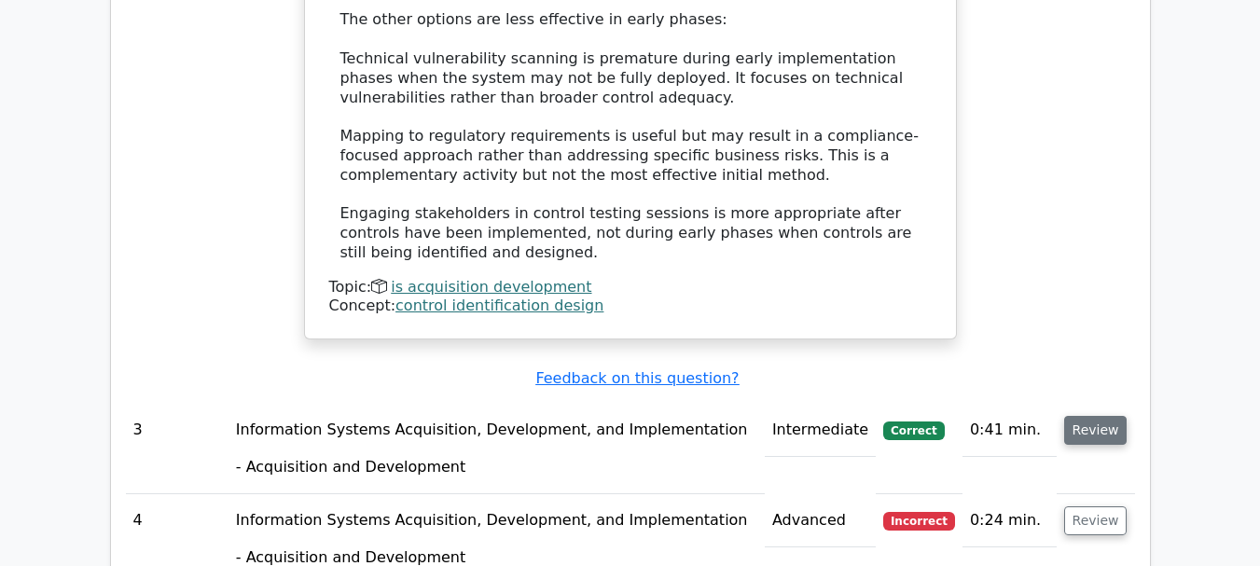
click at [1089, 416] on button "Review" at bounding box center [1095, 430] width 63 height 29
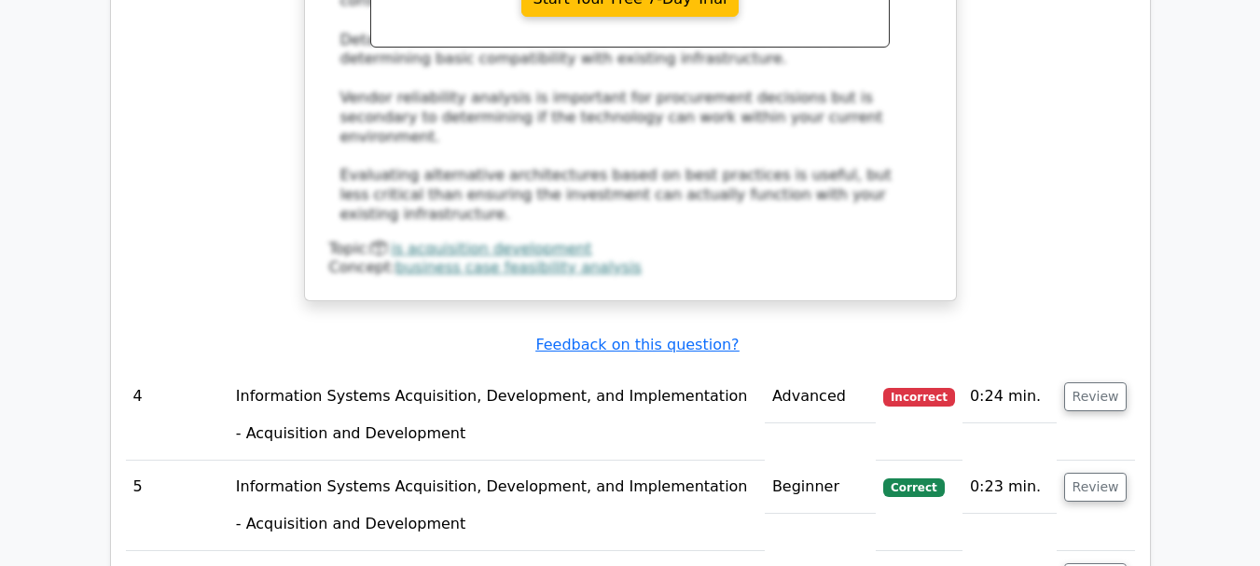
scroll to position [4664, 0]
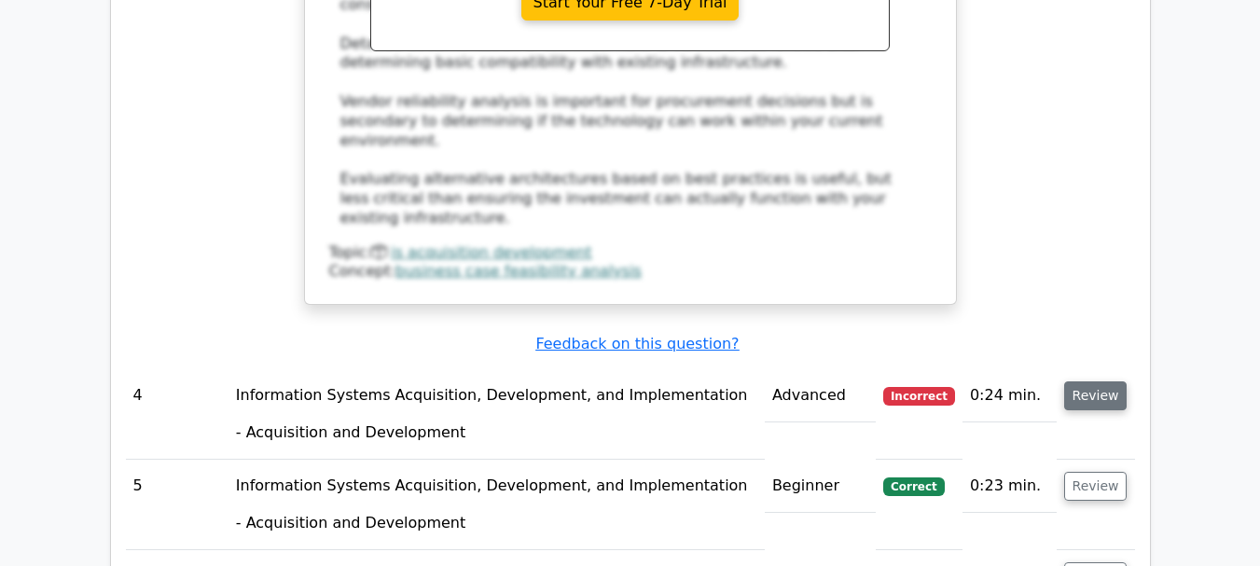
click at [1093, 382] on button "Review" at bounding box center [1095, 396] width 63 height 29
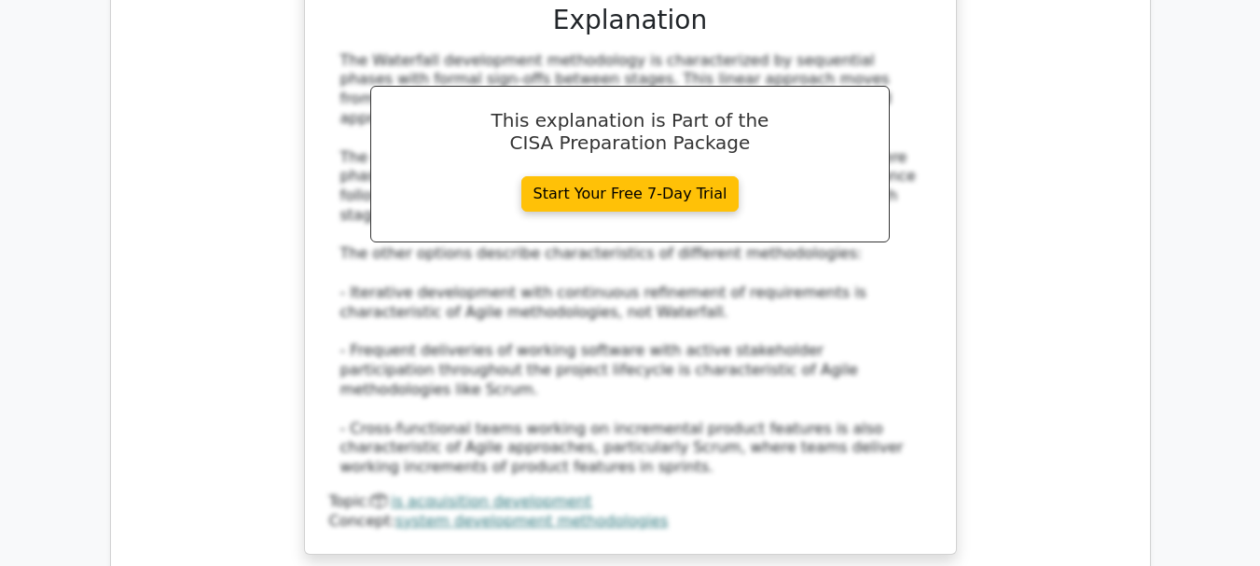
scroll to position [5690, 0]
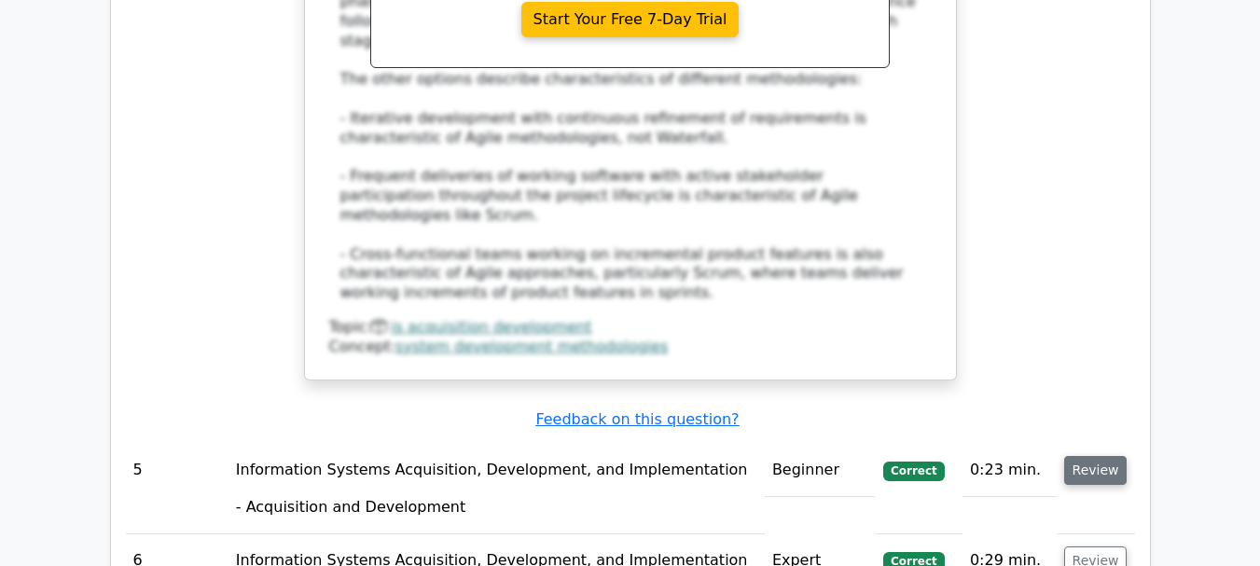
click at [1103, 456] on button "Review" at bounding box center [1095, 470] width 63 height 29
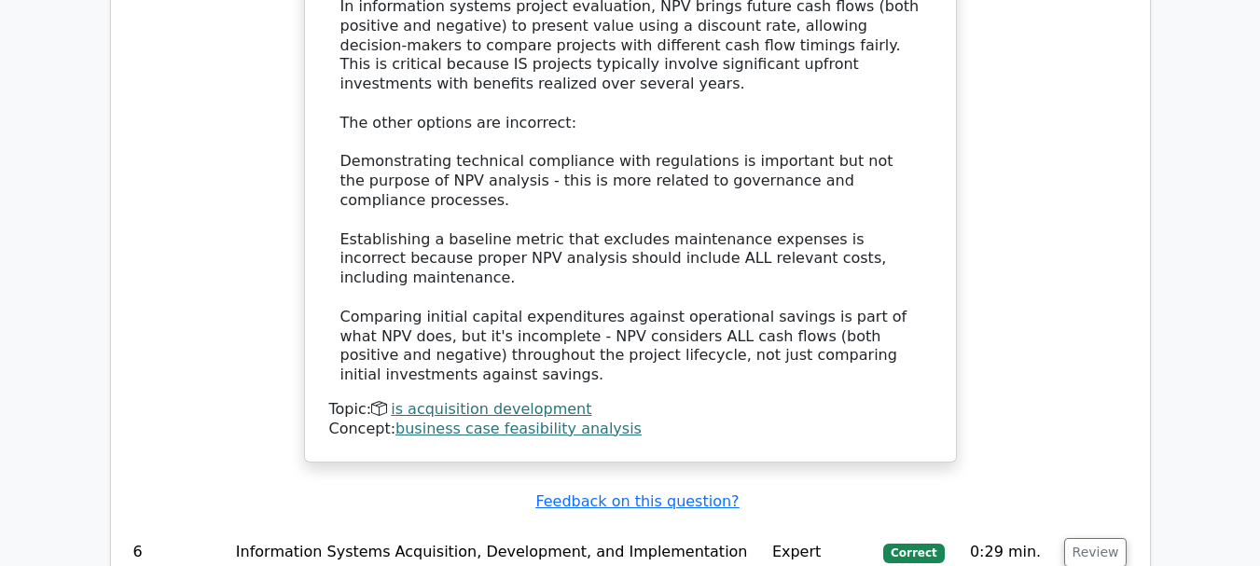
scroll to position [6809, 0]
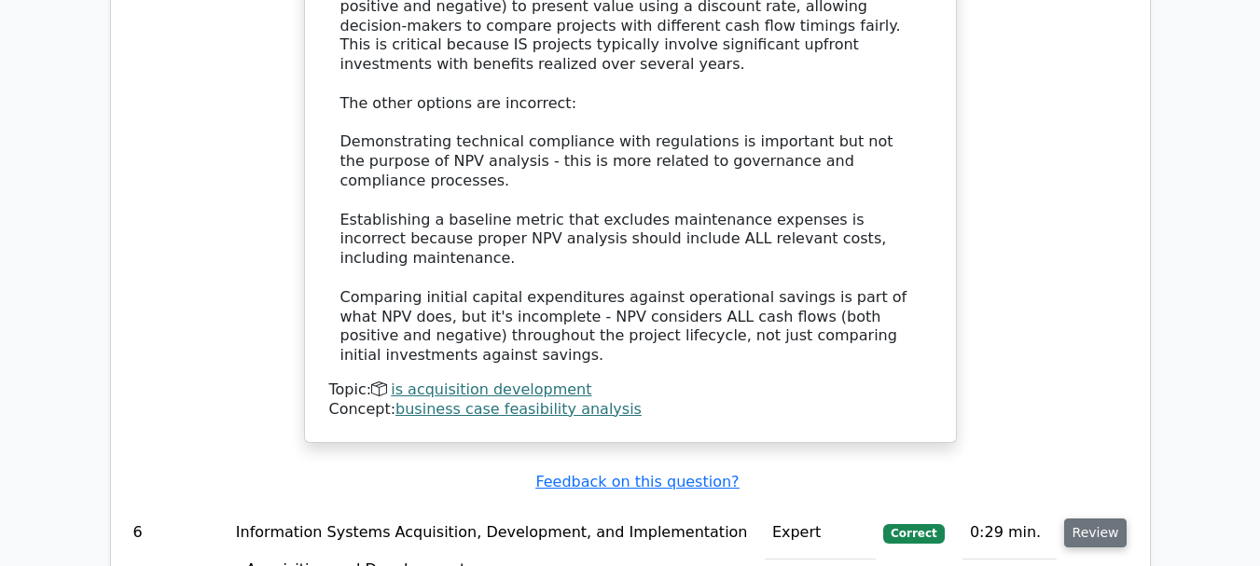
click at [1093, 519] on button "Review" at bounding box center [1095, 533] width 63 height 29
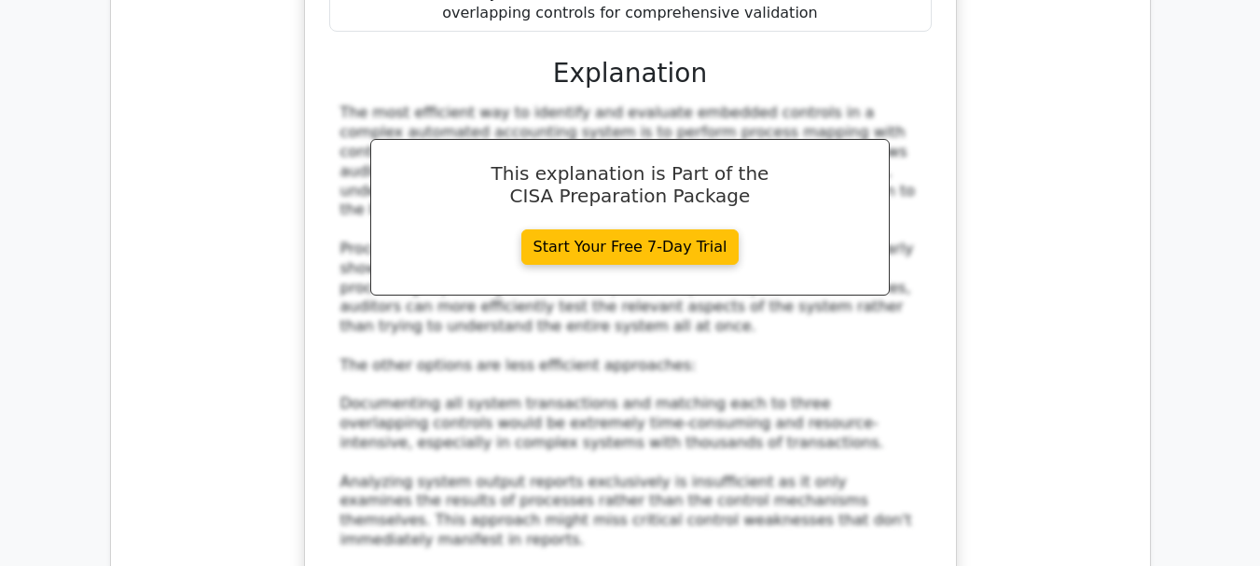
scroll to position [7835, 0]
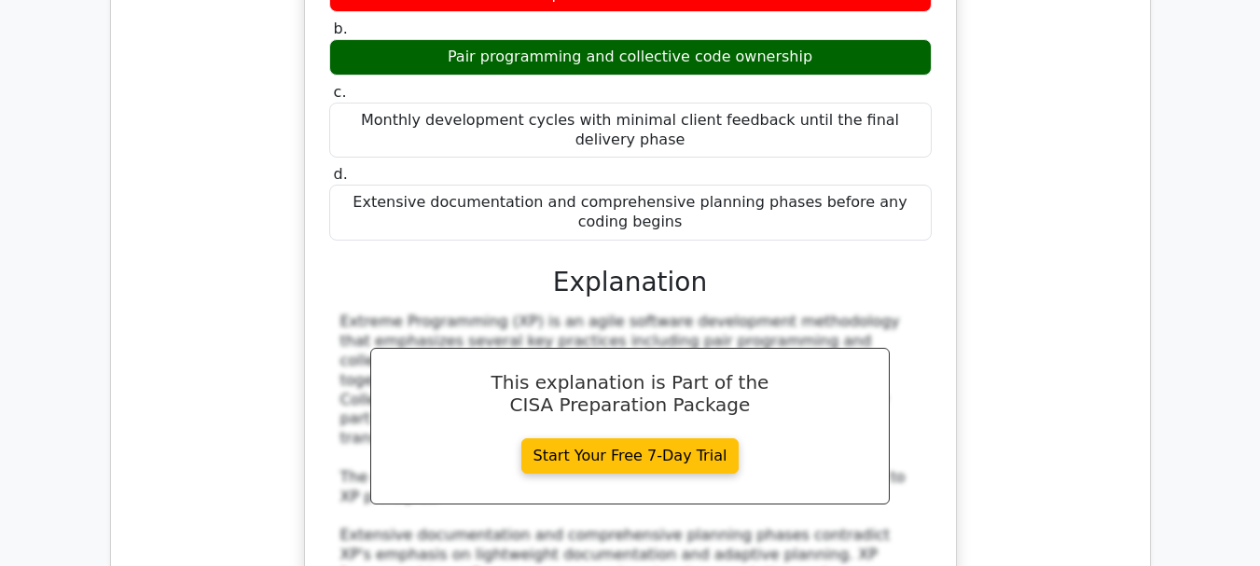
scroll to position [8955, 0]
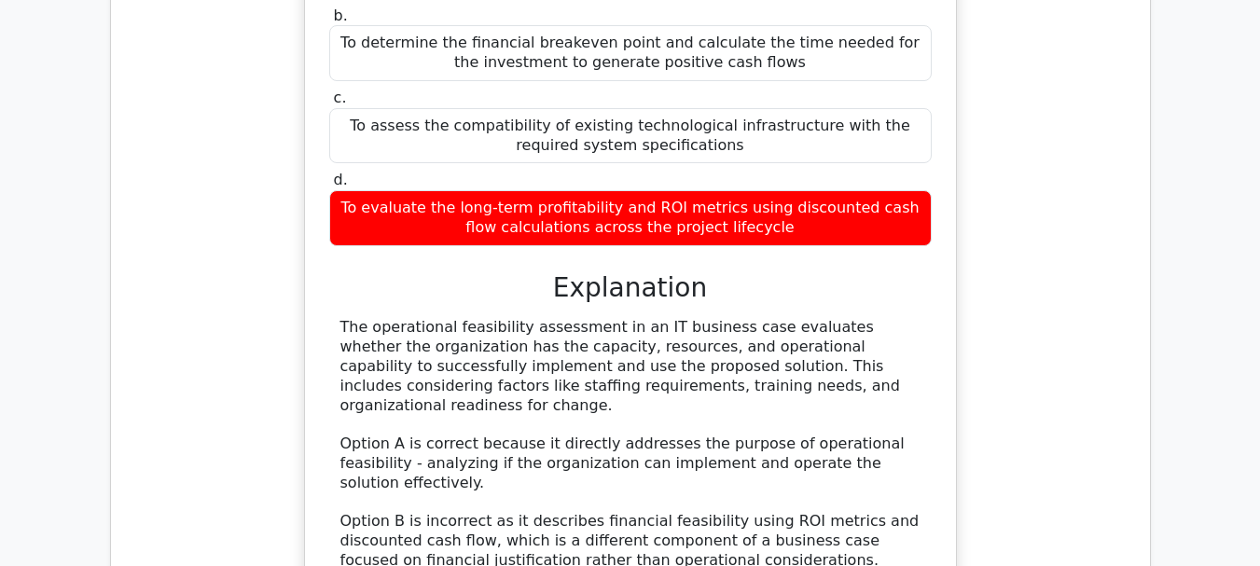
scroll to position [10167, 0]
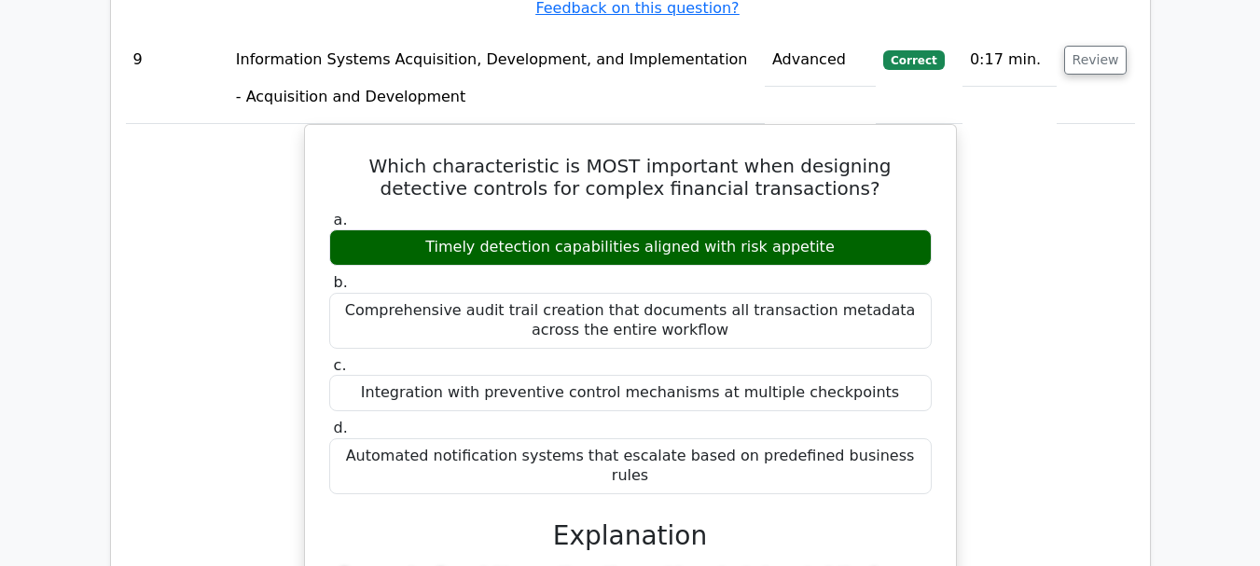
scroll to position [11007, 0]
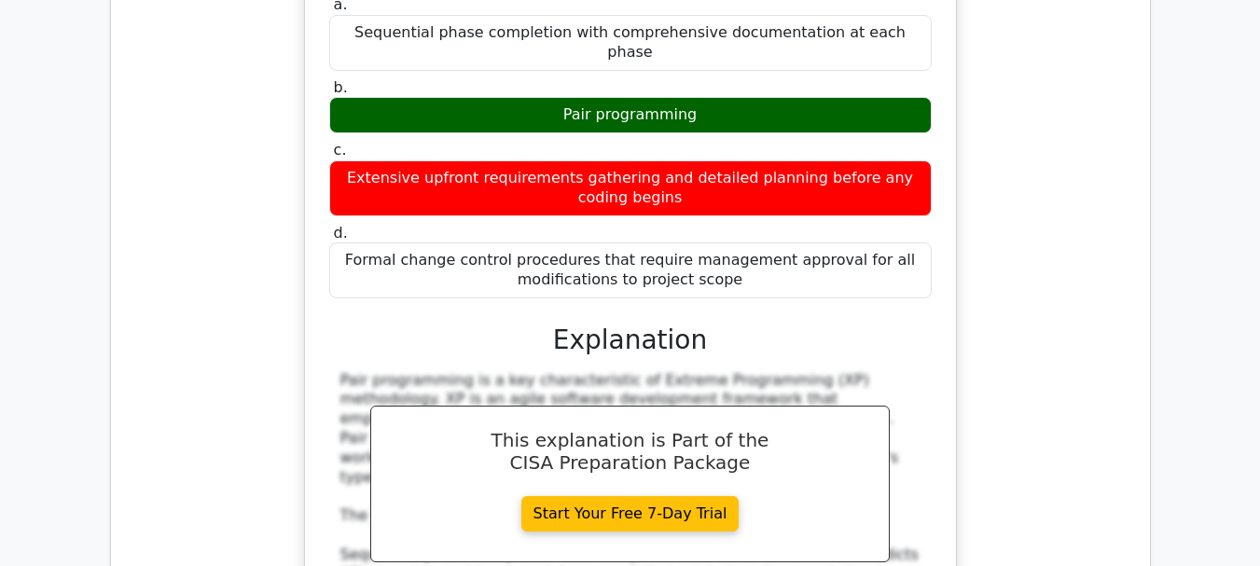
scroll to position [12126, 0]
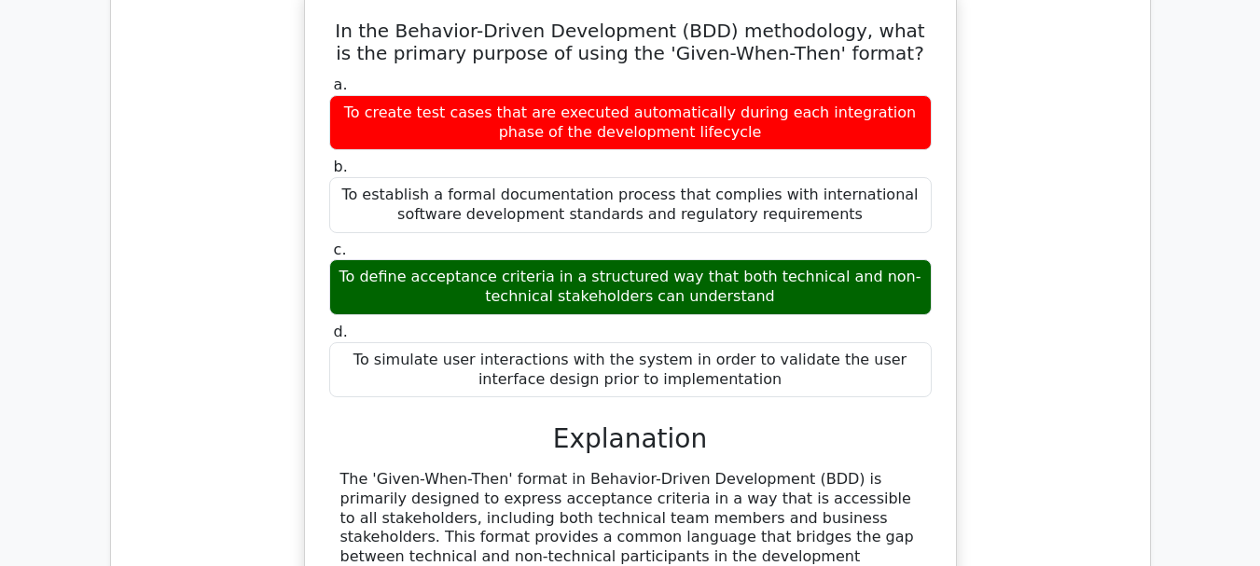
scroll to position [13339, 0]
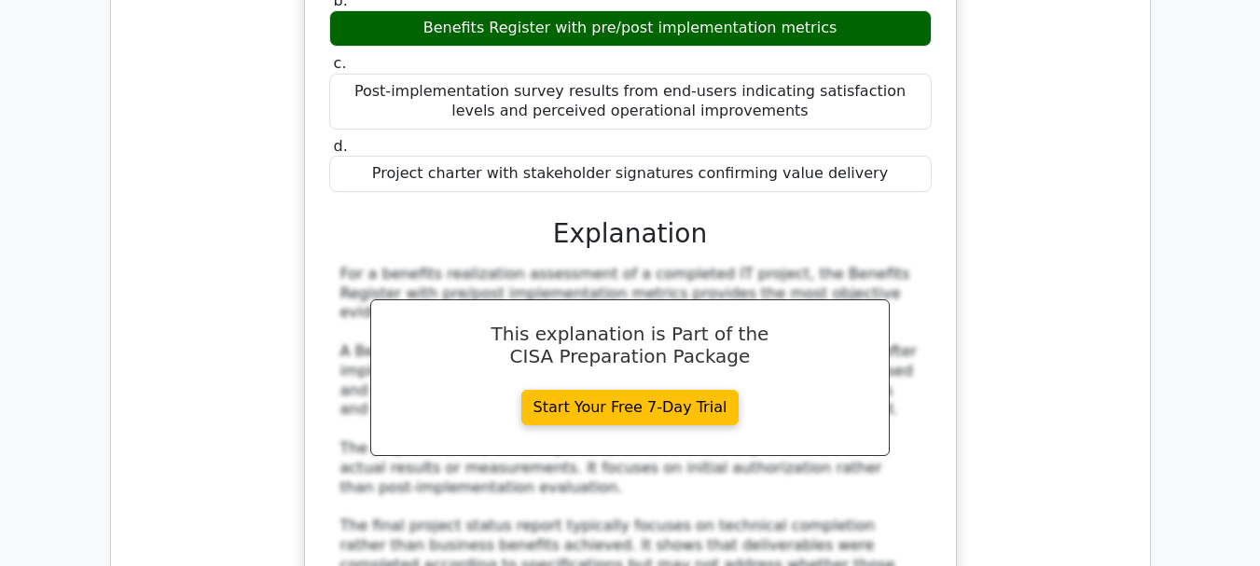
scroll to position [14458, 0]
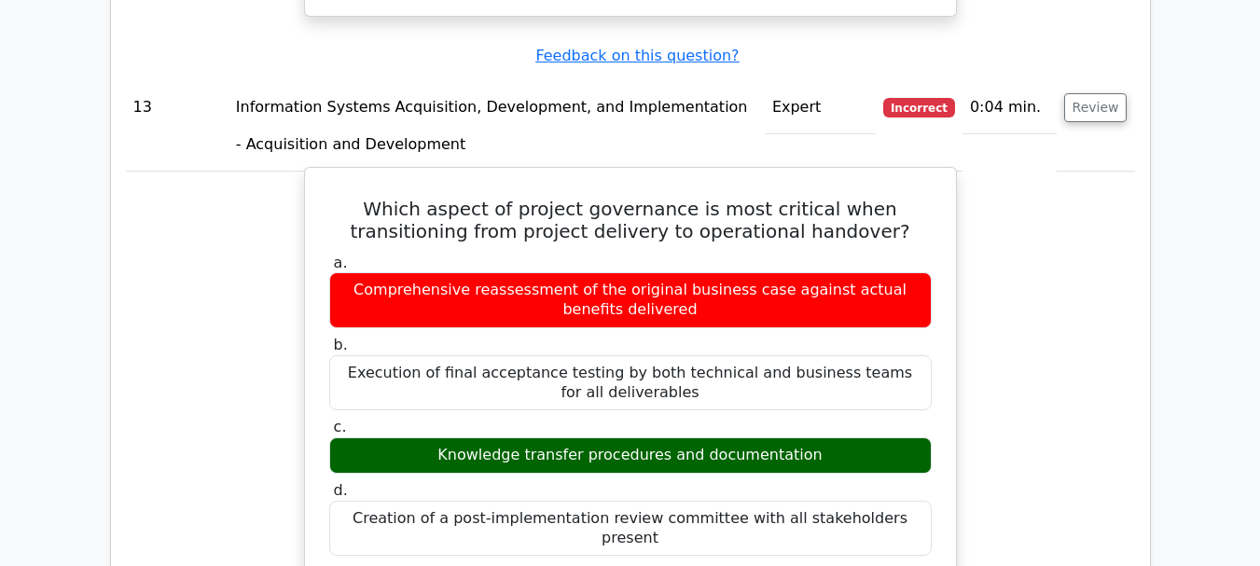
scroll to position [15484, 0]
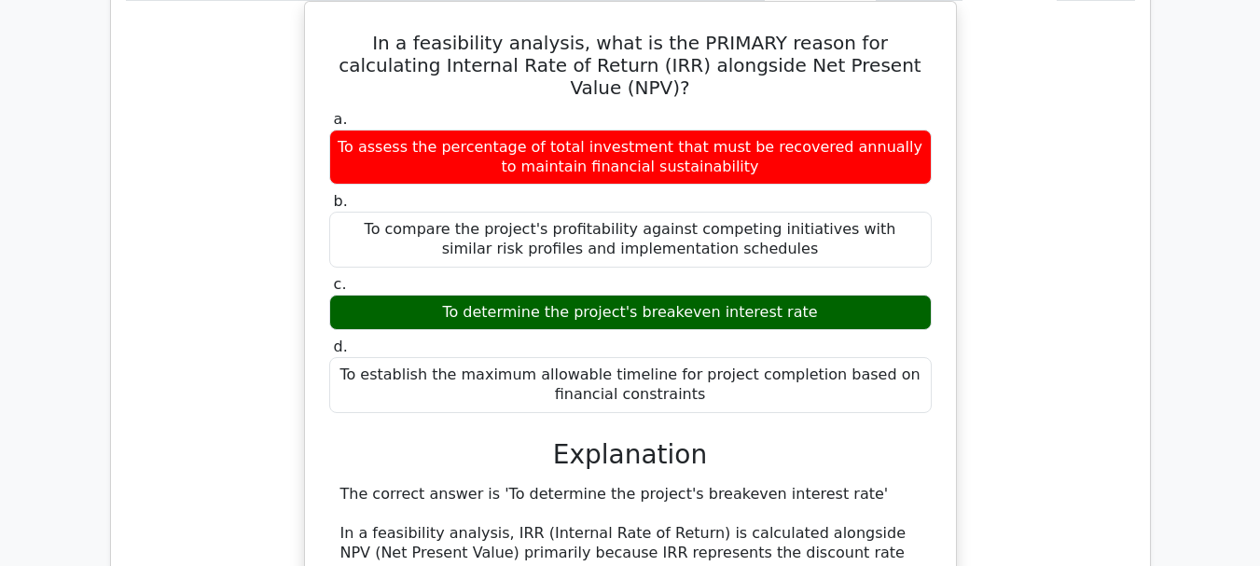
scroll to position [16510, 0]
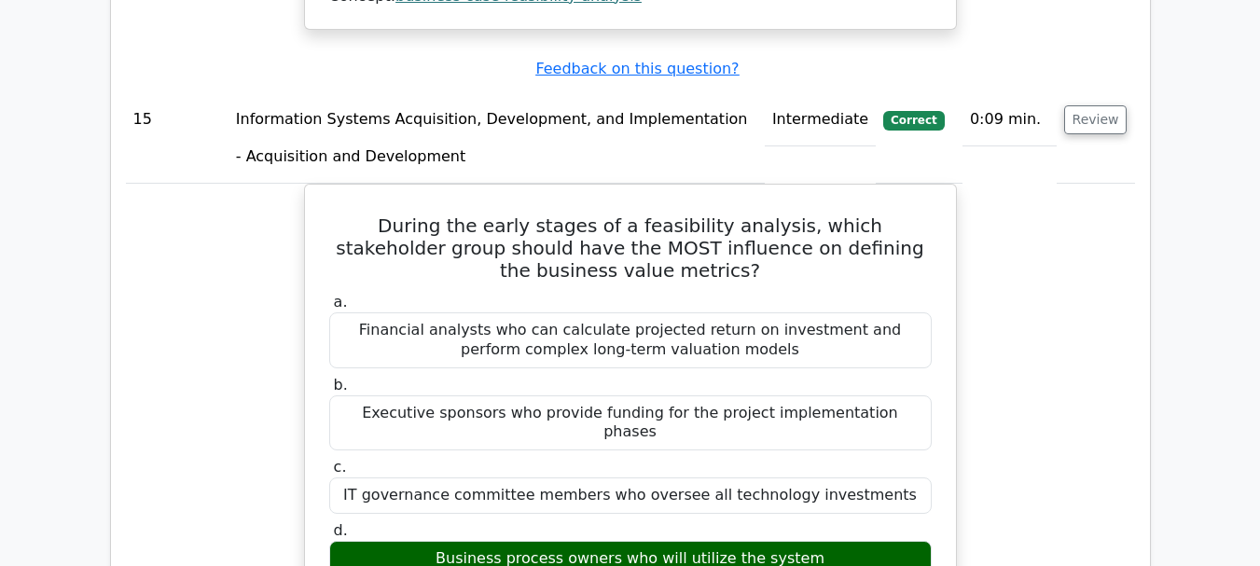
scroll to position [17723, 0]
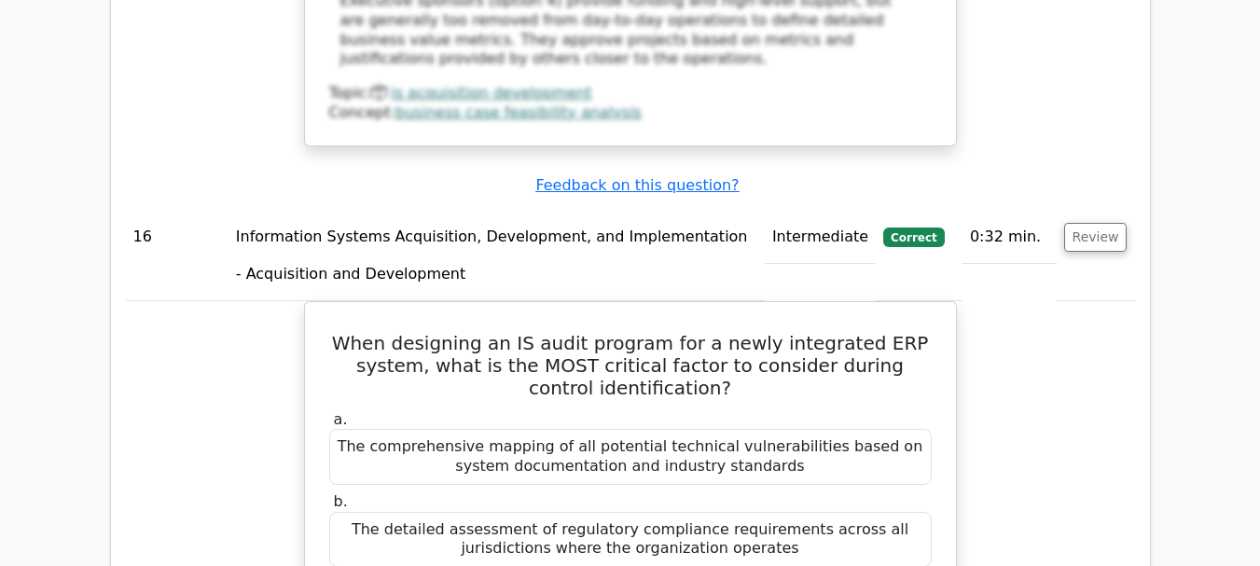
scroll to position [18749, 0]
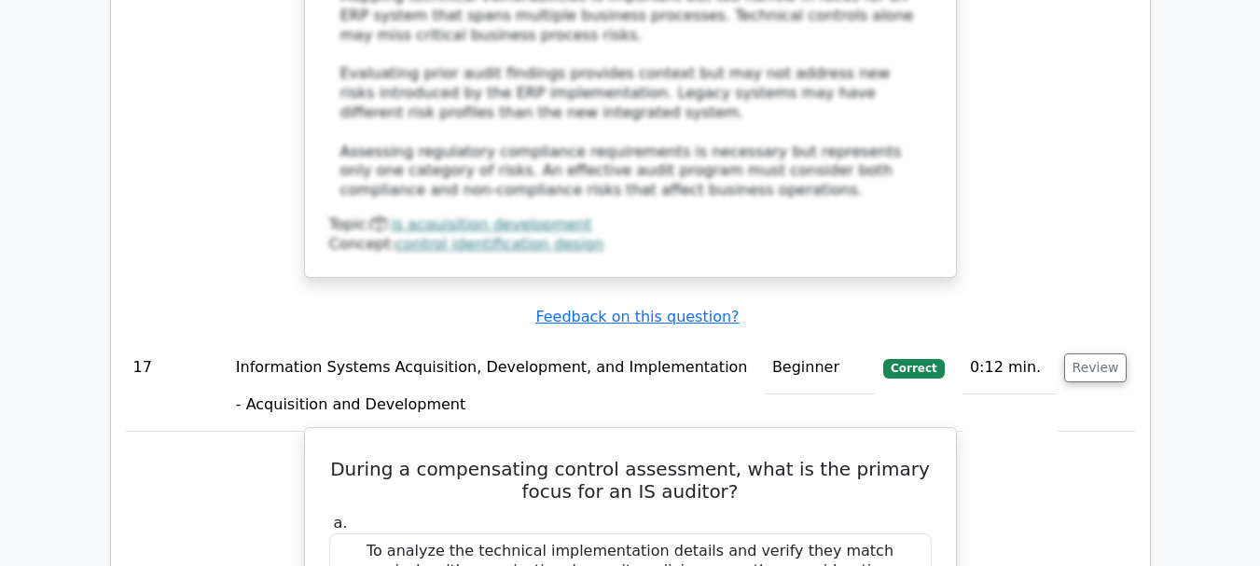
scroll to position [19868, 0]
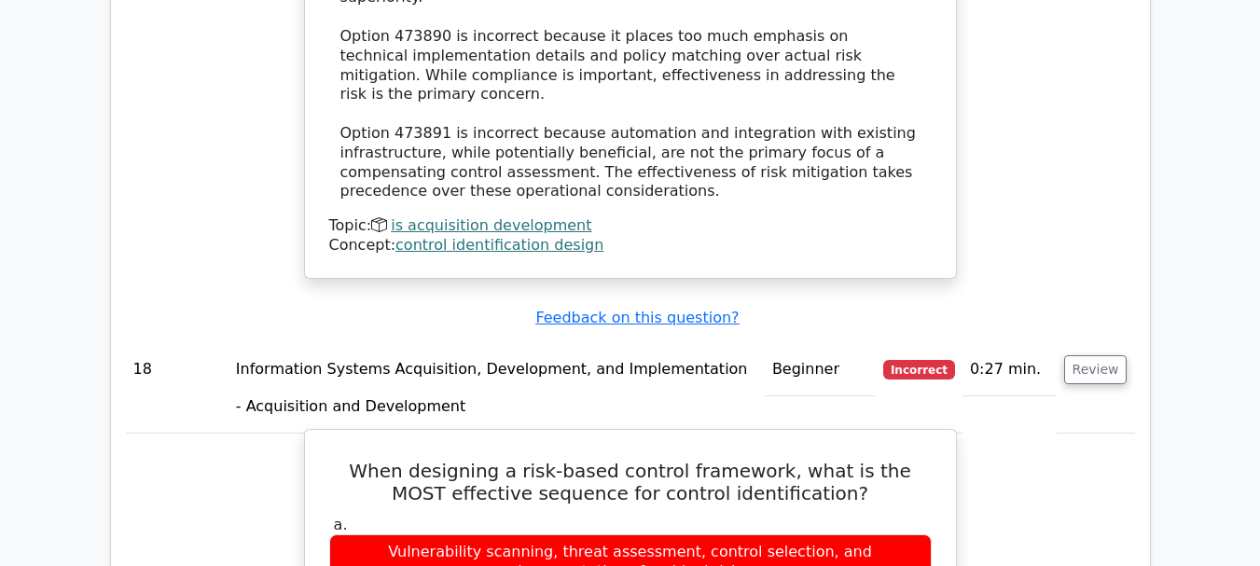
scroll to position [20988, 0]
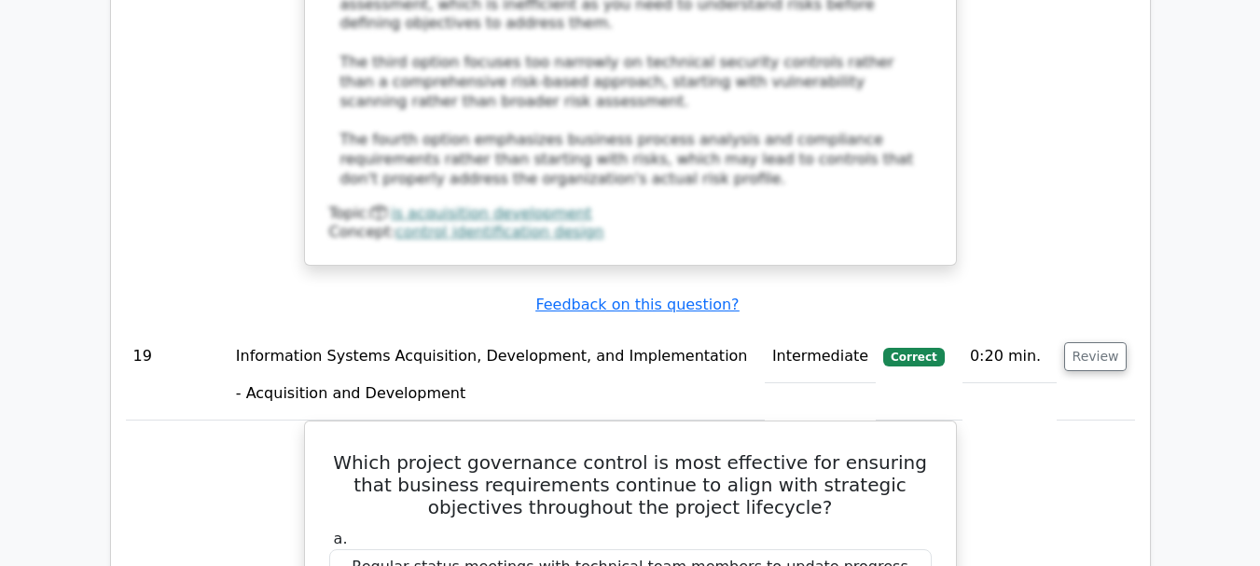
scroll to position [21943, 0]
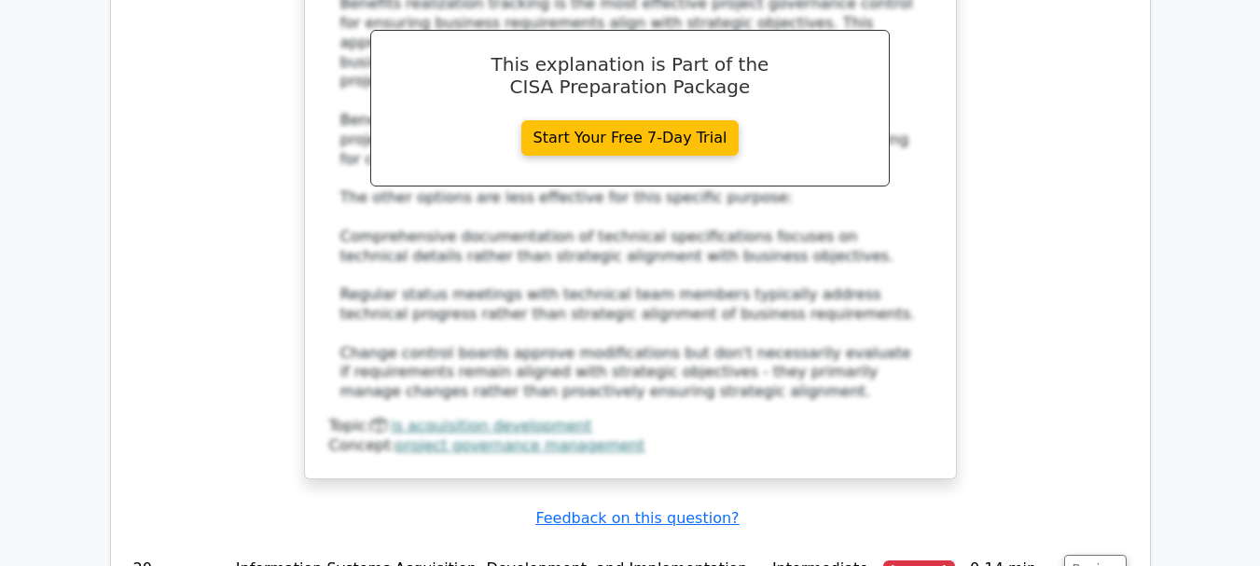
scroll to position [23155, 0]
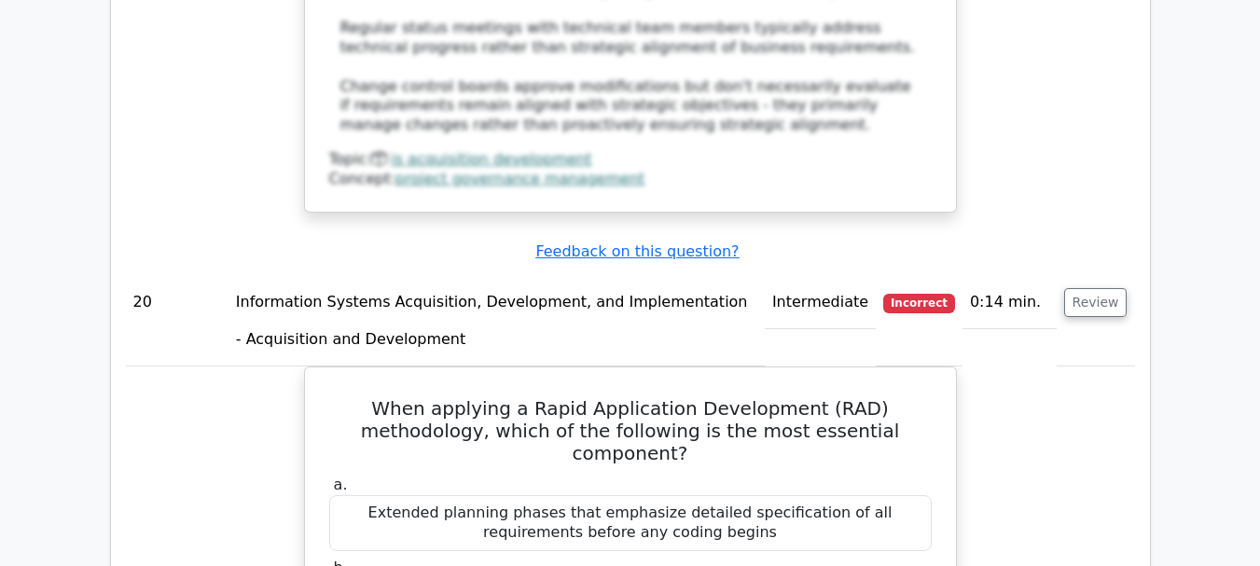
drag, startPoint x: 1098, startPoint y: 296, endPoint x: 1038, endPoint y: 308, distance: 60.9
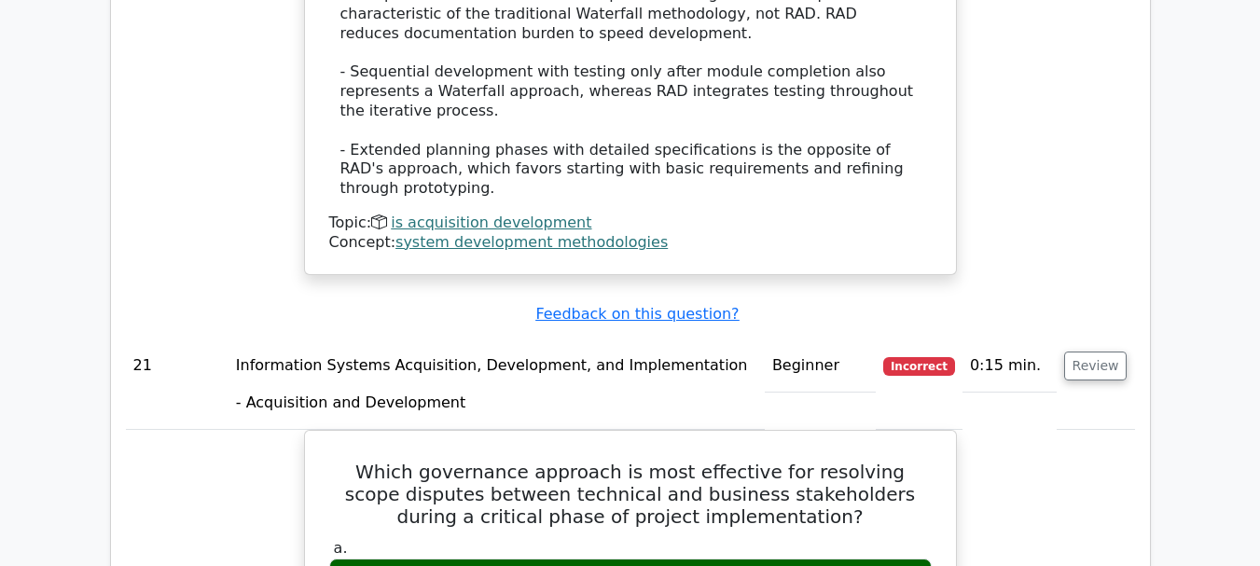
scroll to position [24275, 0]
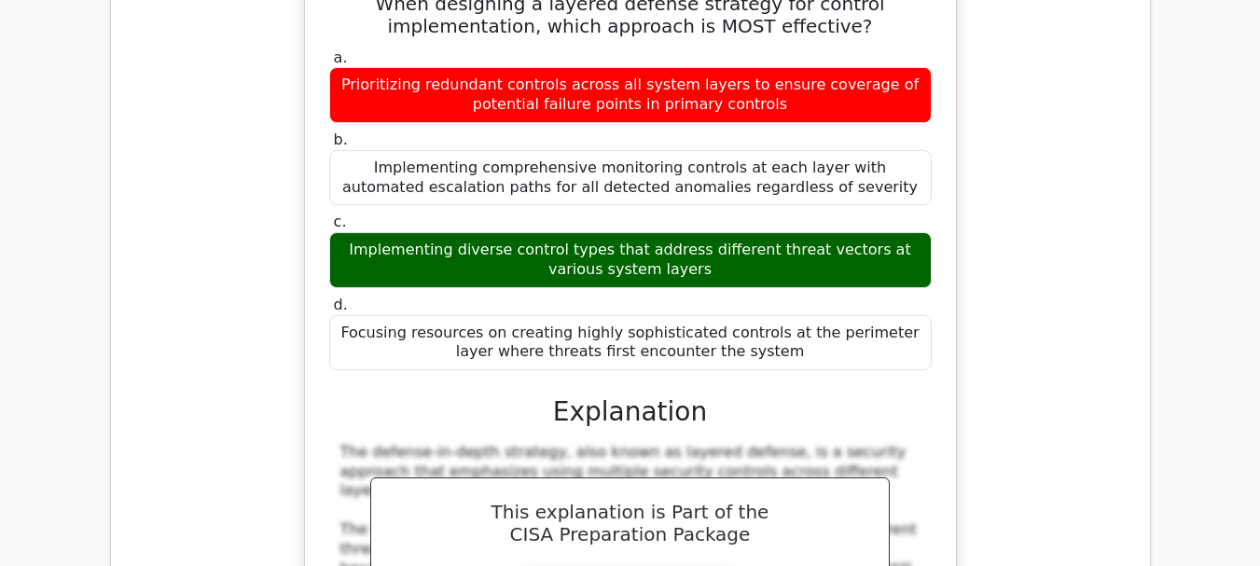
scroll to position [25659, 0]
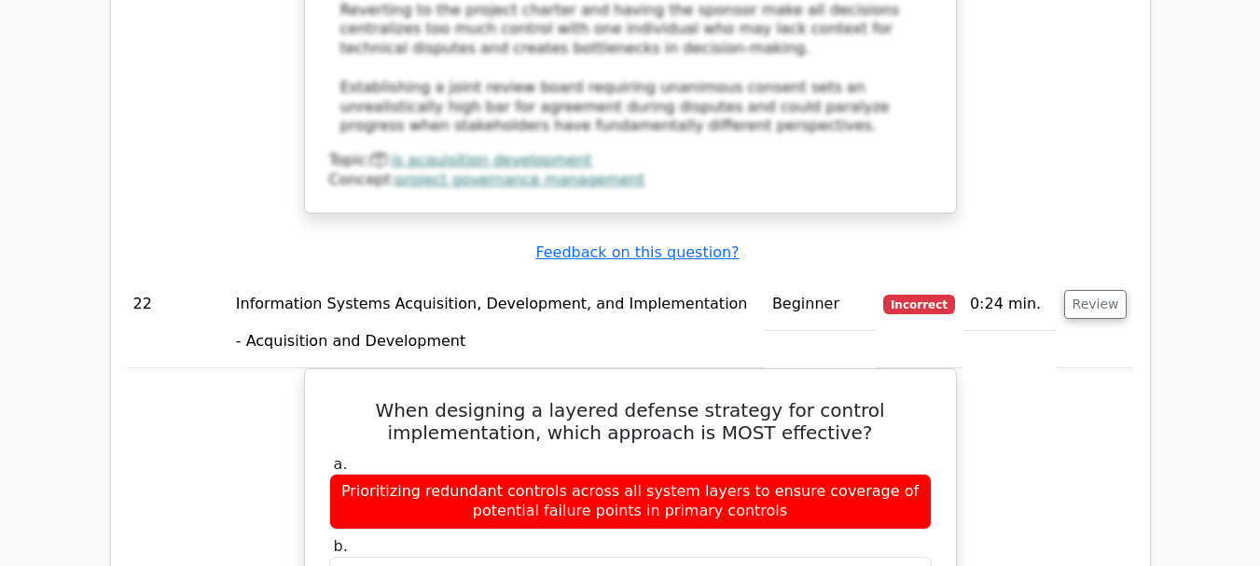
scroll to position [25472, 0]
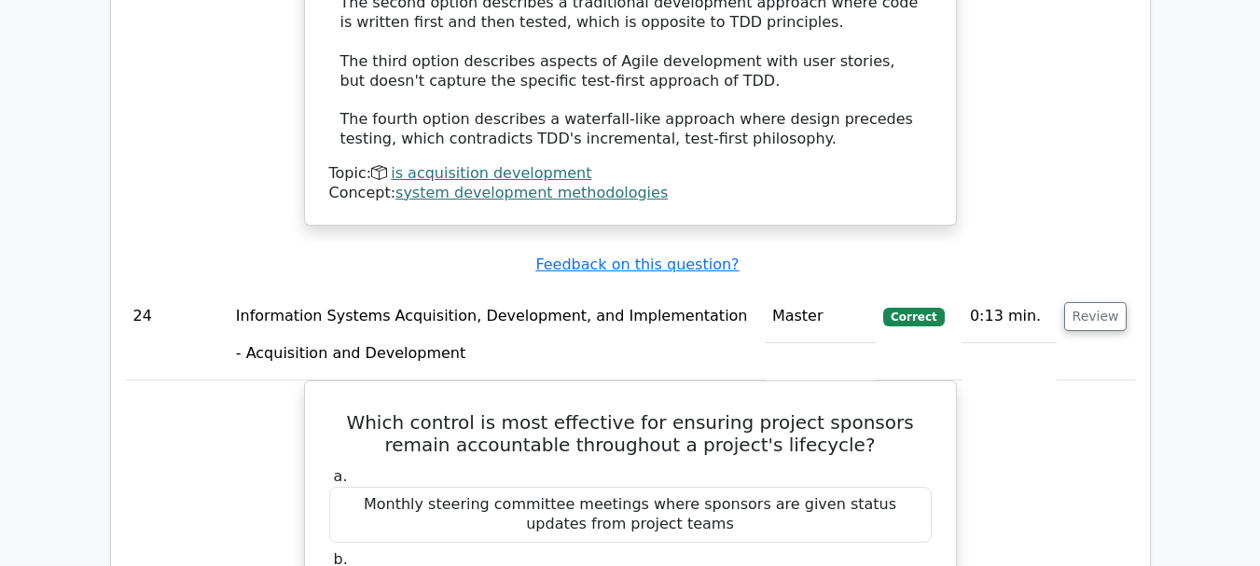
scroll to position [27711, 0]
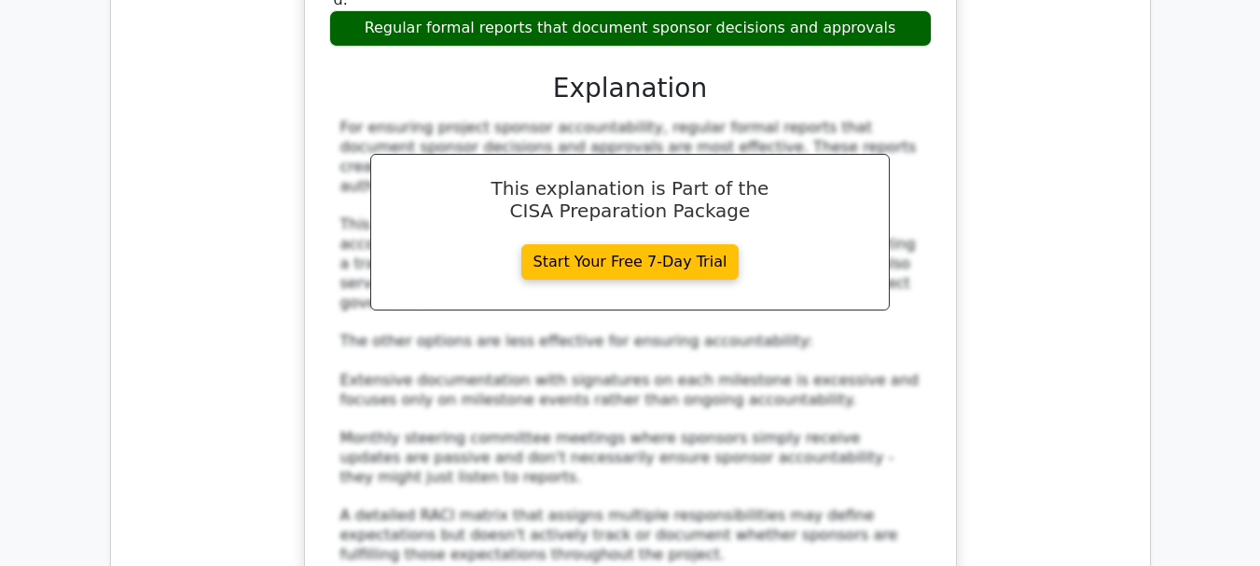
scroll to position [28644, 0]
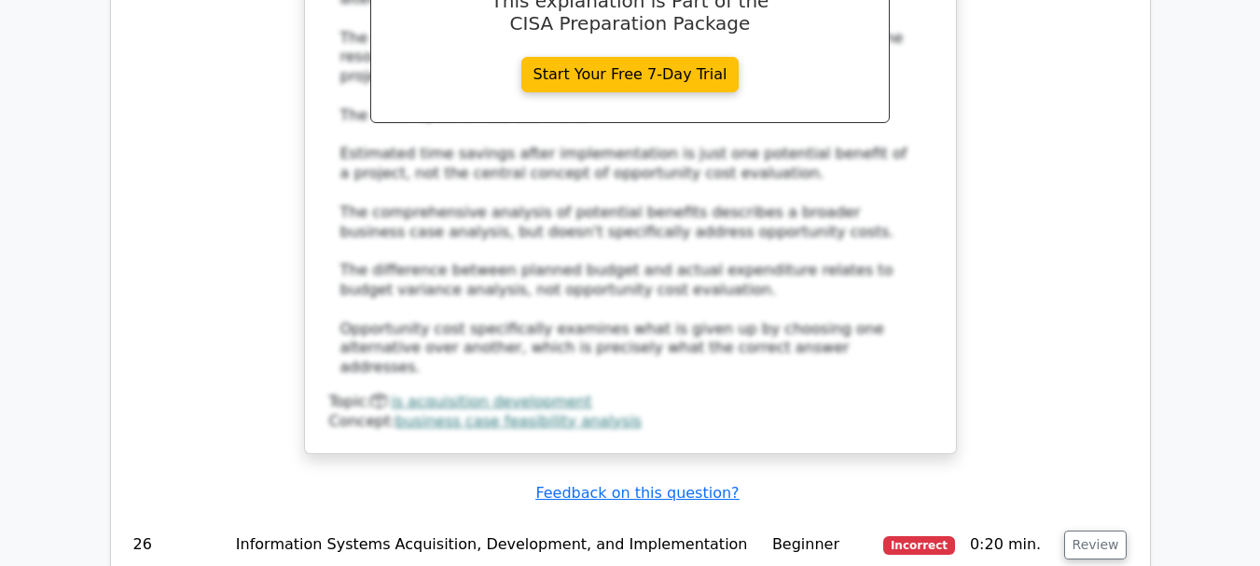
scroll to position [29763, 0]
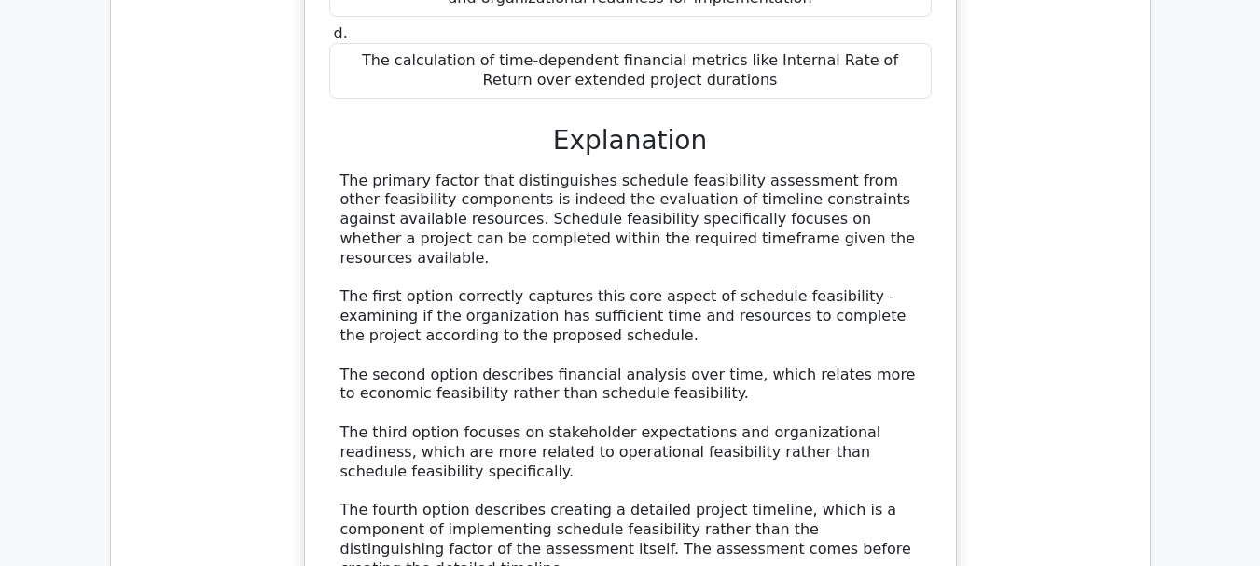
scroll to position [30789, 0]
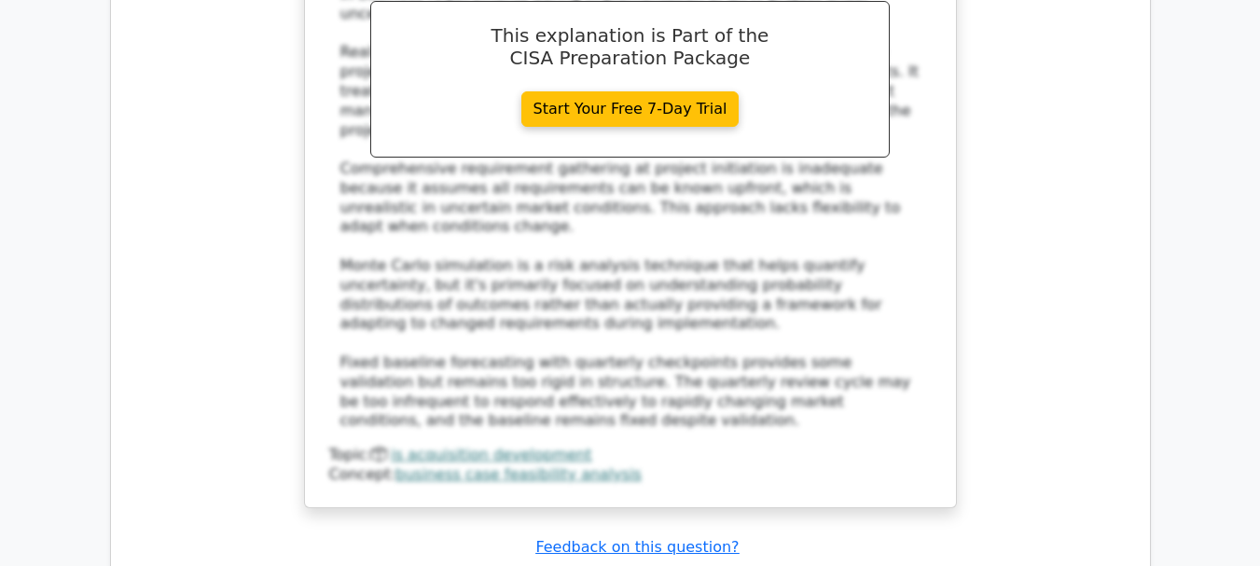
scroll to position [31909, 0]
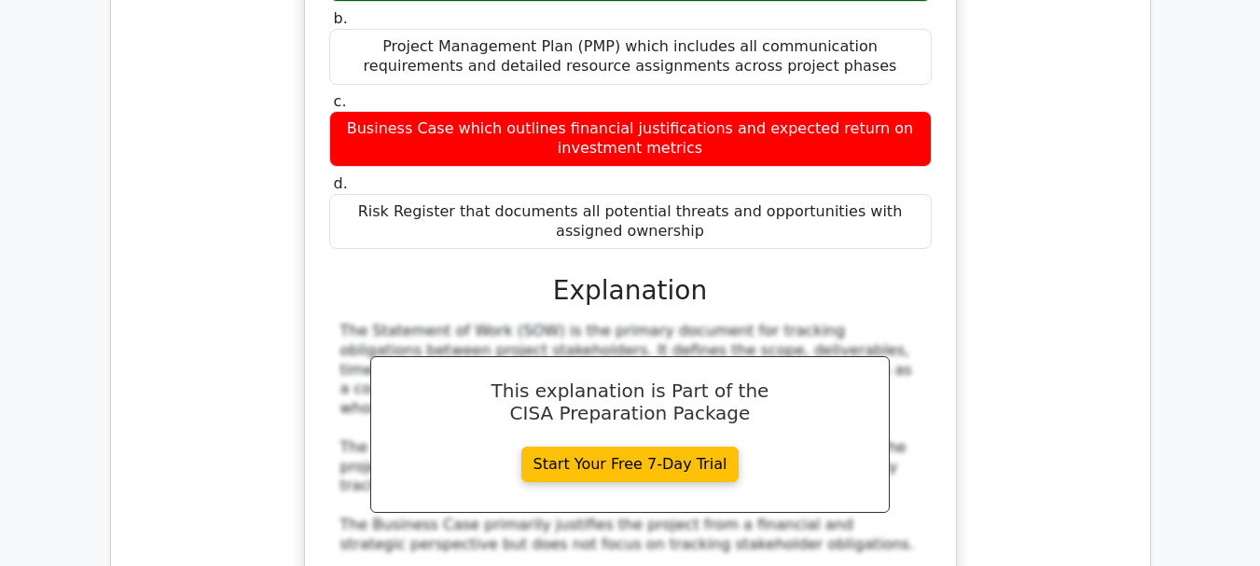
scroll to position [33028, 0]
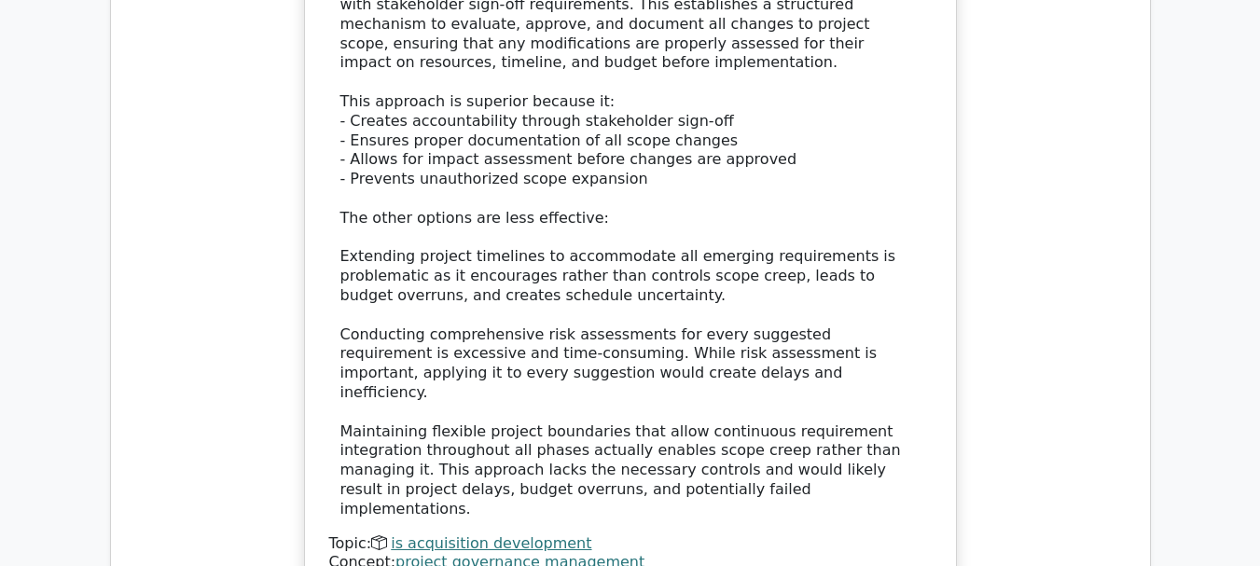
scroll to position [34174, 0]
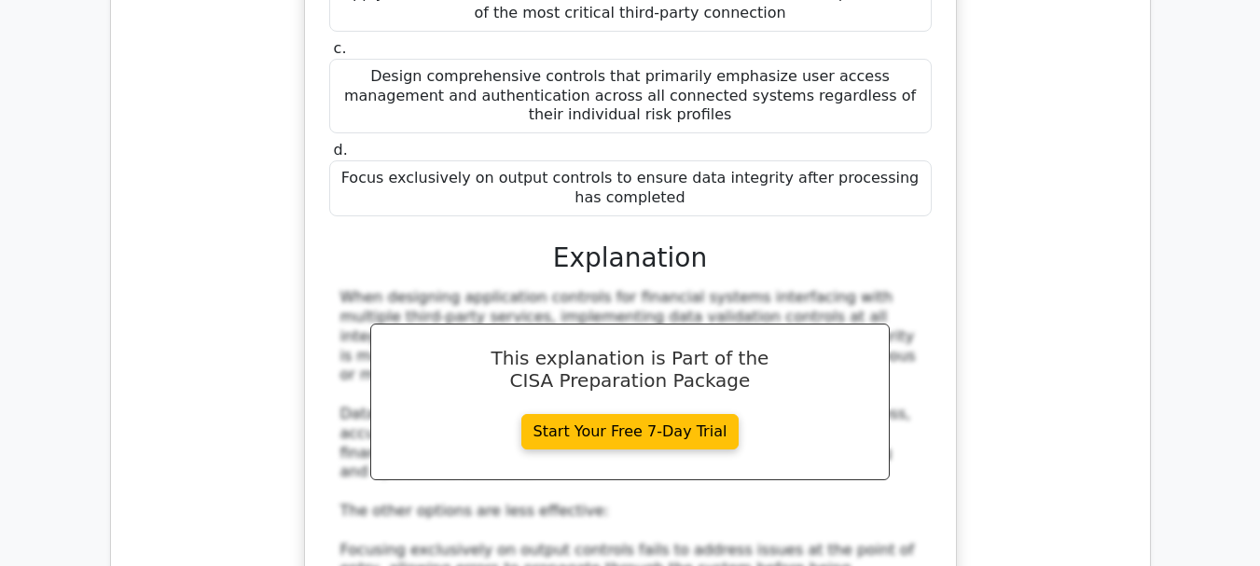
scroll to position [35200, 0]
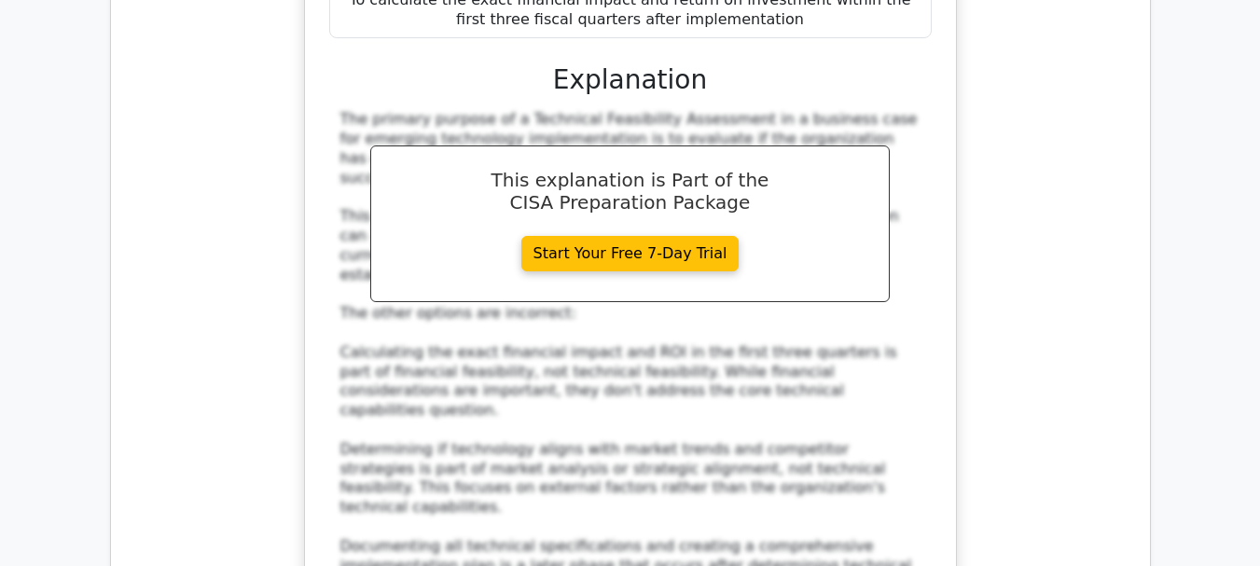
scroll to position [36599, 0]
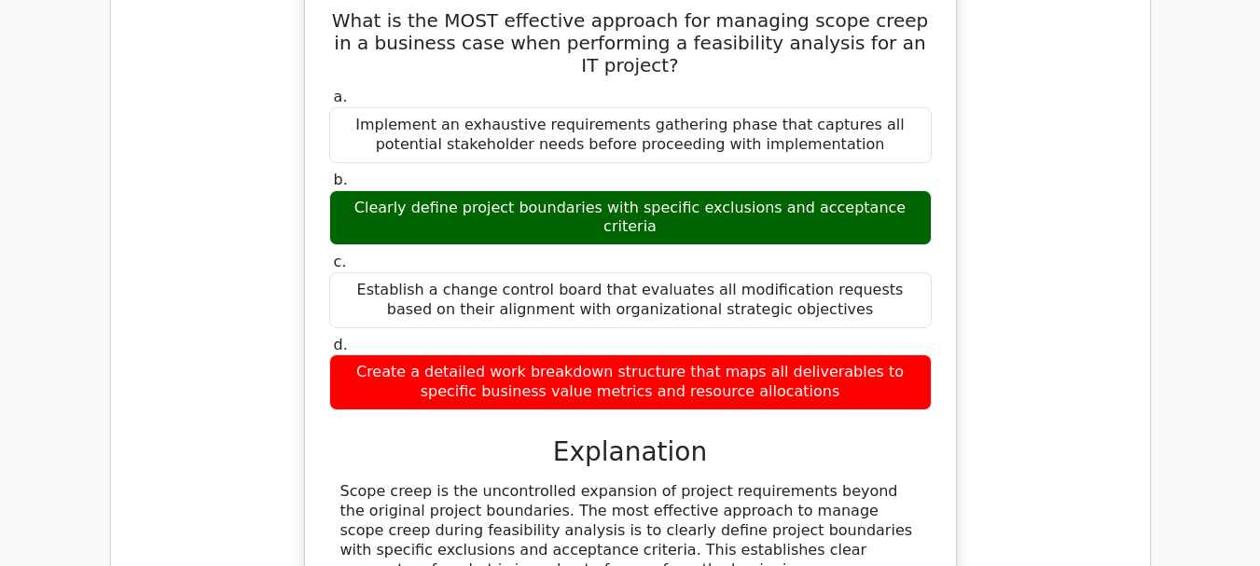
scroll to position [37719, 0]
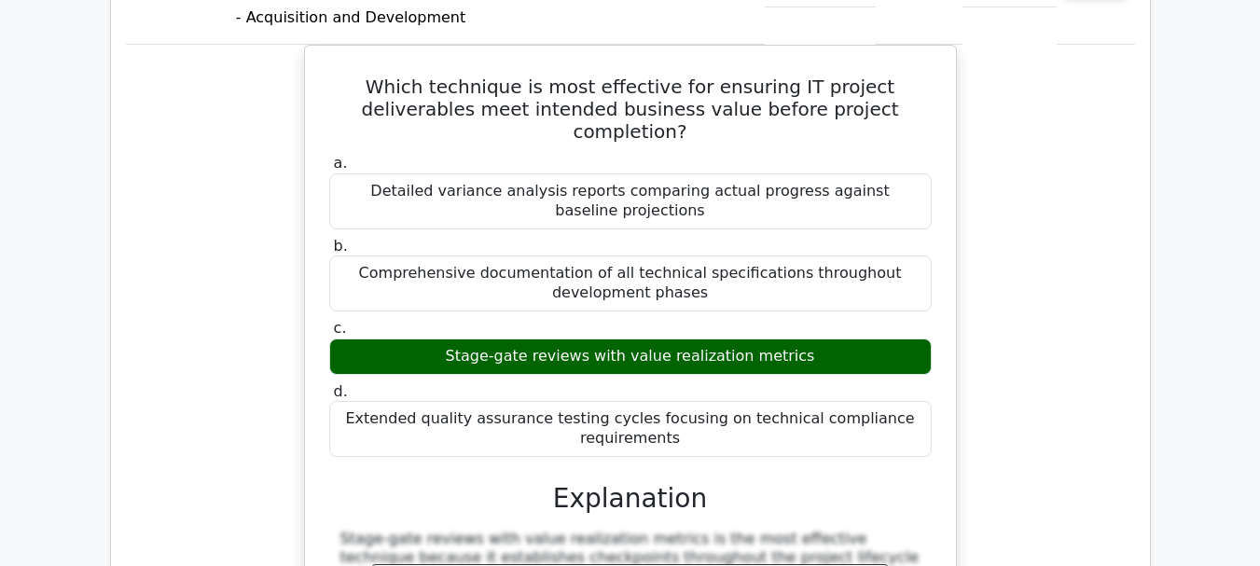
scroll to position [38838, 0]
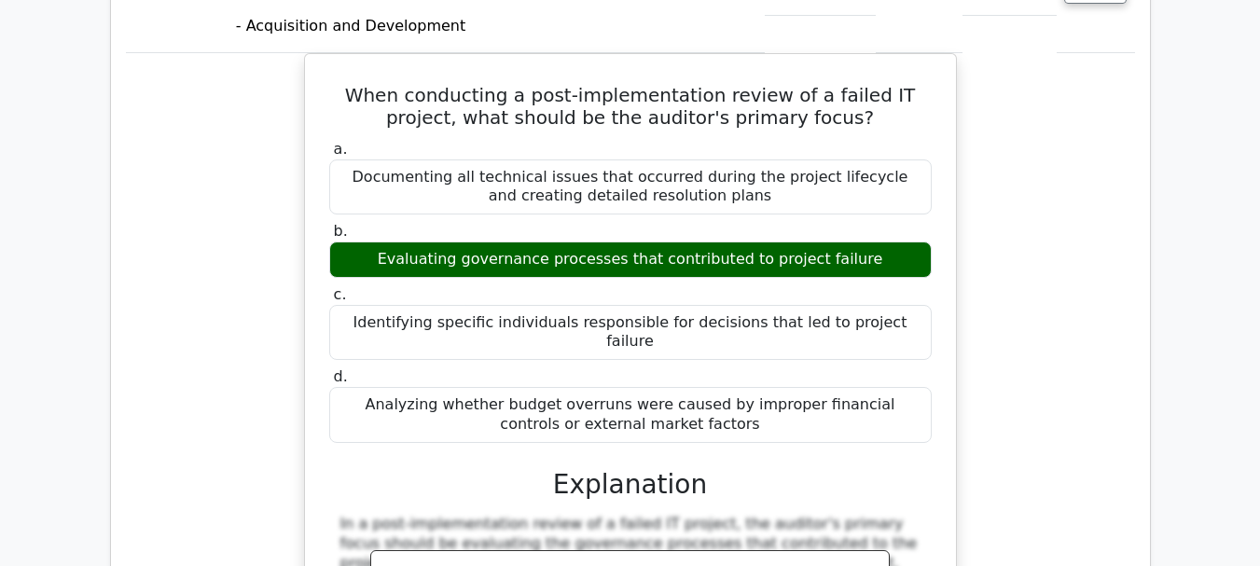
scroll to position [39771, 0]
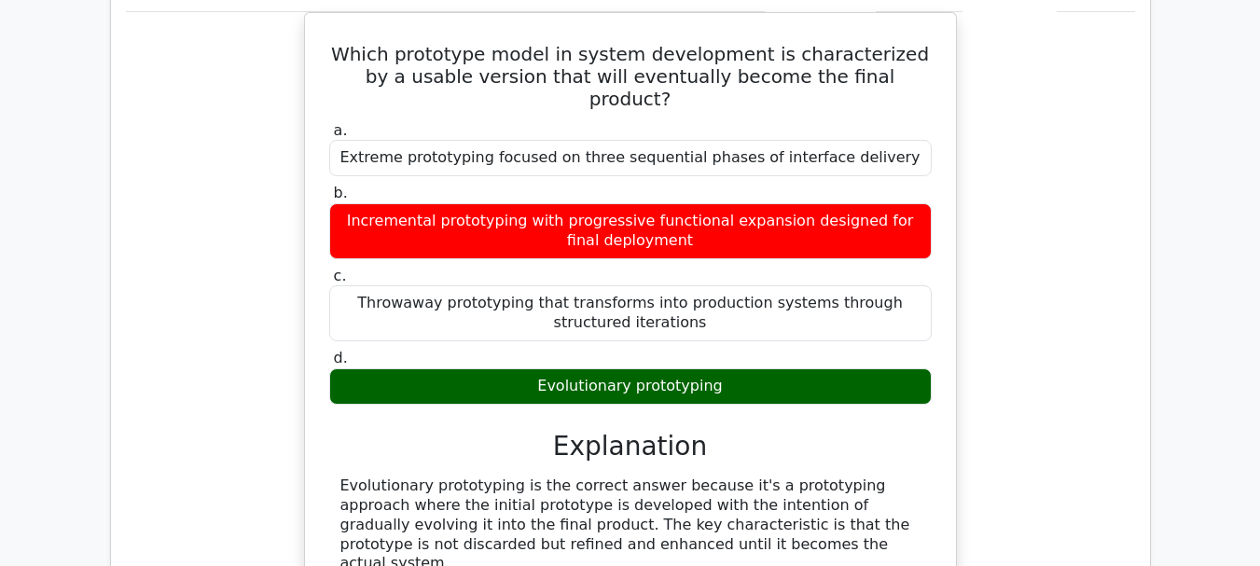
scroll to position [40984, 0]
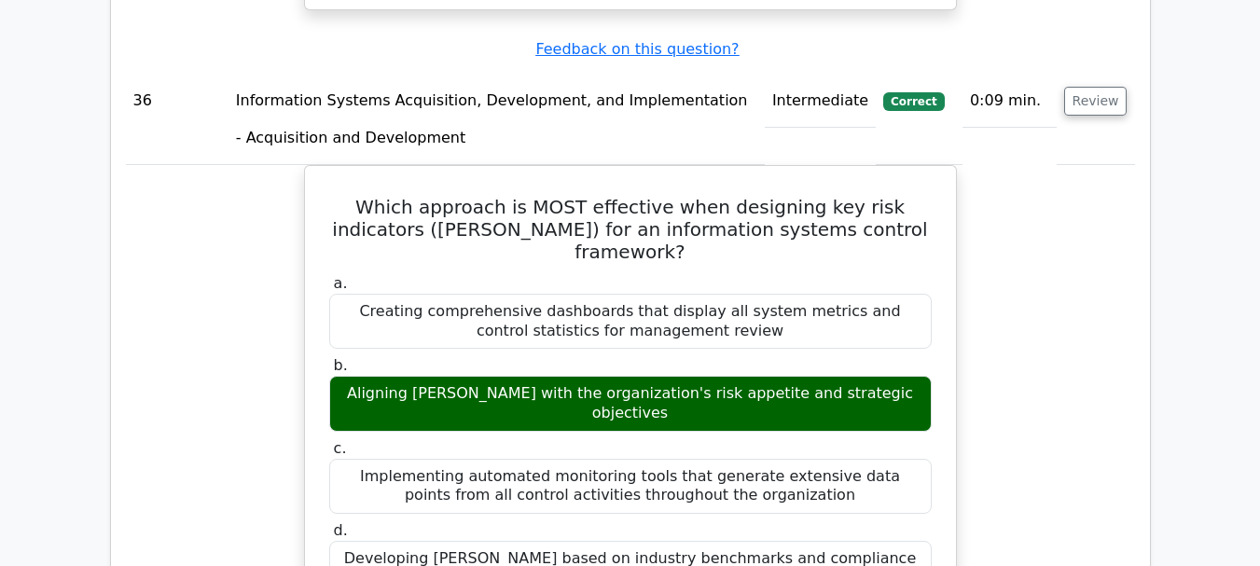
scroll to position [42010, 0]
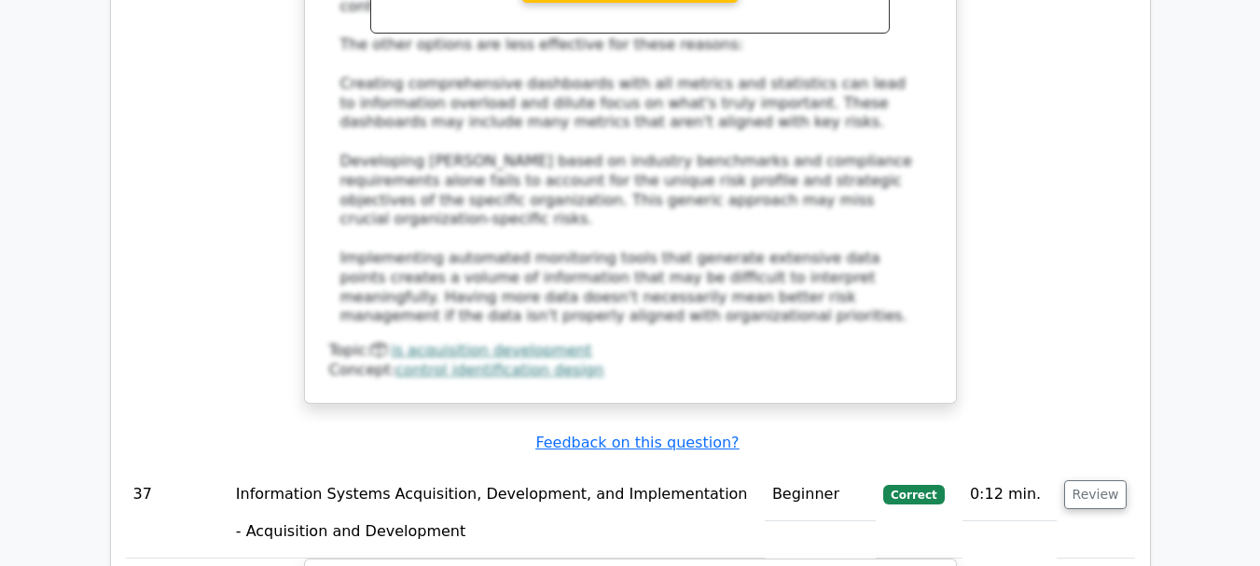
scroll to position [42942, 0]
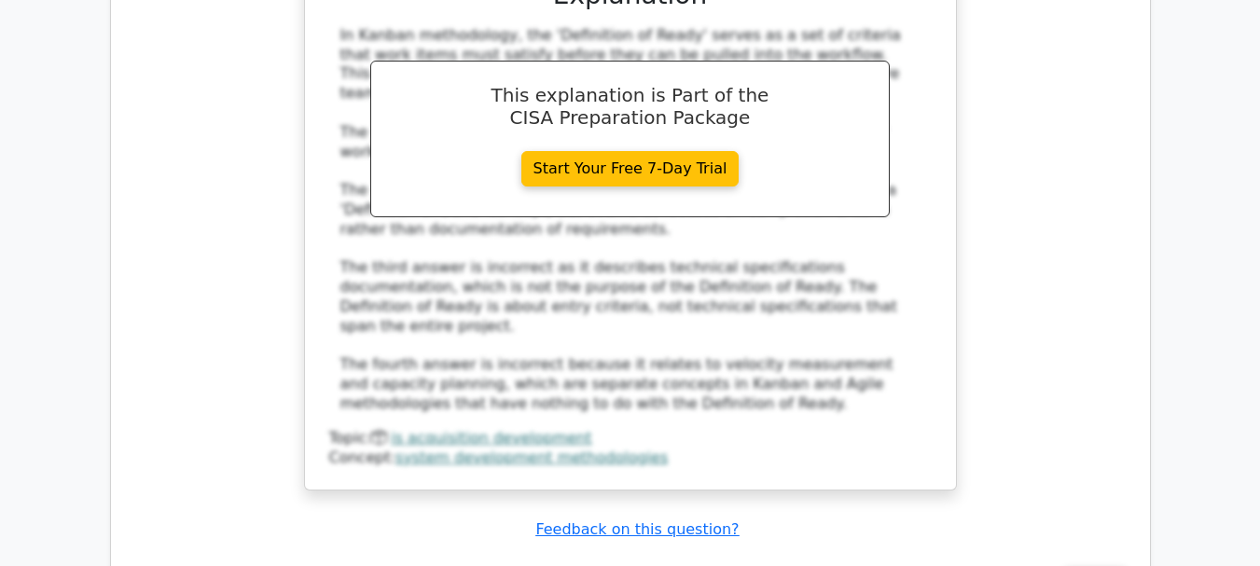
scroll to position [43782, 0]
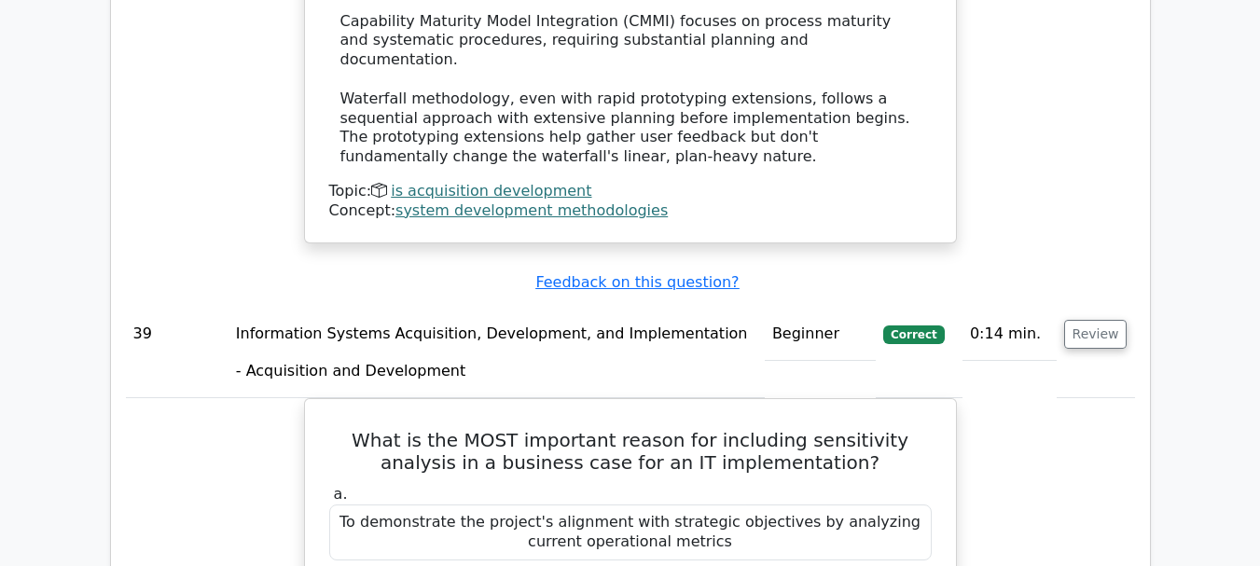
scroll to position [45088, 0]
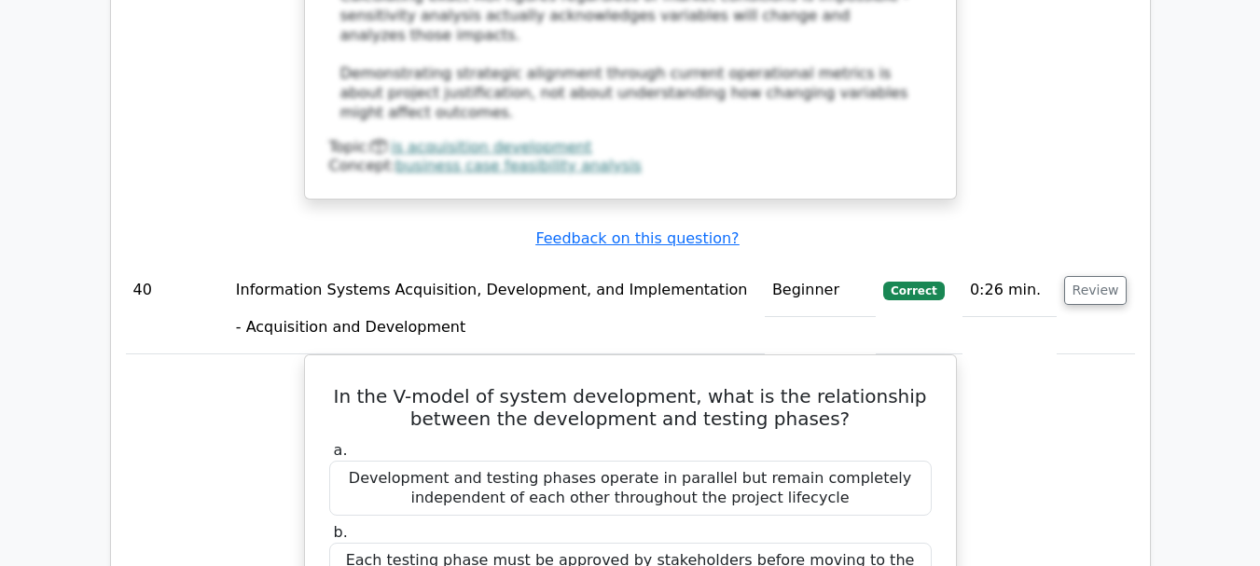
scroll to position [46487, 0]
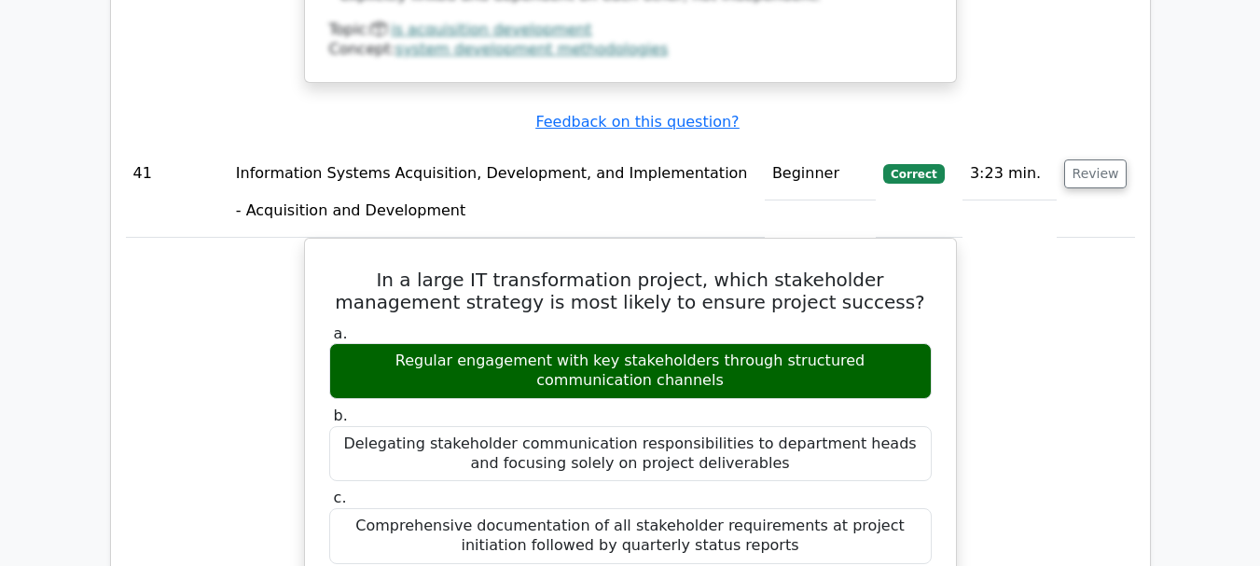
scroll to position [47606, 0]
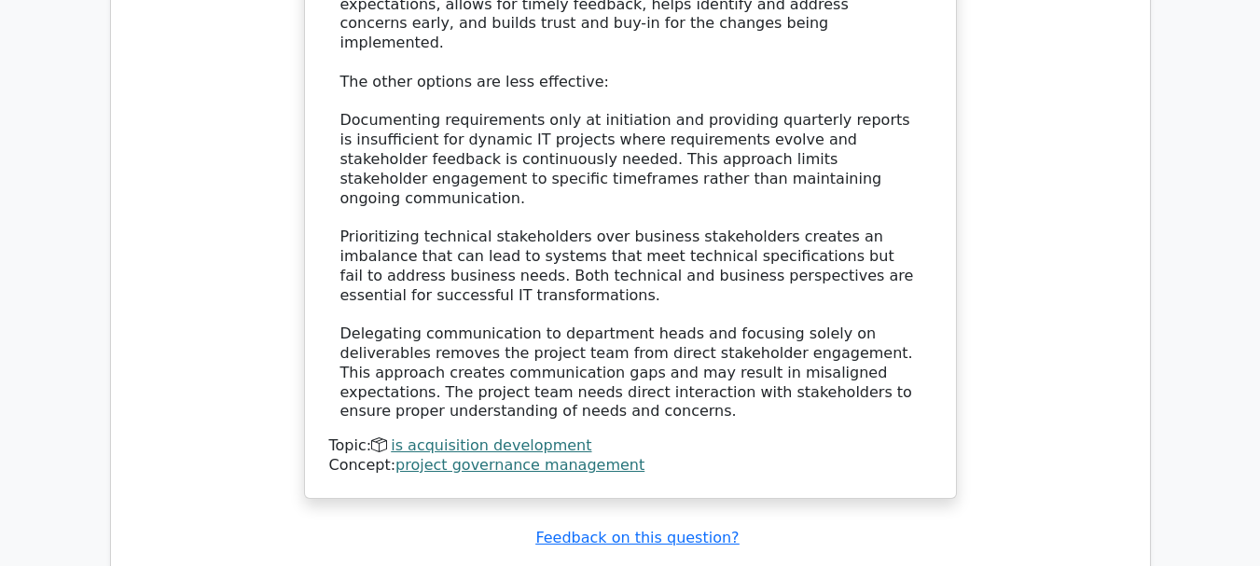
scroll to position [48726, 0]
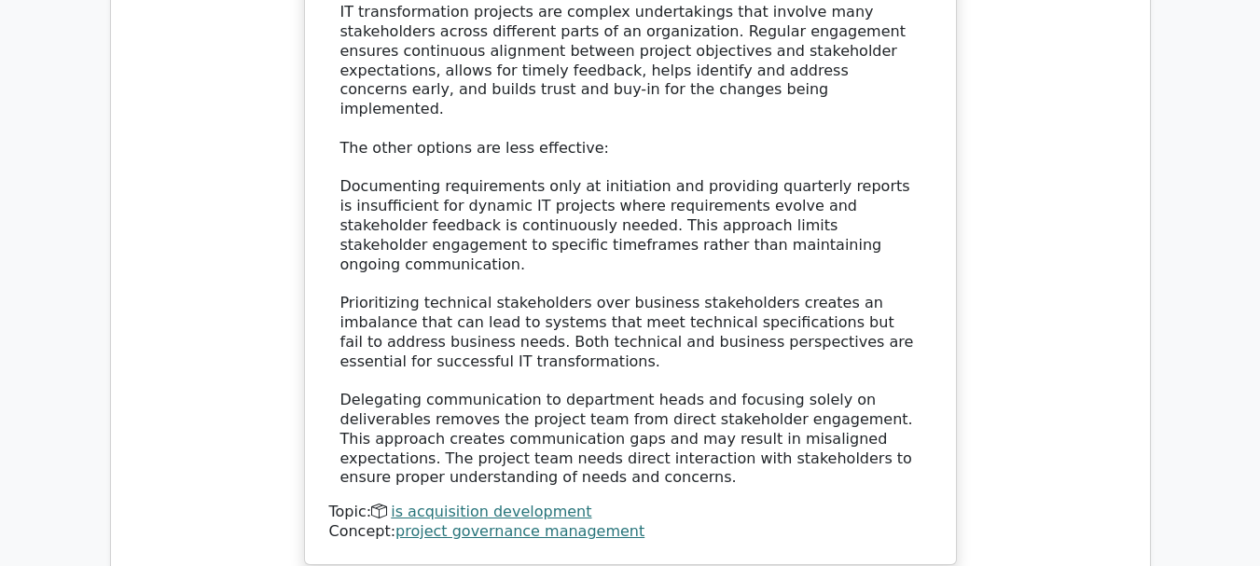
scroll to position [48353, 0]
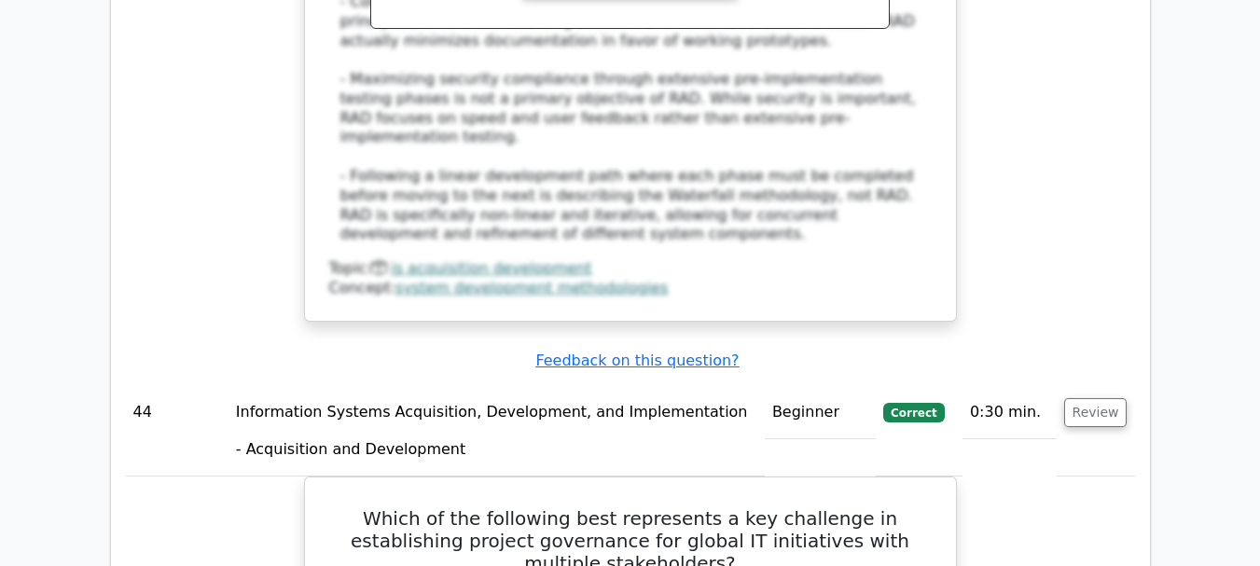
scroll to position [50871, 0]
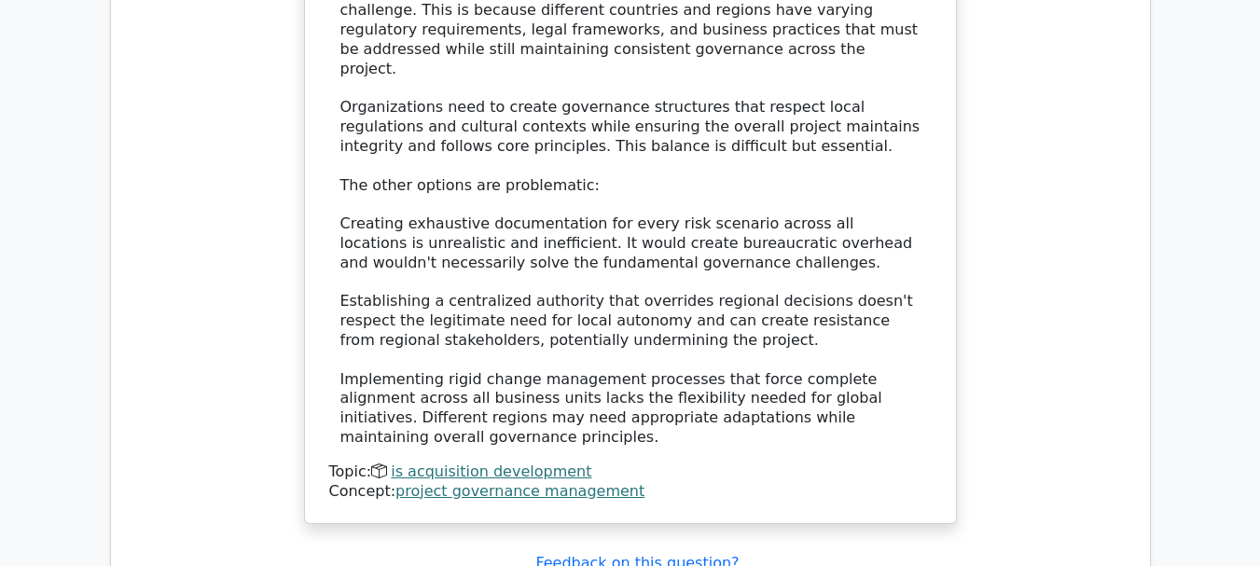
scroll to position [51617, 0]
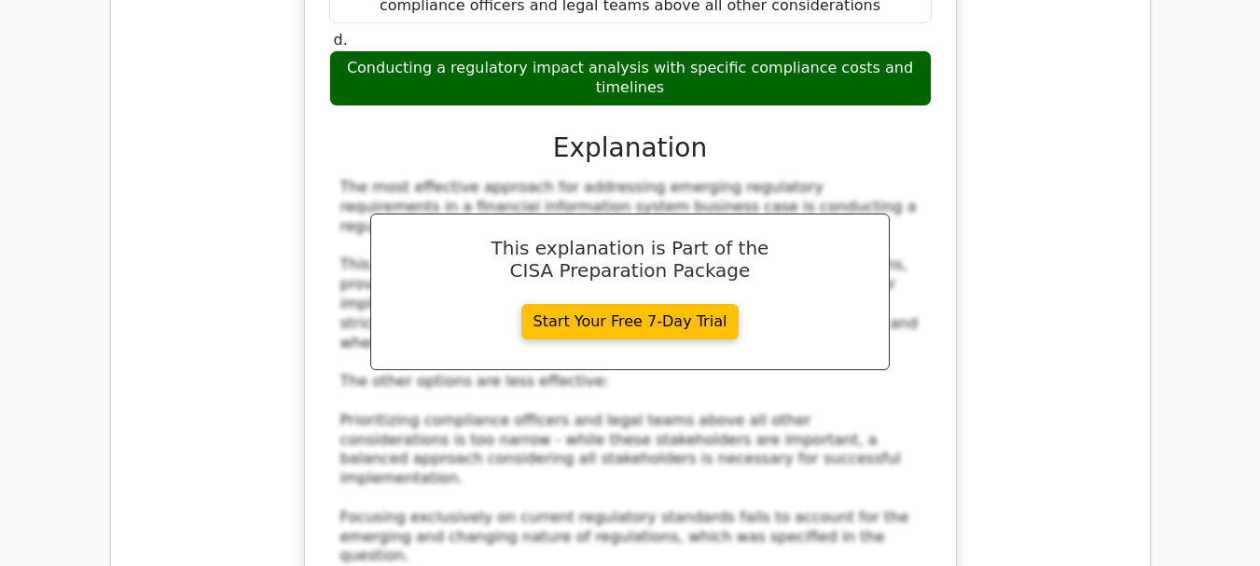
scroll to position [52830, 0]
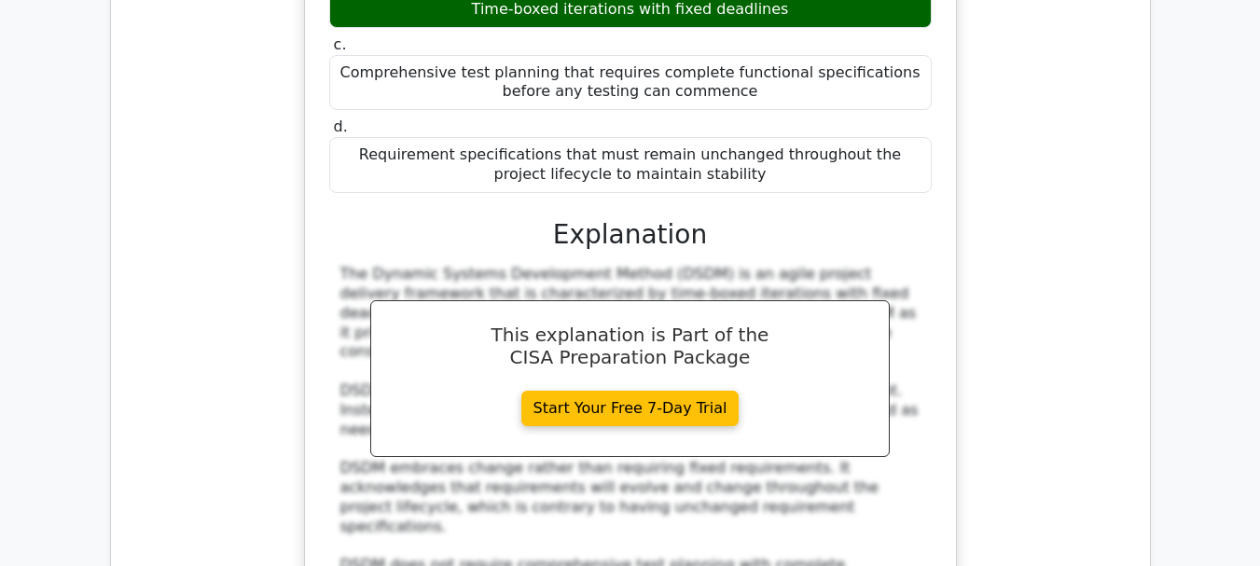
scroll to position [53949, 0]
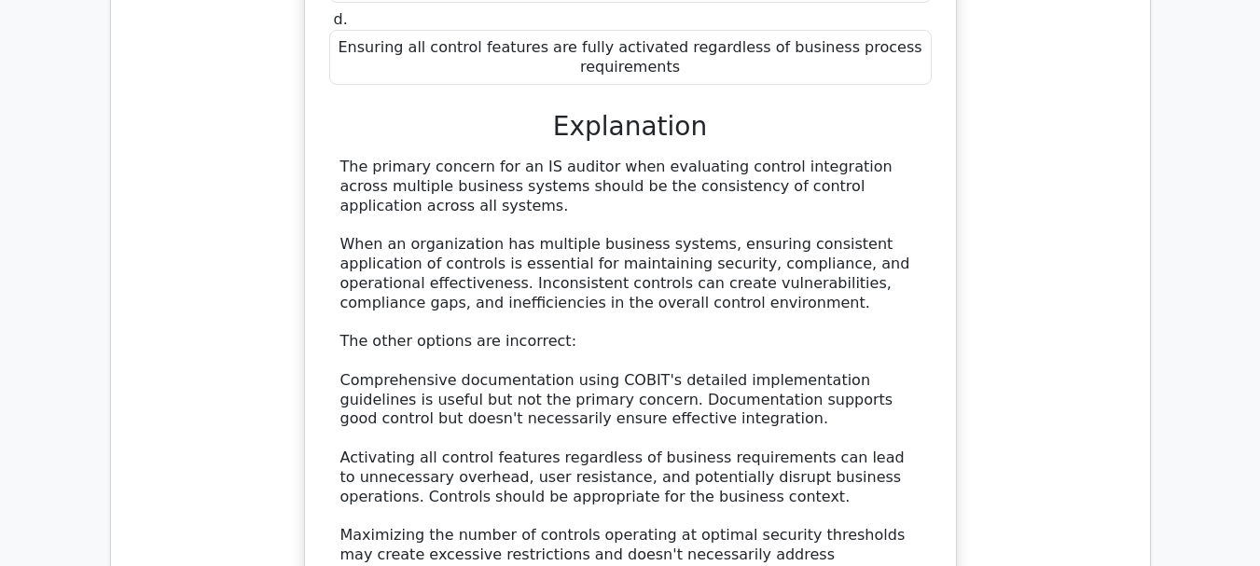
scroll to position [55162, 0]
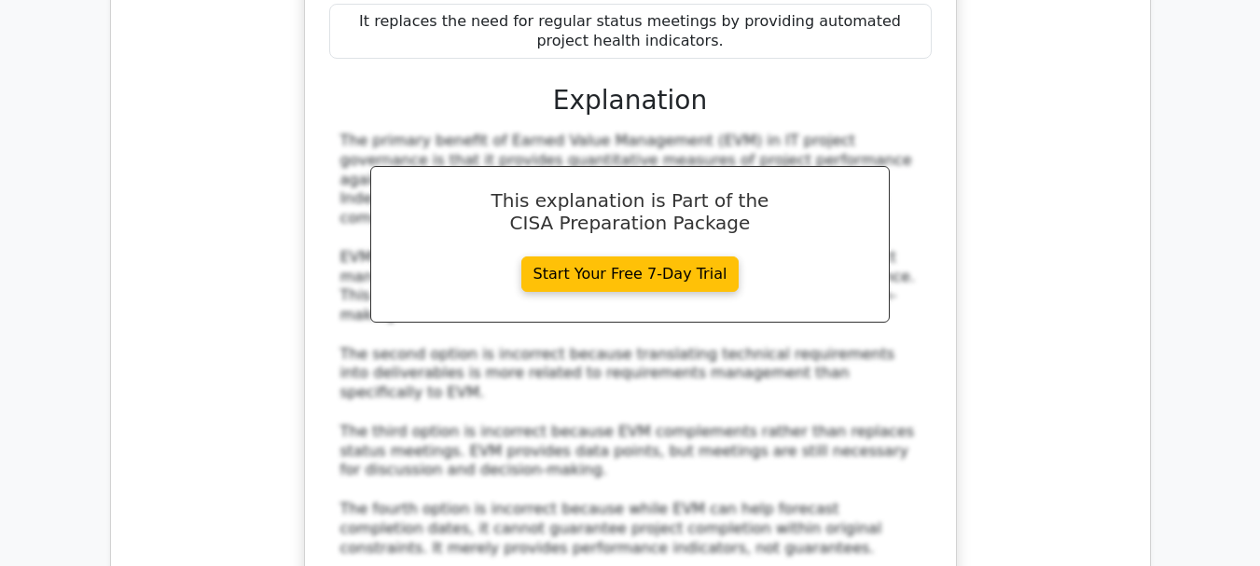
scroll to position [56281, 0]
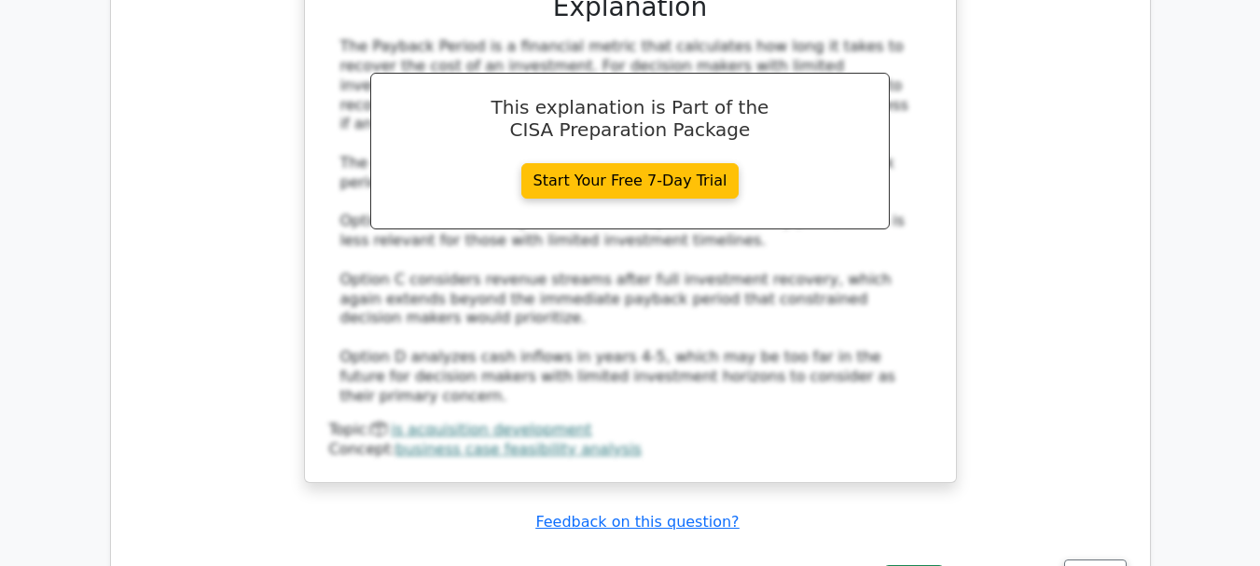
scroll to position [57494, 0]
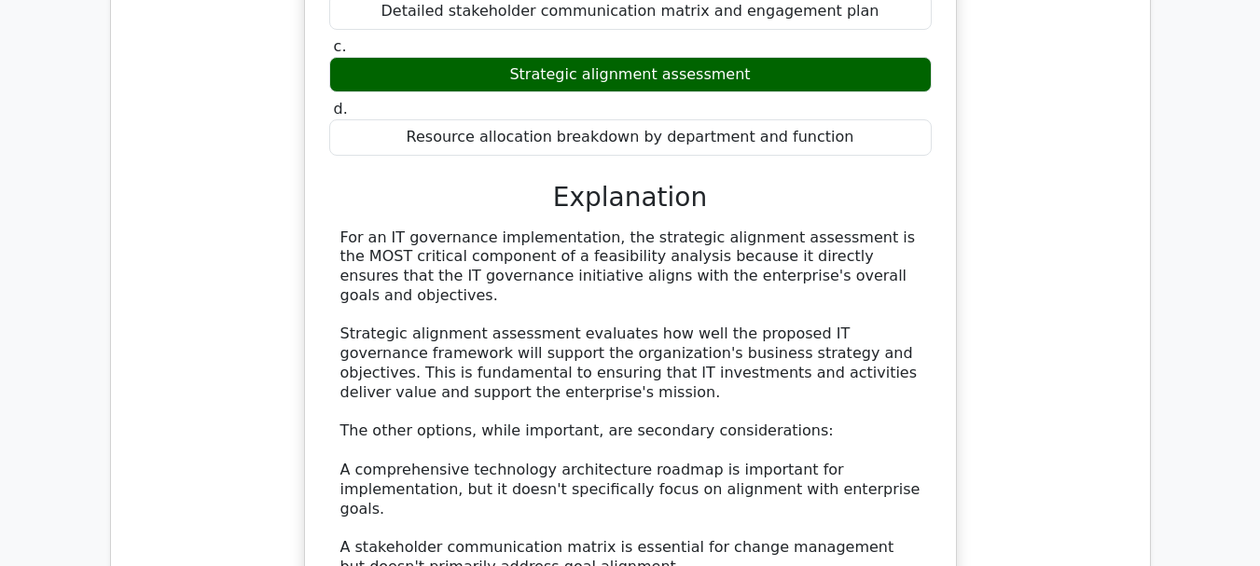
scroll to position [58613, 0]
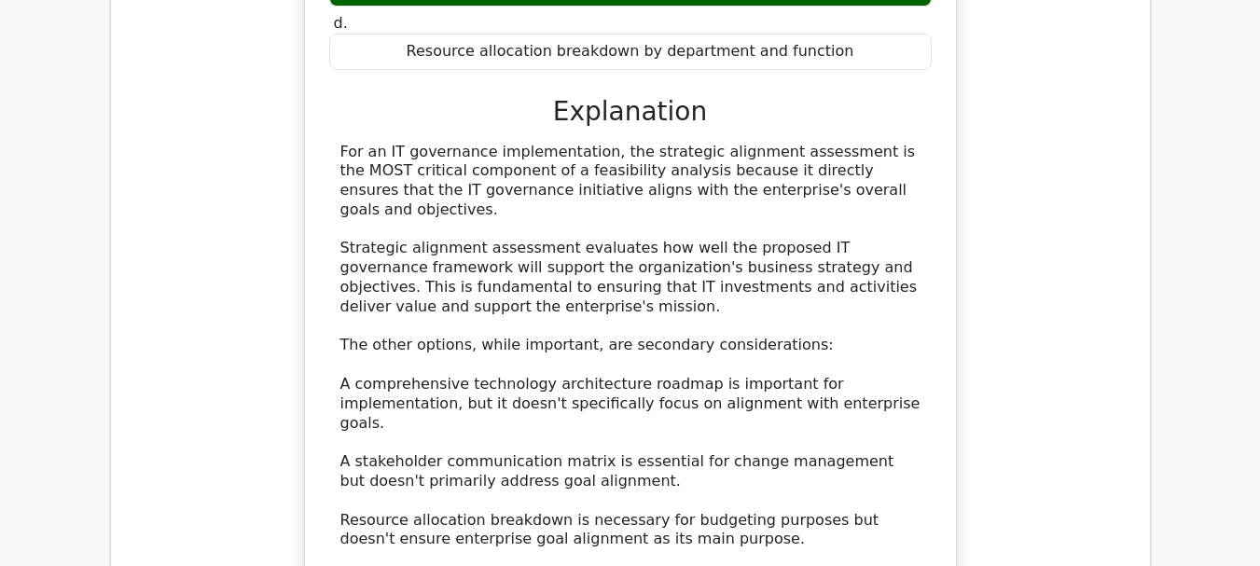
scroll to position [58427, 0]
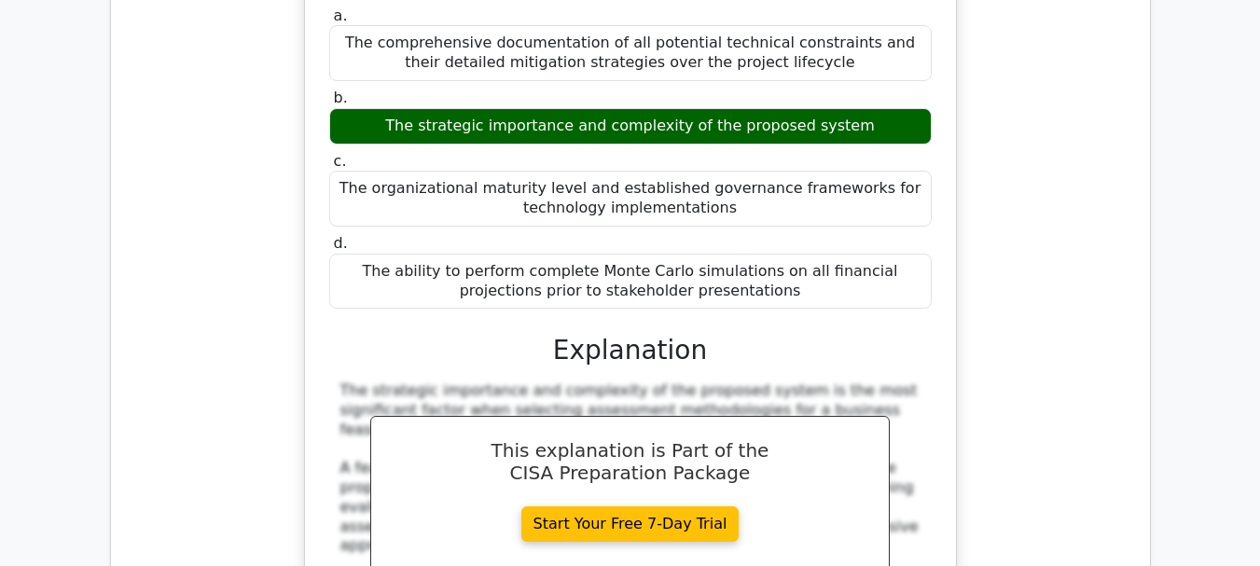
scroll to position [60572, 0]
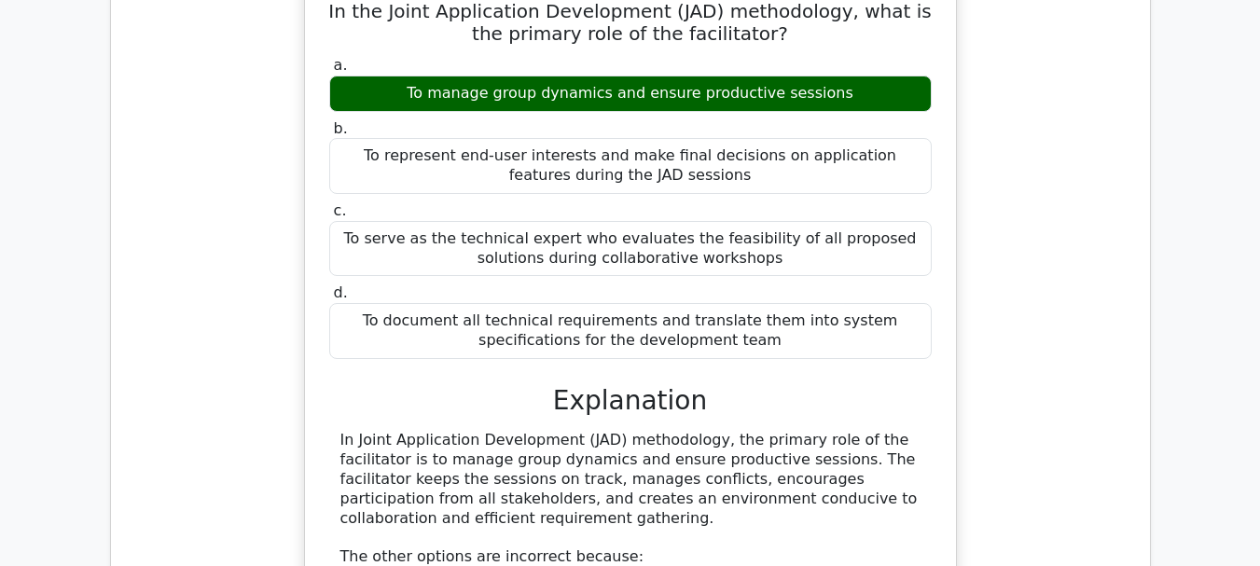
scroll to position [61691, 0]
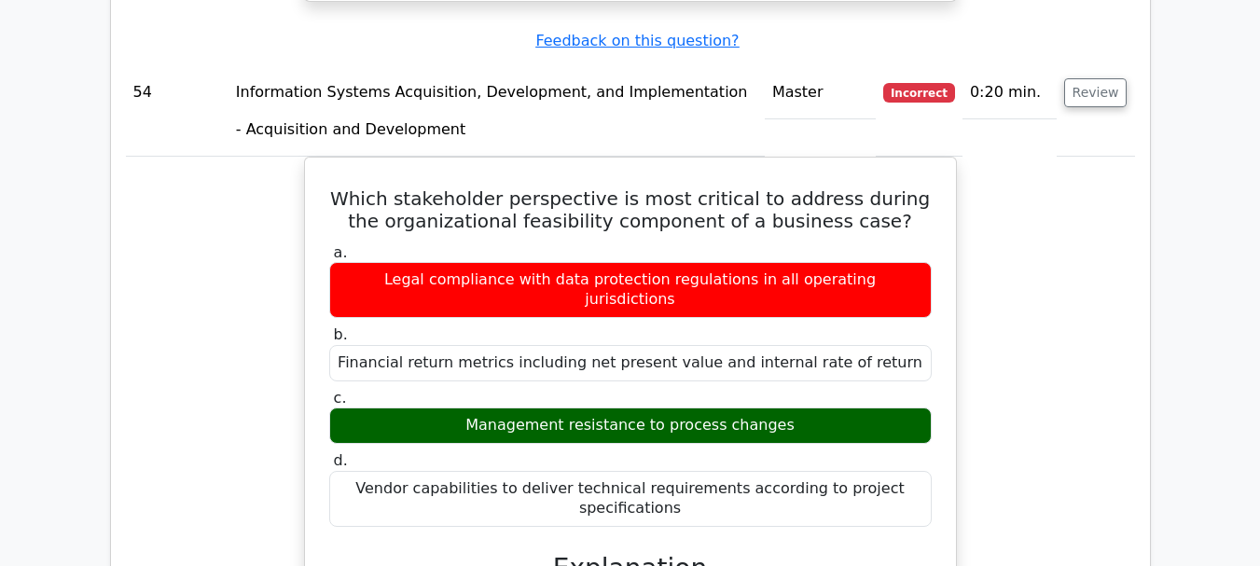
scroll to position [62811, 0]
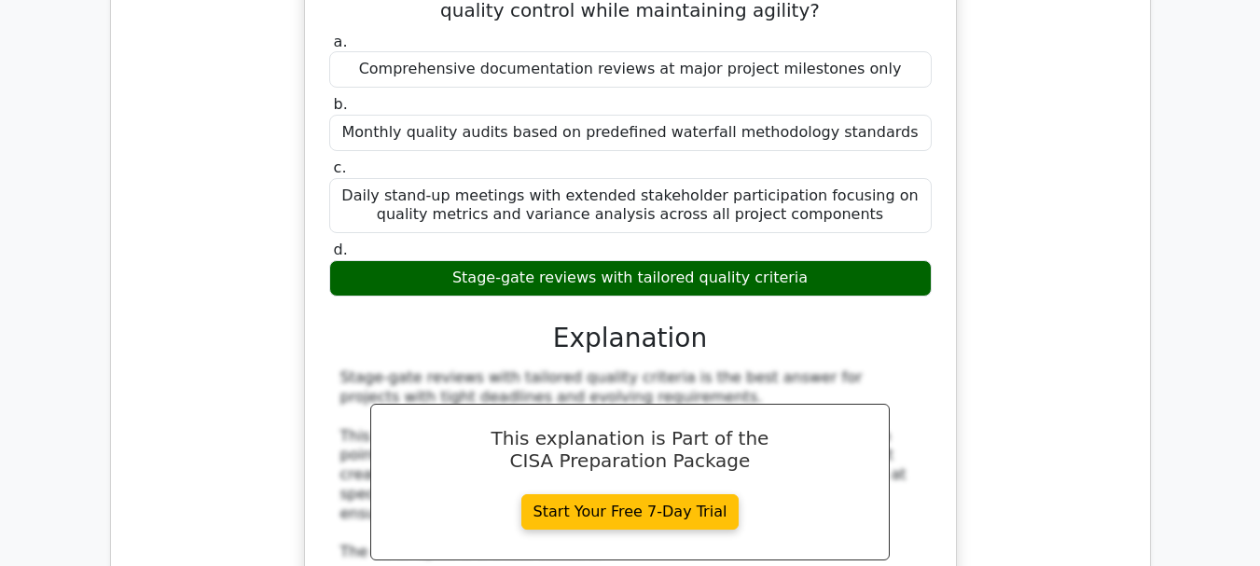
scroll to position [63837, 0]
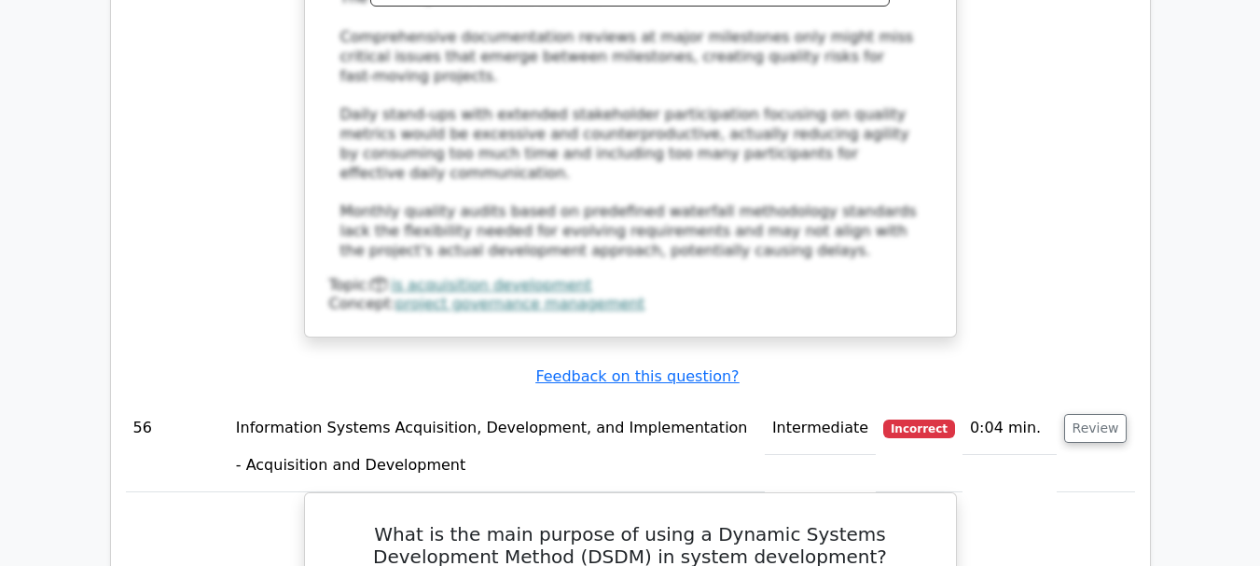
scroll to position [64769, 0]
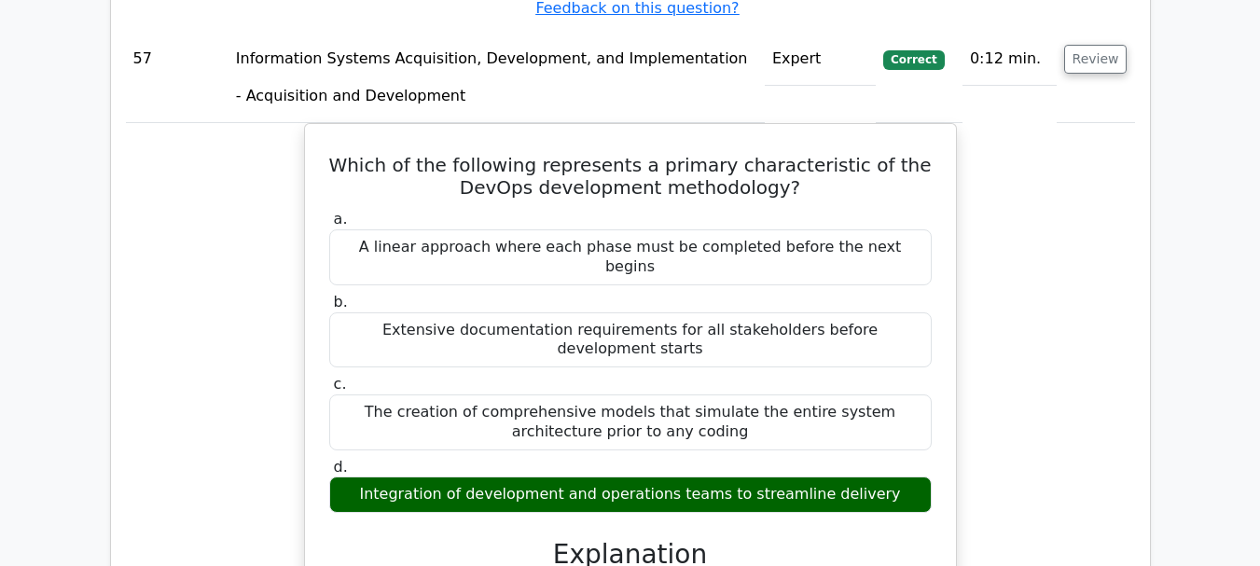
scroll to position [66075, 0]
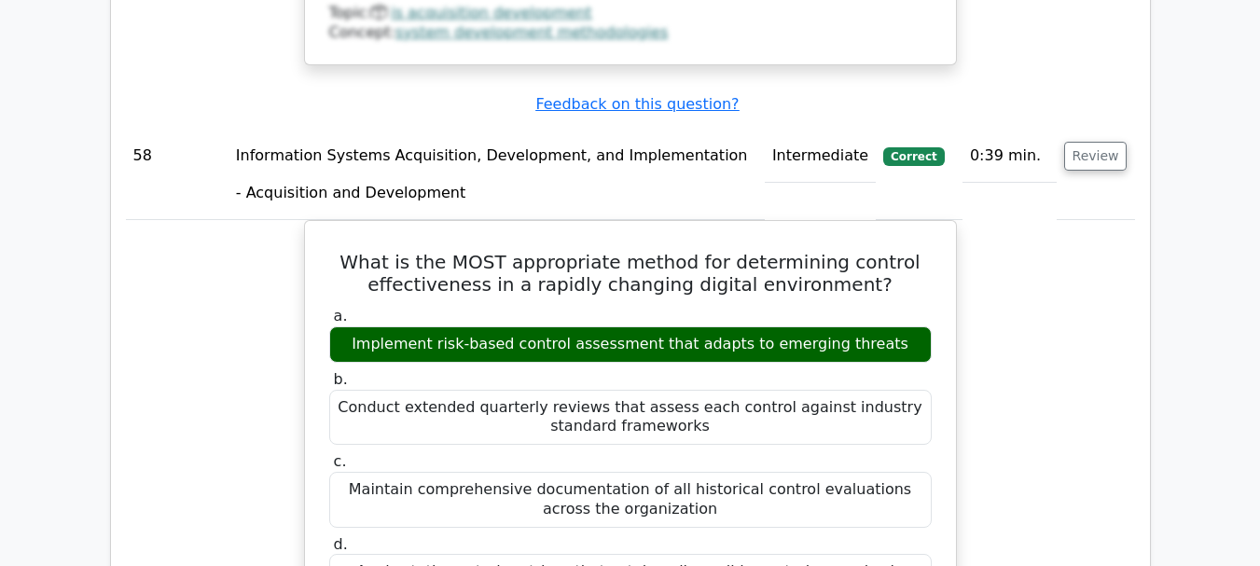
scroll to position [67288, 0]
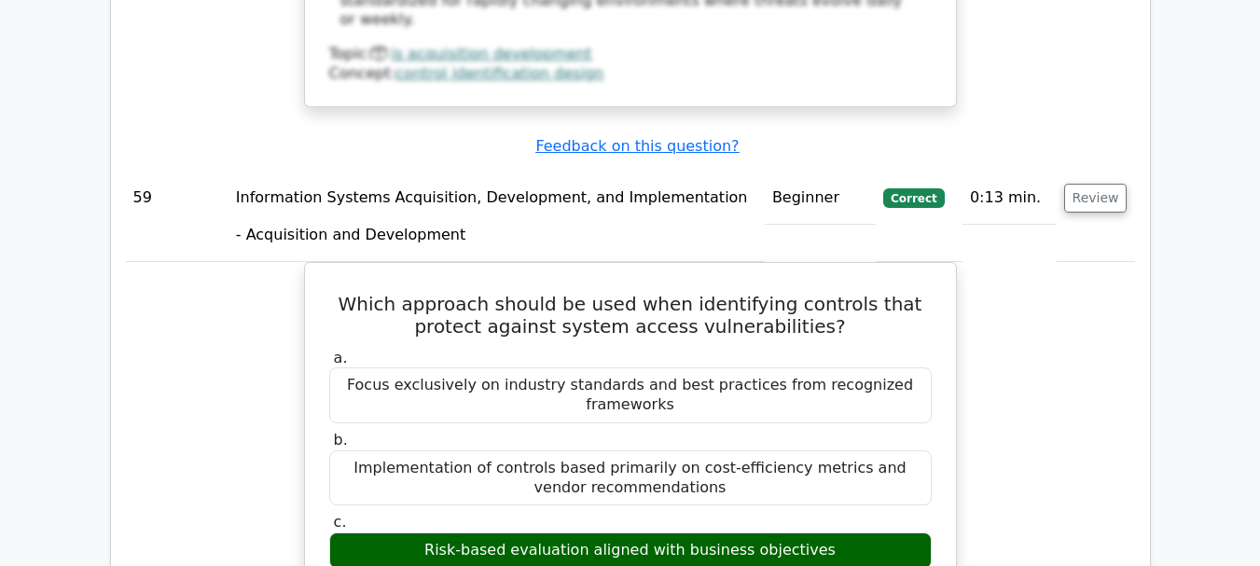
scroll to position [68314, 0]
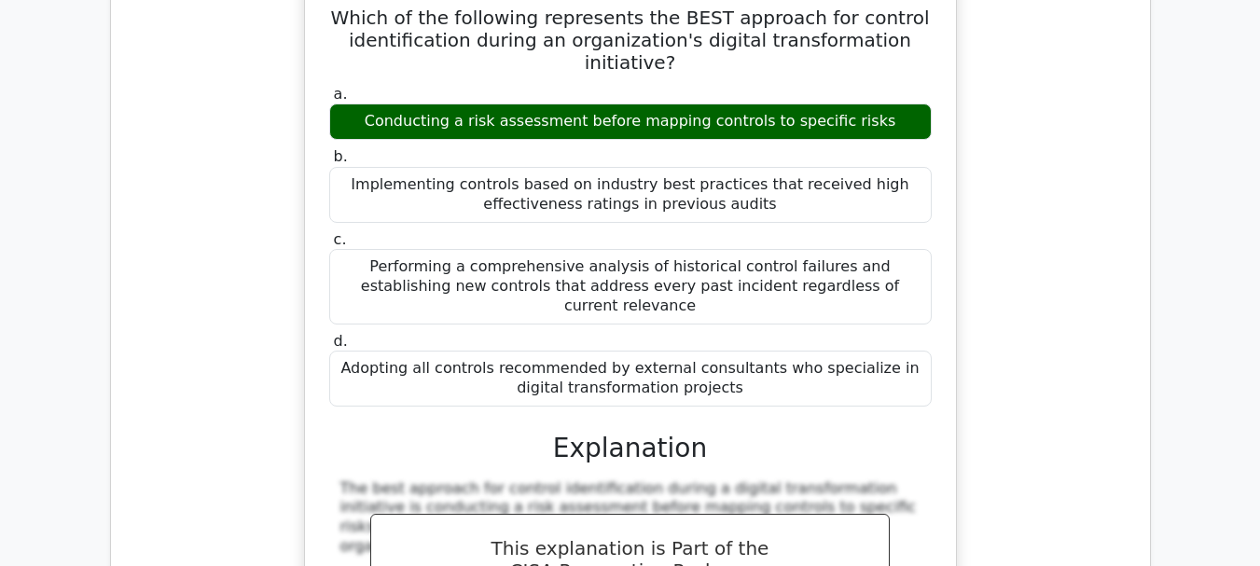
scroll to position [69713, 0]
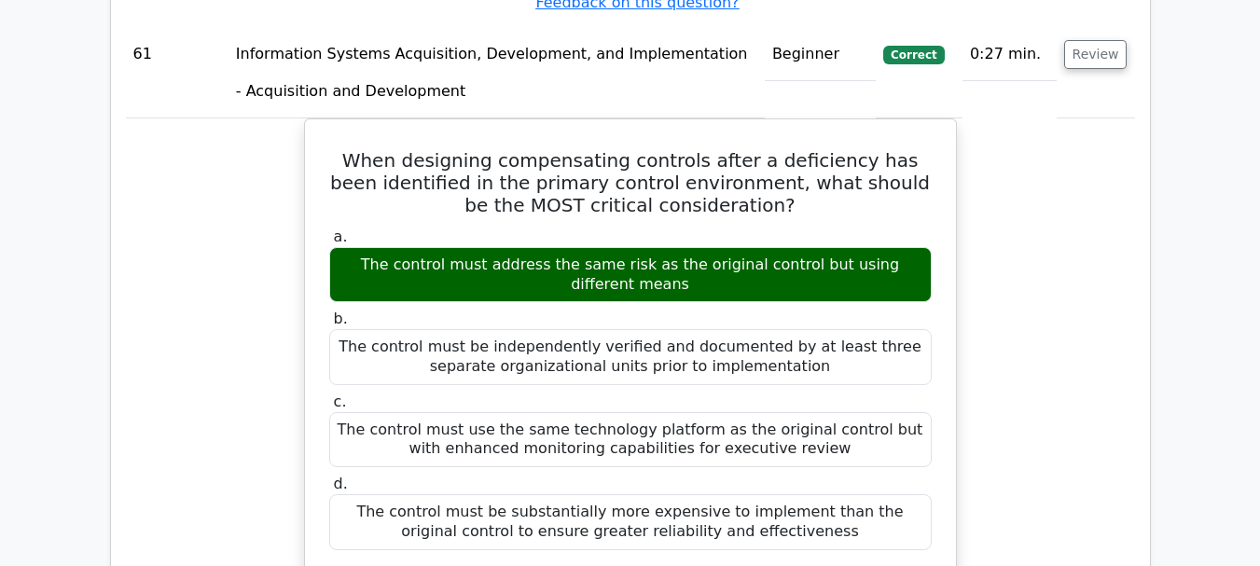
scroll to position [70739, 0]
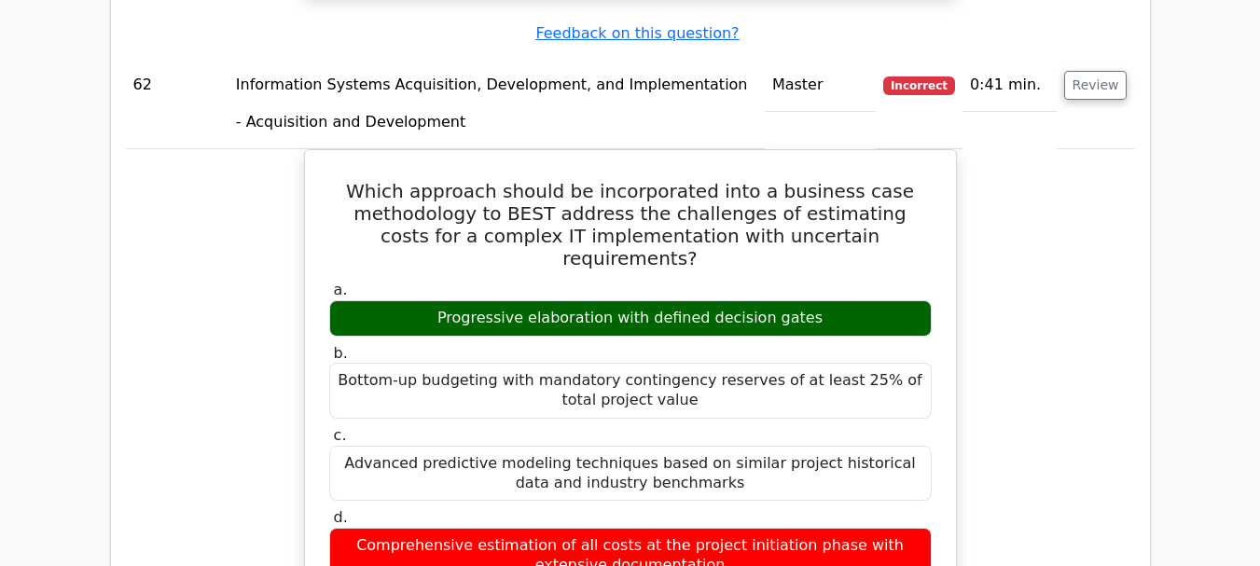
scroll to position [71952, 0]
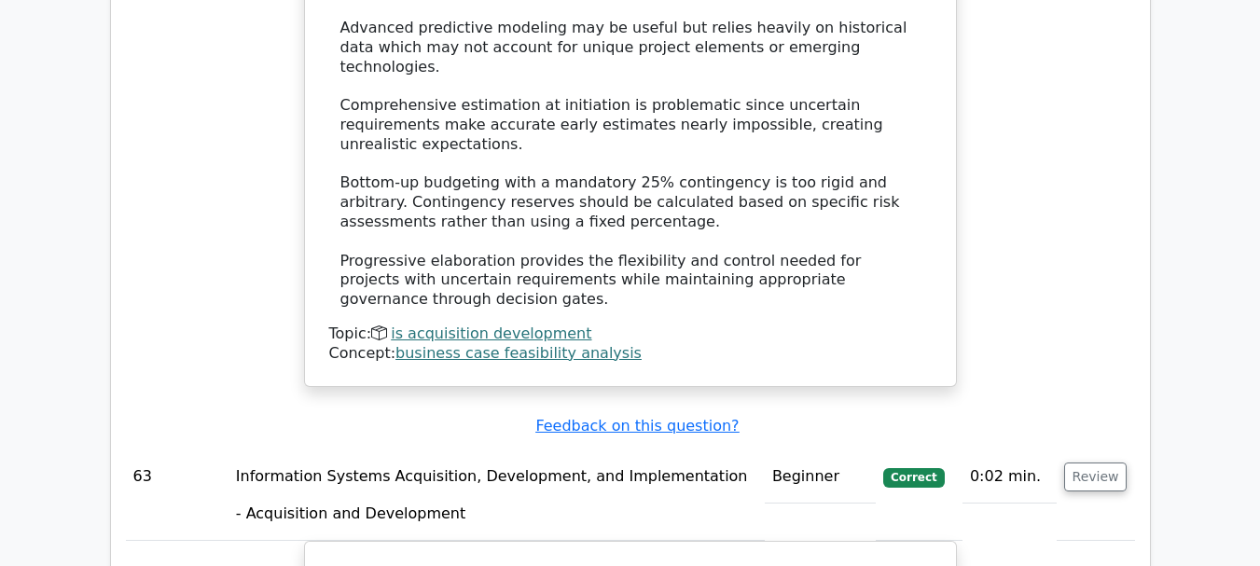
scroll to position [72791, 0]
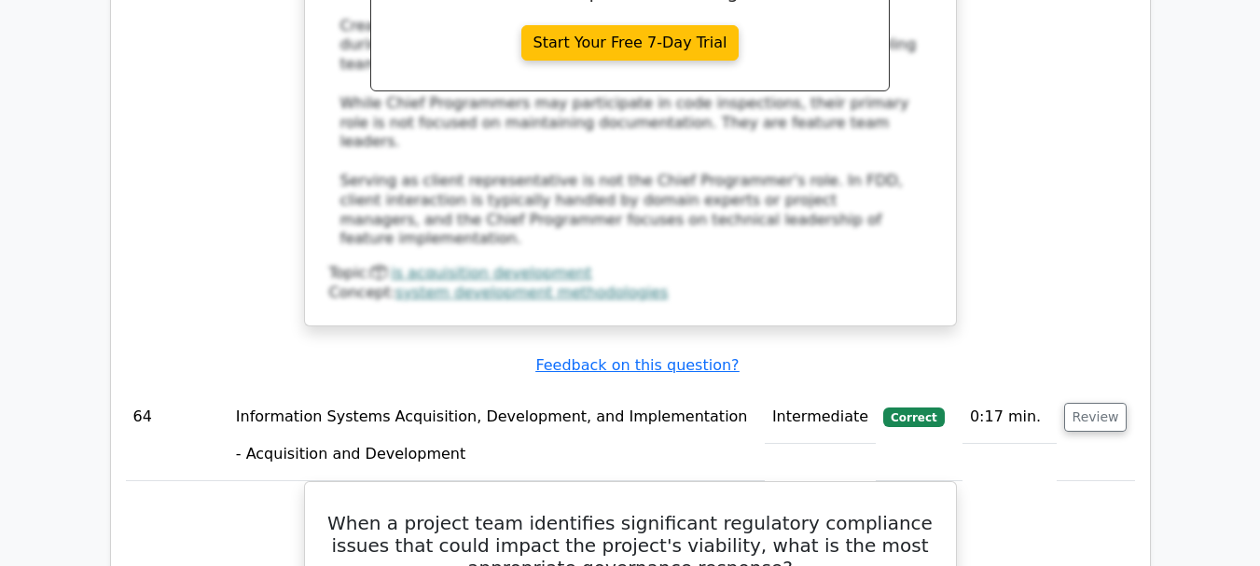
scroll to position [73911, 0]
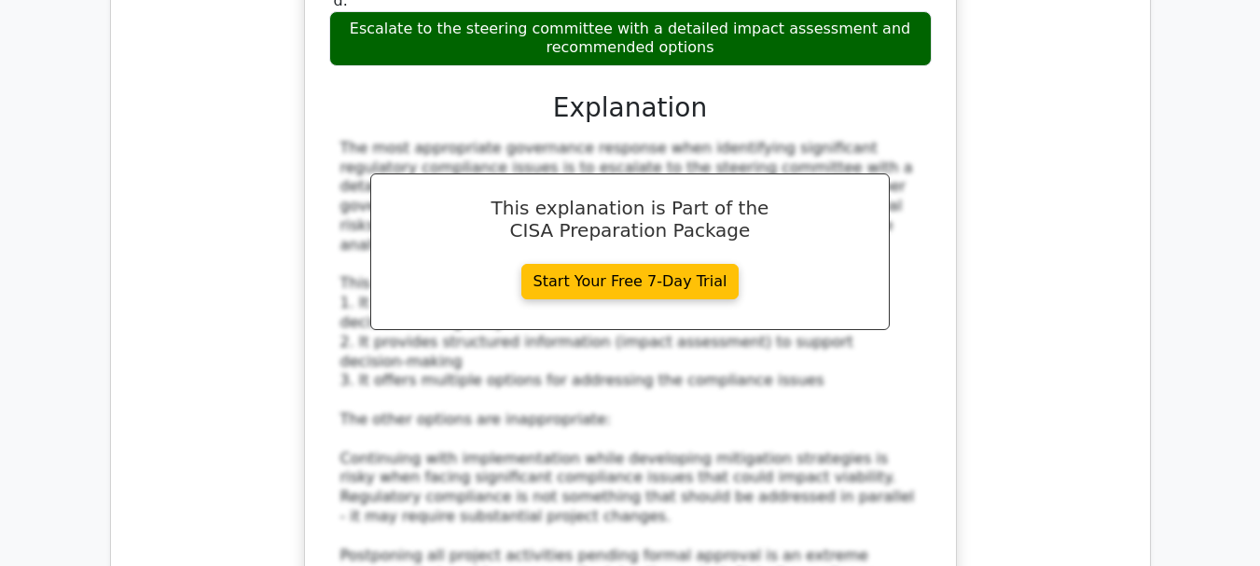
scroll to position [75030, 0]
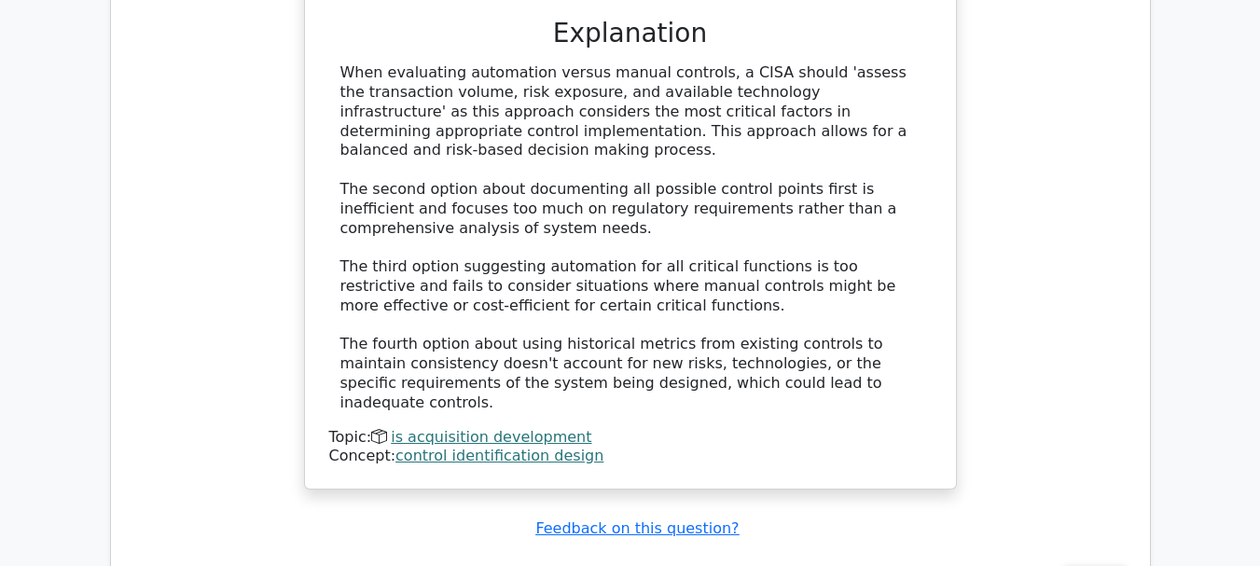
scroll to position [76149, 0]
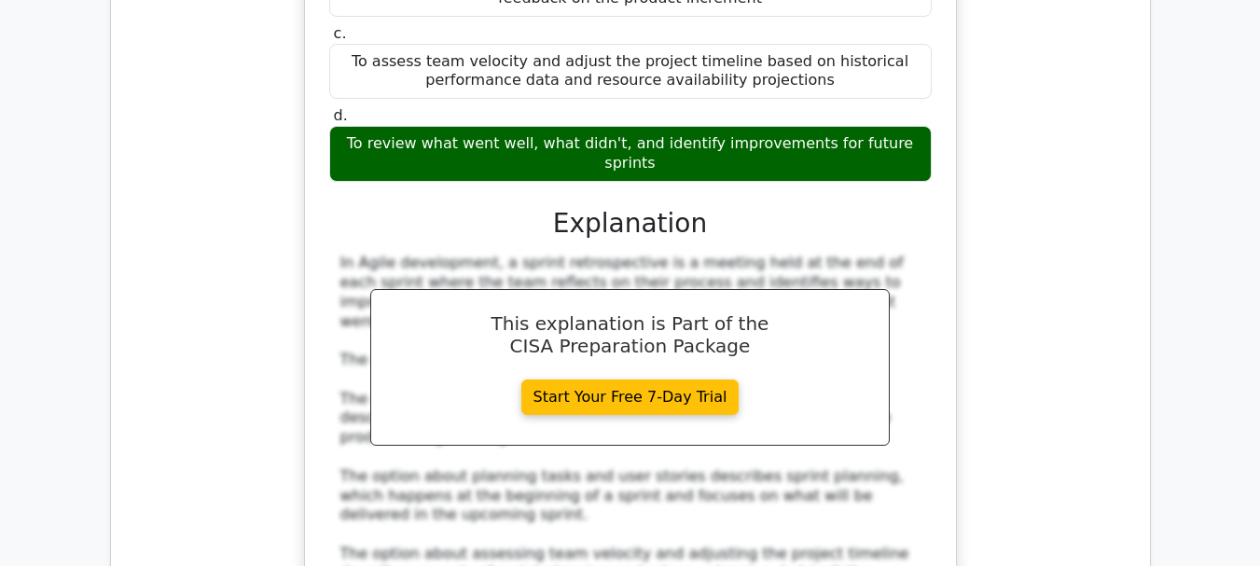
scroll to position [77269, 0]
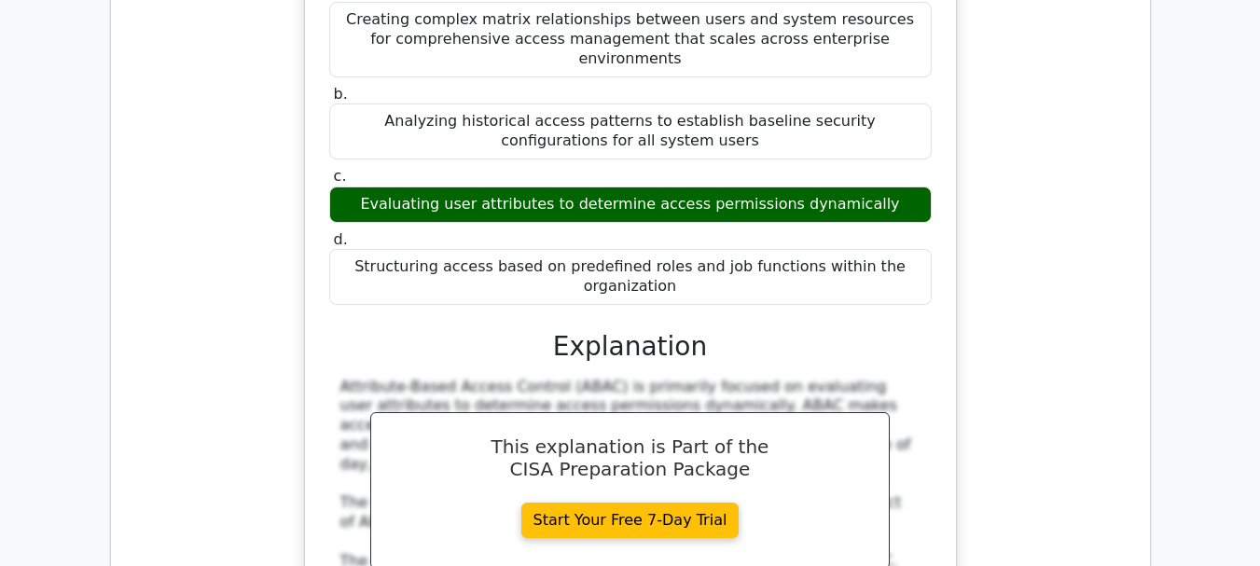
scroll to position [78295, 0]
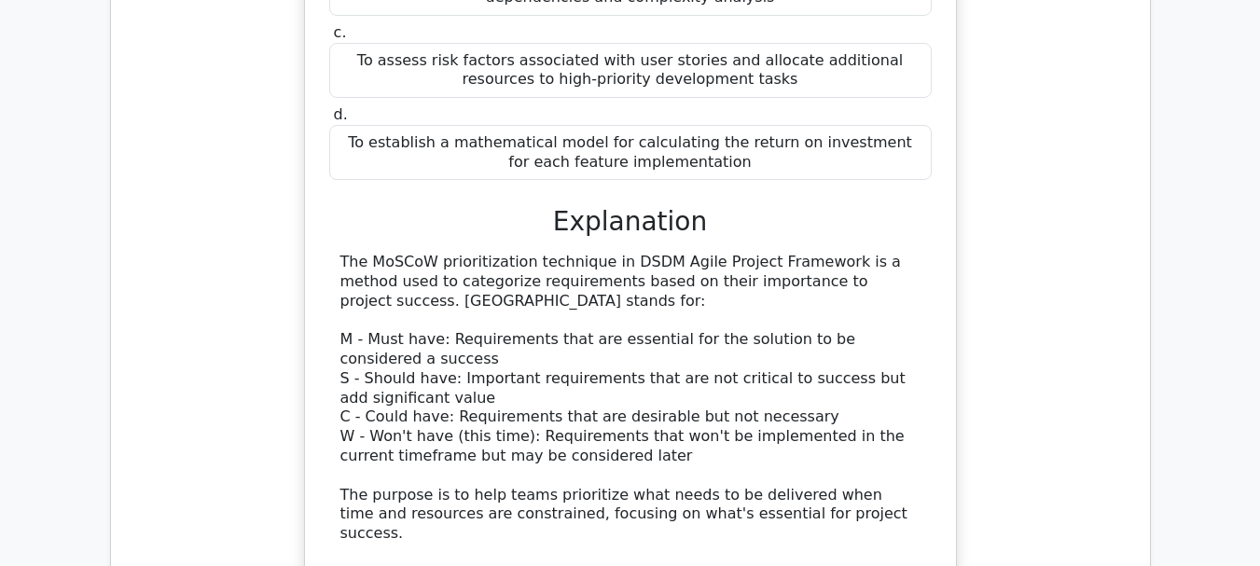
scroll to position [79321, 0]
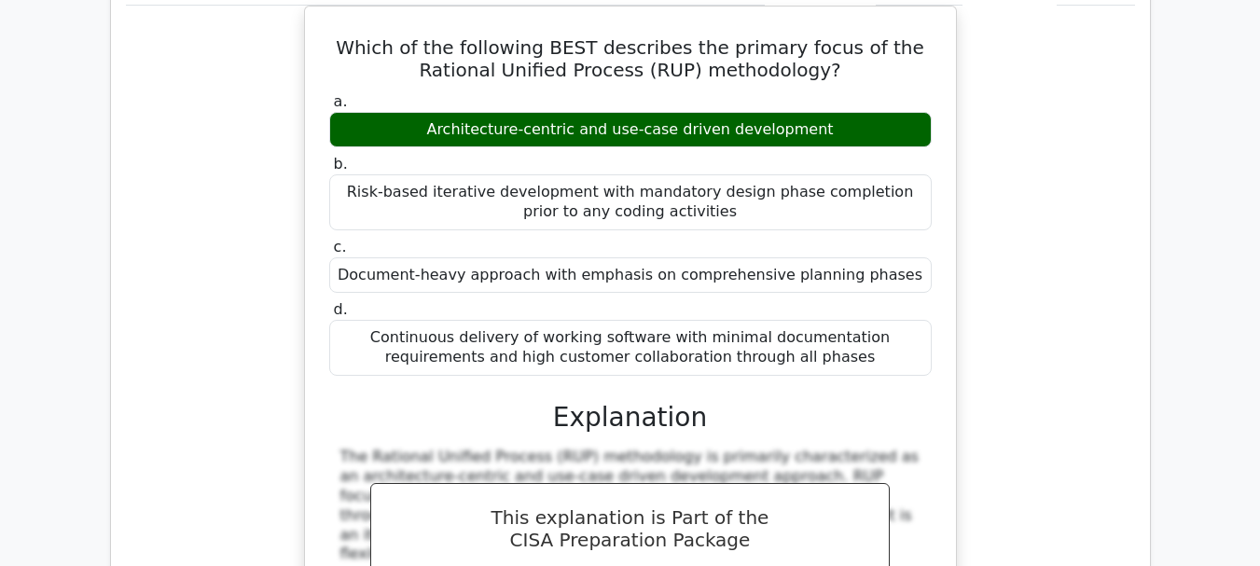
scroll to position [80440, 0]
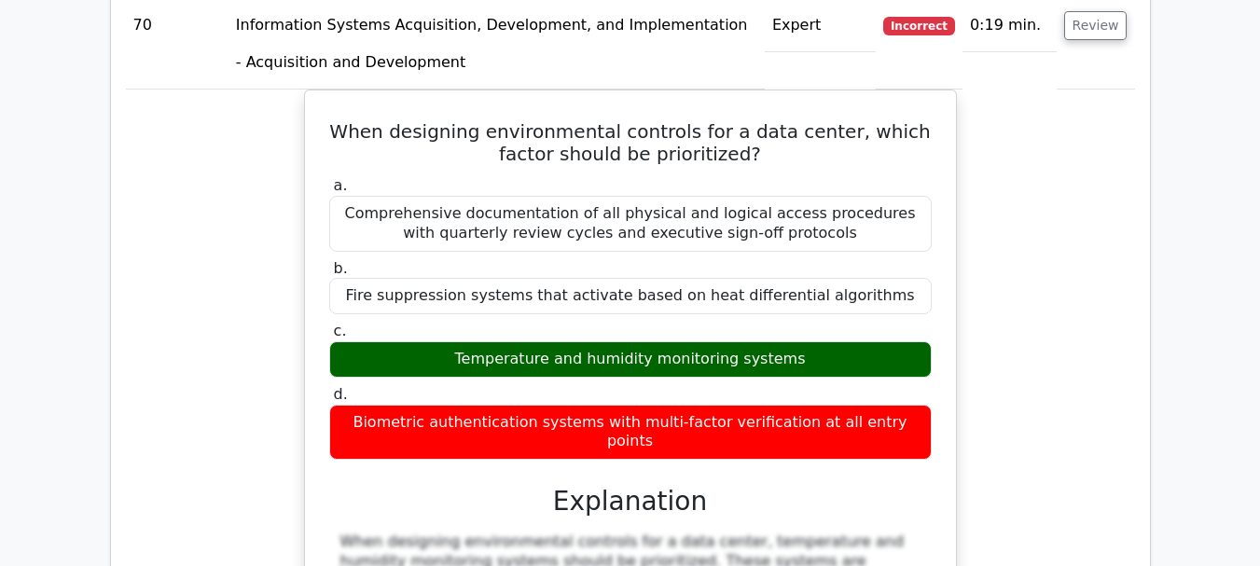
scroll to position [81559, 0]
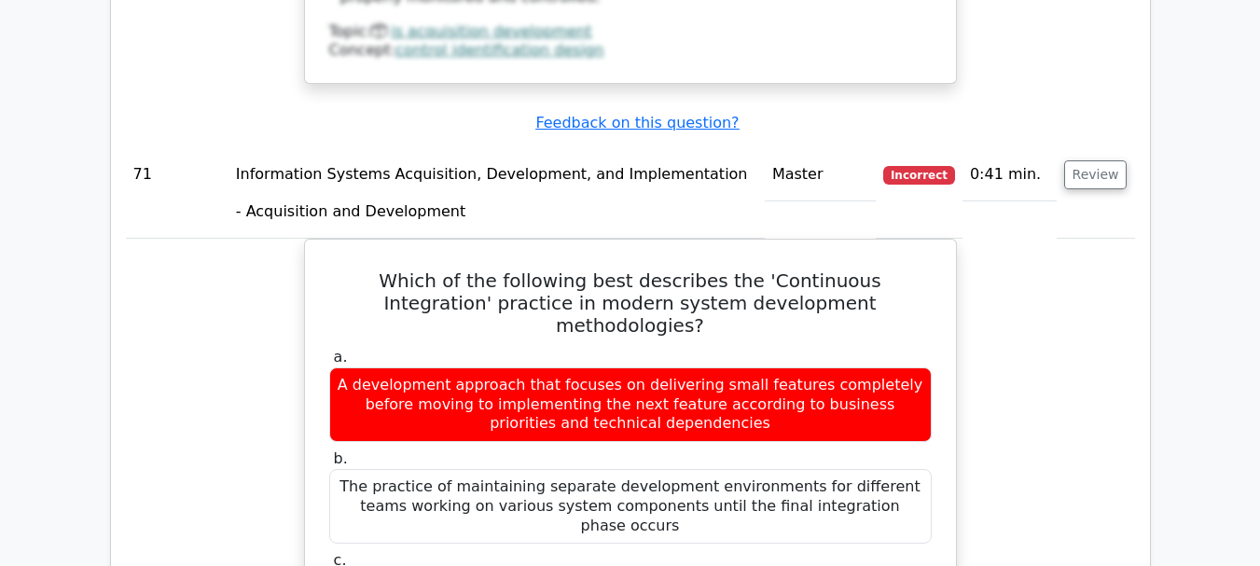
scroll to position [82492, 0]
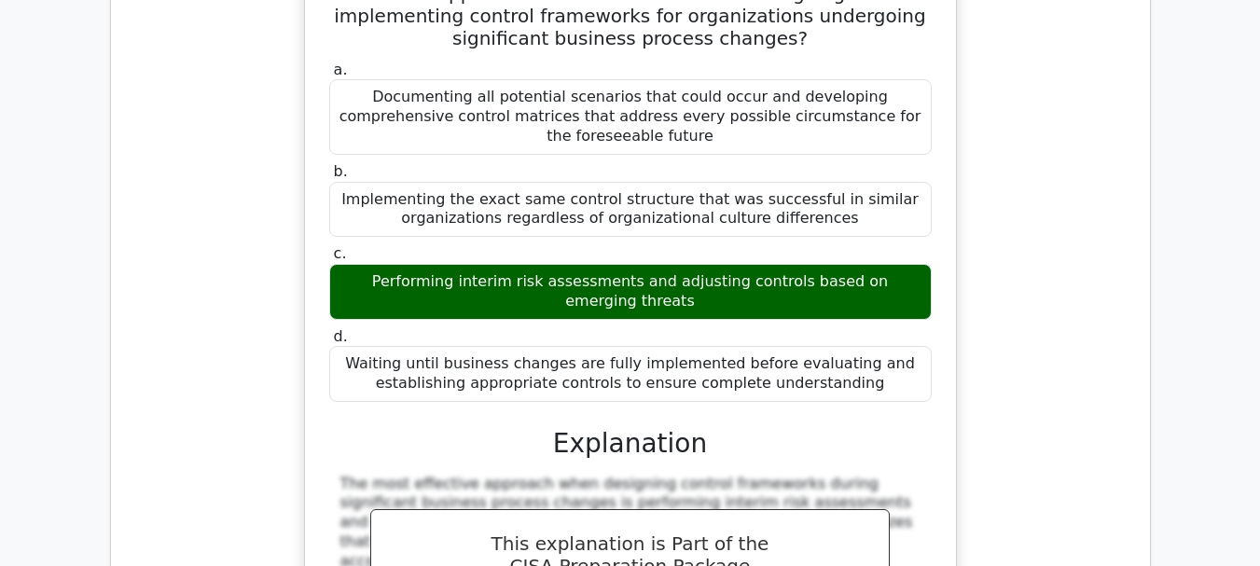
scroll to position [83705, 0]
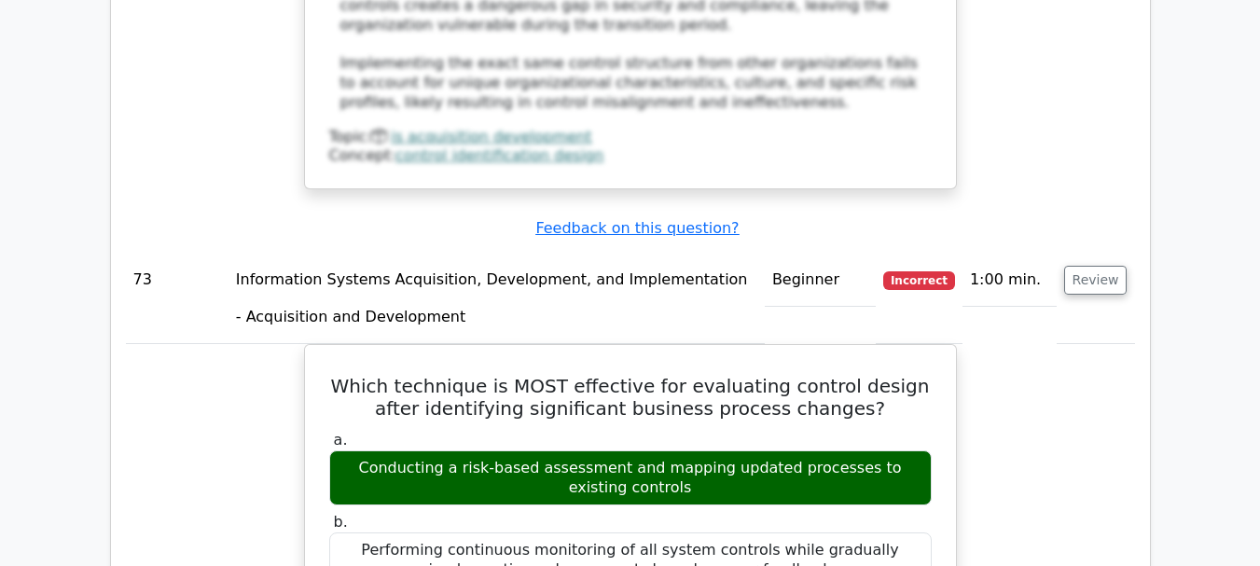
scroll to position [84731, 0]
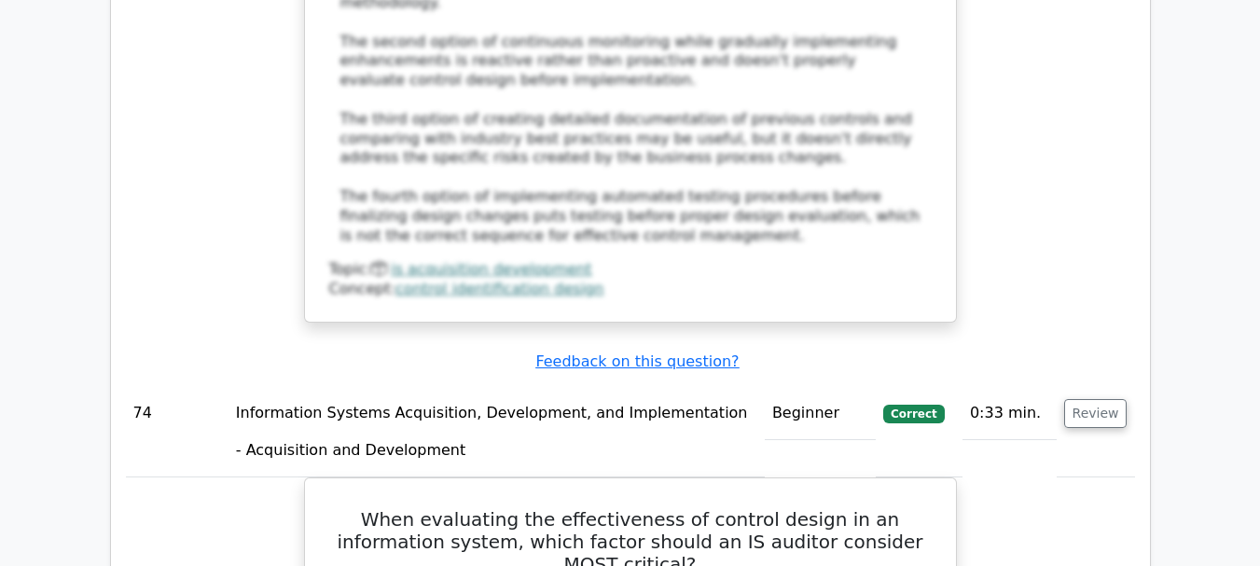
scroll to position [85664, 0]
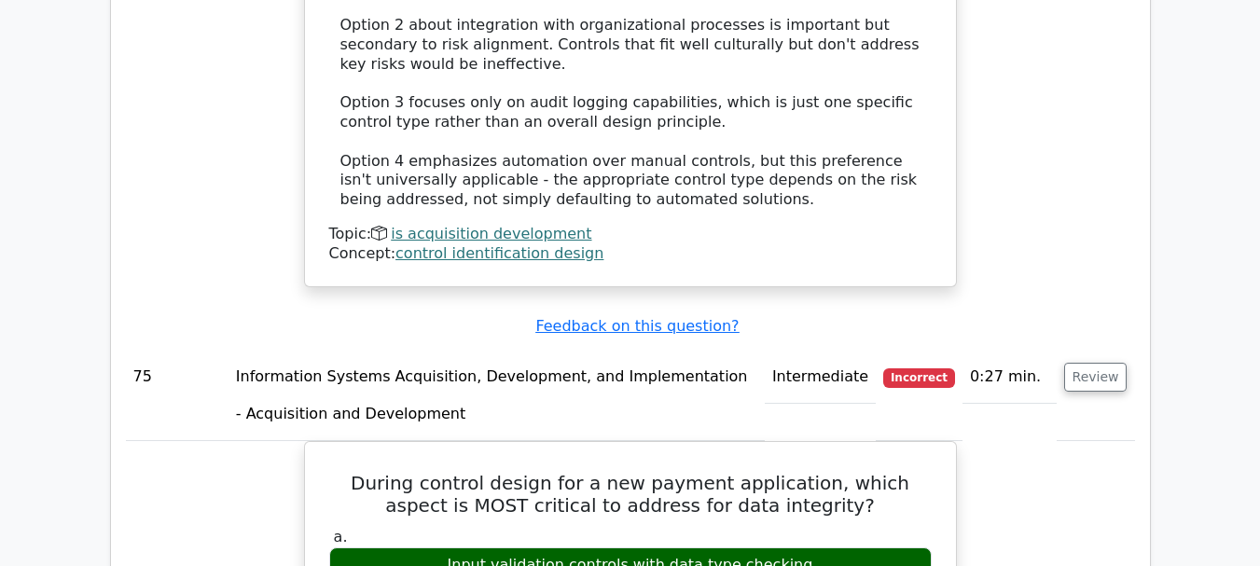
scroll to position [86783, 0]
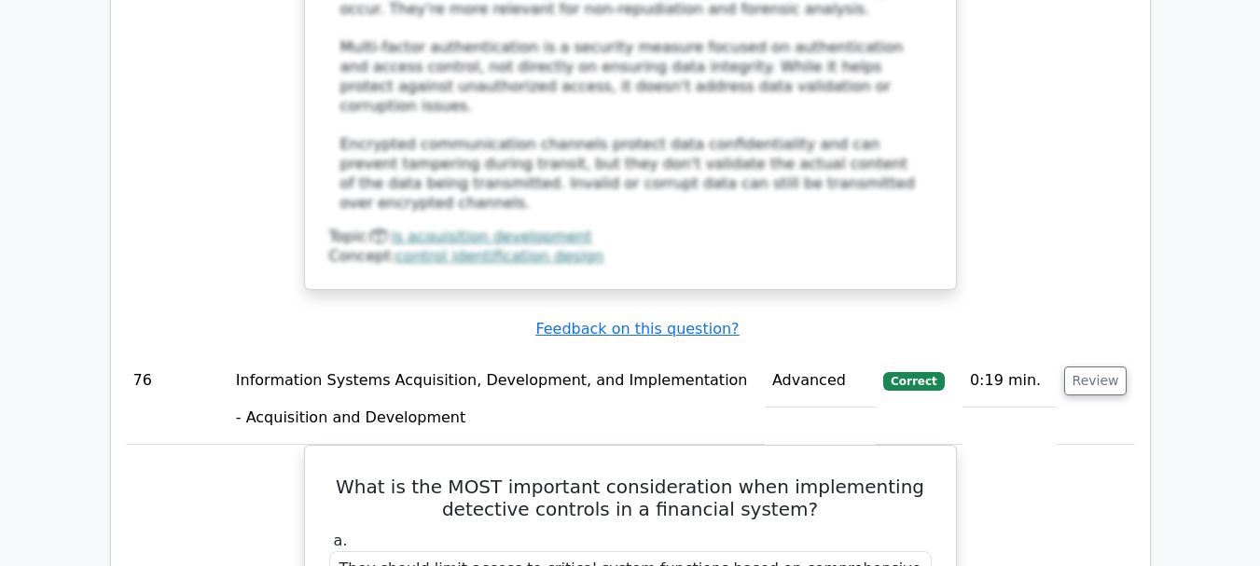
scroll to position [87996, 0]
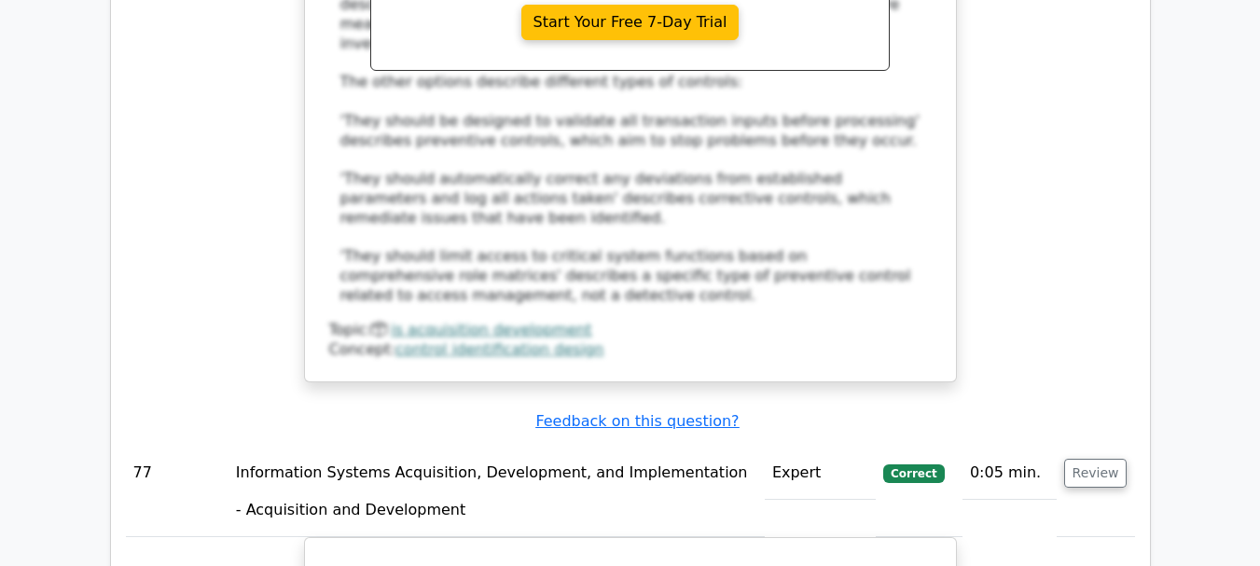
scroll to position [88928, 0]
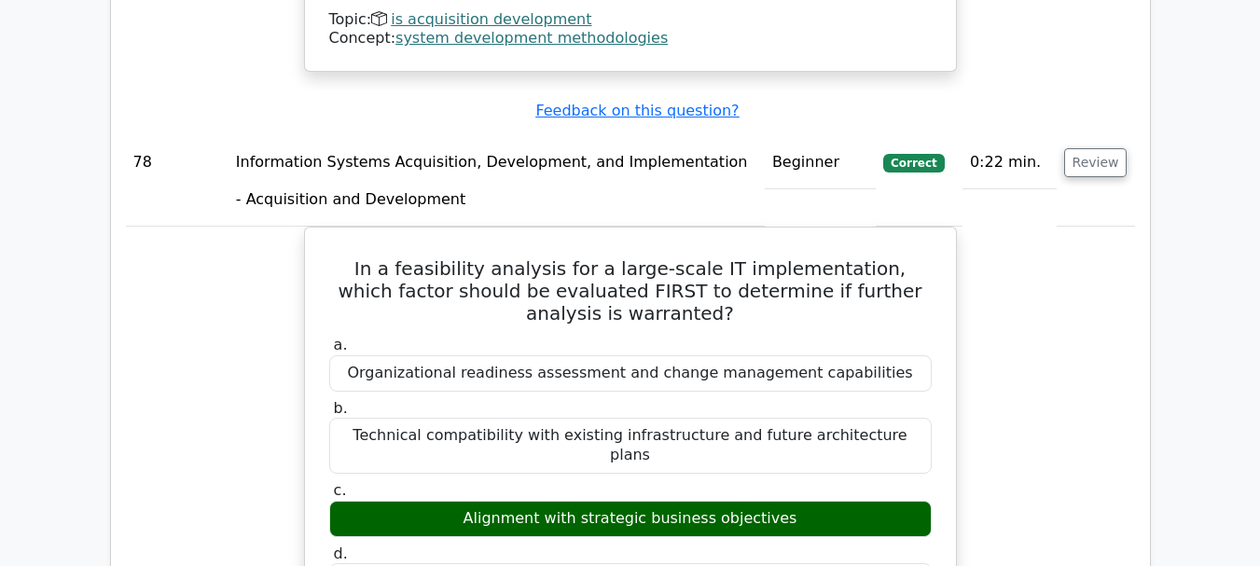
scroll to position [90141, 0]
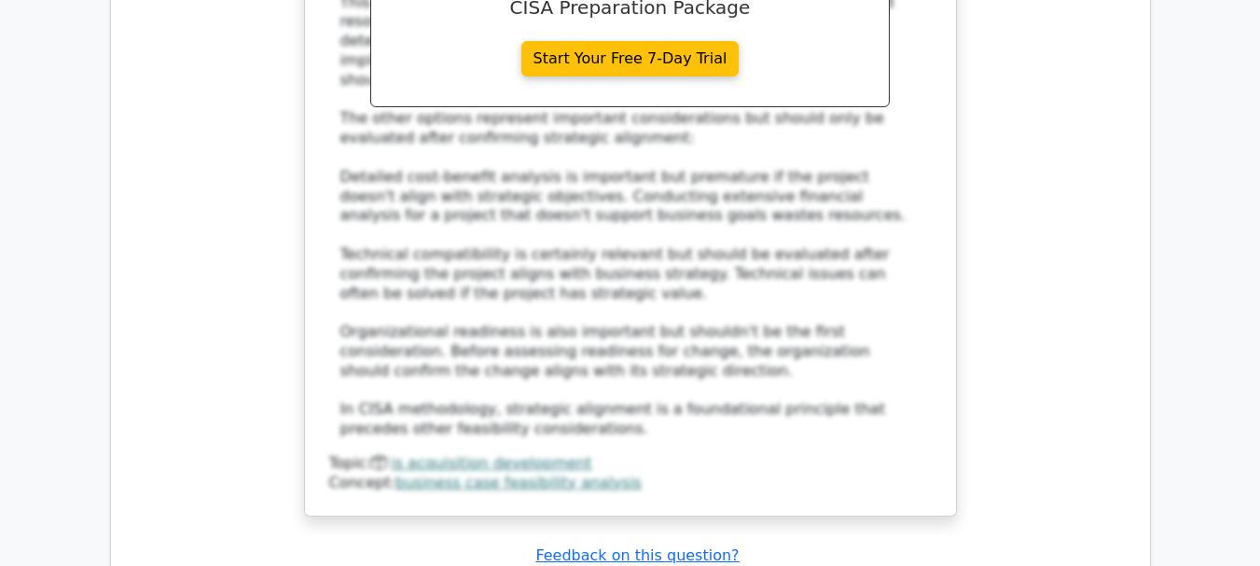
scroll to position [91074, 0]
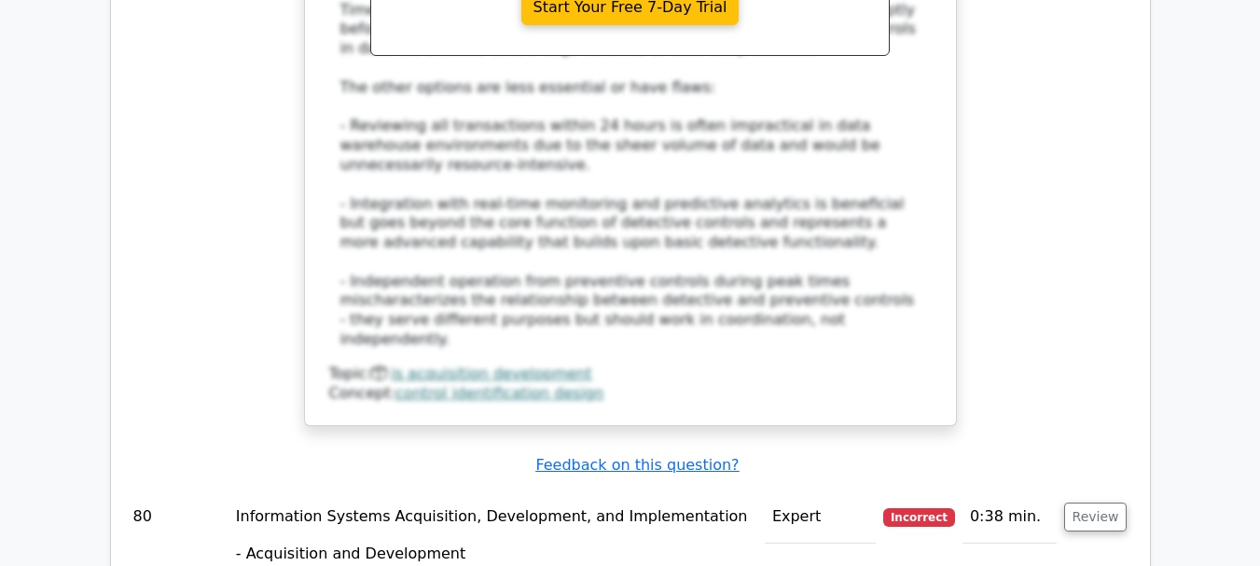
scroll to position [92193, 0]
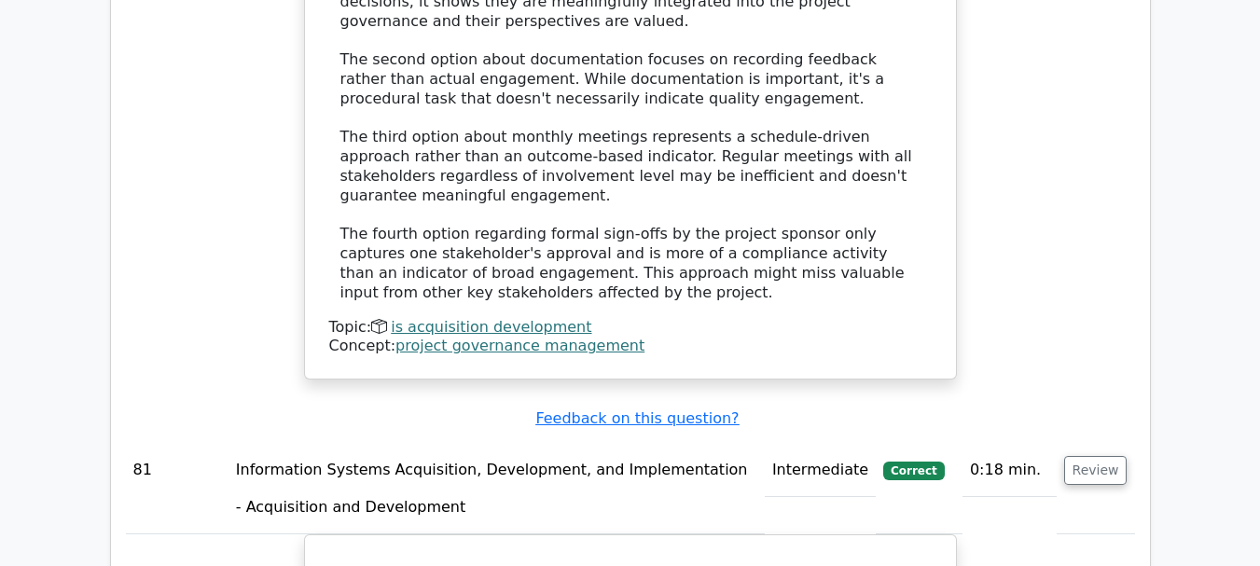
scroll to position [93312, 0]
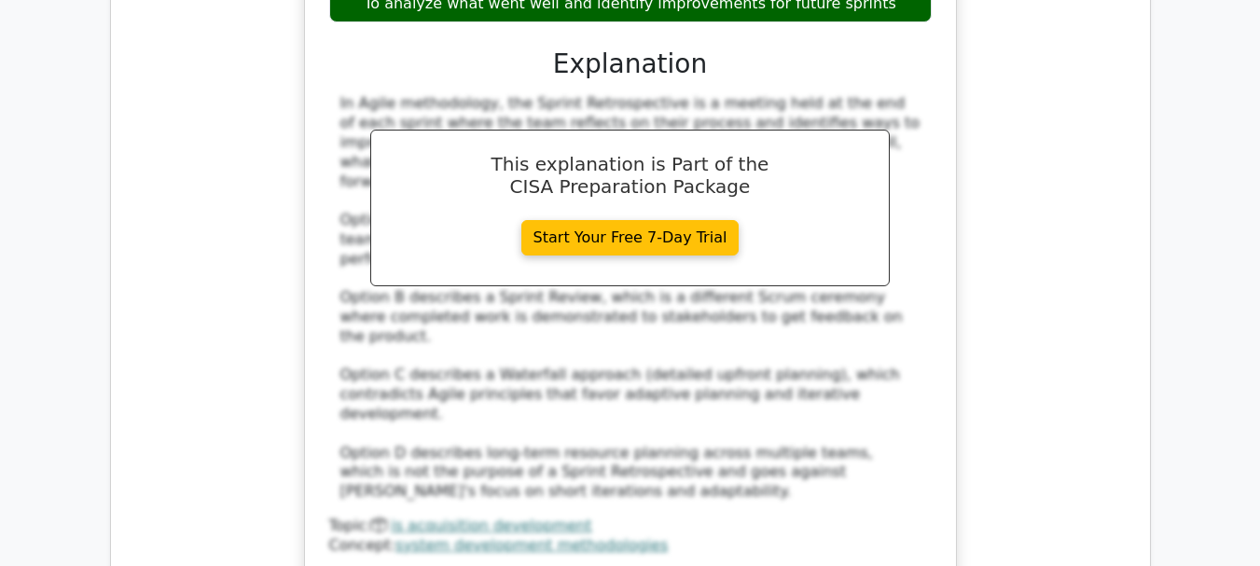
scroll to position [94432, 0]
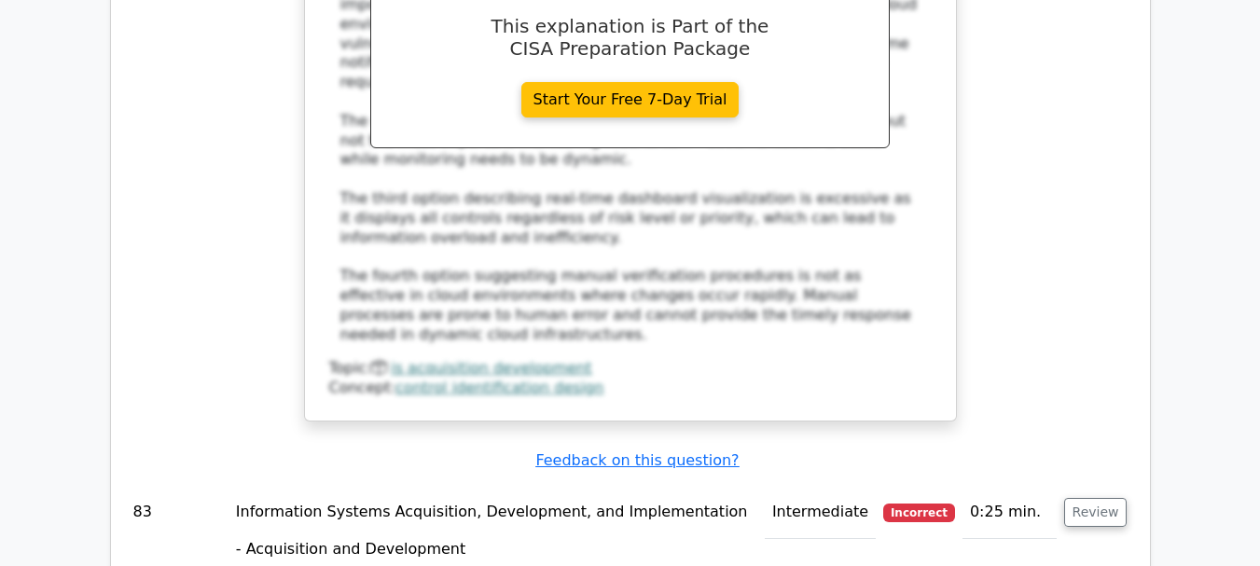
scroll to position [95551, 0]
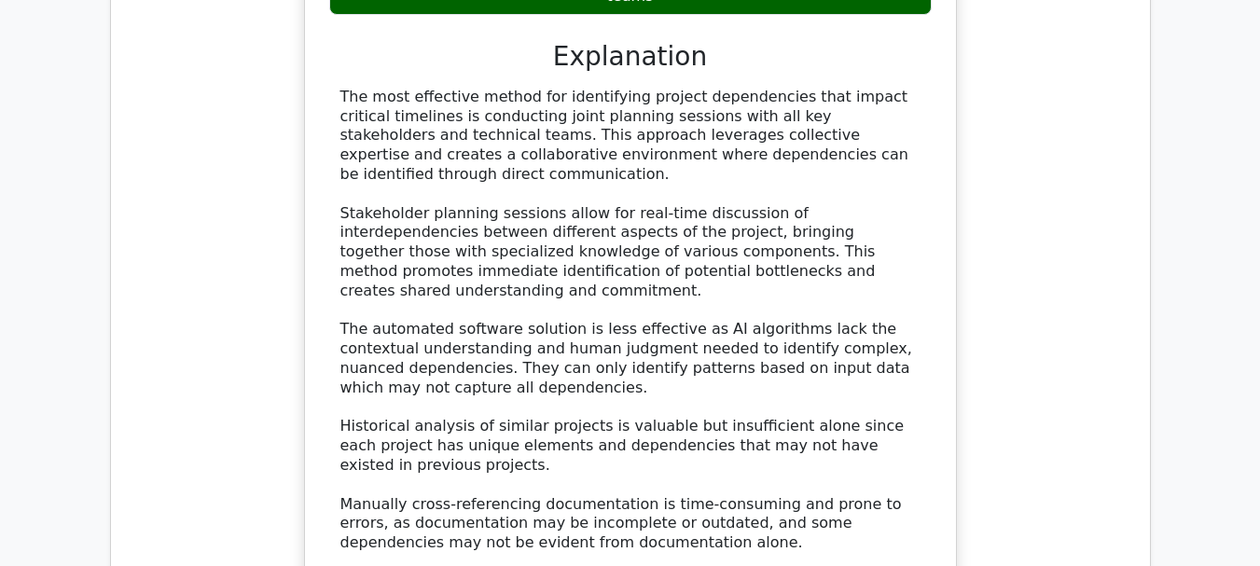
scroll to position [96671, 0]
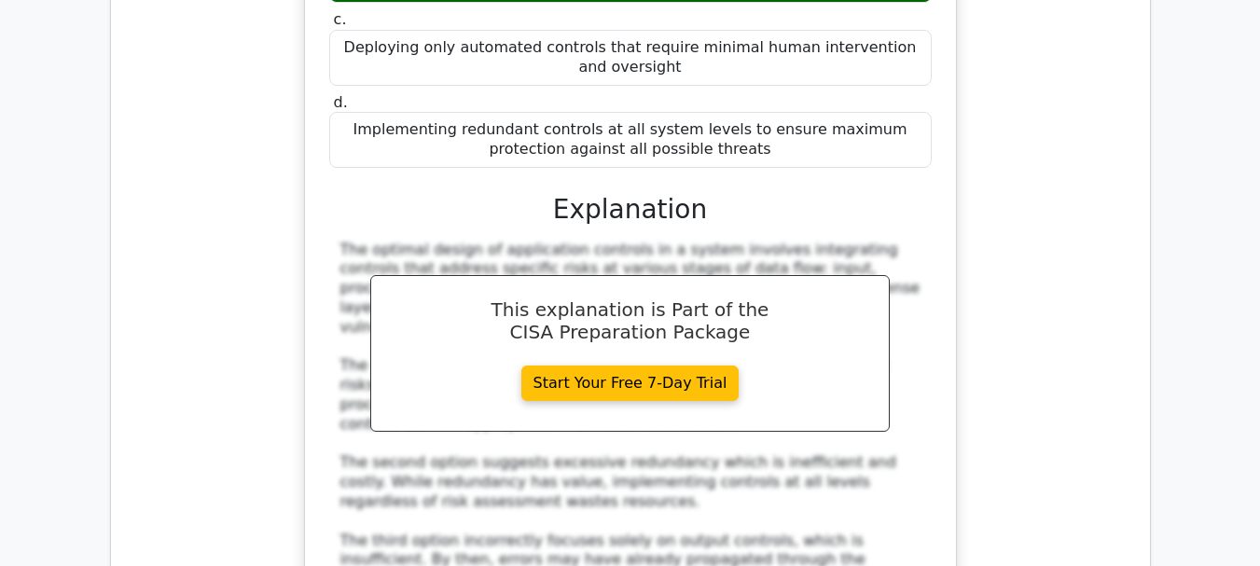
scroll to position [97697, 0]
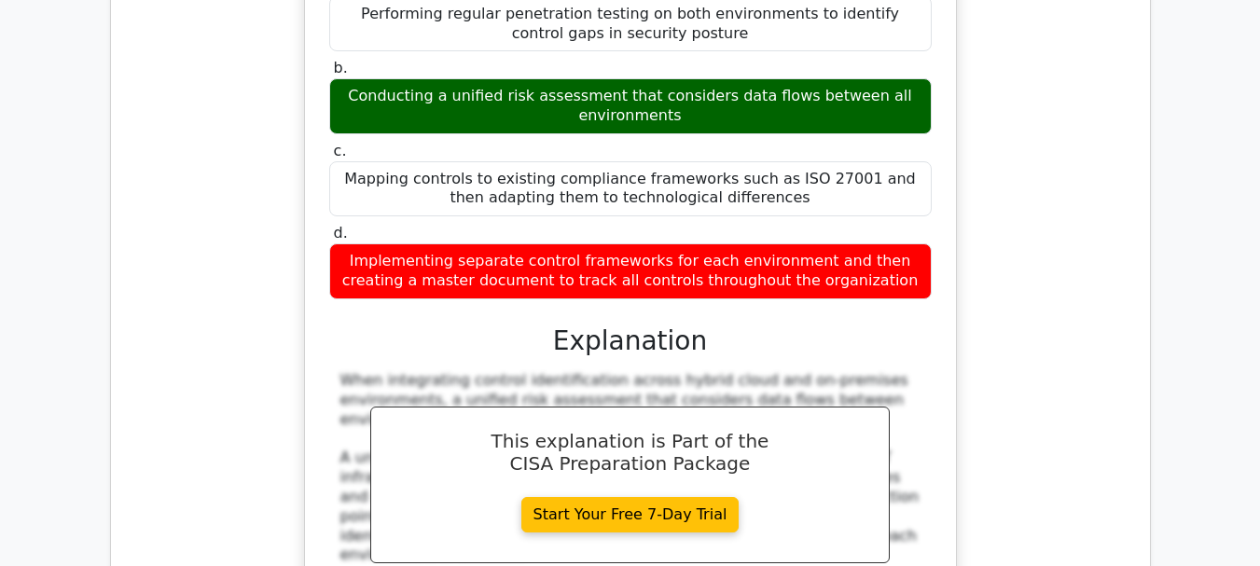
scroll to position [98816, 0]
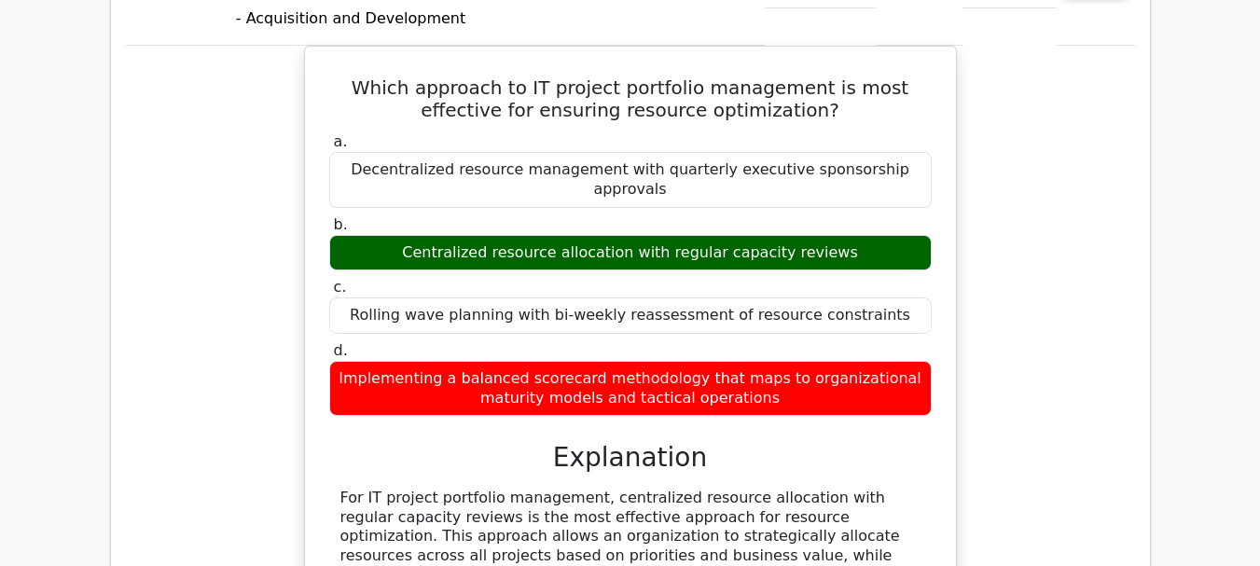
scroll to position [99749, 0]
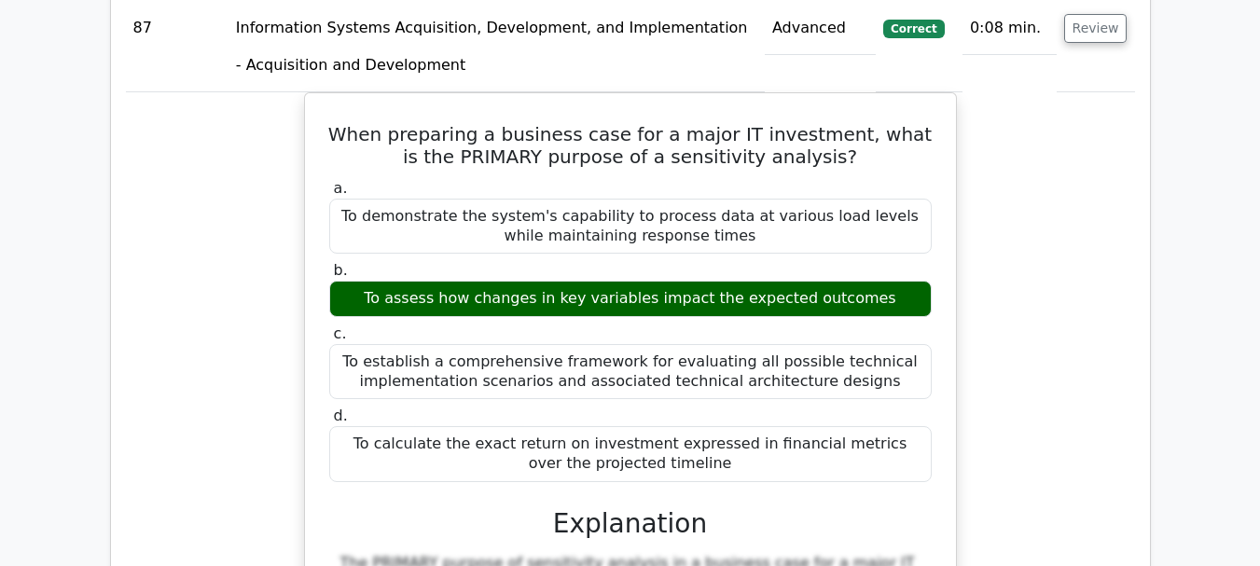
scroll to position [100868, 0]
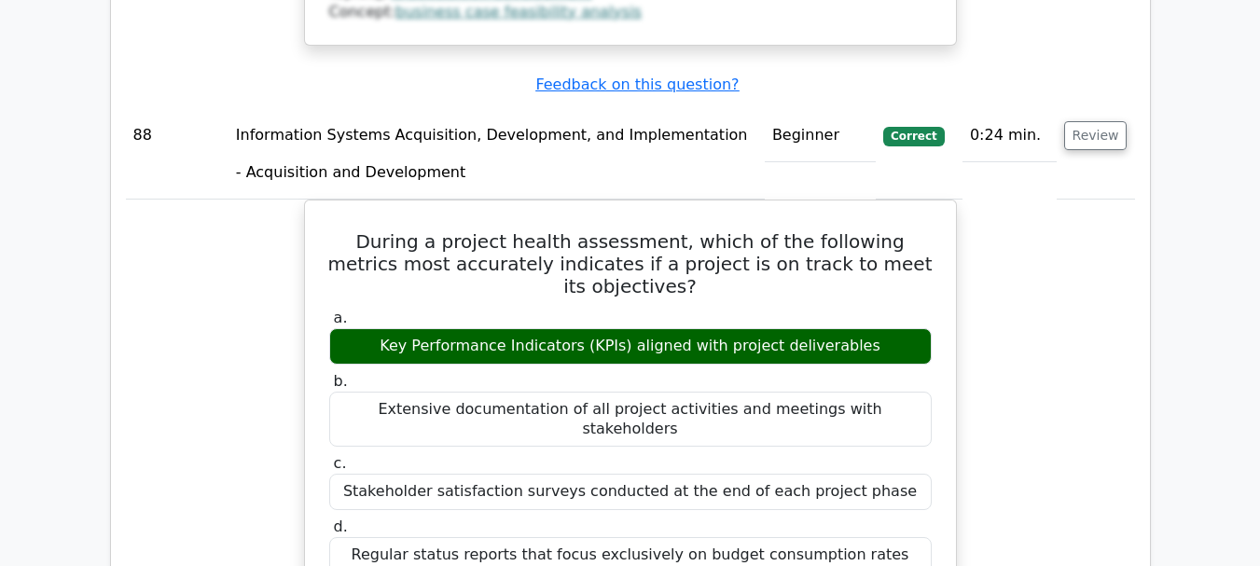
scroll to position [101987, 0]
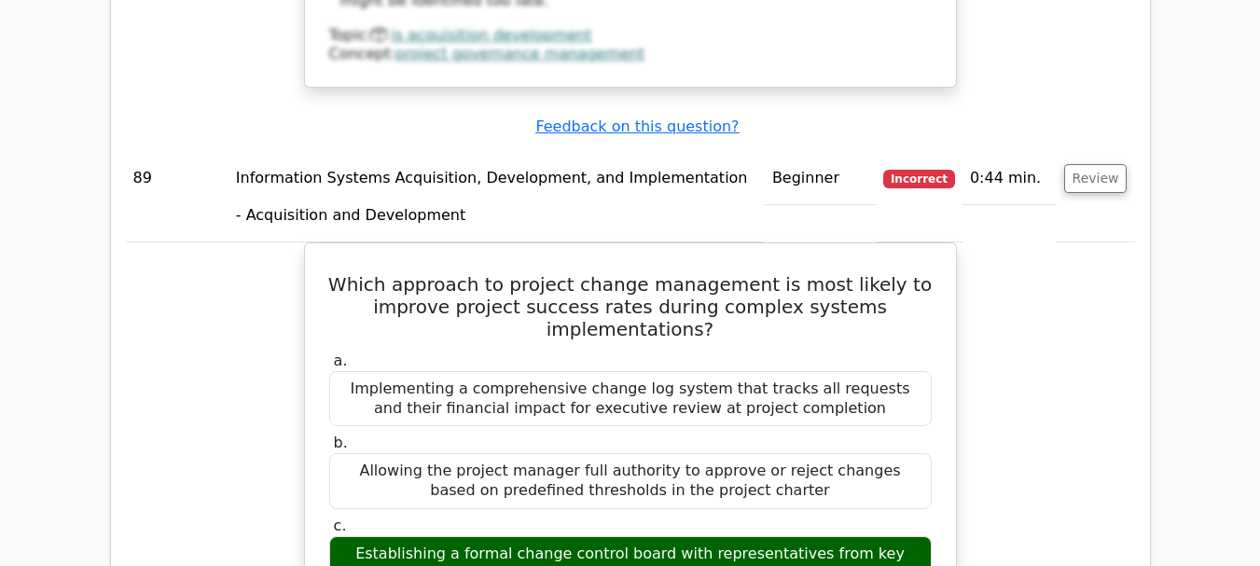
scroll to position [103107, 0]
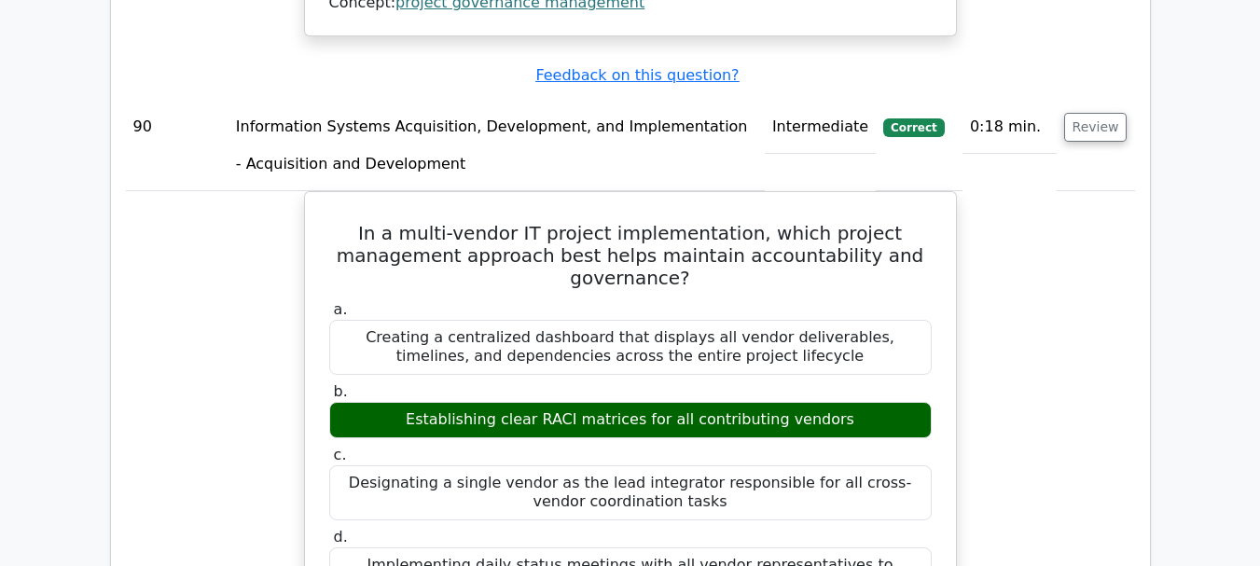
scroll to position [104226, 0]
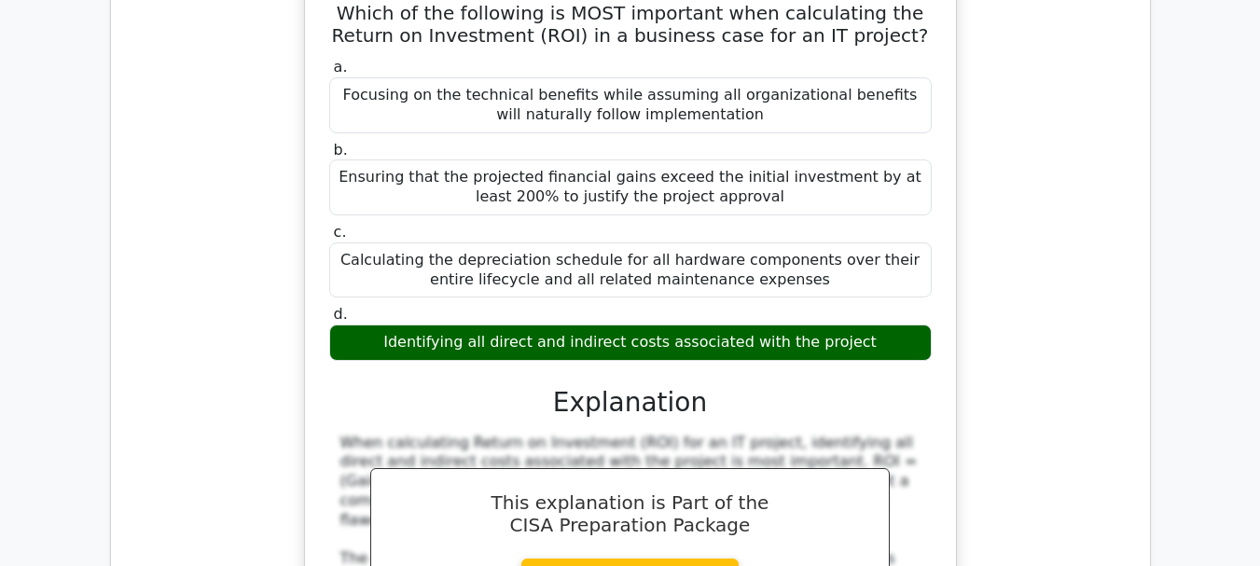
scroll to position [105345, 0]
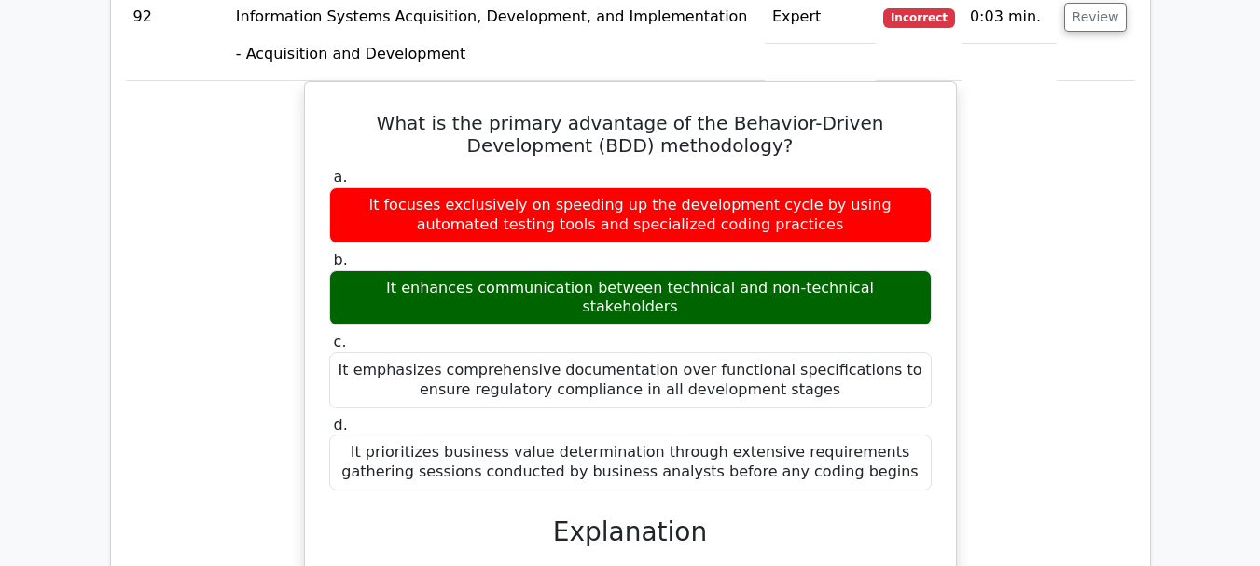
scroll to position [106371, 0]
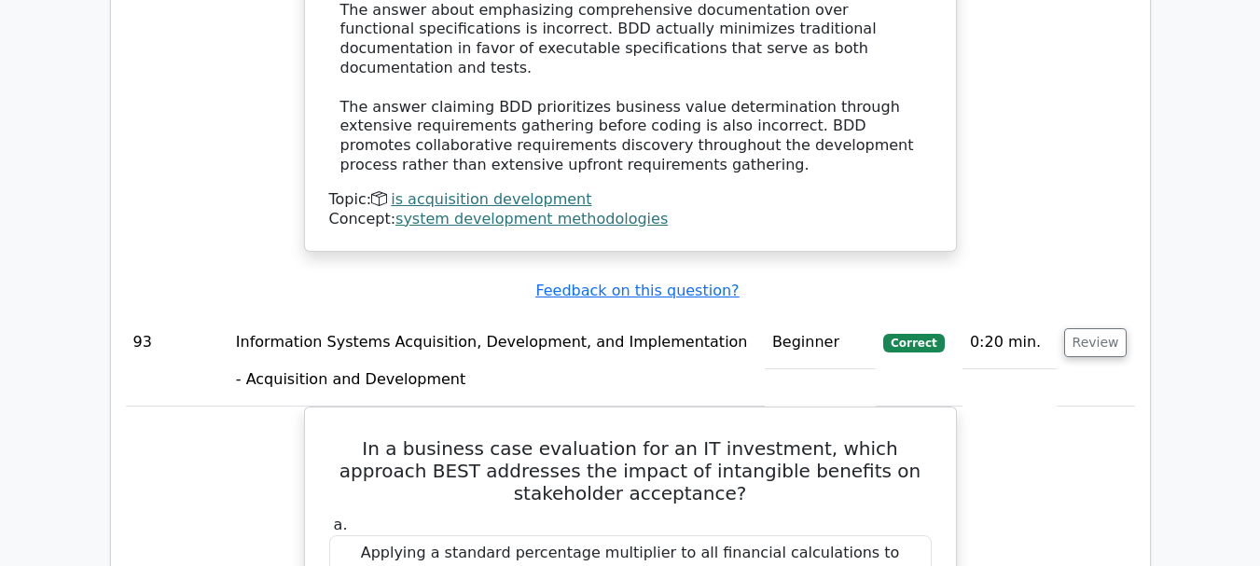
scroll to position [107491, 0]
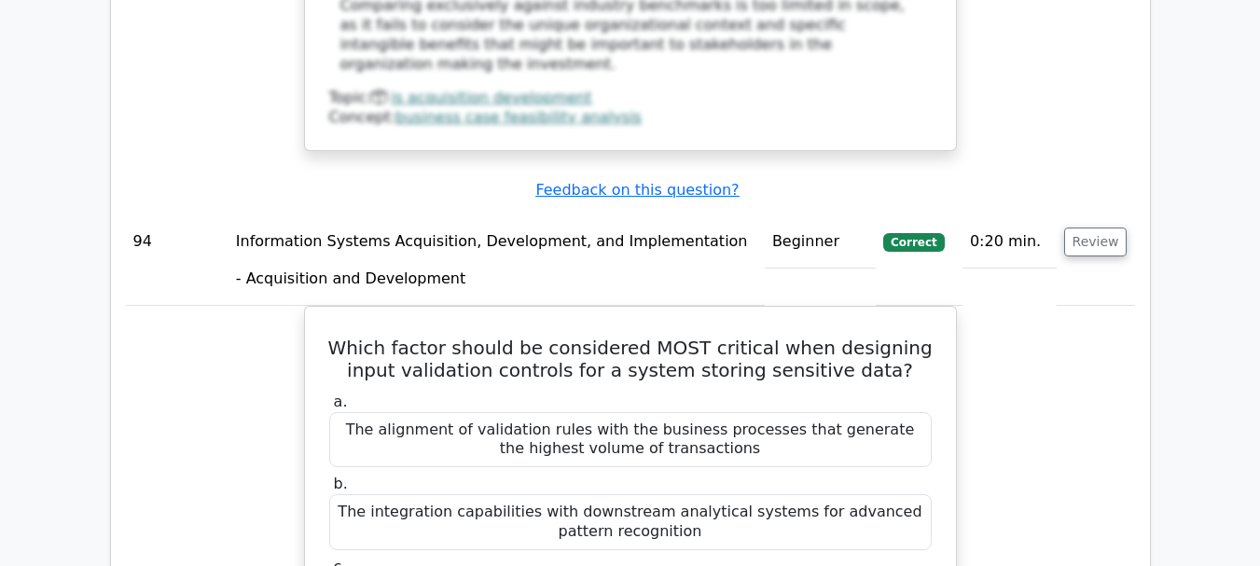
scroll to position [108517, 0]
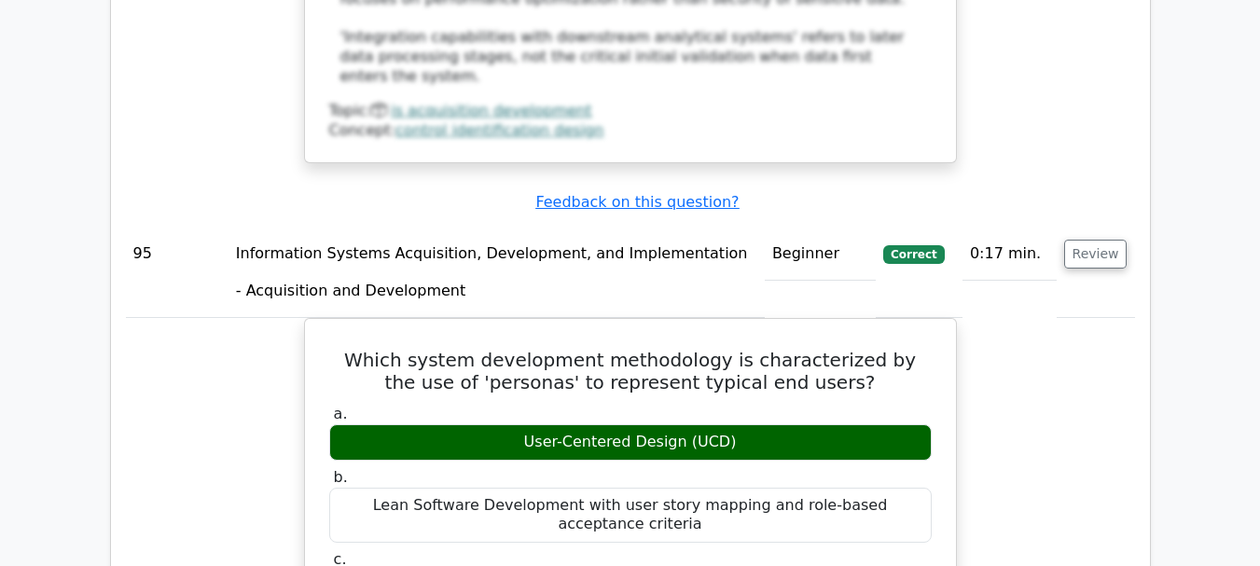
scroll to position [109636, 0]
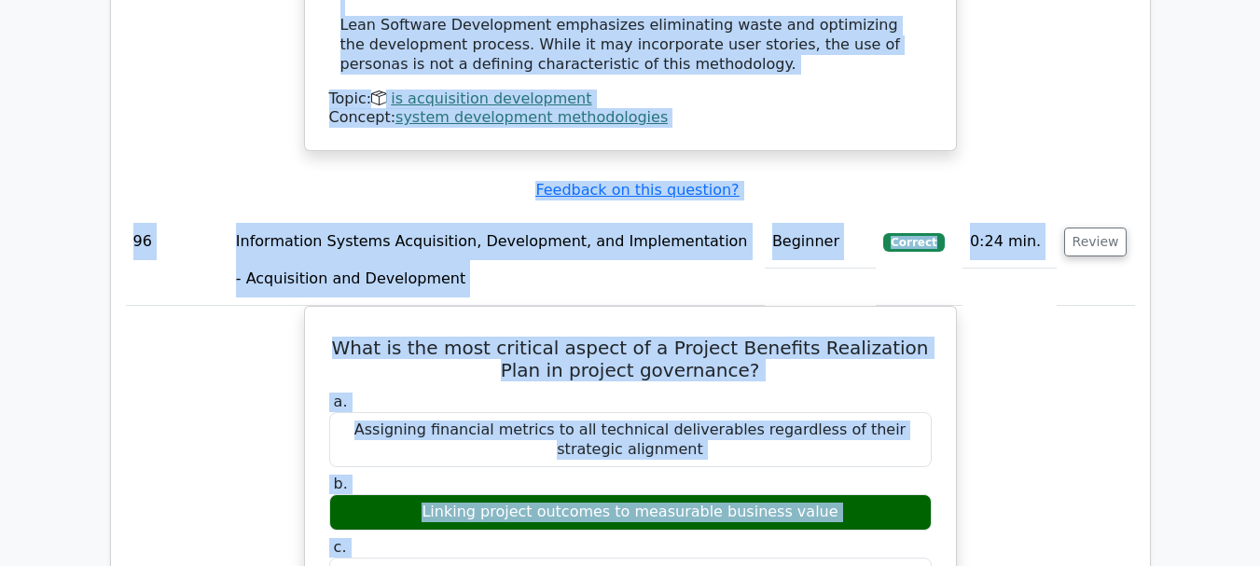
scroll to position [110689, 0]
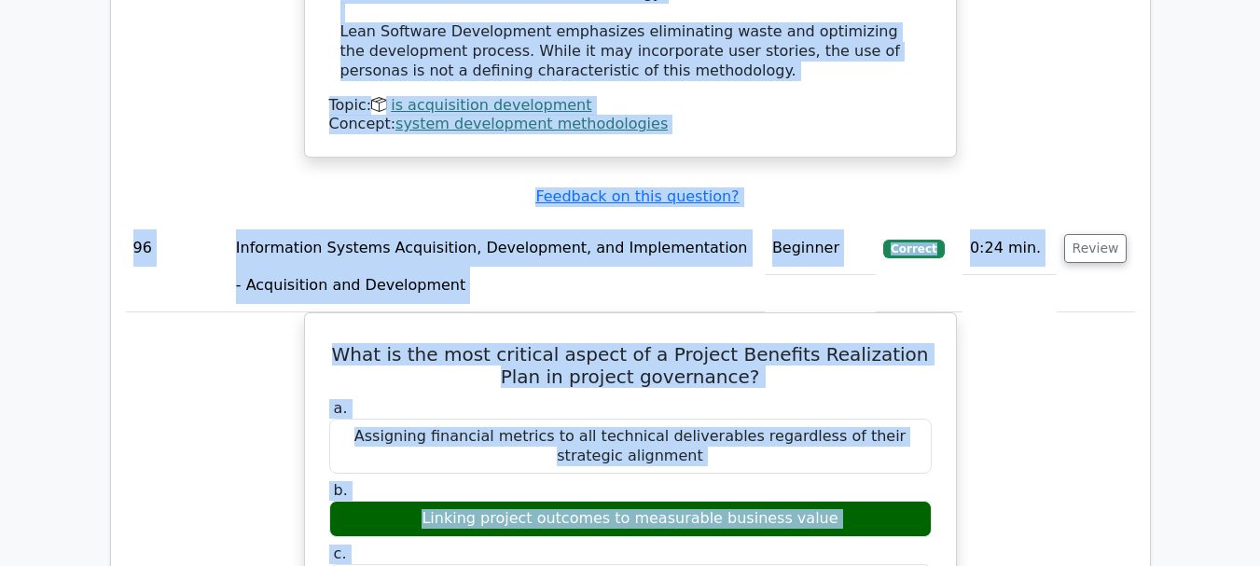
drag, startPoint x: 132, startPoint y: 245, endPoint x: 691, endPoint y: 451, distance: 595.2
copy tbody "1 Information Systems Acquisition, Development, and Implementation - Acquisitio…"
